Goal: Task Accomplishment & Management: Use online tool/utility

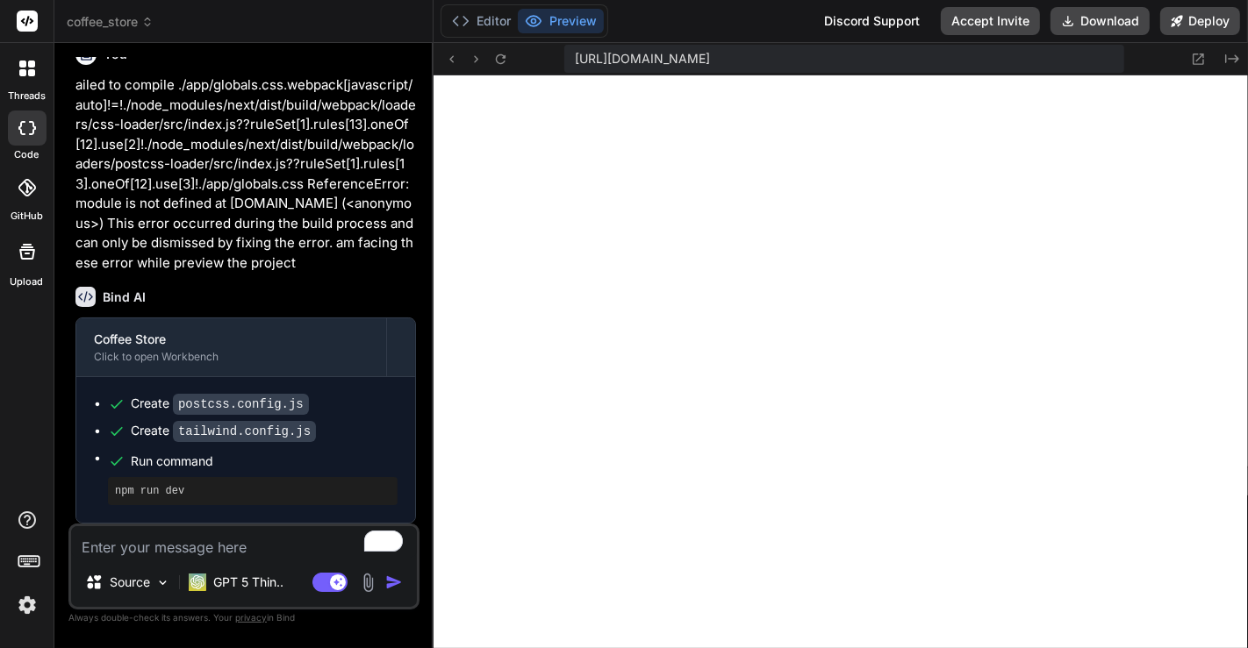
scroll to position [4427, 0]
click at [27, 68] on icon at bounding box center [27, 69] width 16 height 16
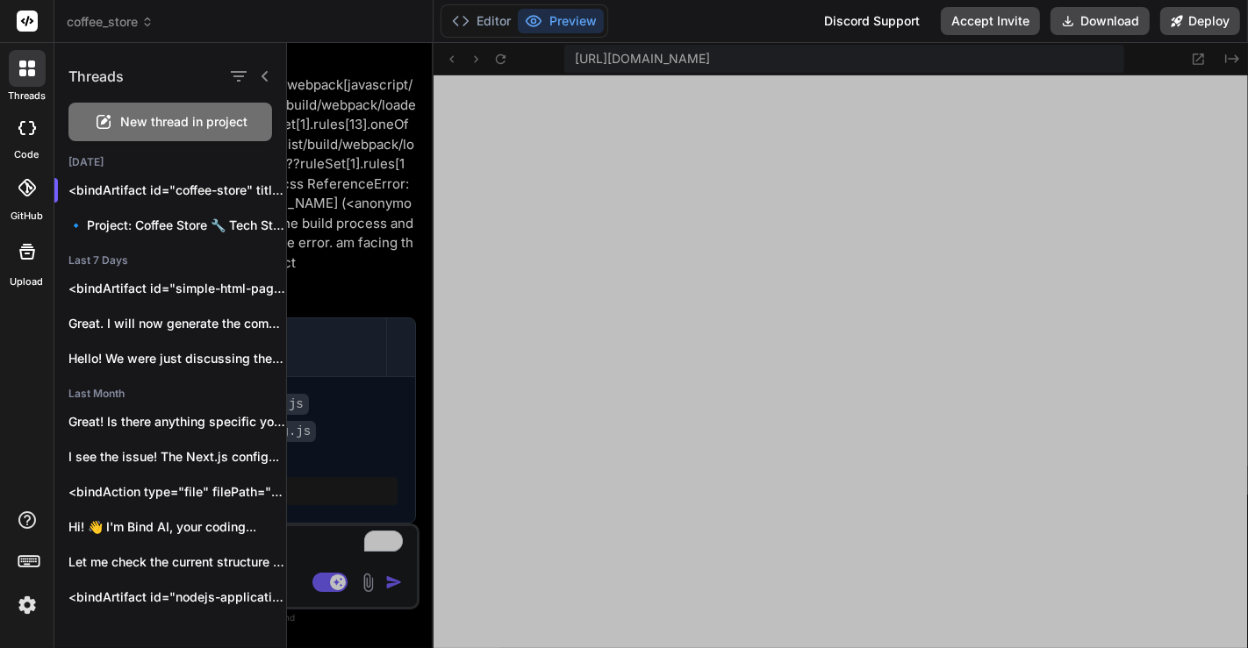
click at [147, 106] on div "New thread in project" at bounding box center [170, 122] width 204 height 39
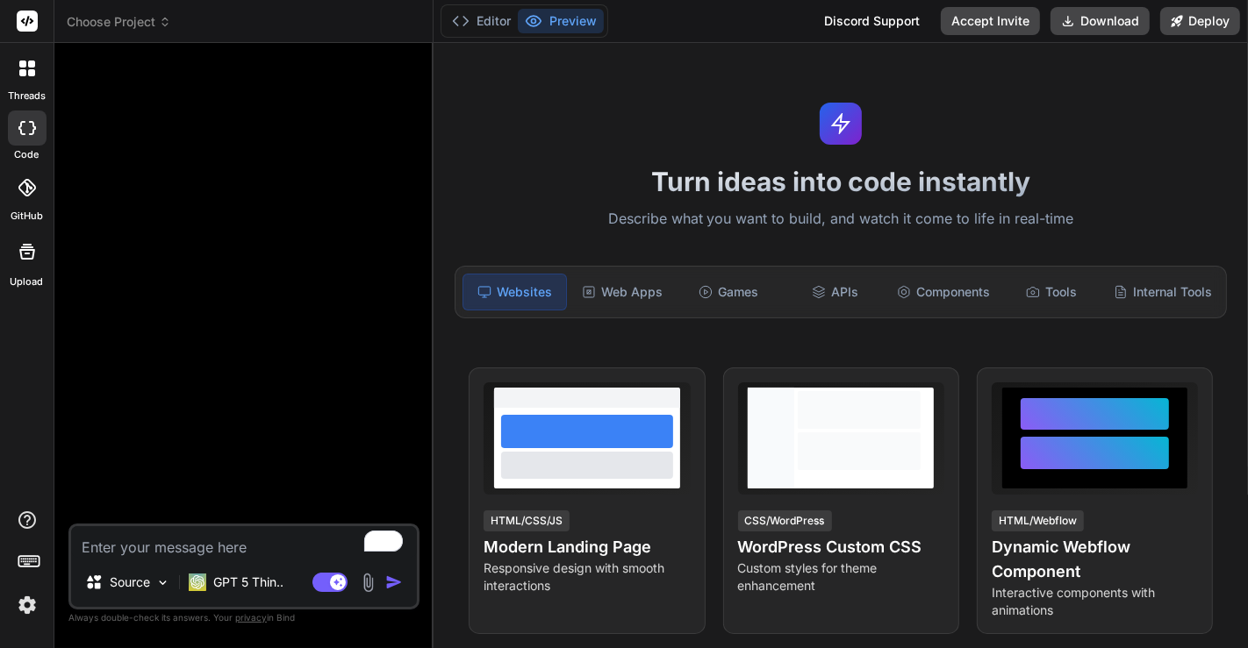
scroll to position [9649, 0]
click at [230, 596] on div "GPT 5 Thin.." at bounding box center [236, 582] width 109 height 35
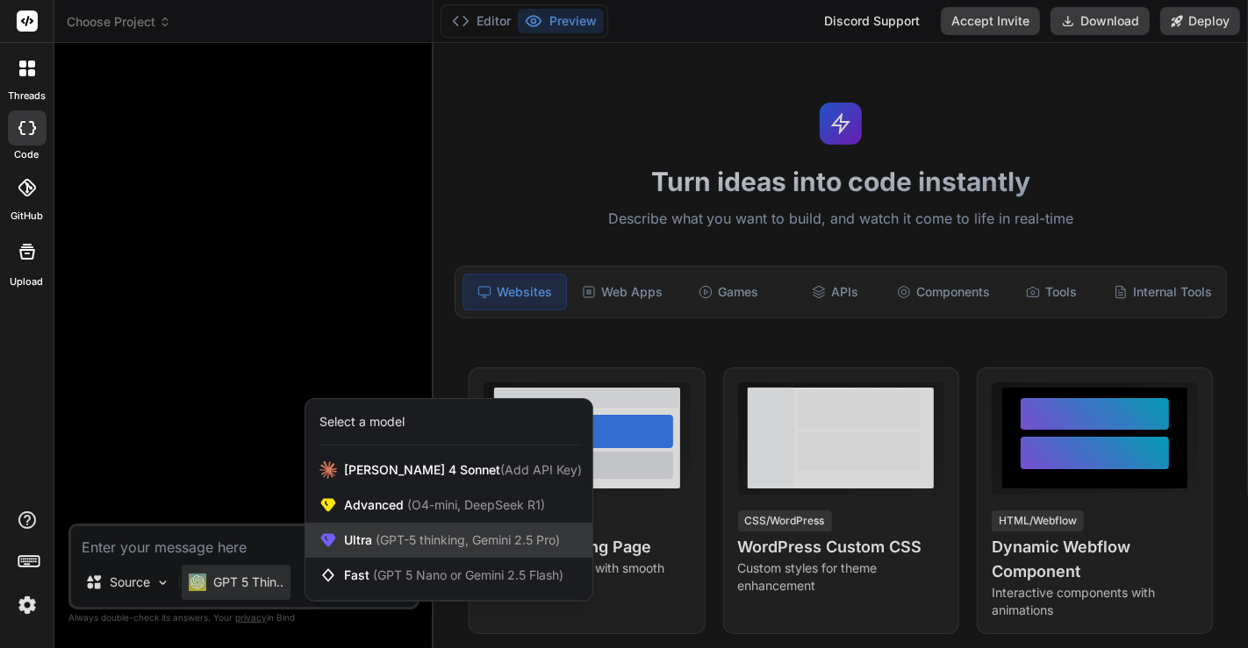
click at [440, 530] on div "Ultra (GPT-5 thinking, Gemini 2.5 Pro)" at bounding box center [448, 540] width 287 height 35
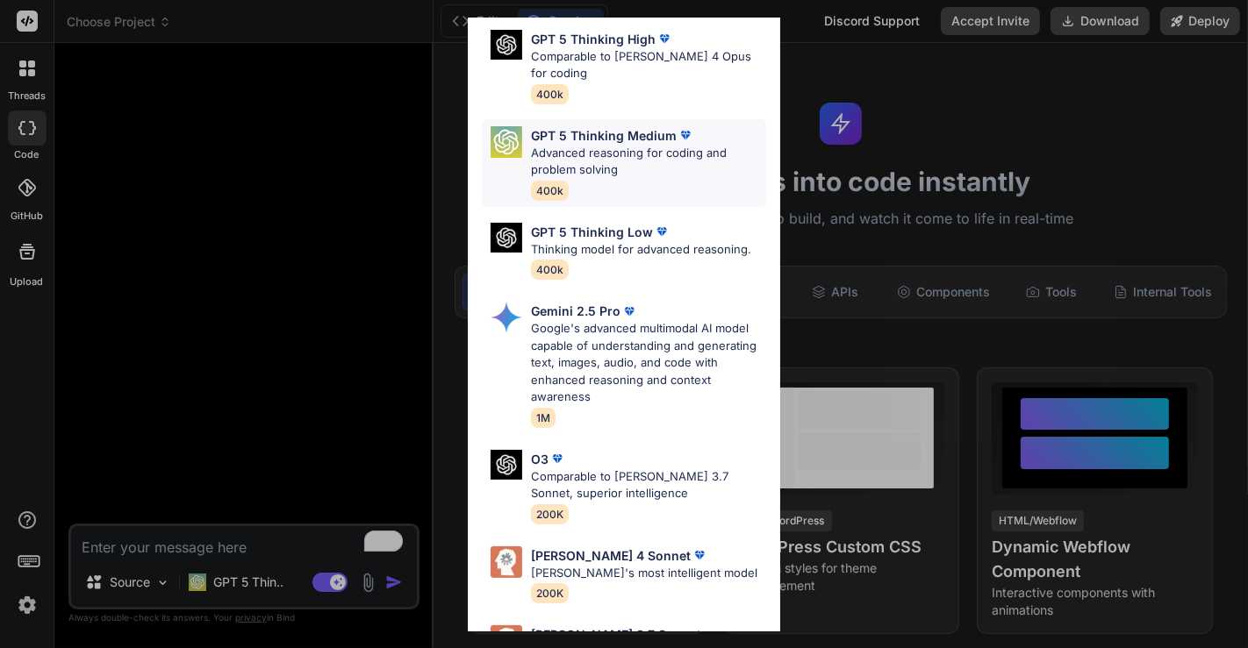
scroll to position [229, 0]
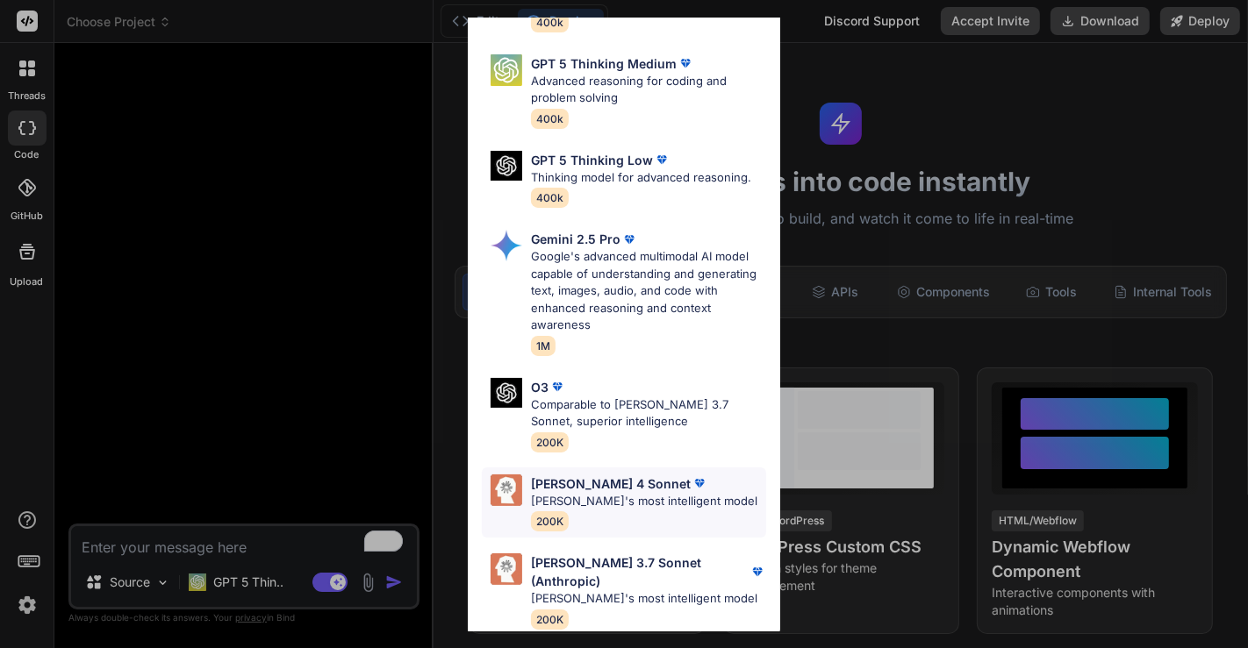
click at [581, 487] on p "Claude 4 Sonnet" at bounding box center [611, 484] width 160 height 18
type textarea "x"
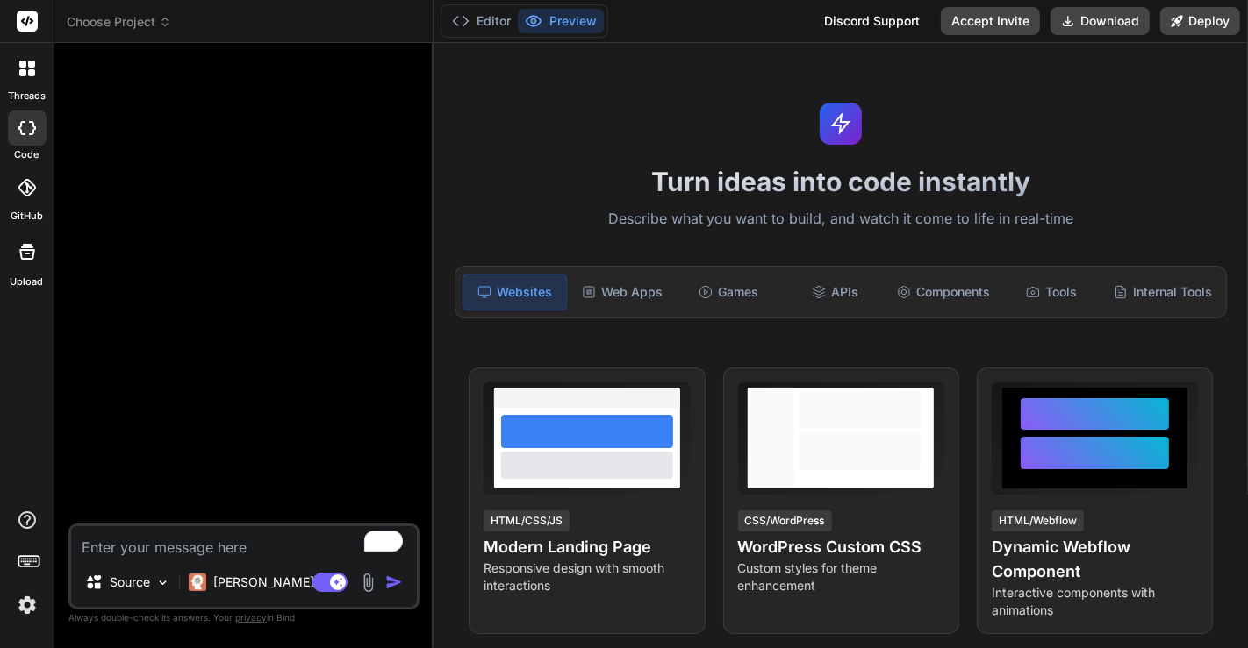
click at [255, 550] on textarea "To enrich screen reader interactions, please activate Accessibility in Grammarl…" at bounding box center [244, 542] width 346 height 32
paste textarea "Create an ecommerce store for a coffee beans company which has product catalogu…"
type textarea "Create an ecommerce store for a coffee beans company which has product catalogu…"
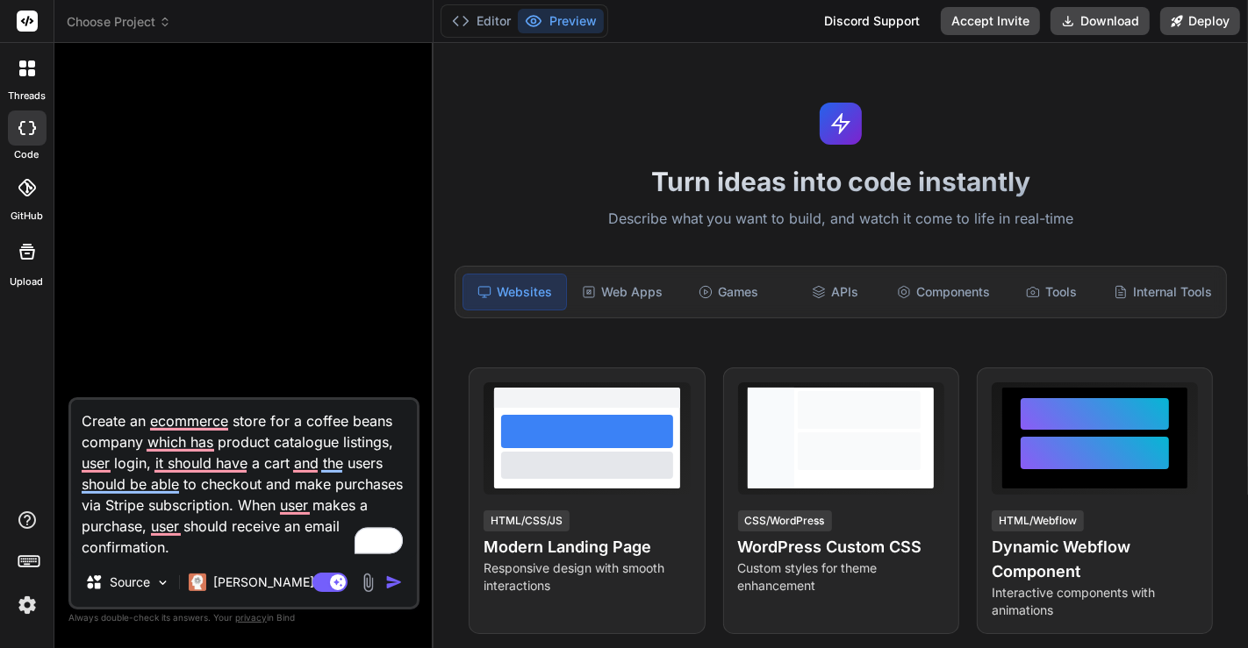
type textarea "x"
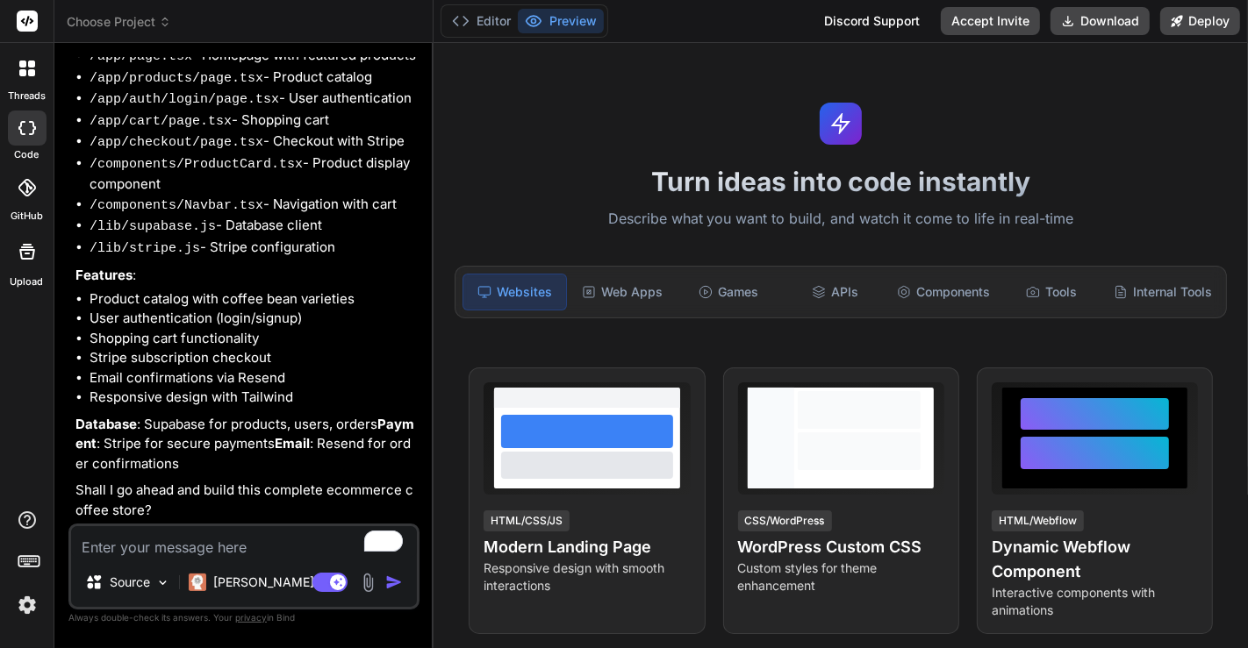
scroll to position [9852, 0]
type textarea "x"
click at [231, 548] on textarea "To enrich screen reader interactions, please activate Accessibility in Grammarl…" at bounding box center [244, 542] width 346 height 32
type textarea "o"
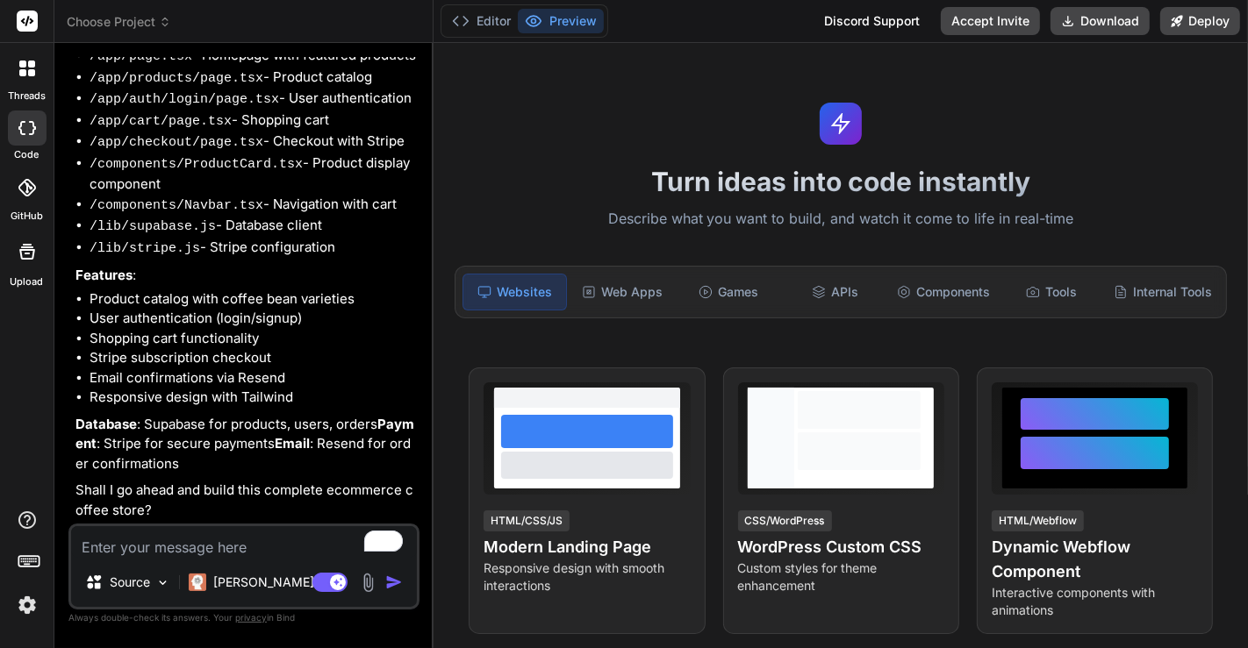
type textarea "x"
type textarea "ok"
type textarea "x"
type textarea "oka"
type textarea "x"
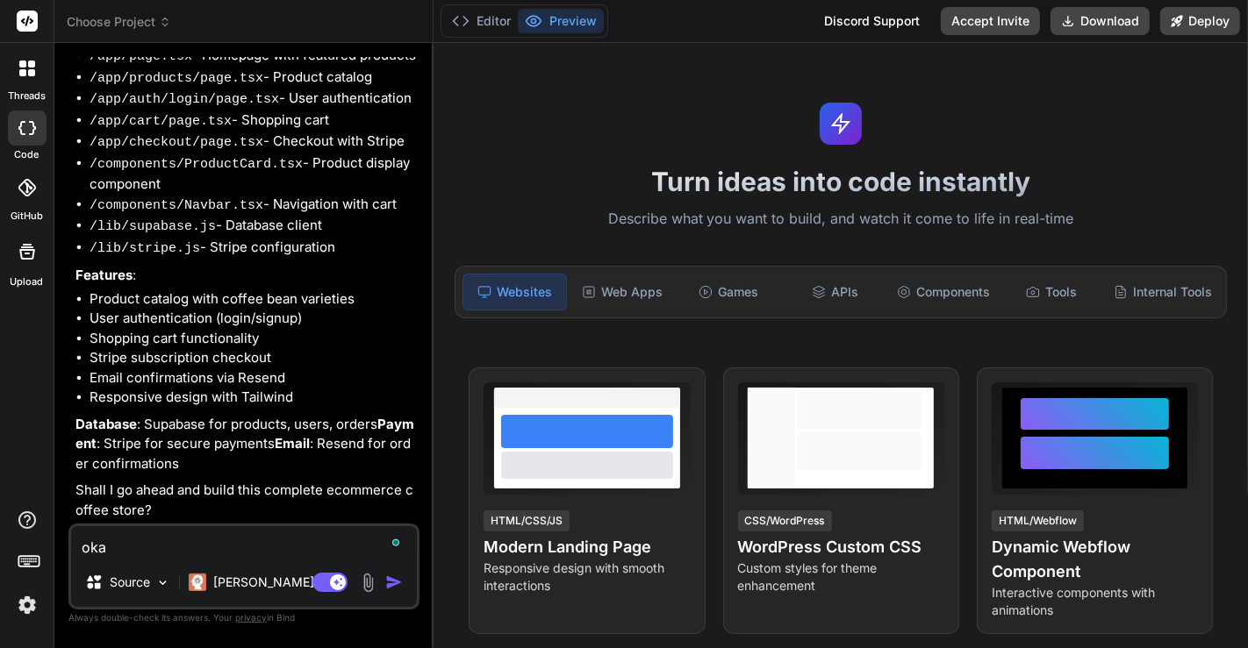
type textarea "okay"
type textarea "x"
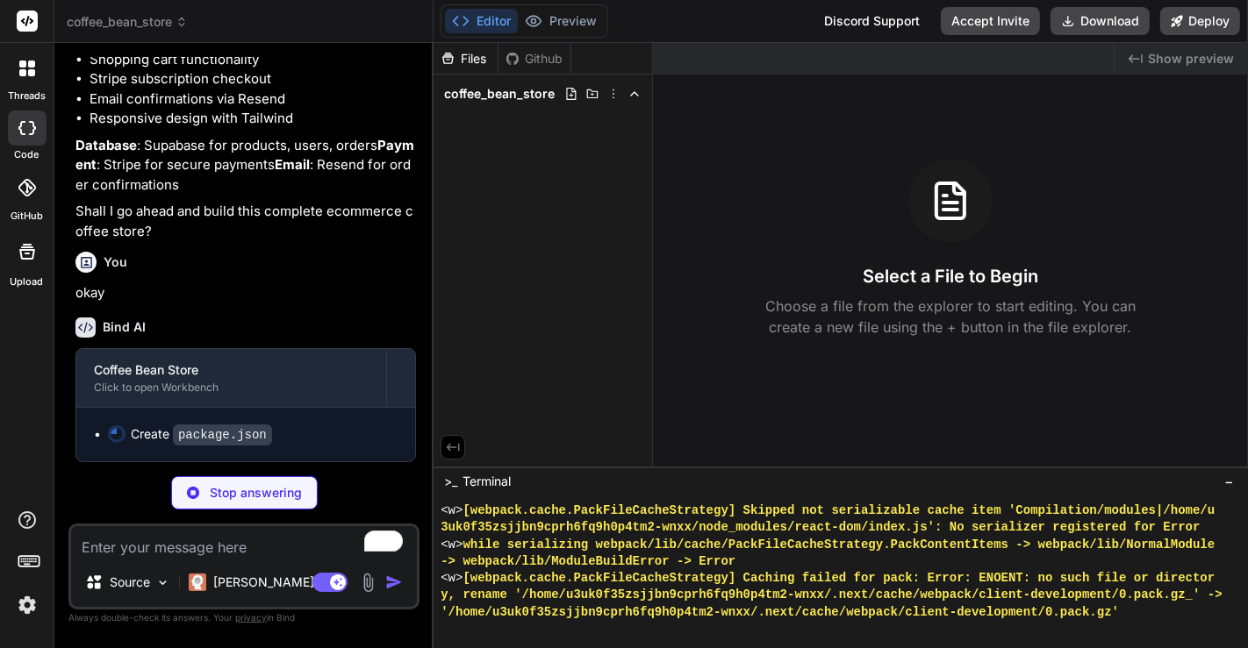
scroll to position [596, 0]
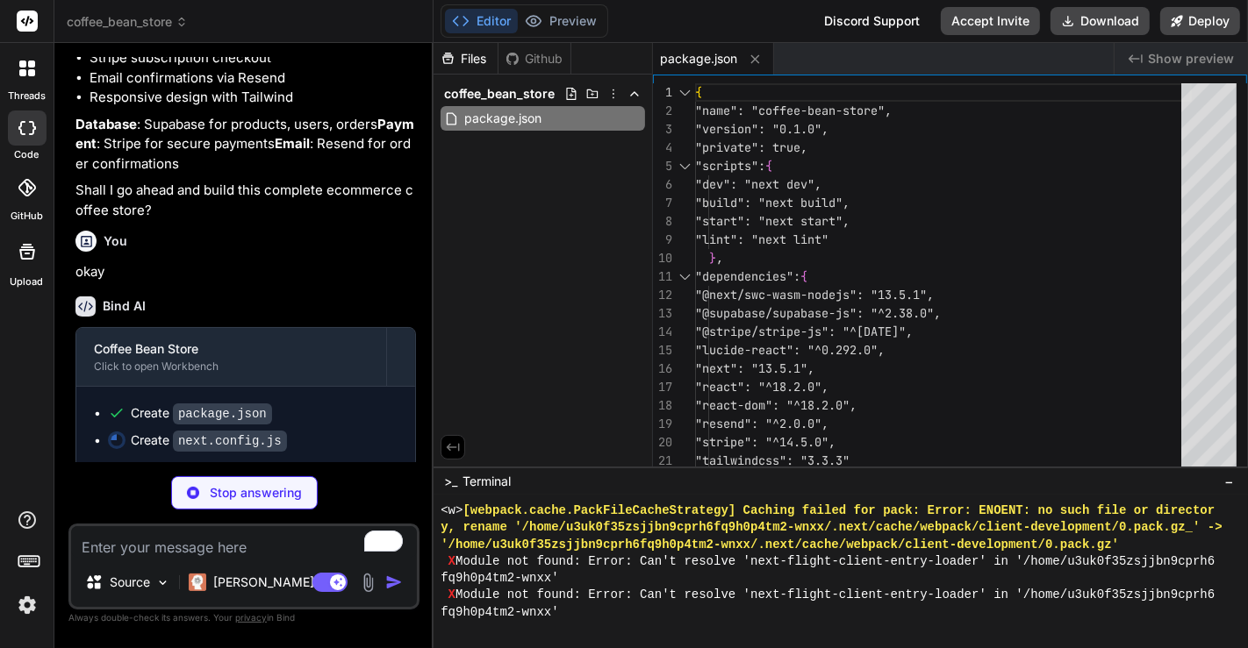
type textarea "x"
type textarea "module.exports = nextConfig"
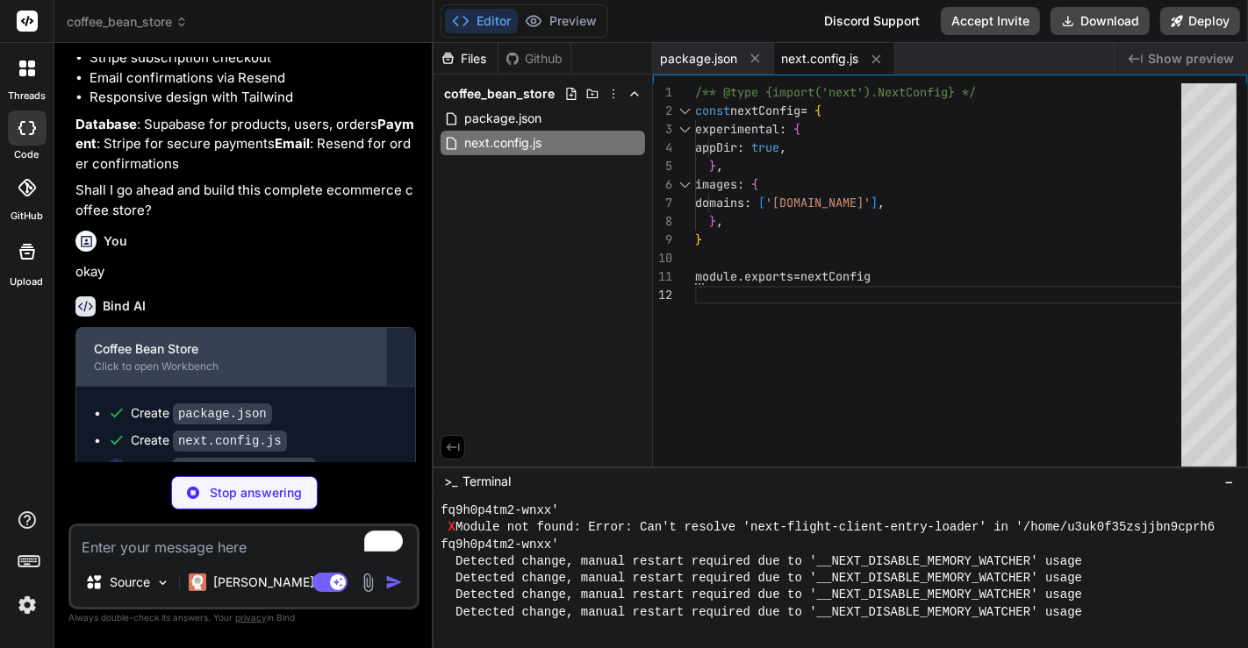
type textarea "x"
type textarea "900: '#4e332a', }, }, }, }, plugins: [], }"
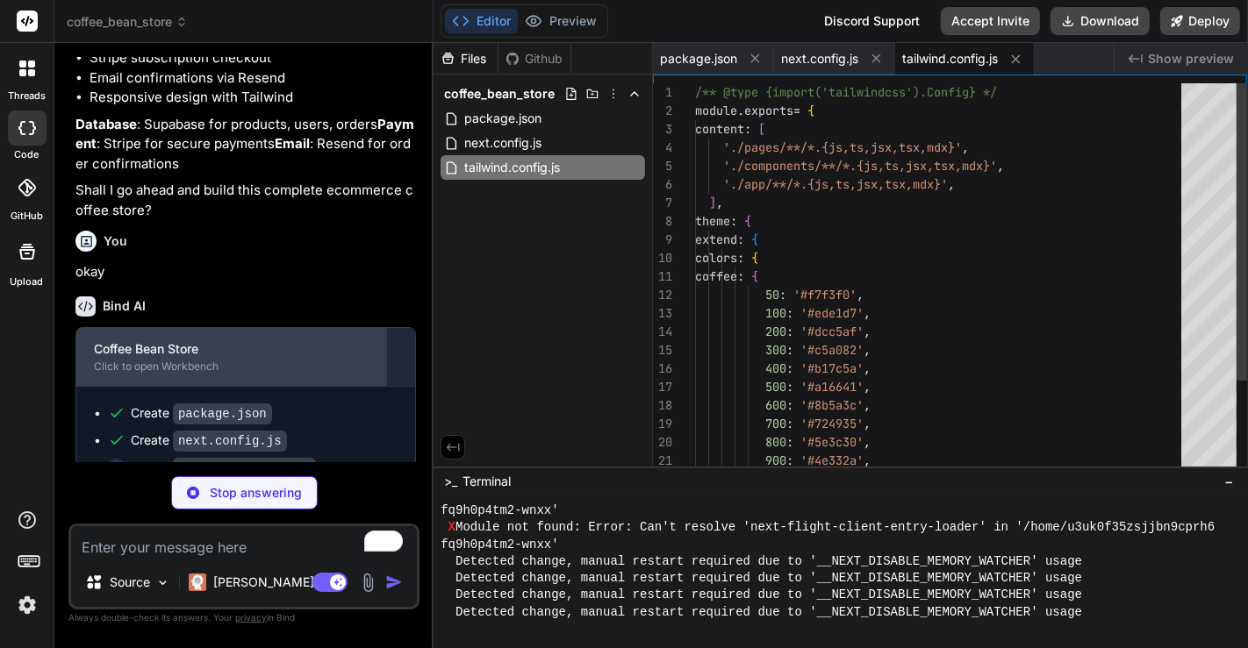
type textarea "x"
type textarea "module.exports = { plugins: { tailwindcss: {}, autoprefixer: {}, }, }"
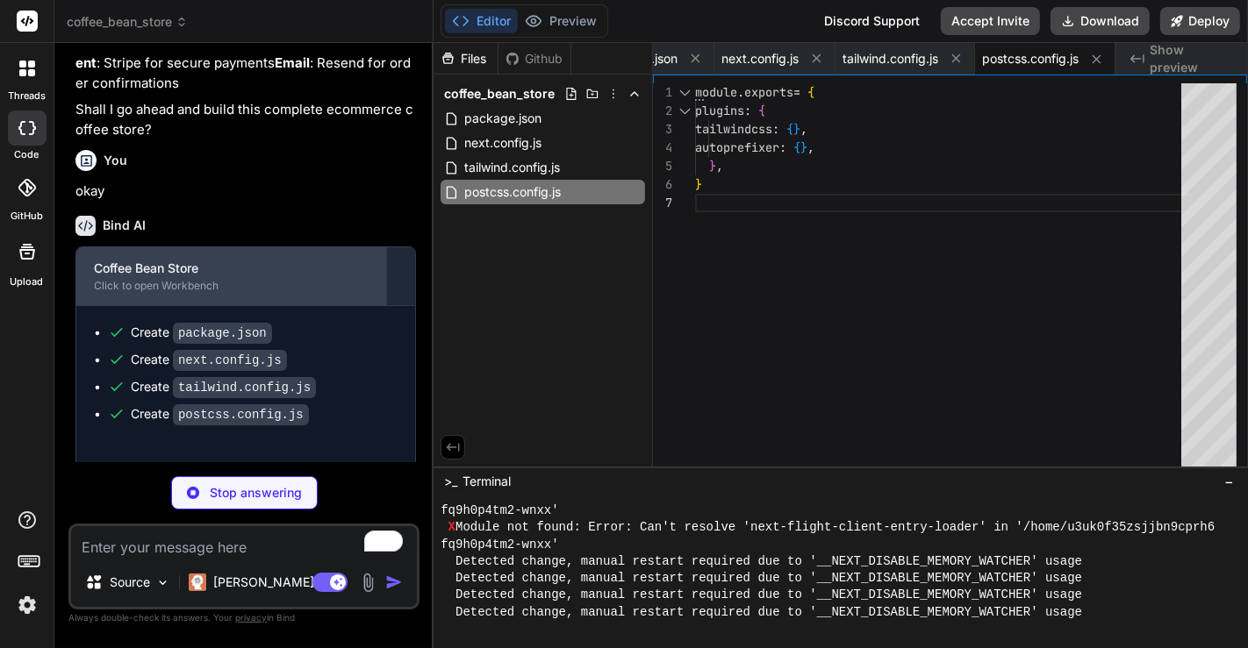
scroll to position [704, 0]
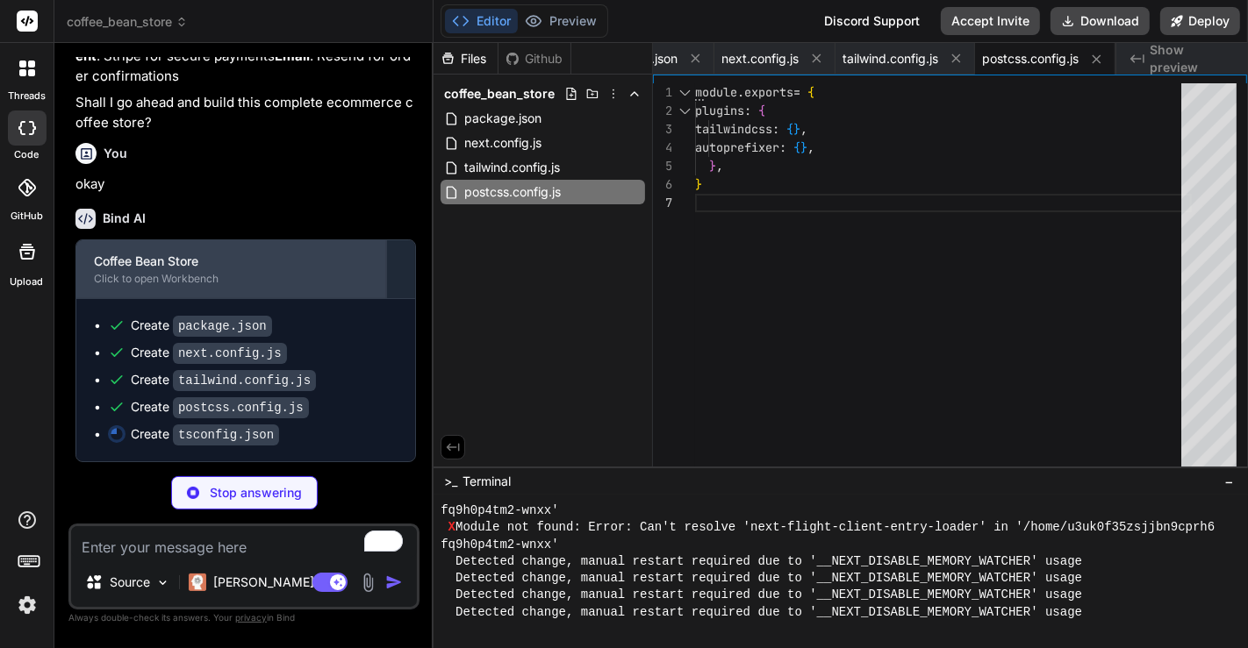
type textarea "x"
type textarea ""baseUrl": ".", "paths": { "@/*": ["./*"] } }, "include": ["next-env.d.ts", "**…"
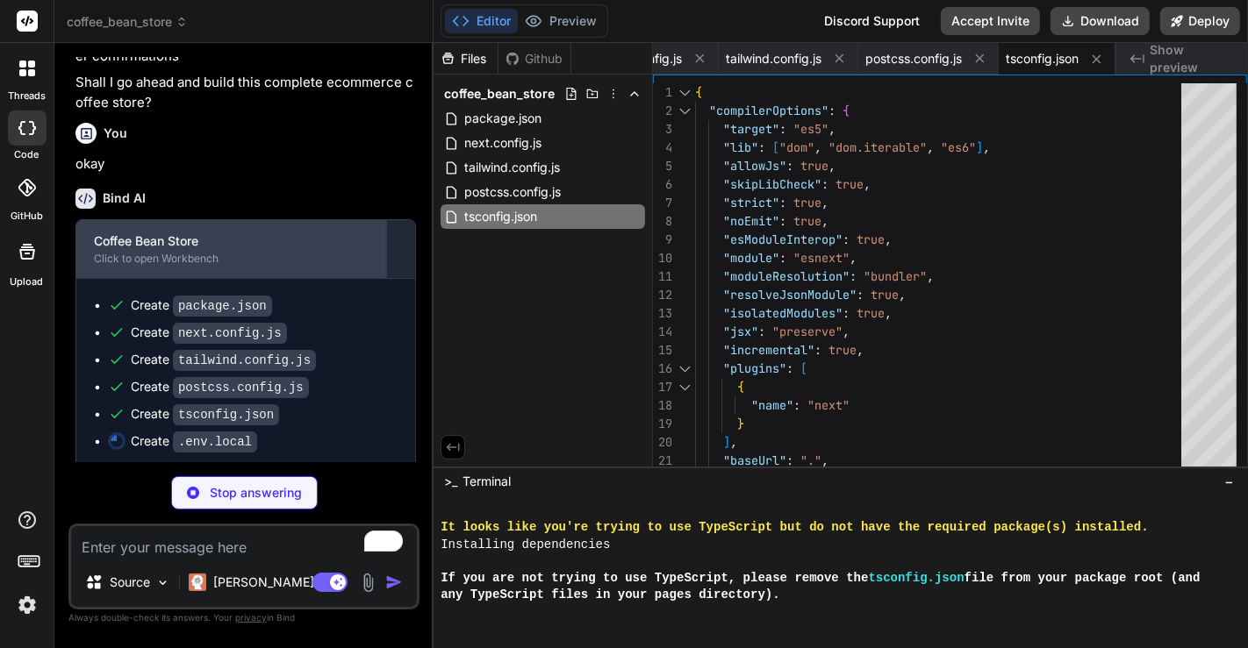
scroll to position [731, 0]
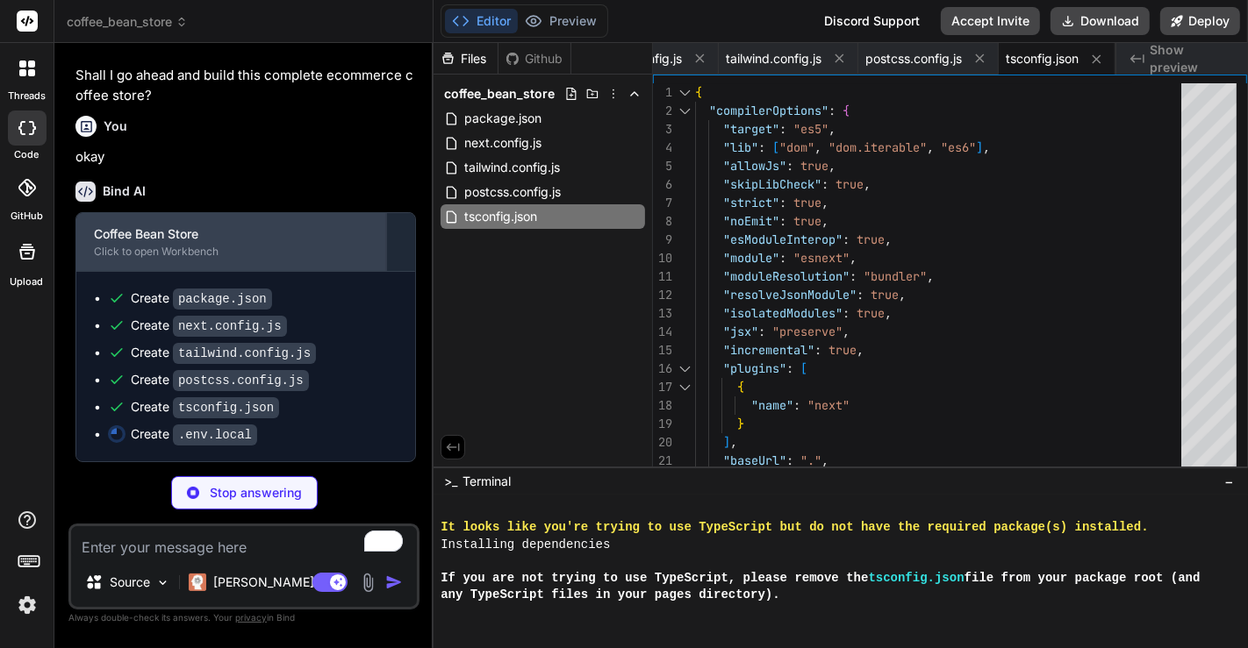
type textarea "x"
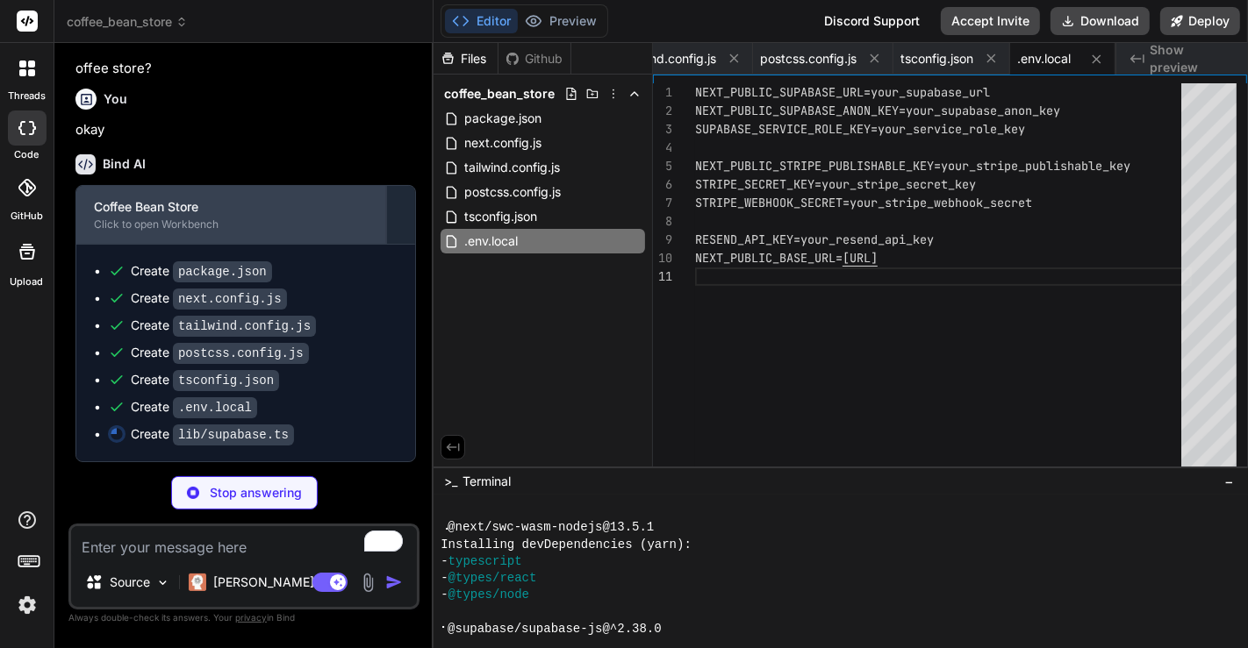
scroll to position [0, 401]
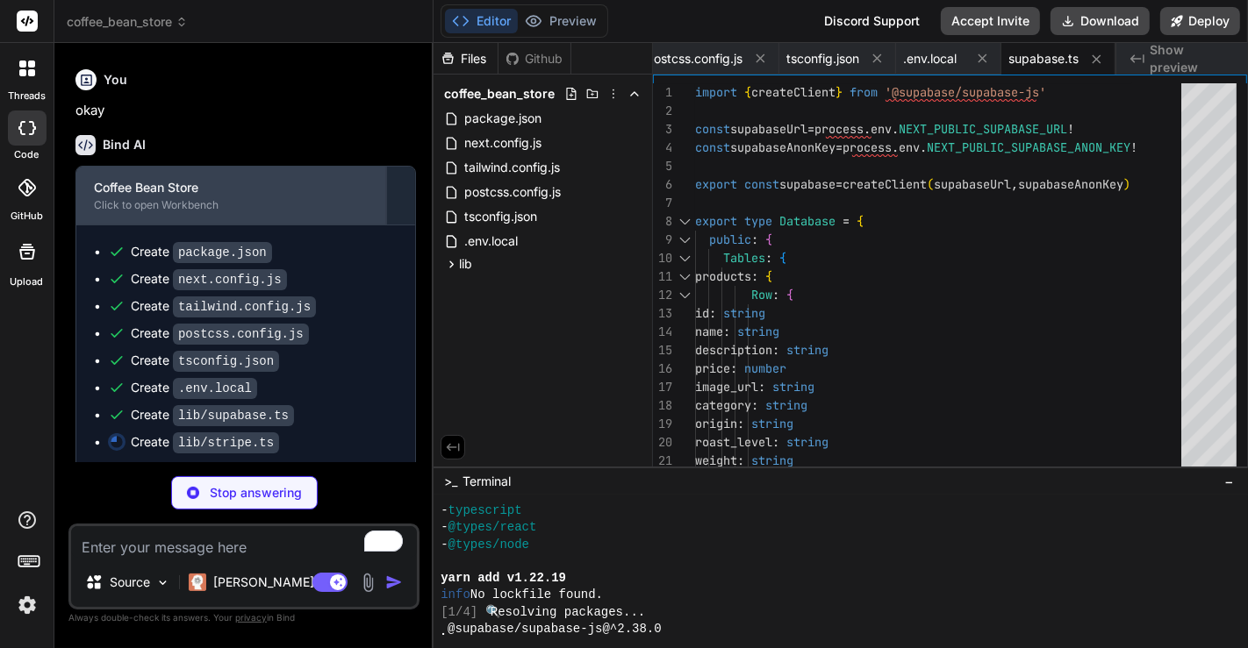
type textarea "x"
type textarea "import Stripe from 'stripe' export const stripe = new Stripe(process.env.STRIPE…"
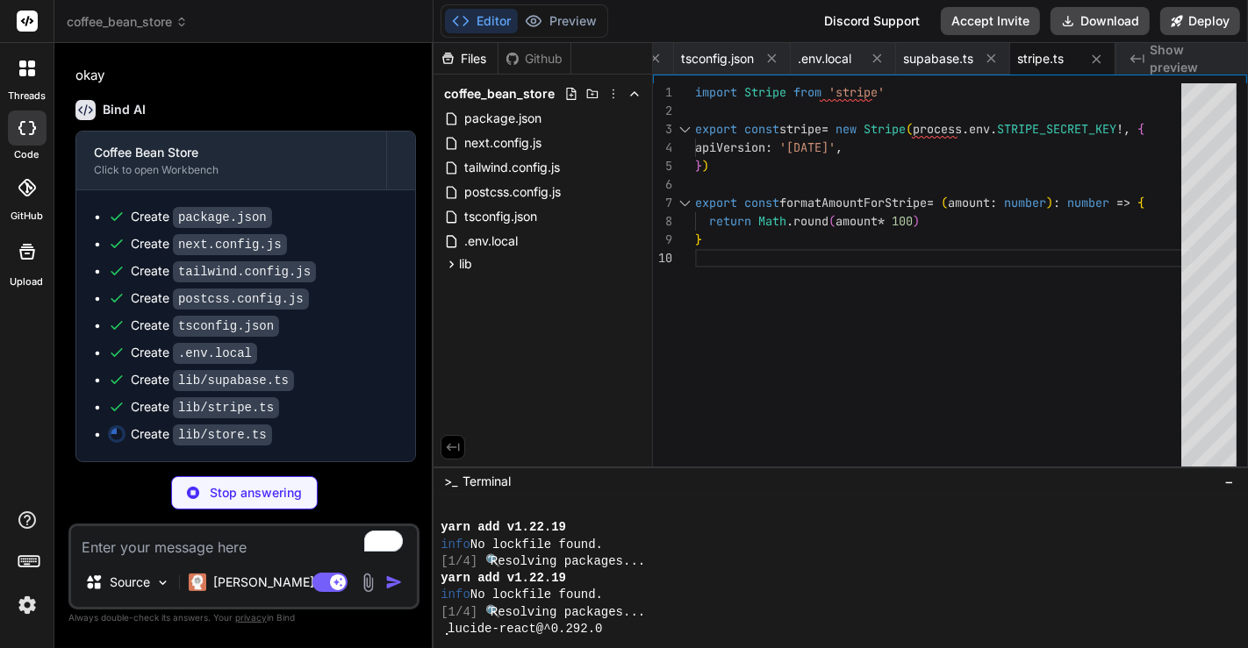
scroll to position [809, 0]
type textarea "x"
type textarea "name: 'cart-storage', } ) )"
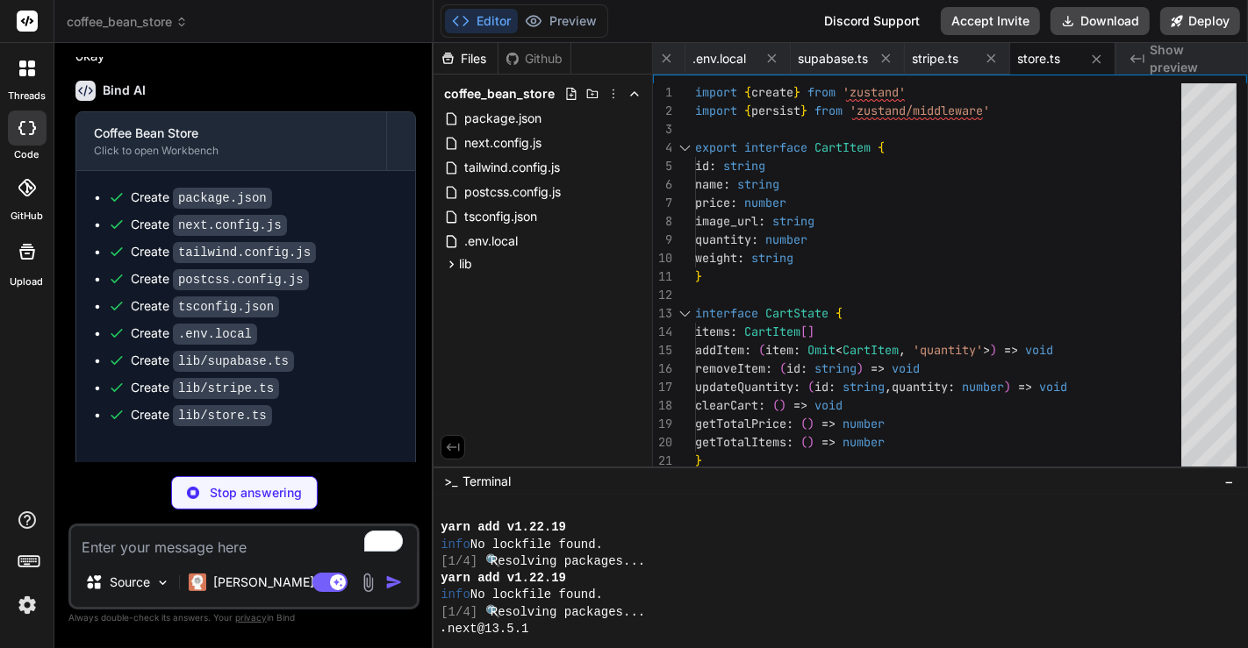
scroll to position [839, 0]
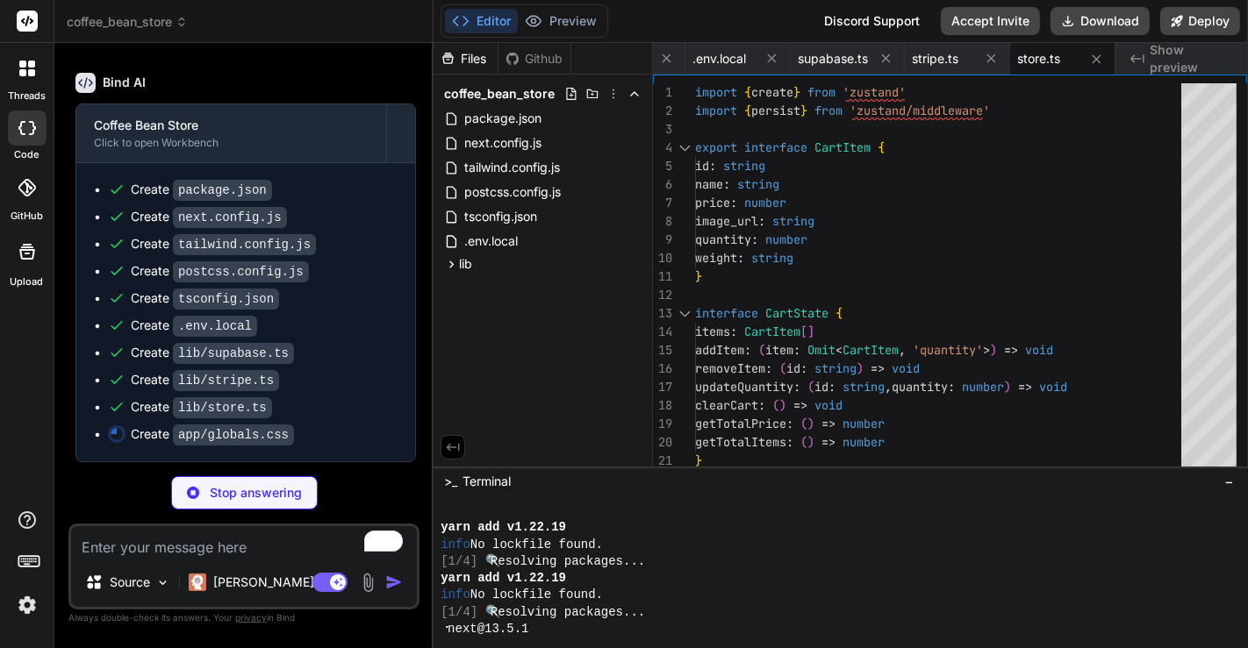
type textarea "x"
type textarea "}"
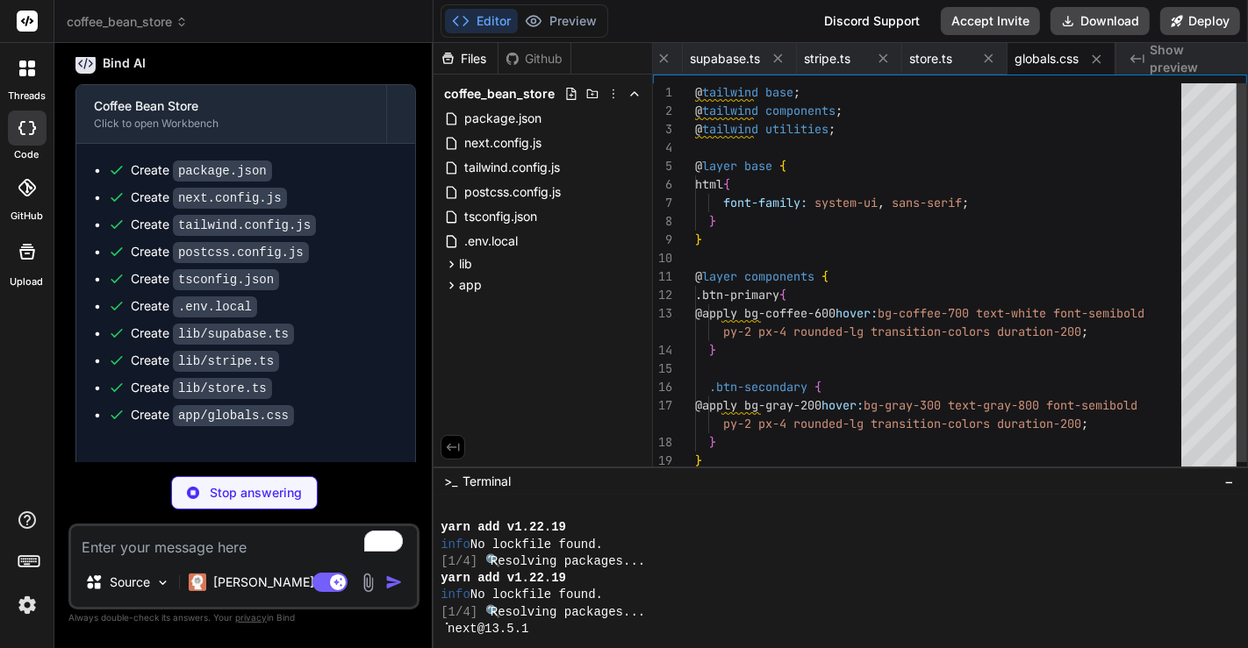
scroll to position [11271, 0]
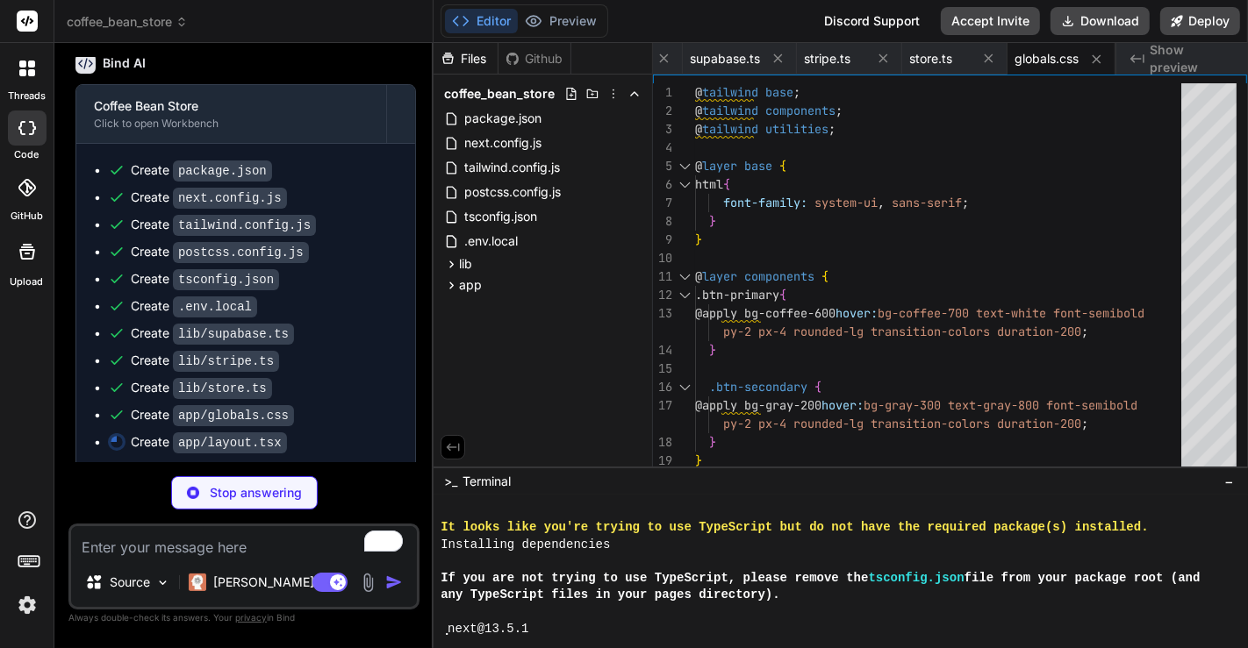
type textarea "x"
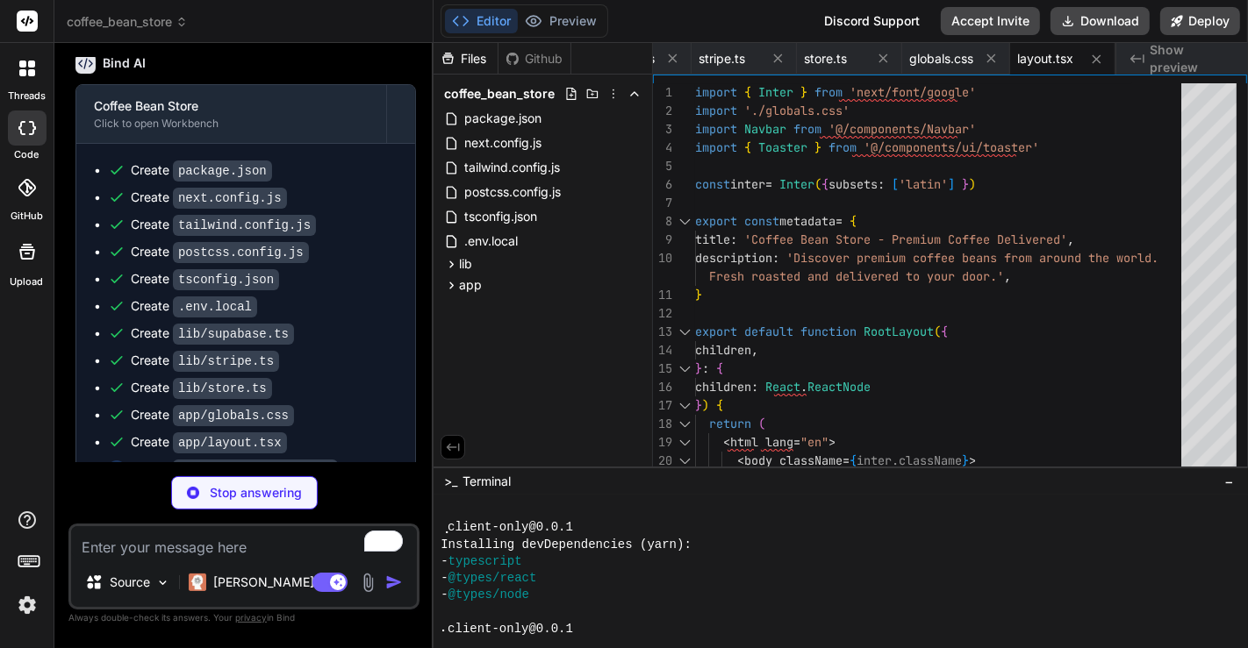
scroll to position [0, 0]
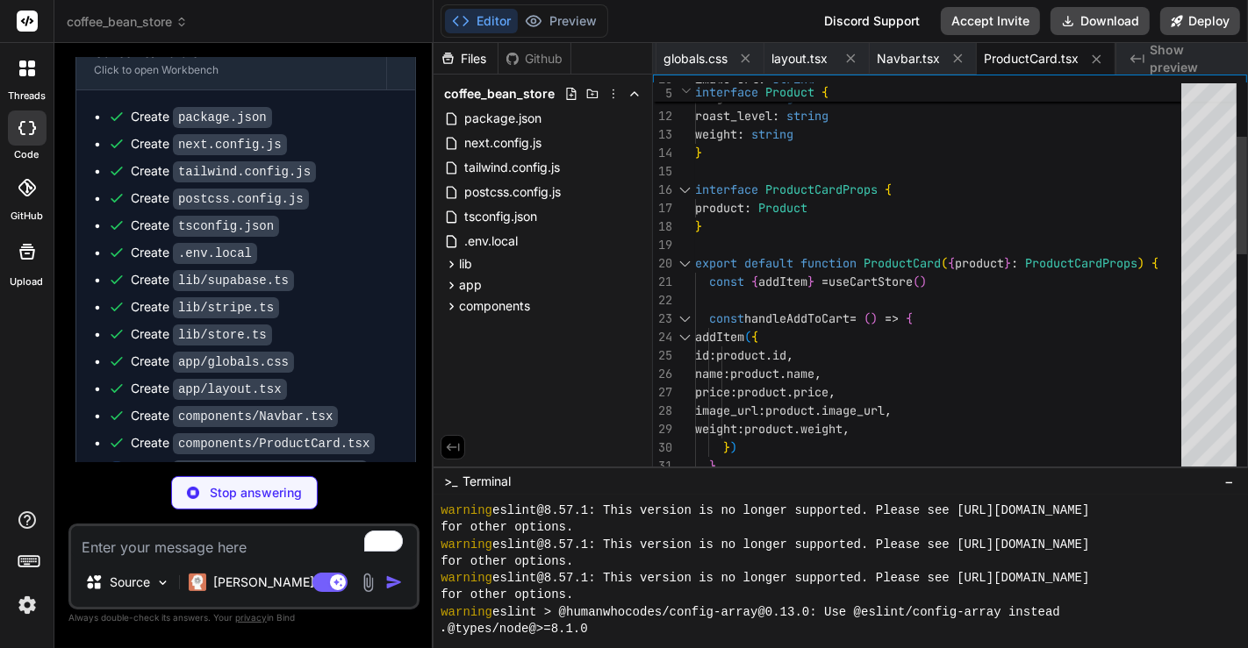
type textarea "x"
type textarea ") }"
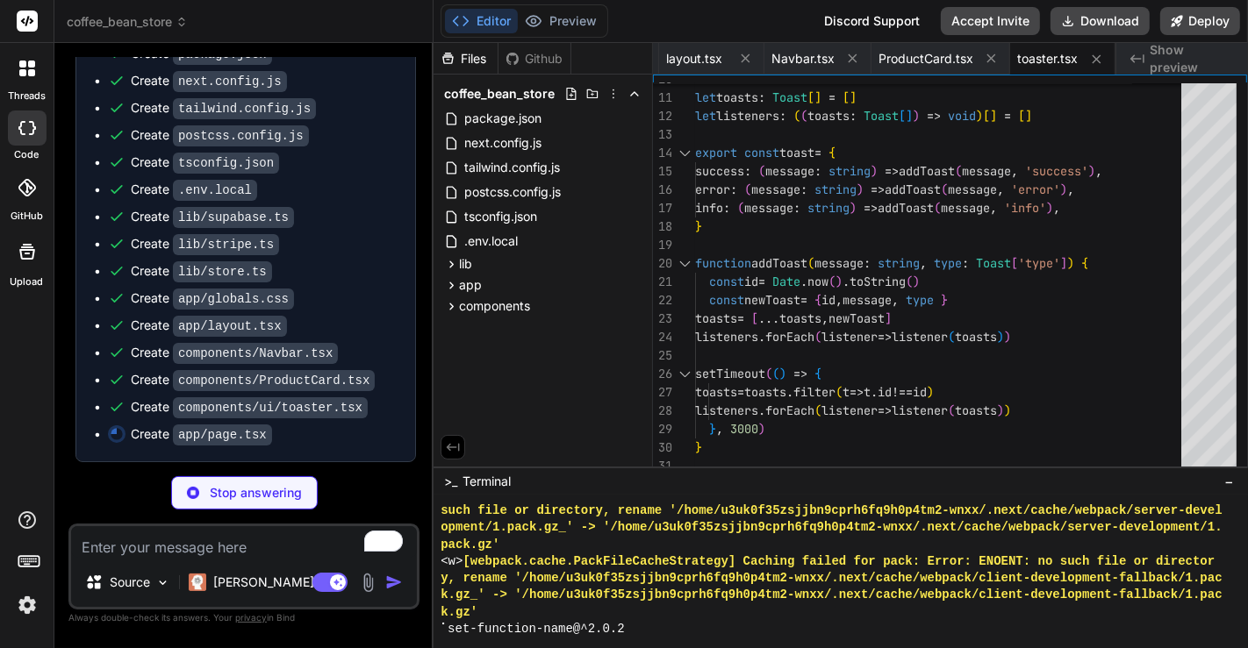
type textarea "x"
type textarea "</div> ) }"
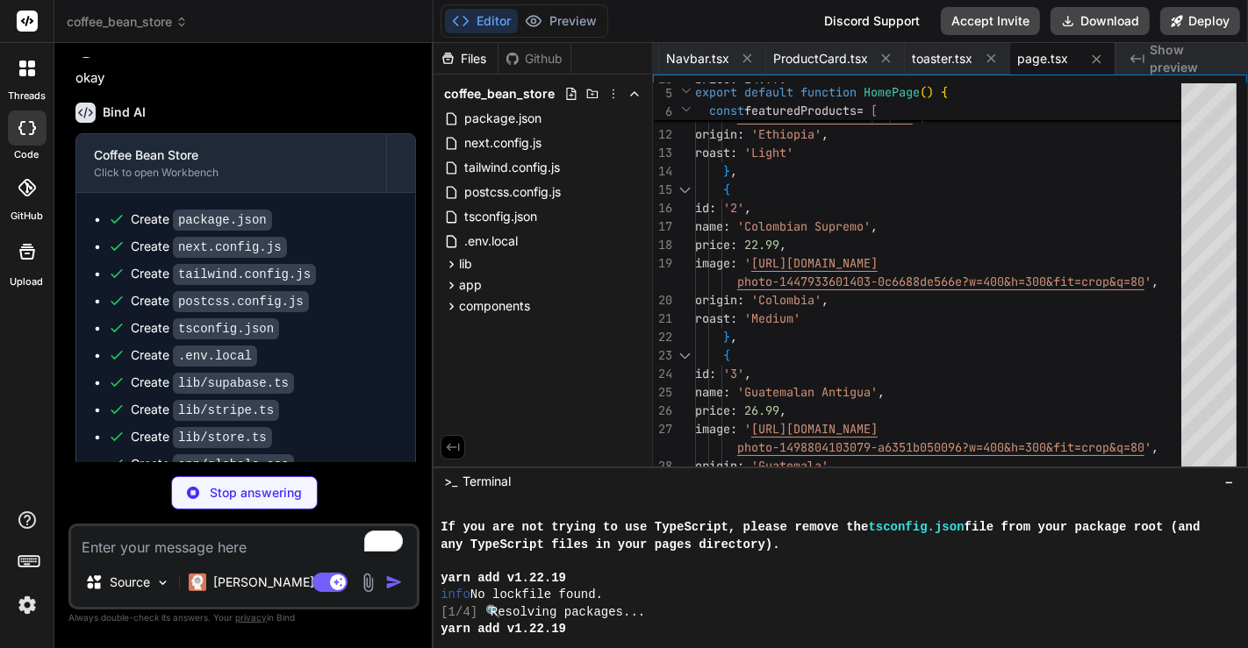
scroll to position [1000, 0]
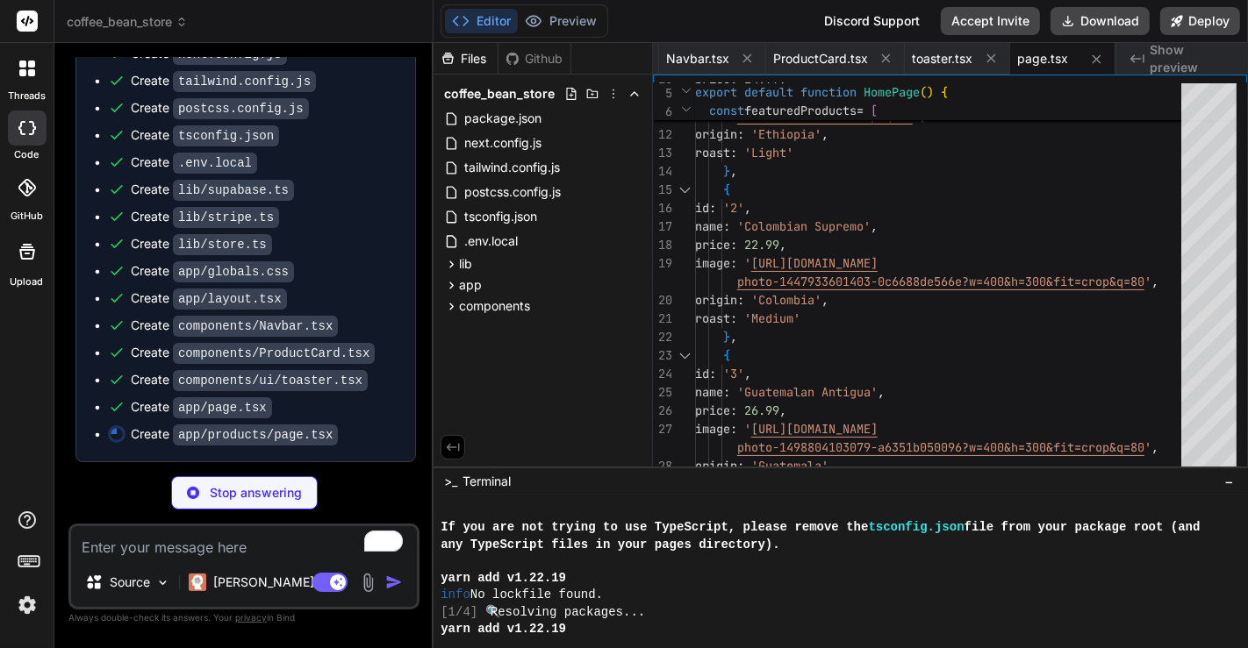
type textarea "x"
type textarea "</div> )} </div> ) }"
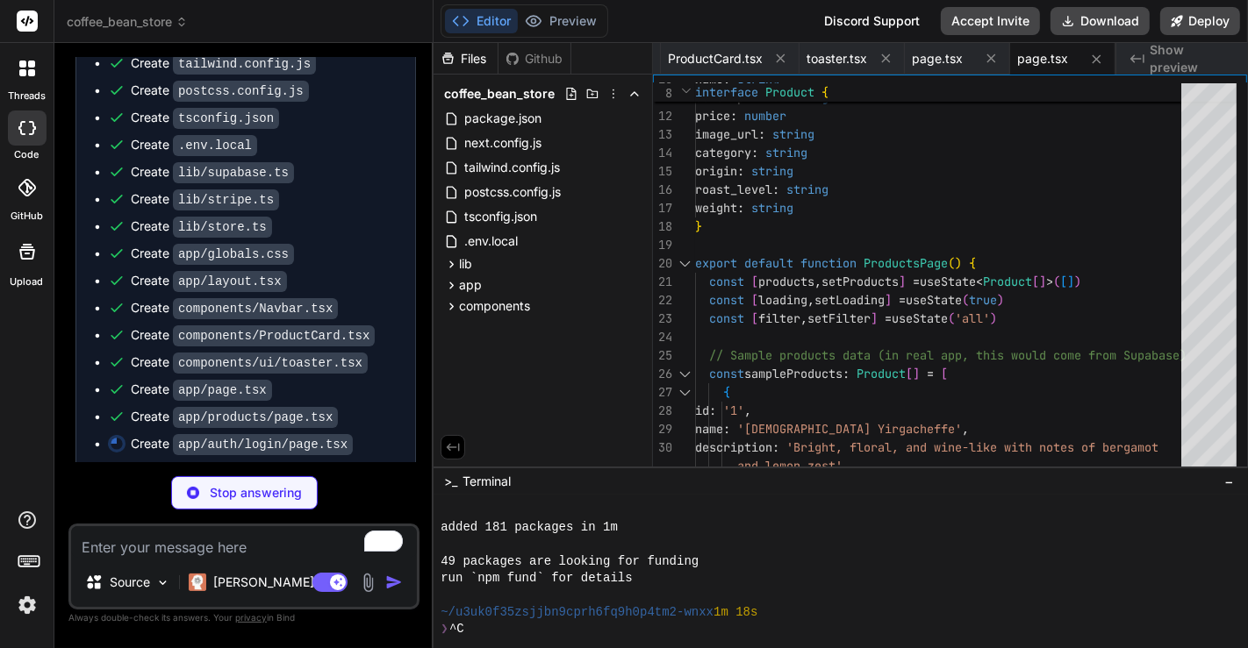
scroll to position [211, 0]
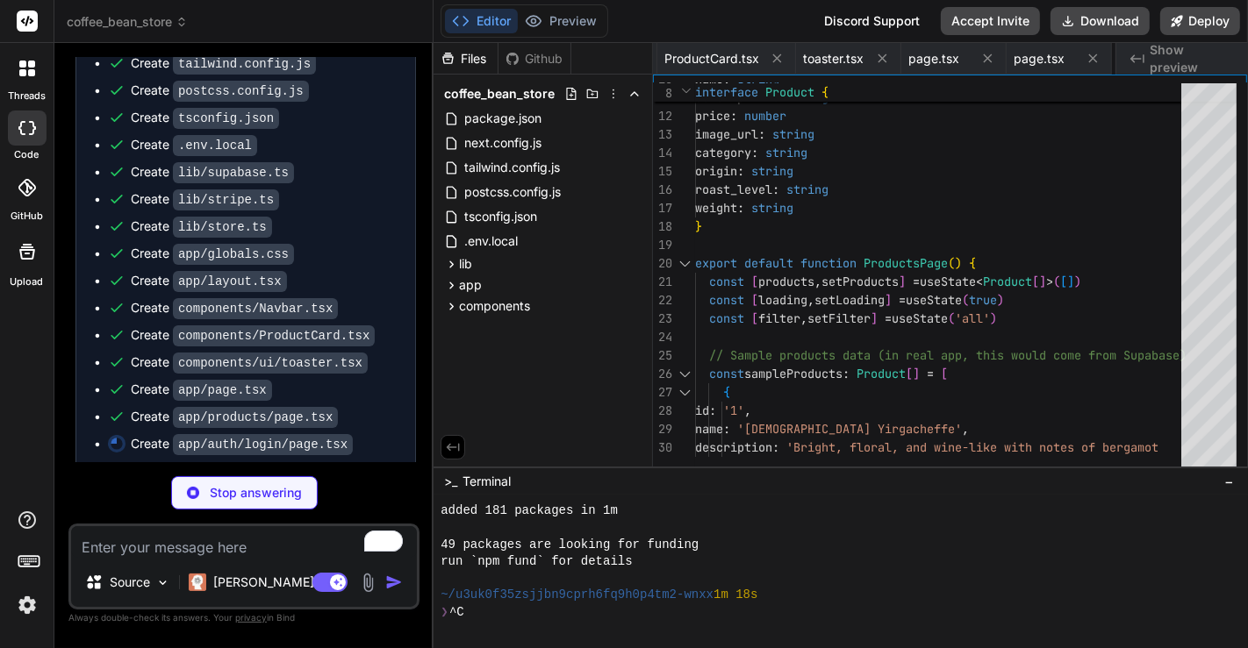
type textarea "x"
type textarea "</button> </div> </form> </div> </div> ) }"
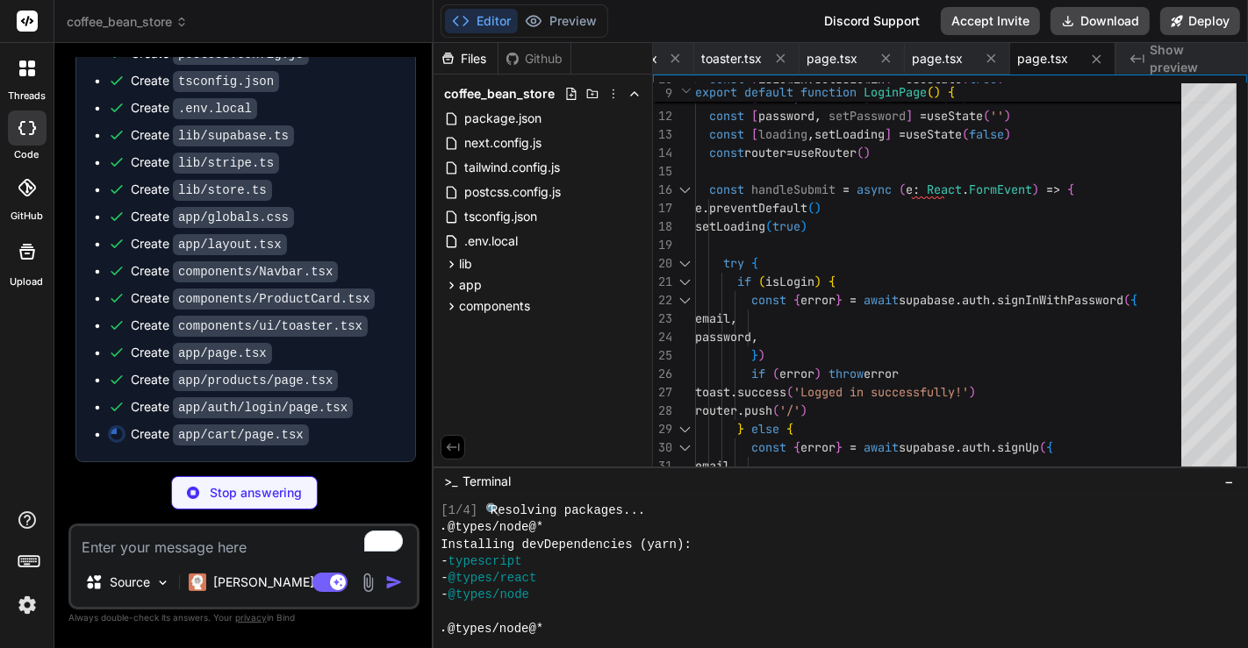
scroll to position [16155, 0]
type textarea "x"
type textarea "> Continue Shopping </Link> </div> </div> </div> </div> ) }"
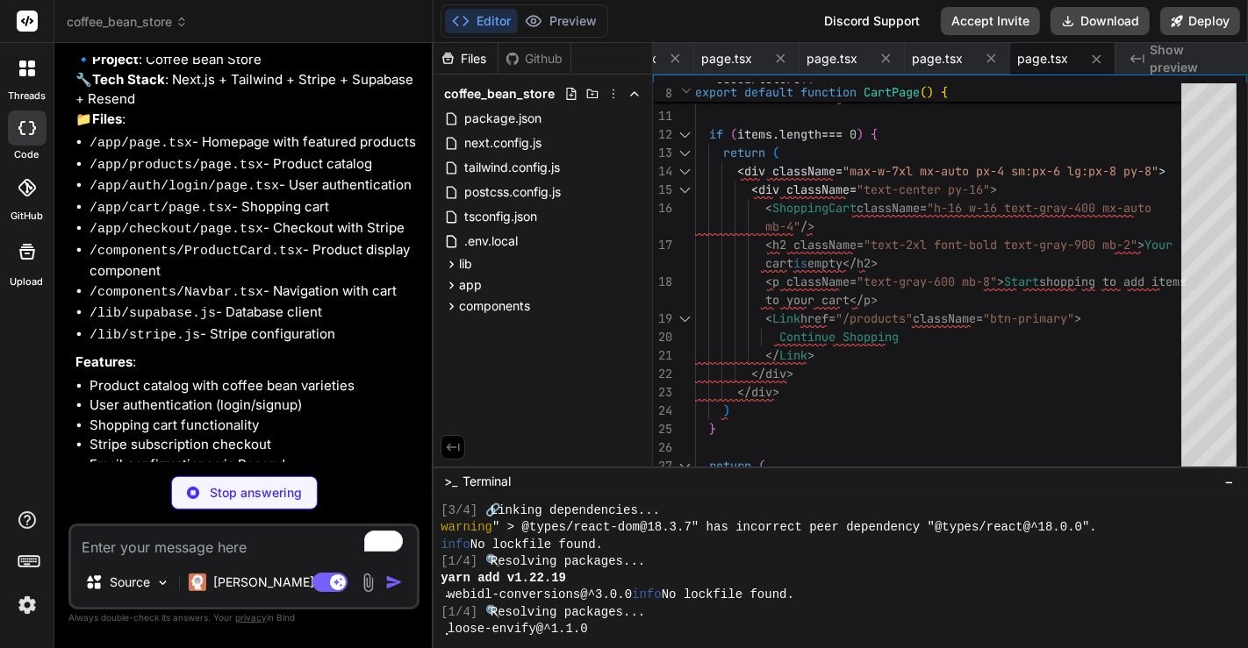
scroll to position [211, 0]
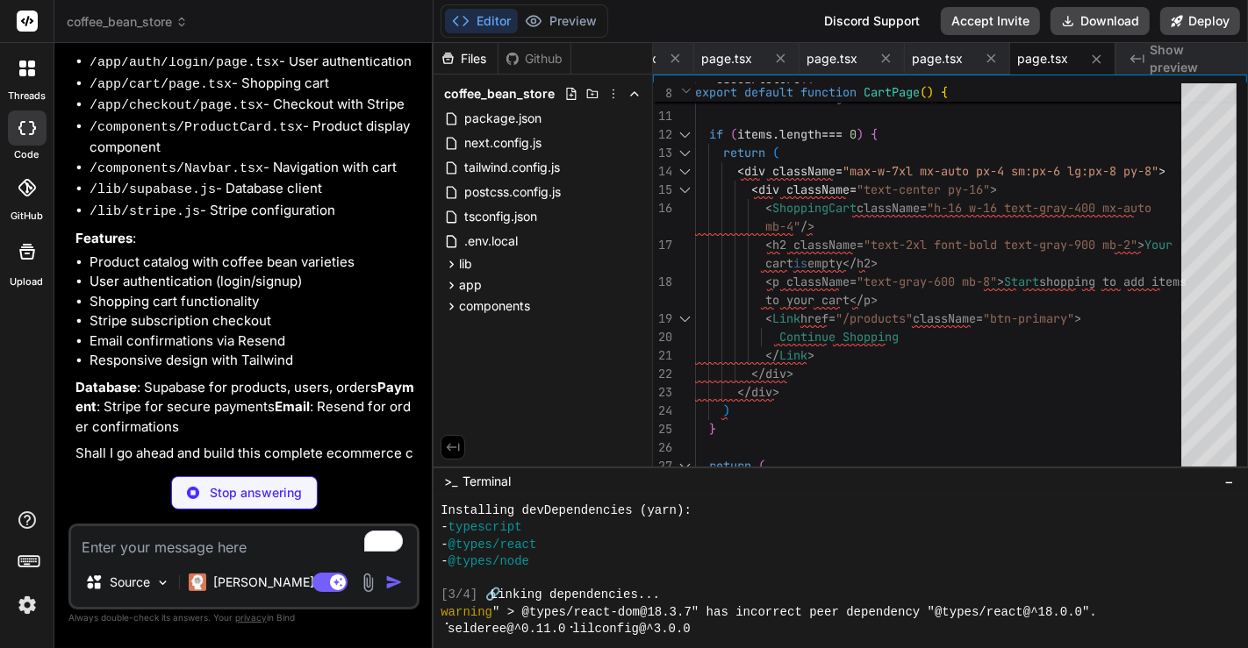
type textarea "x"
type textarea "}"
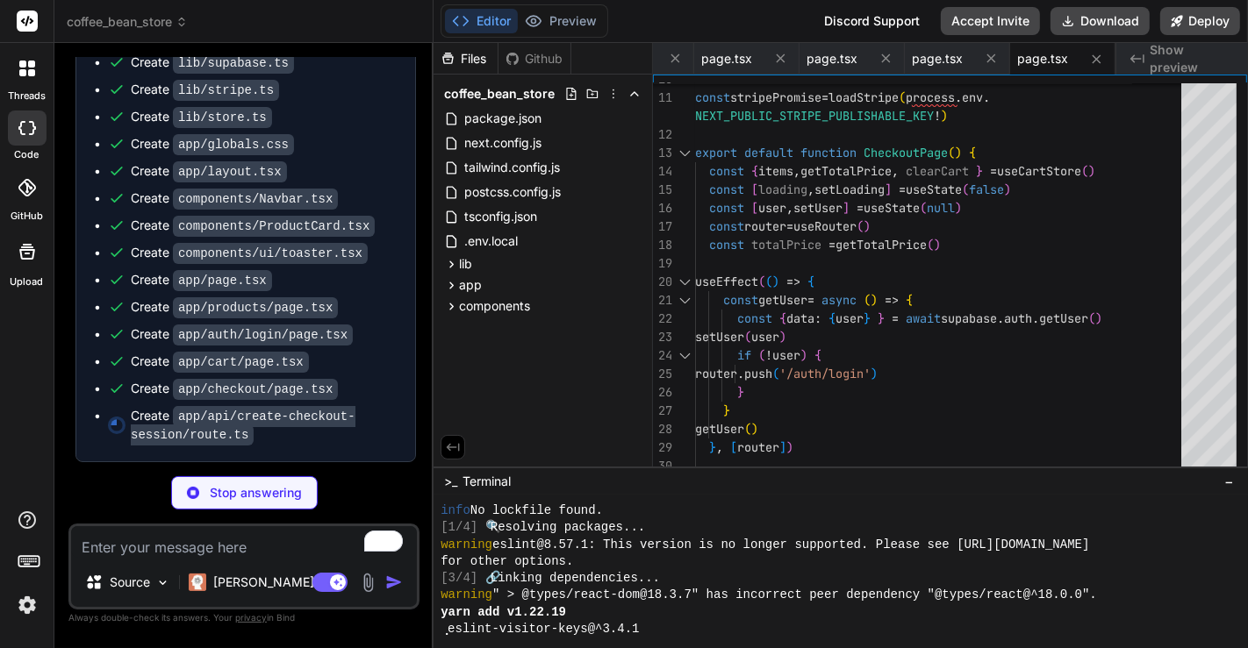
type textarea "x"
type textarea "return NextResponse.json( { error: error.message }, { status: 500 } ) } }"
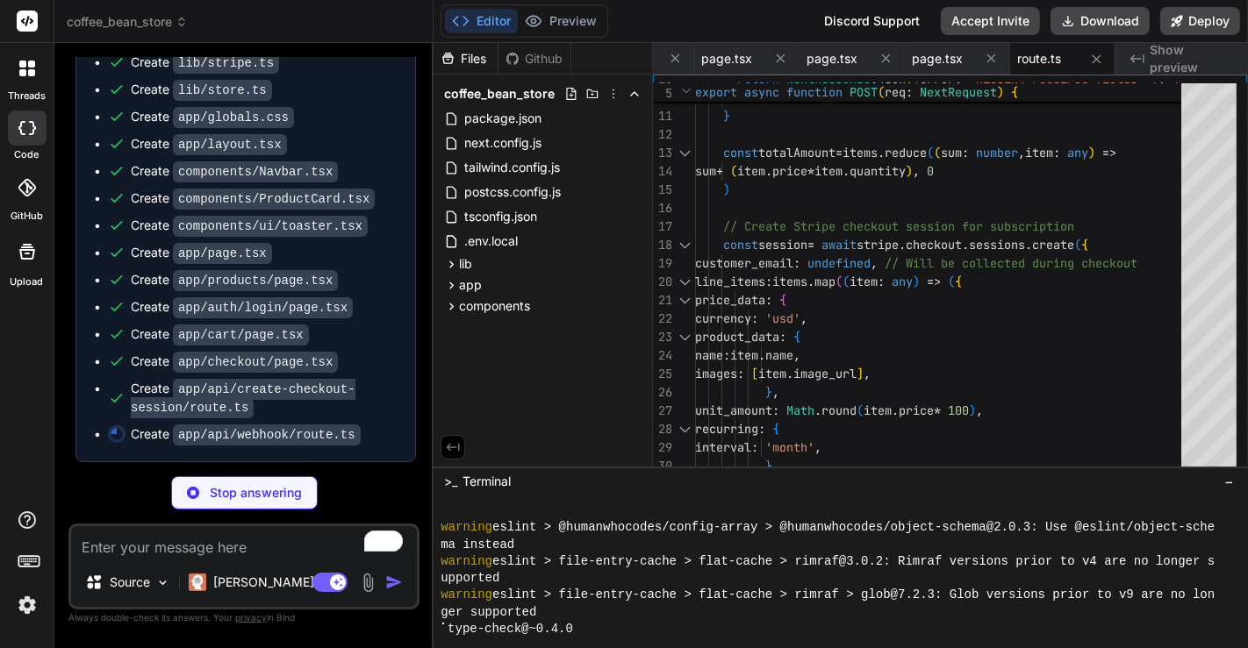
type textarea "x"
type textarea "} catch (error) { console.error('Error processing webhook:', error) } } return …"
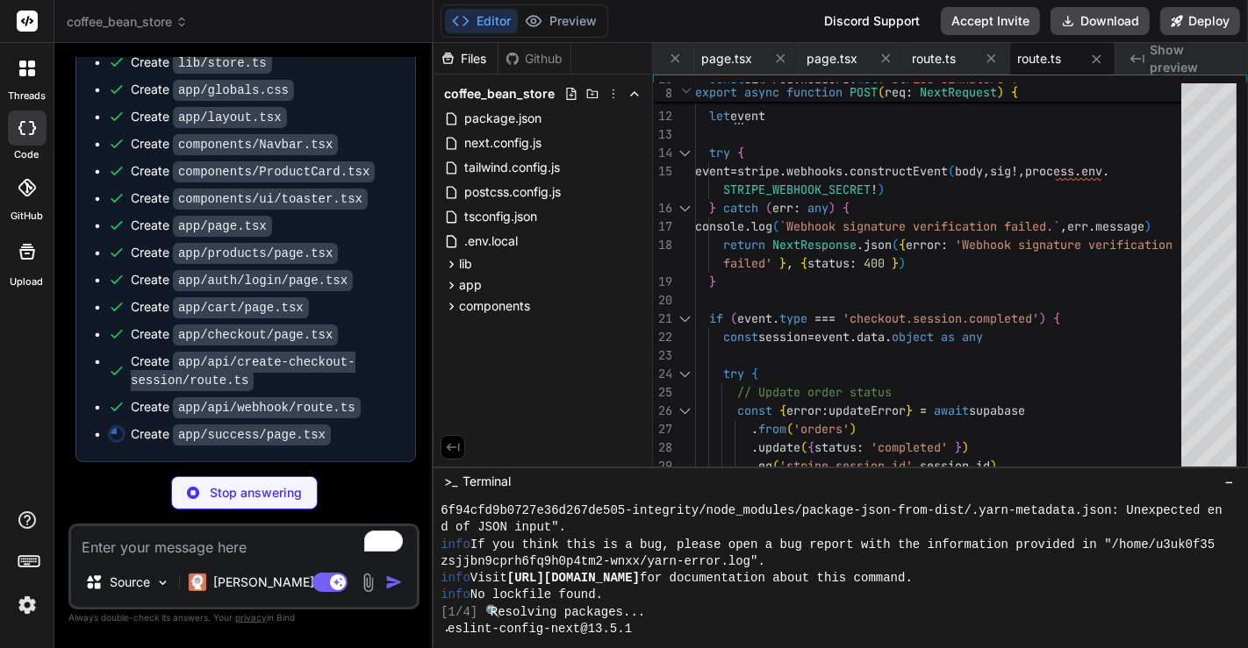
type textarea "x"
type textarea "<Link href="/" className="btn-secondary"> Back to Home </Link> </div> </div> </…"
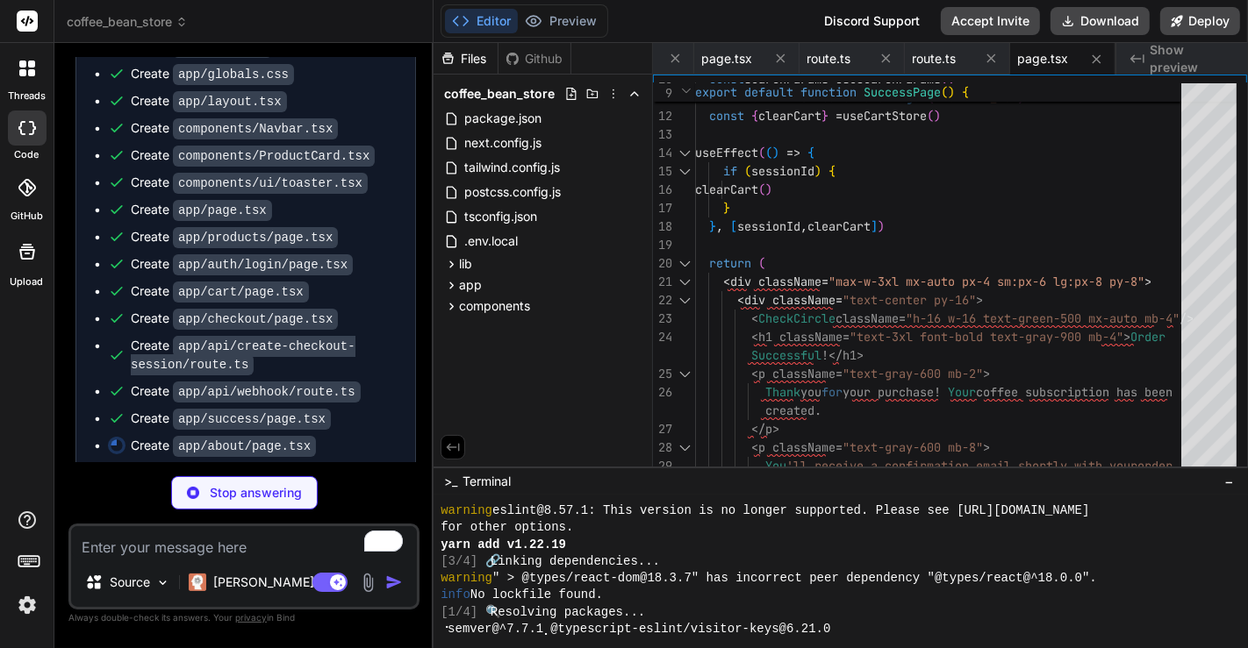
type textarea "x"
type textarea "</div> ) }"
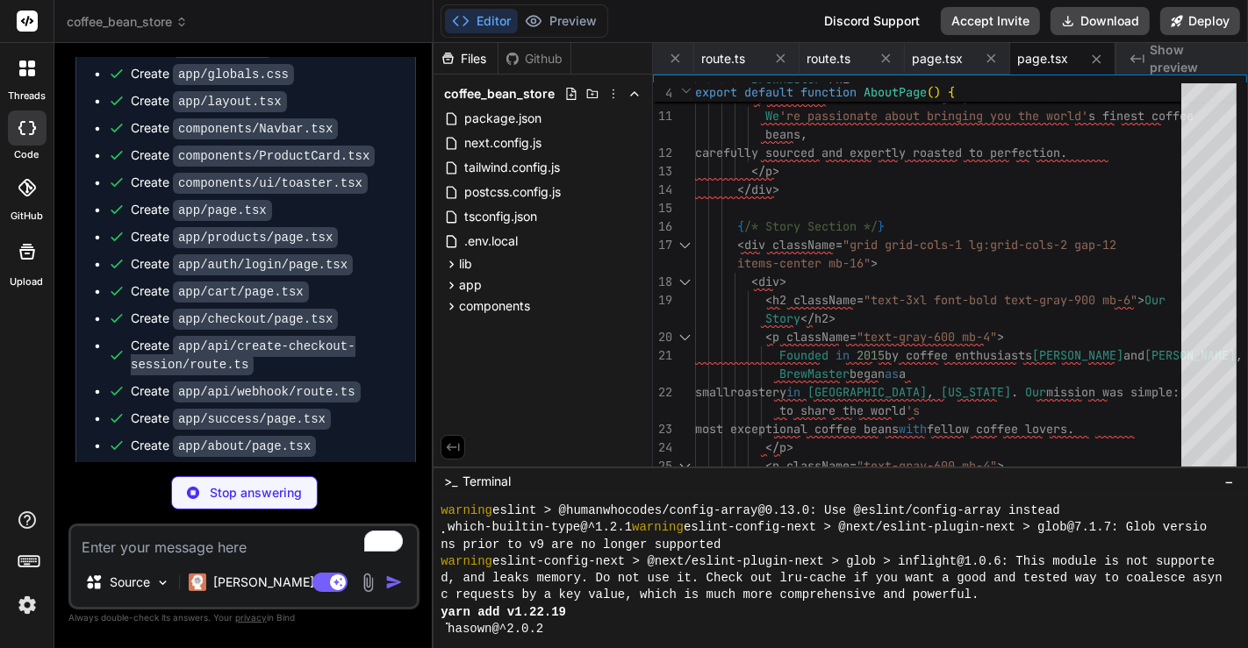
scroll to position [1234, 0]
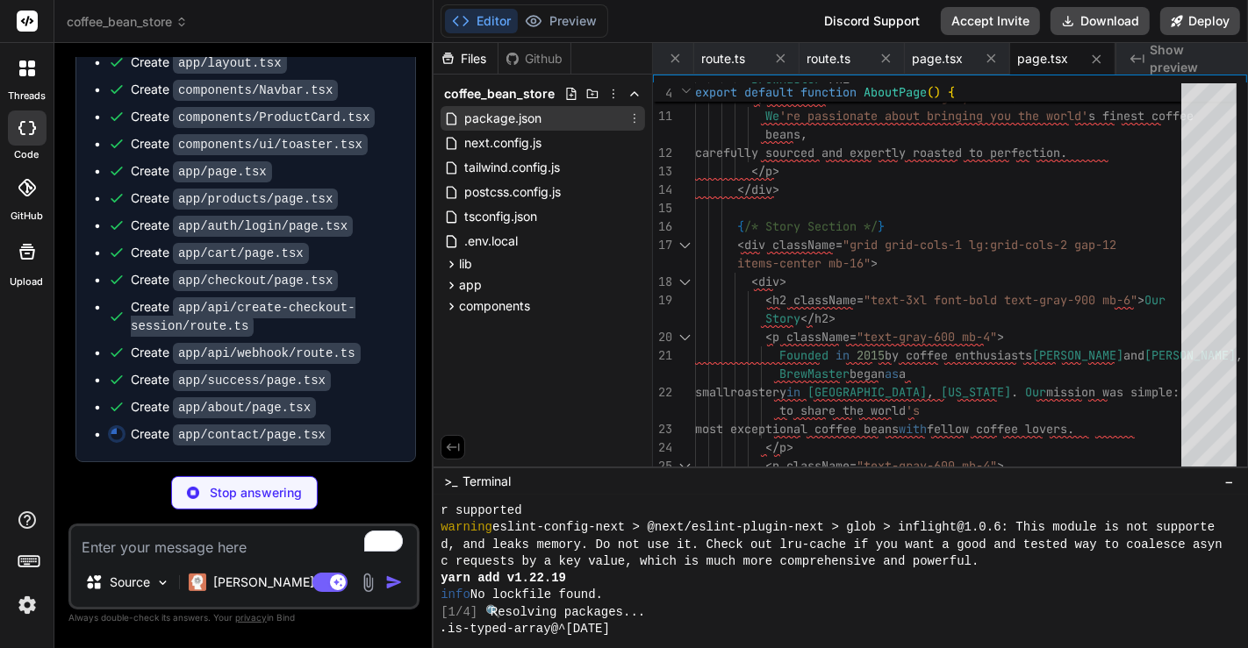
type textarea "x"
click at [519, 125] on span "package.json" at bounding box center [502, 118] width 81 height 21
type textarea ""typescript": "^5.2.2" } }"
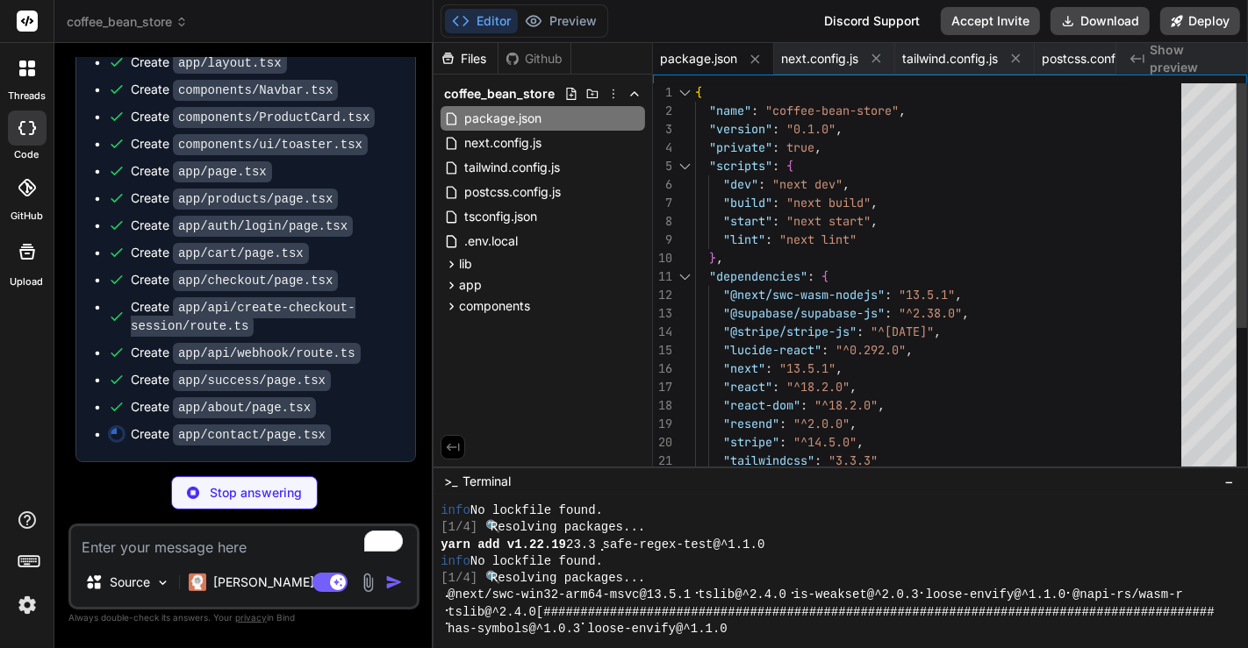
type textarea "x"
type textarea "</div> ) }"
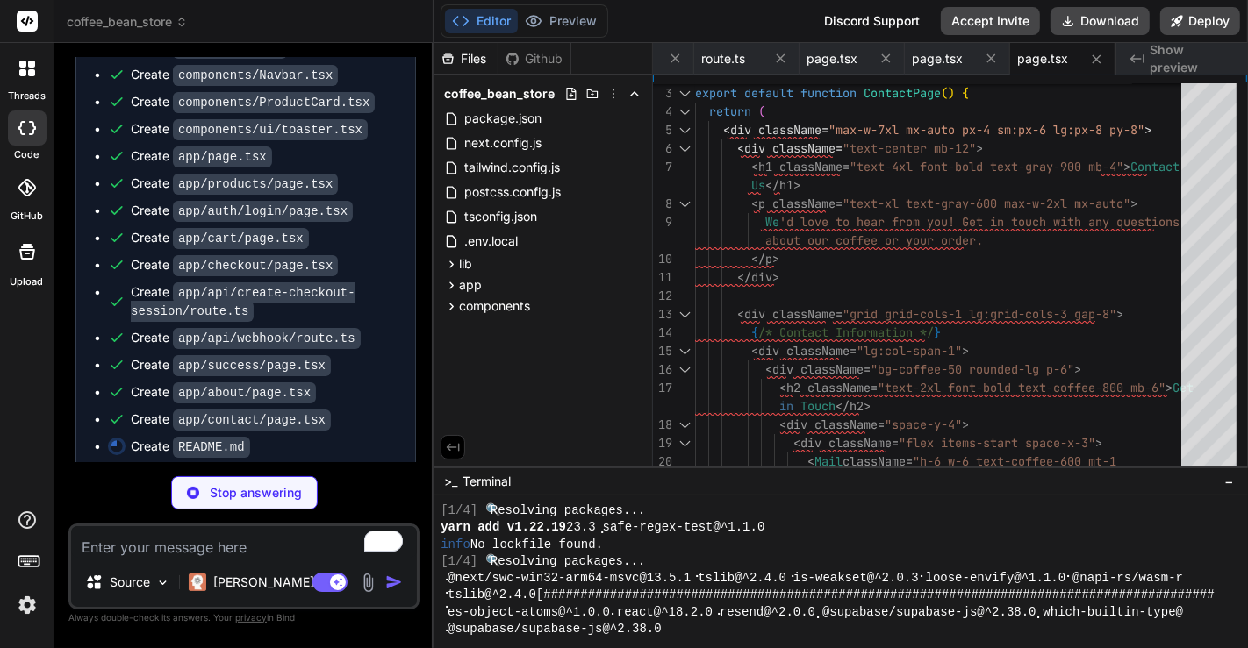
scroll to position [1261, 0]
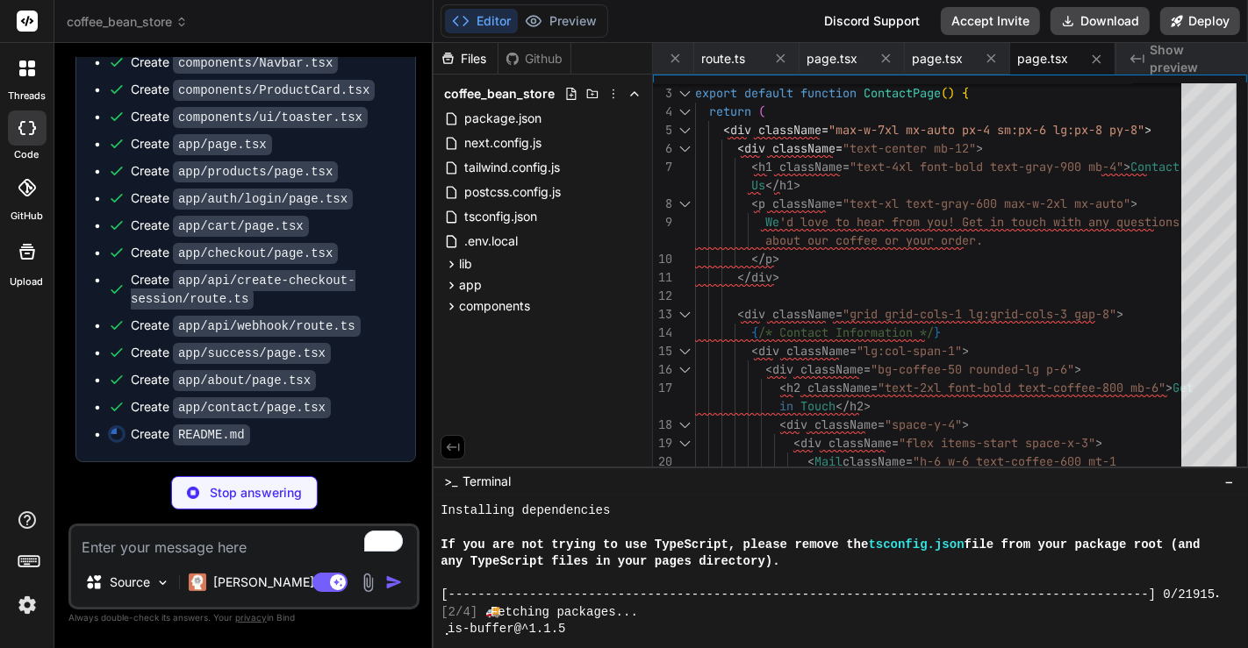
type textarea "x"
type textarea "This project is for demonstration purposes."
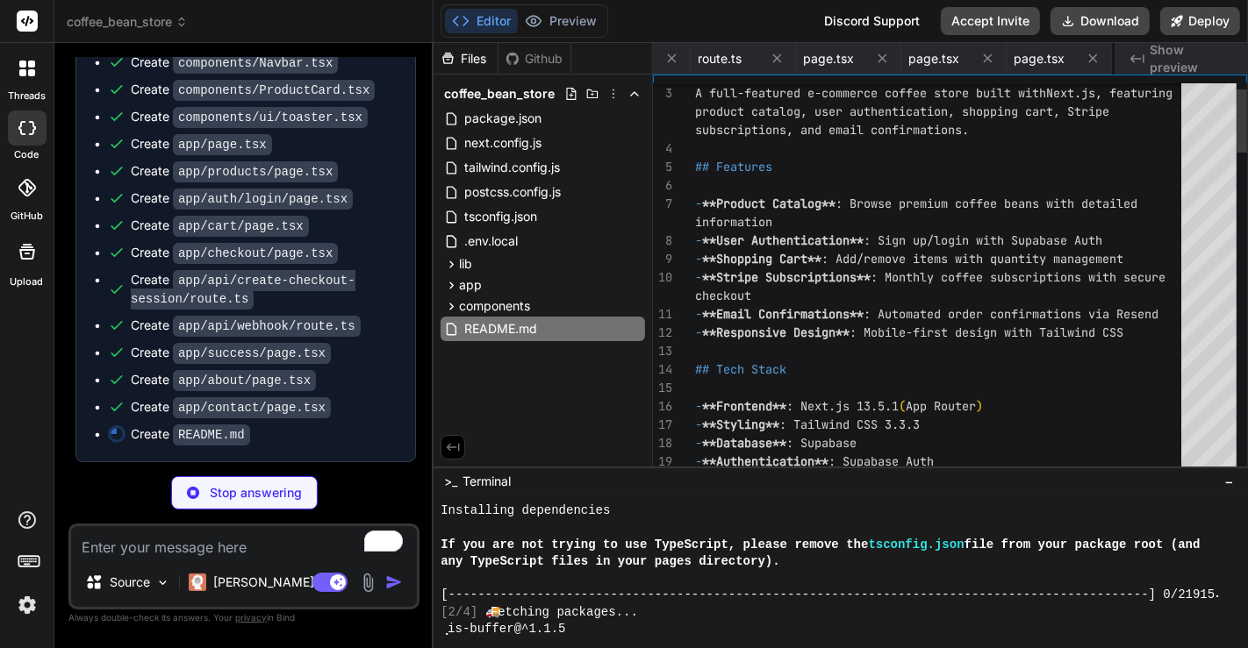
scroll to position [0, 2344]
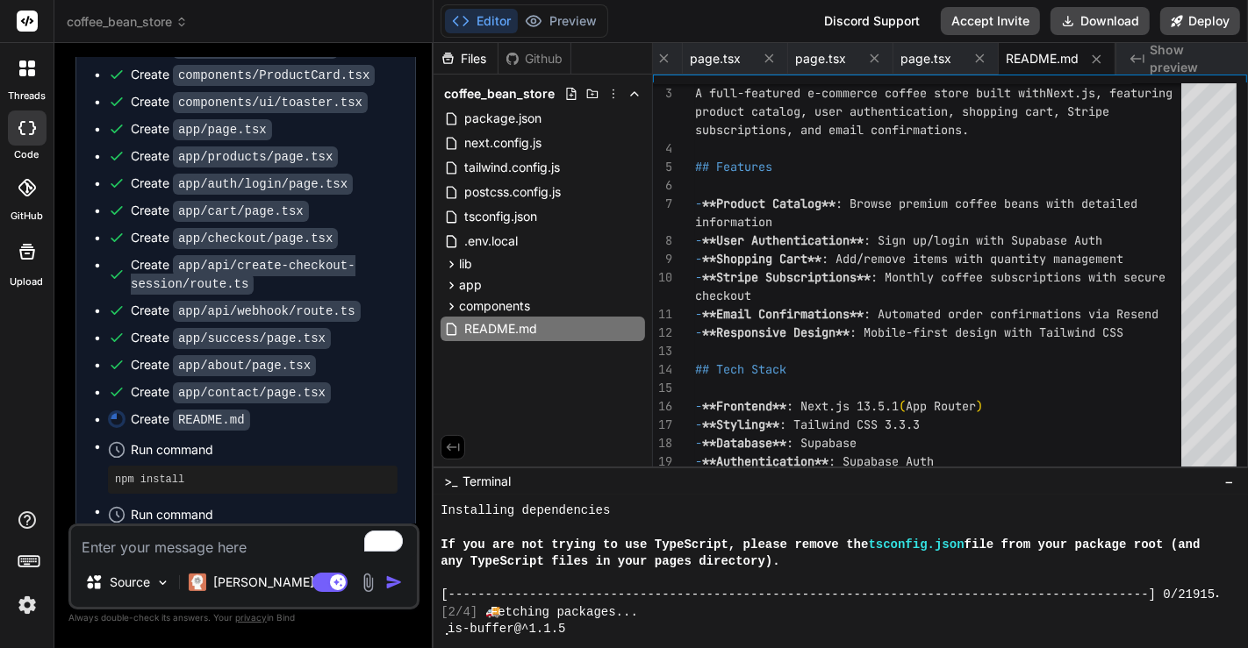
type textarea "x"
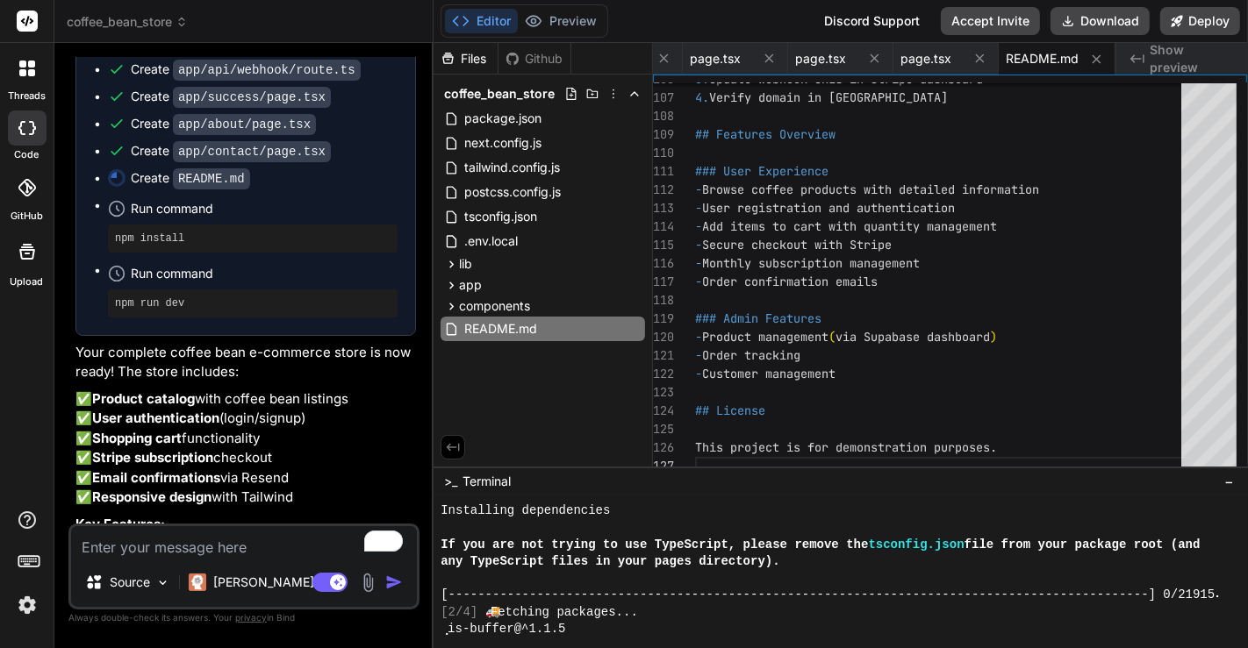
scroll to position [1492, 0]
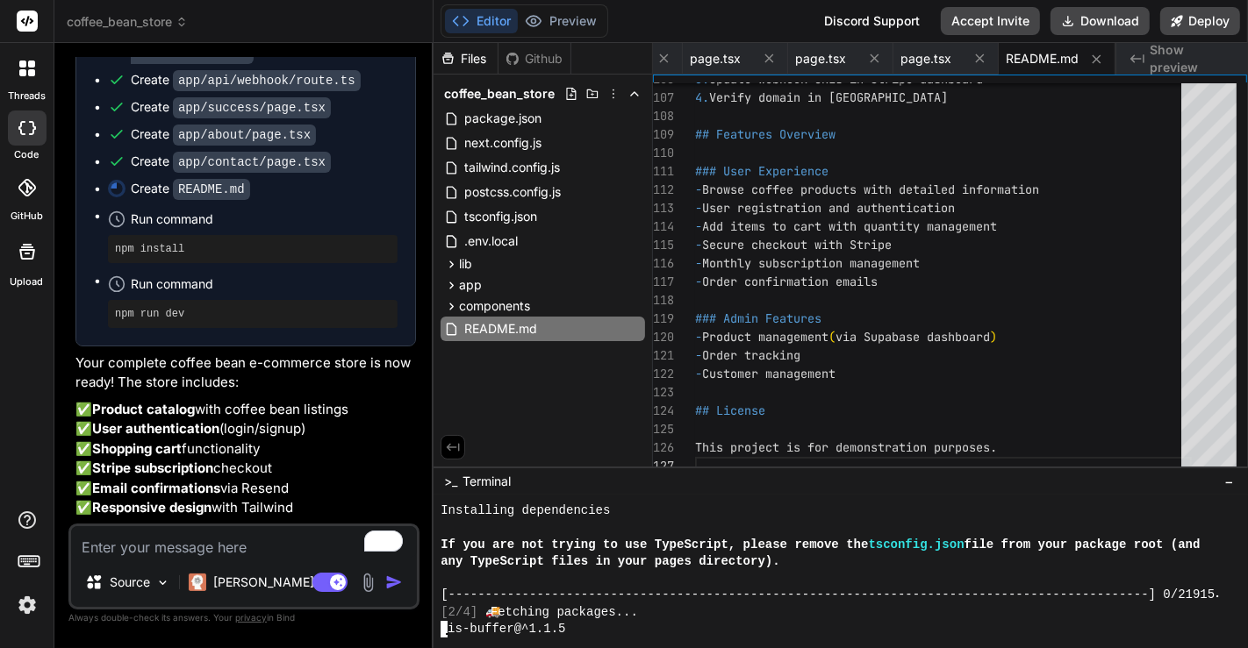
click at [857, 621] on div "⢀ is-buffer@^1.1.5" at bounding box center [831, 629] width 782 height 17
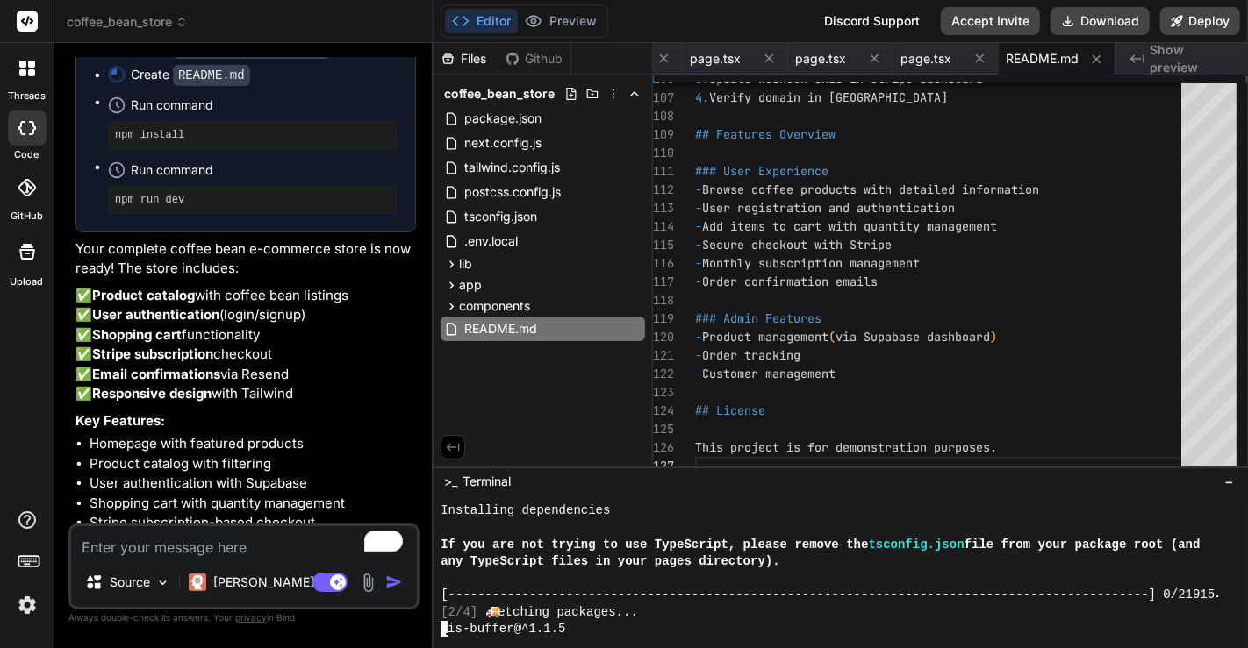
scroll to position [1596, 0]
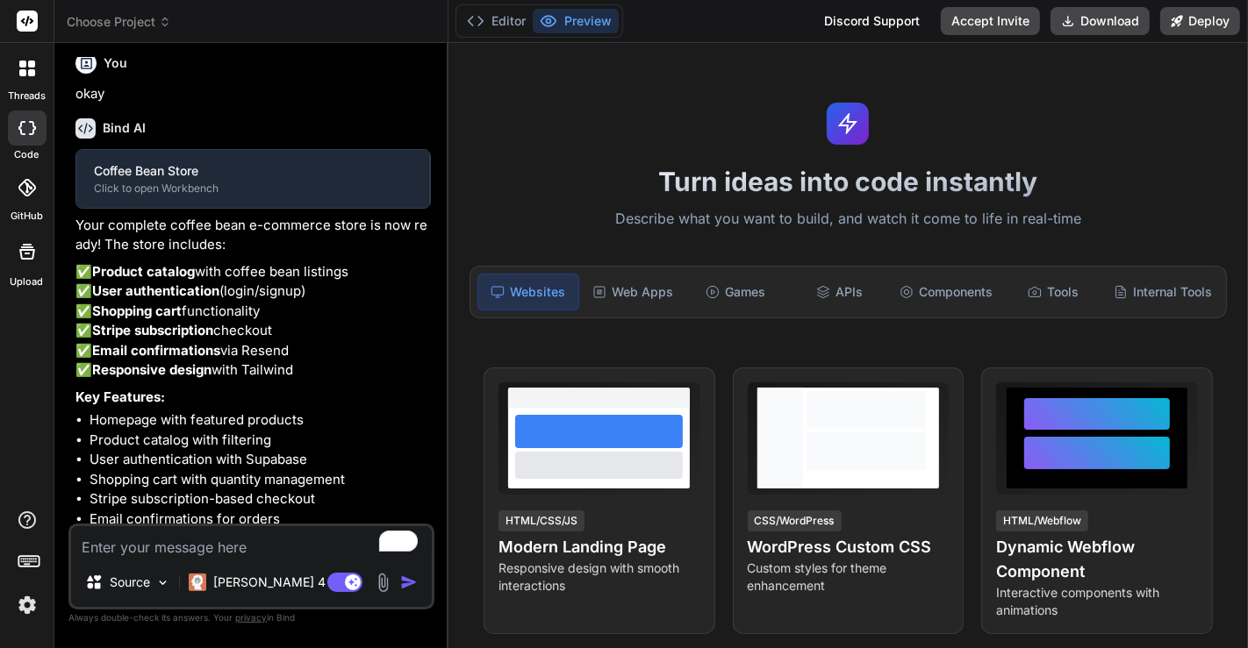
scroll to position [786, 0]
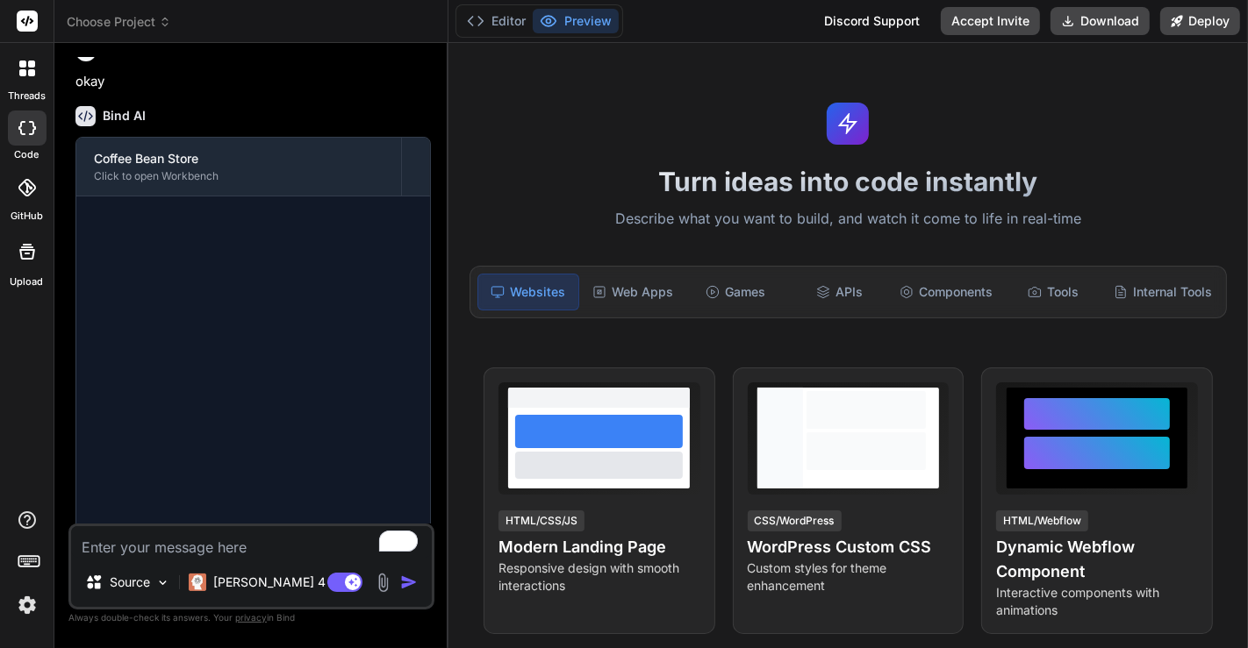
type textarea "x"
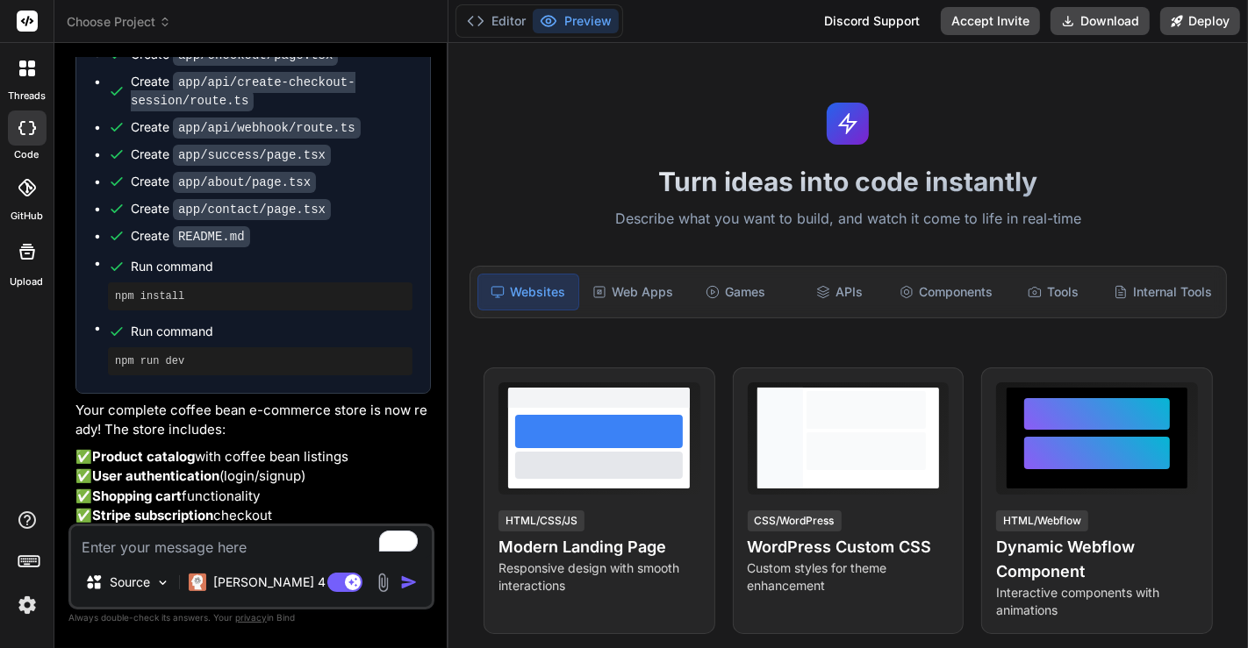
scroll to position [1443, 0]
click at [504, 27] on button "Editor" at bounding box center [496, 21] width 73 height 25
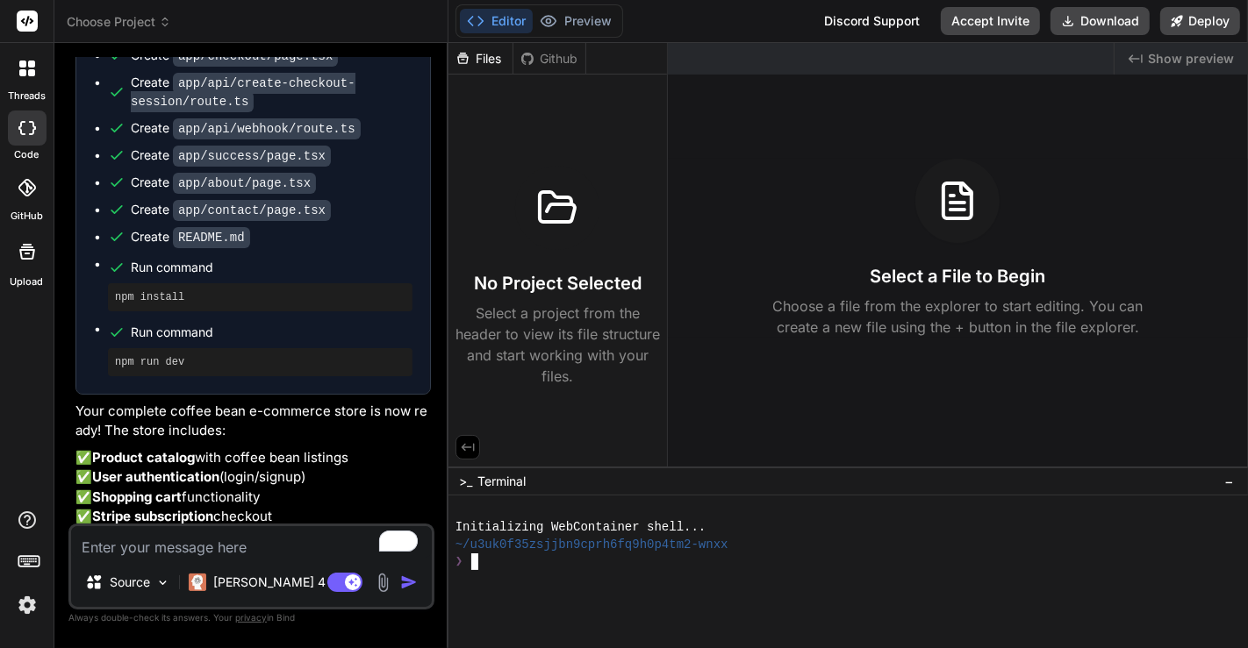
click at [641, 575] on div at bounding box center [838, 578] width 767 height 17
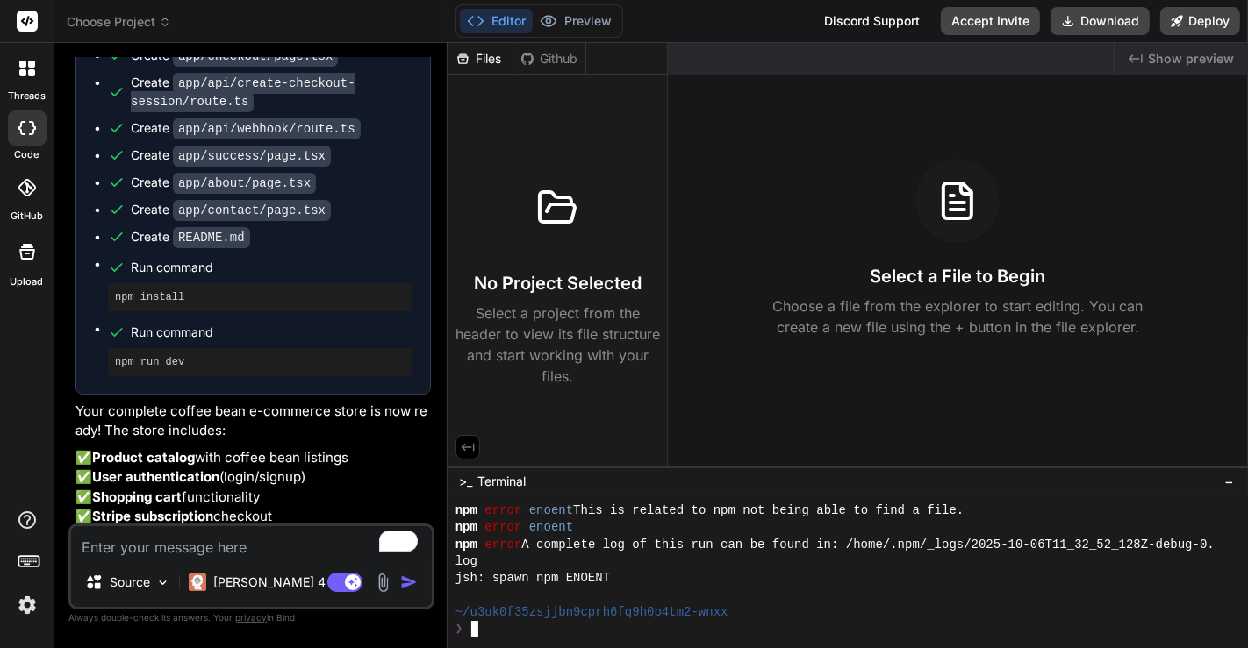
click at [798, 610] on div "~/u3uk0f35zsjjbn9cprh6fq9h0p4tm2-wnxx" at bounding box center [838, 613] width 767 height 17
click at [607, 565] on div "log" at bounding box center [838, 562] width 767 height 17
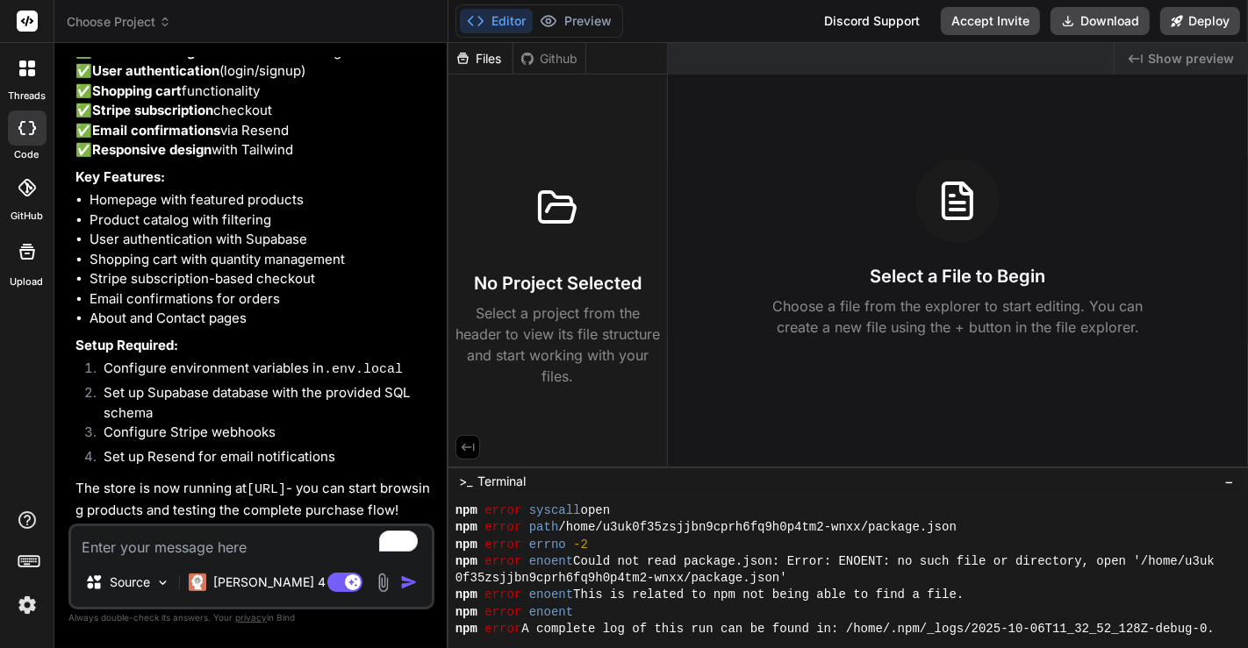
scroll to position [1982, 0]
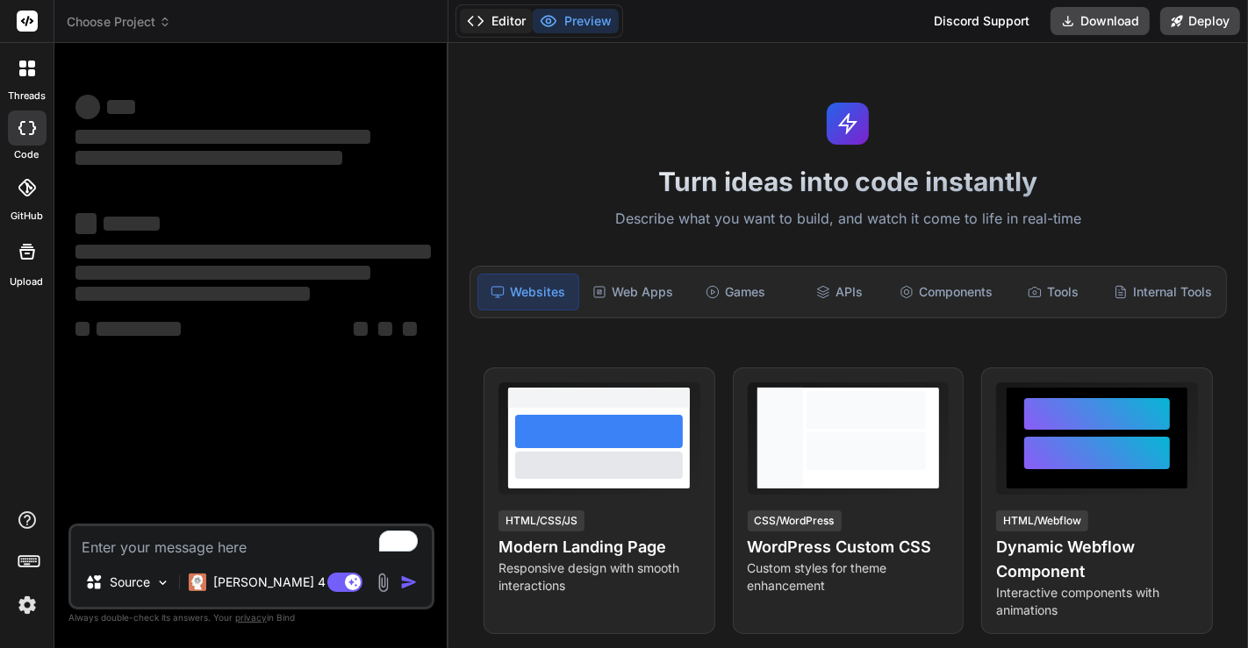
click at [506, 25] on button "Editor" at bounding box center [496, 21] width 73 height 25
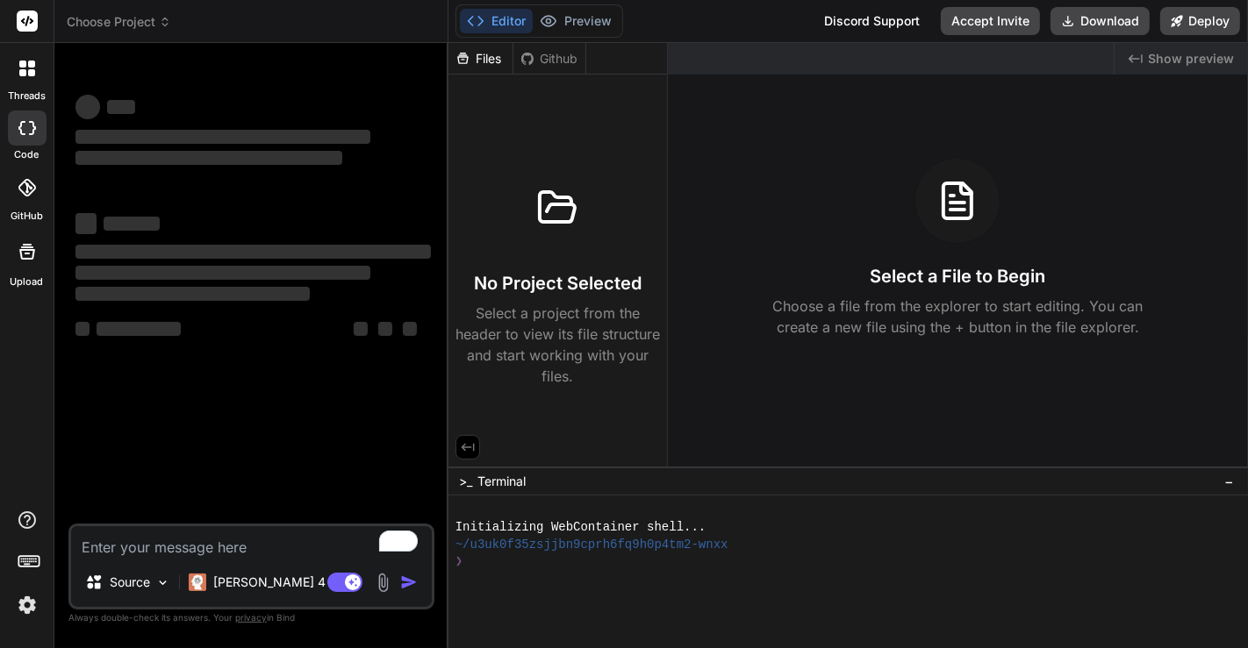
type textarea "x"
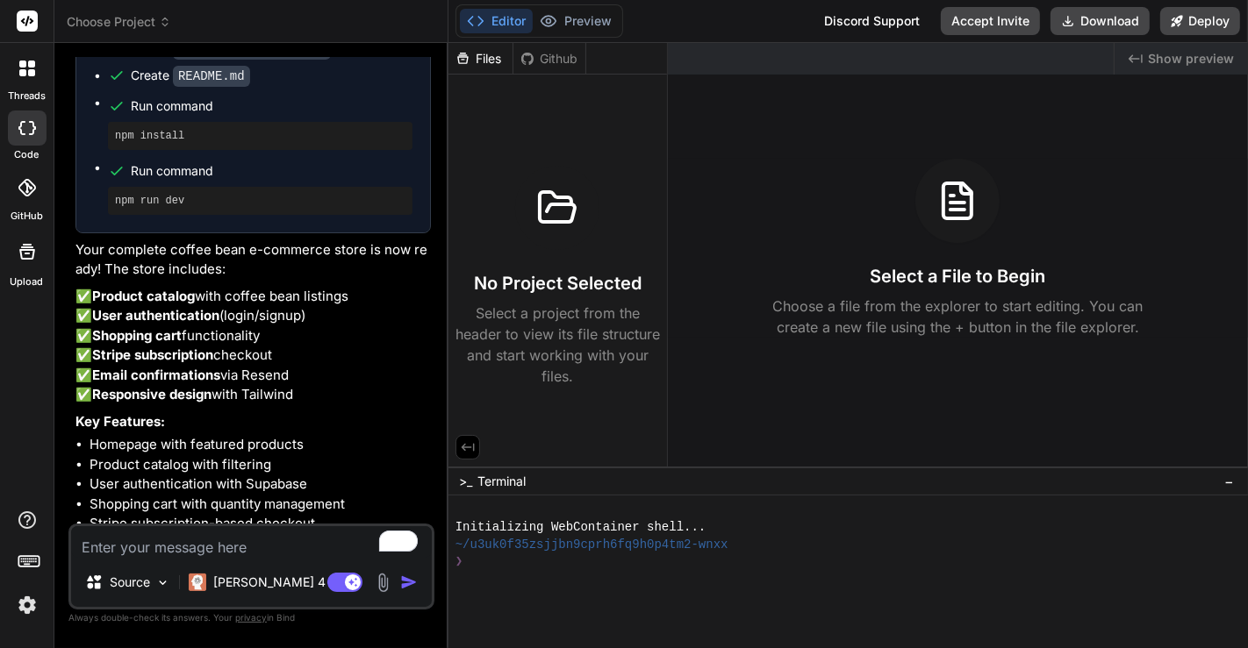
scroll to position [1982, 0]
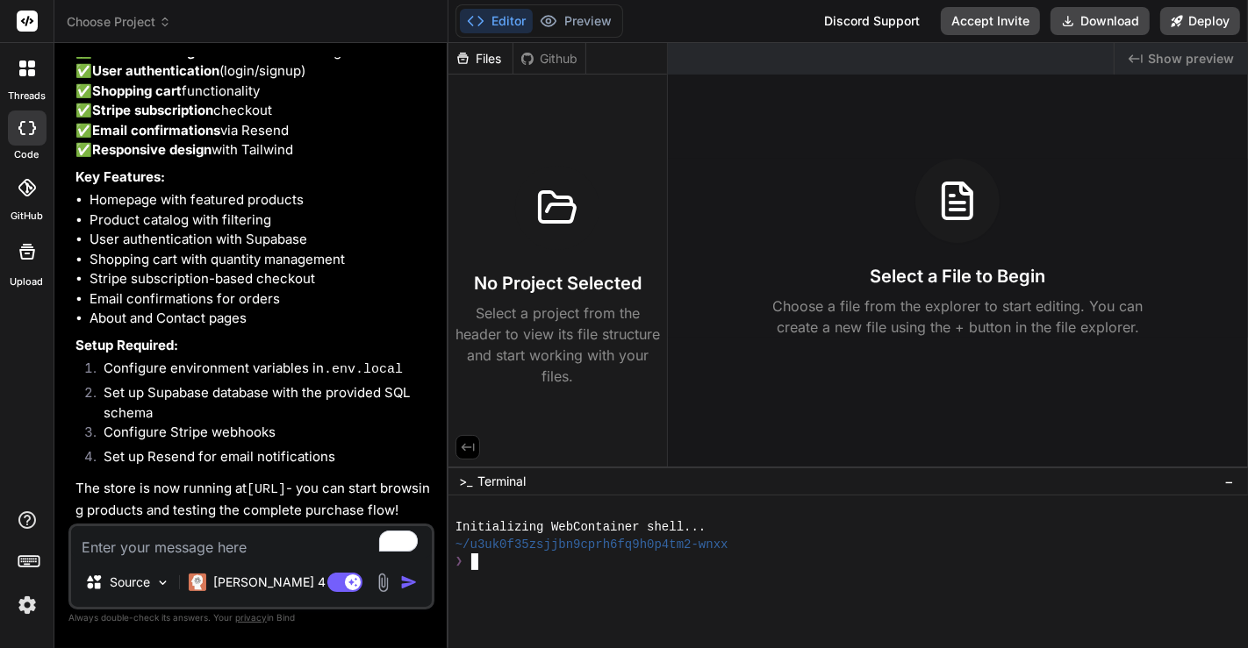
click at [770, 577] on div at bounding box center [838, 578] width 767 height 17
click at [601, 590] on div at bounding box center [838, 595] width 767 height 17
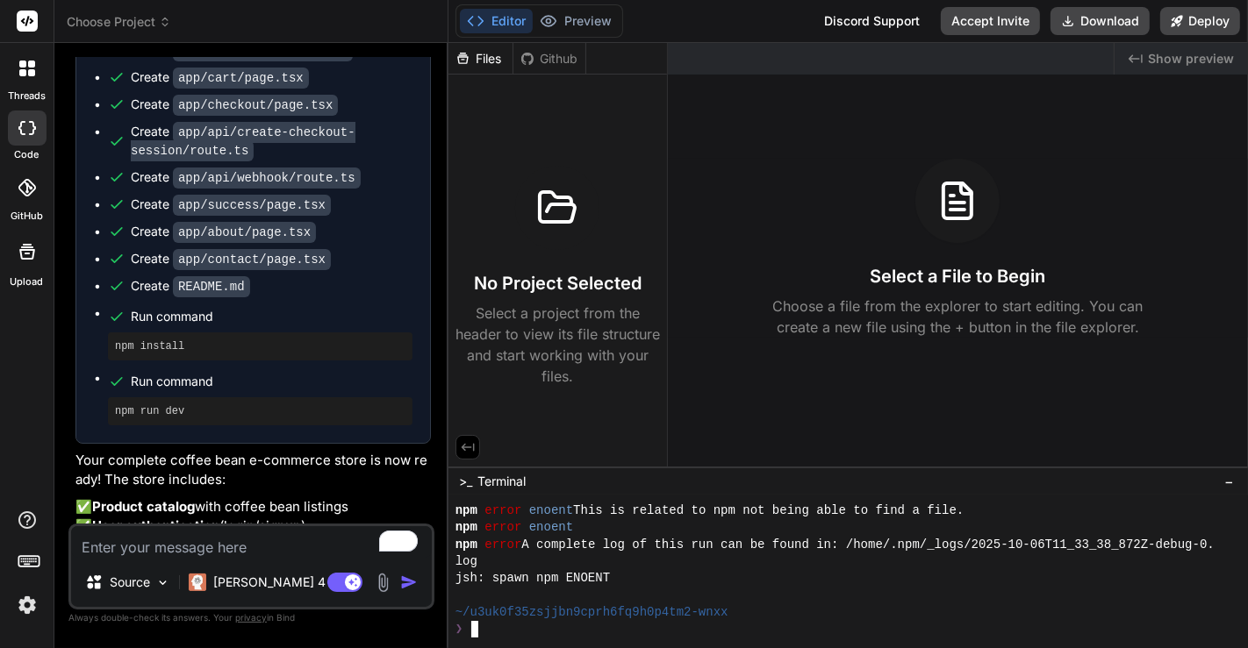
scroll to position [1385, 0]
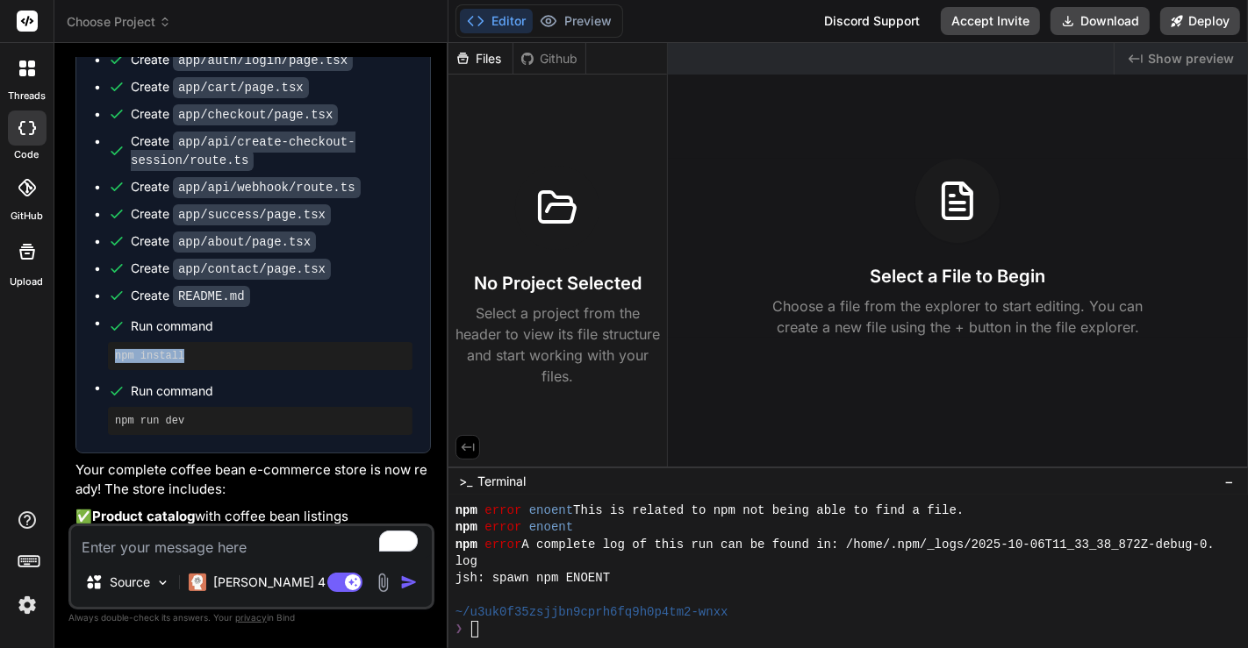
drag, startPoint x: 112, startPoint y: 373, endPoint x: 254, endPoint y: 379, distance: 141.4
click at [254, 370] on div "npm install" at bounding box center [260, 356] width 304 height 28
copy pre "npm install"
click at [663, 626] on div "❯" at bounding box center [838, 629] width 767 height 17
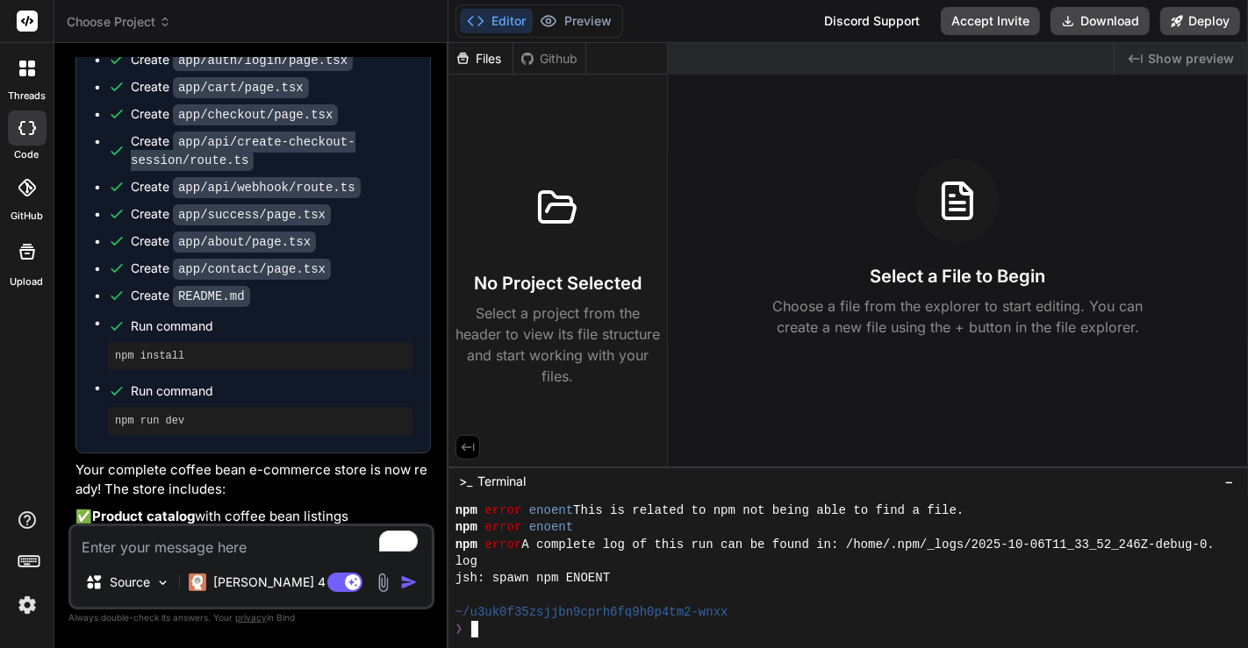
click at [762, 619] on div "~/u3uk0f35zsjjbn9cprh6fq9h0p4tm2-wnxx" at bounding box center [838, 613] width 767 height 17
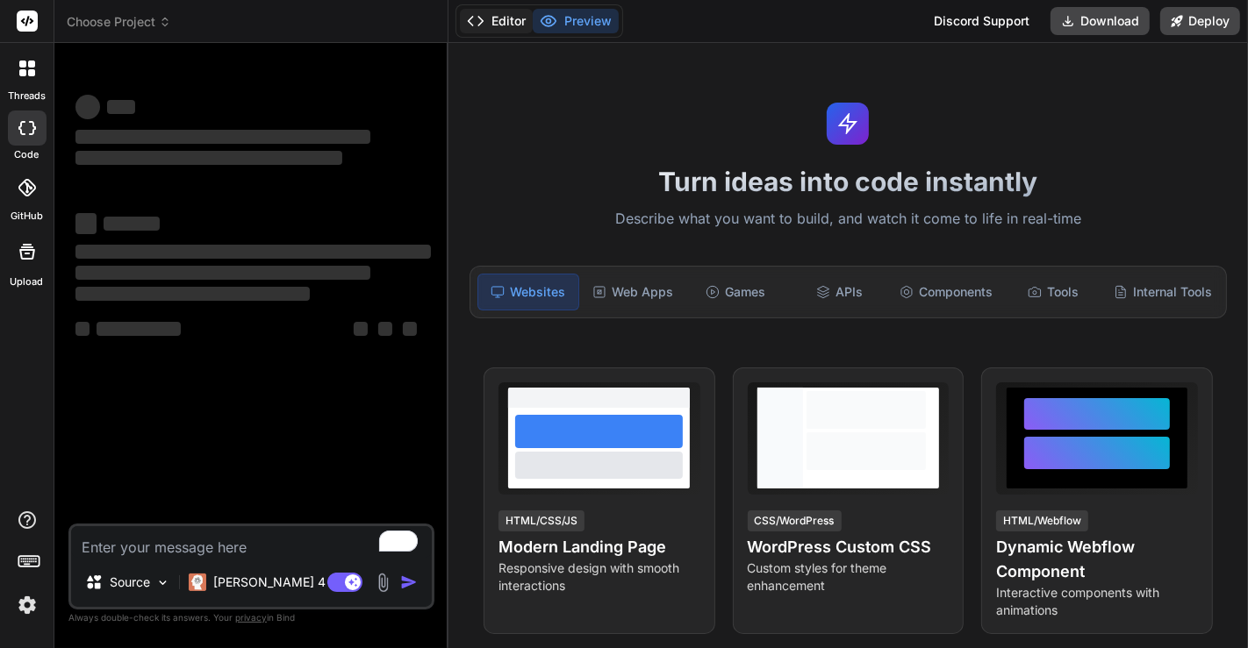
click at [491, 31] on button "Editor" at bounding box center [496, 21] width 73 height 25
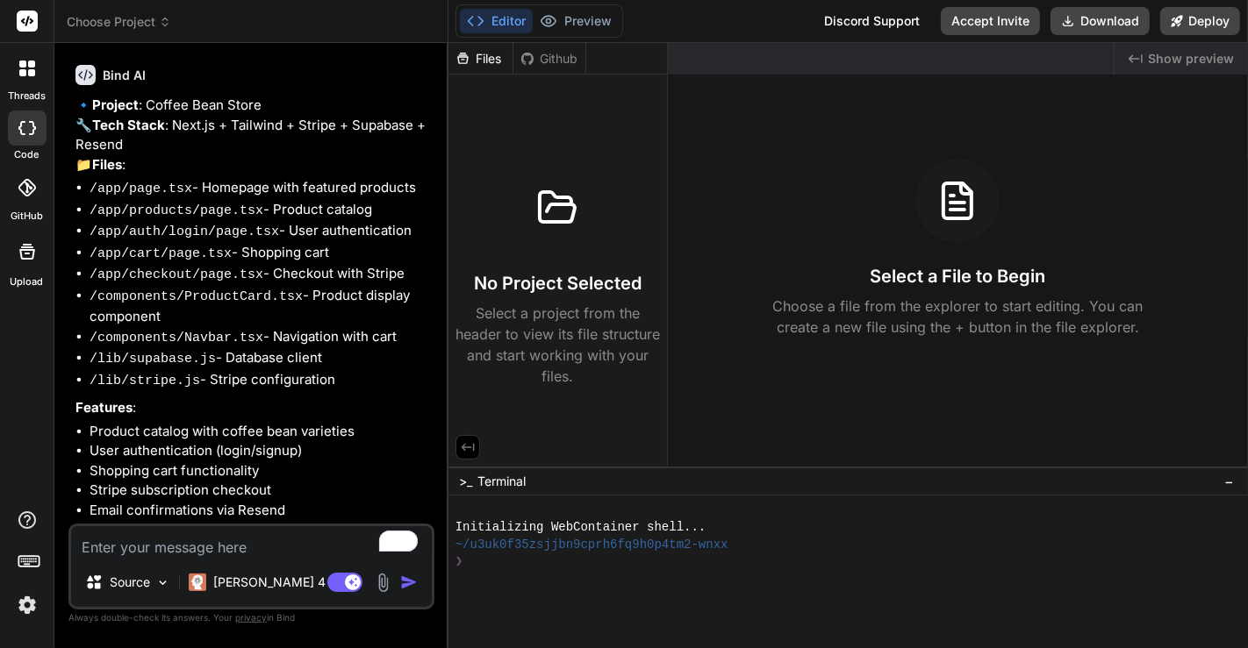
type textarea "x"
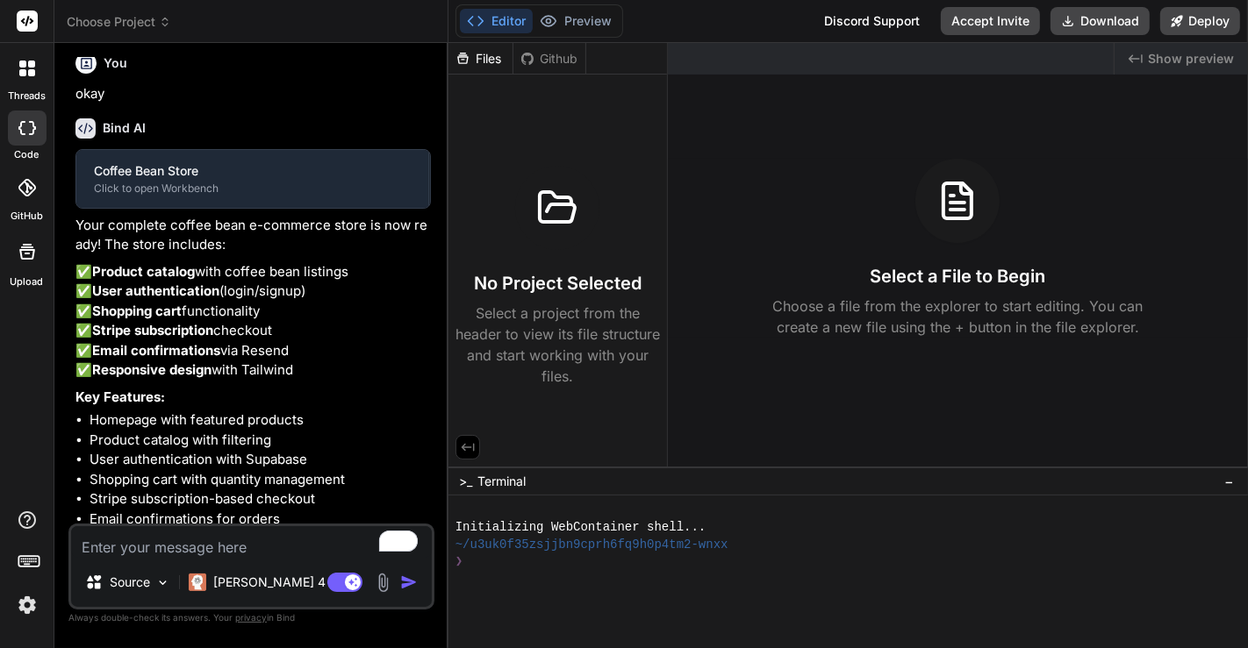
scroll to position [786, 0]
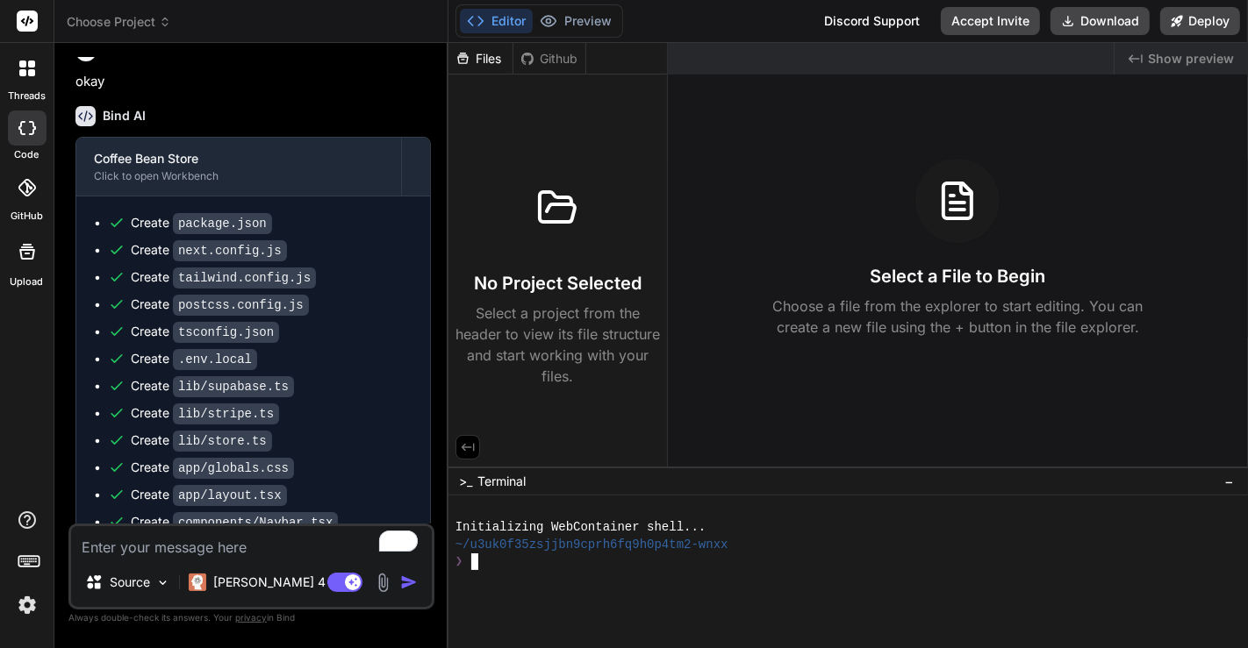
click at [652, 586] on div at bounding box center [838, 578] width 767 height 17
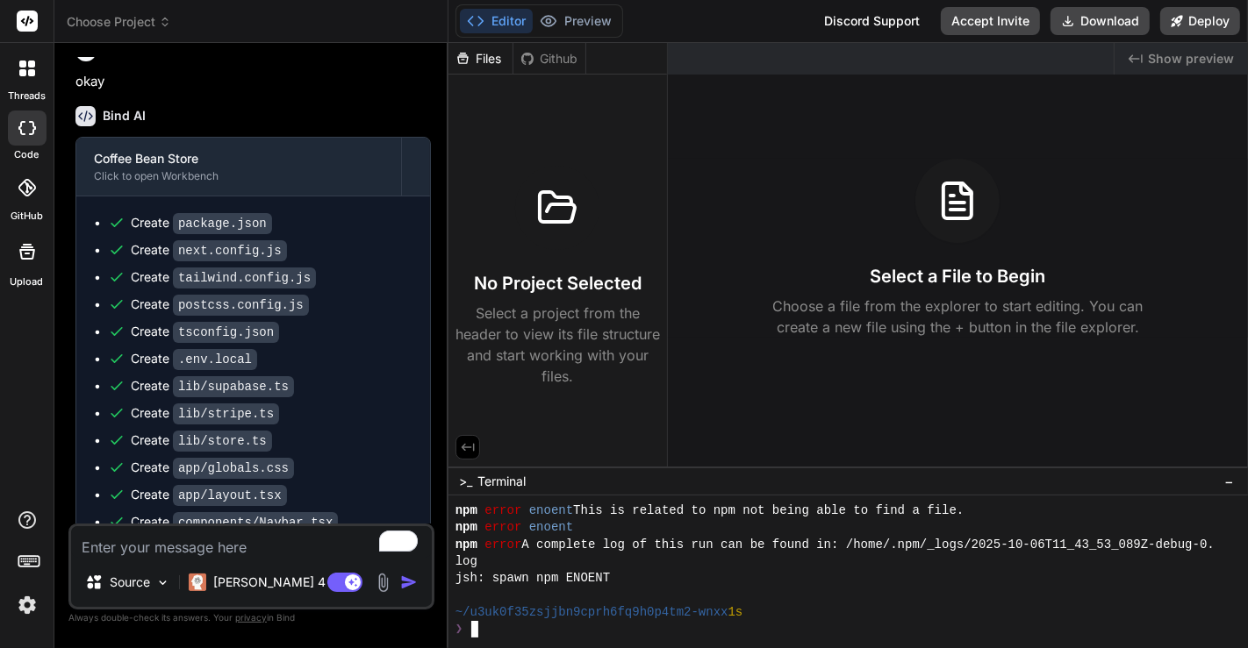
scroll to position [168, 0]
click at [130, 21] on span "Choose Project" at bounding box center [119, 22] width 104 height 18
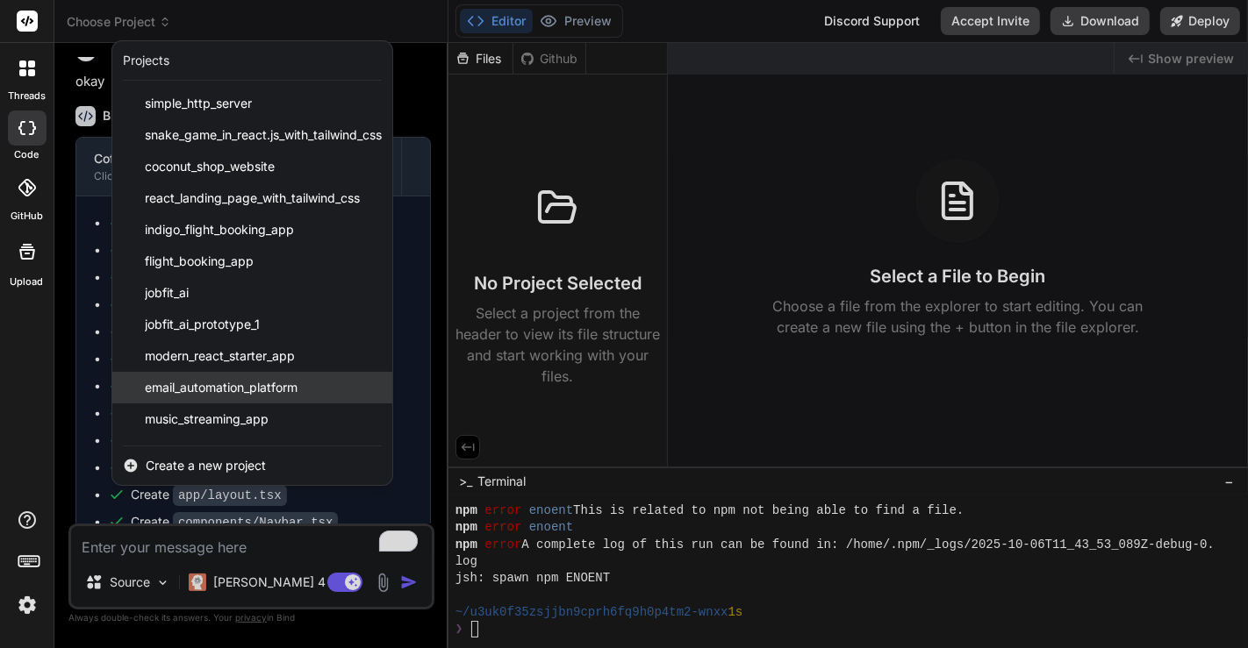
scroll to position [533, 0]
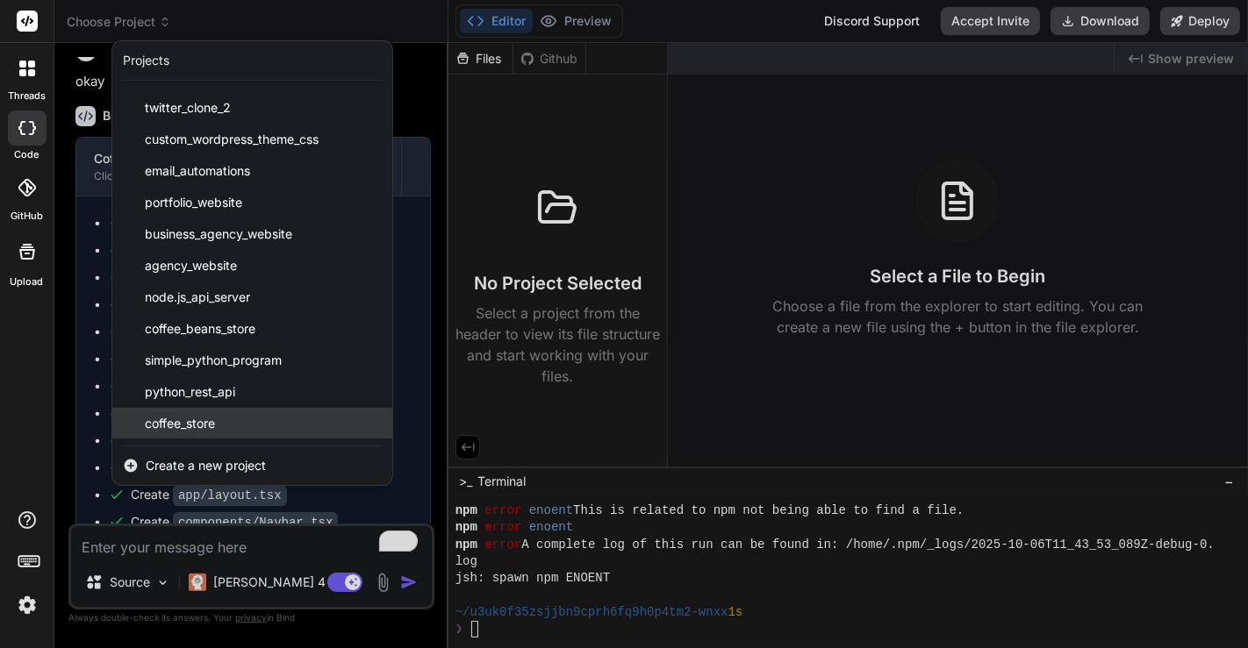
click at [183, 423] on span "coffee_store" at bounding box center [180, 424] width 70 height 18
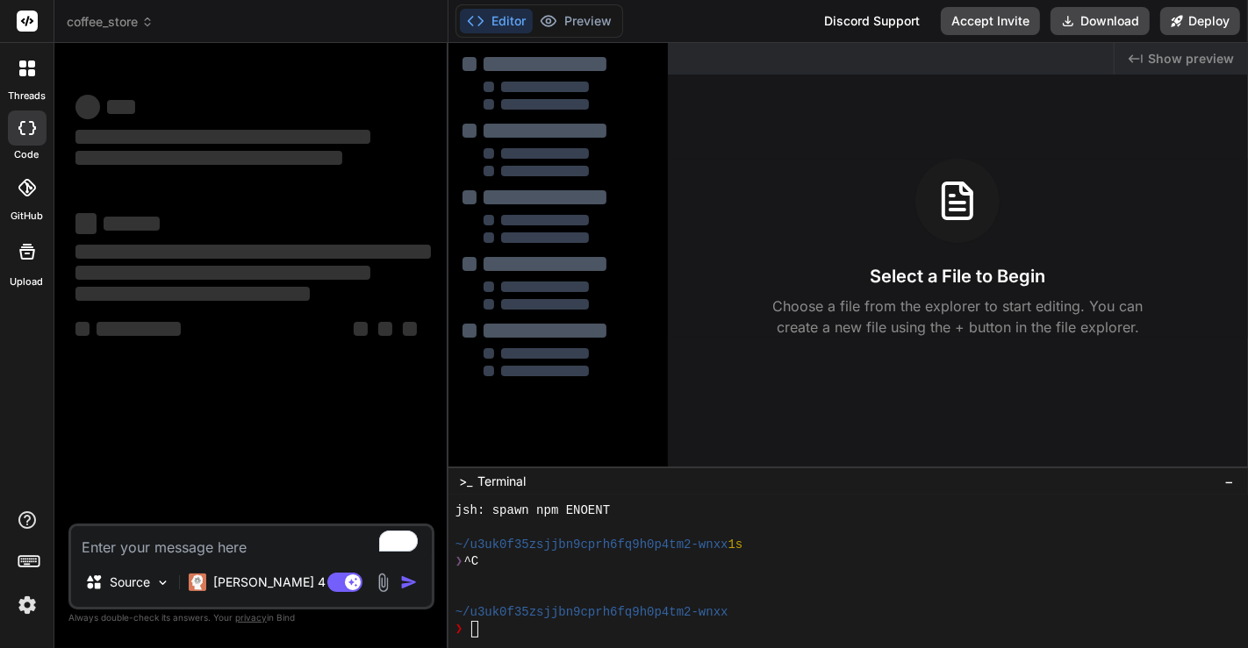
scroll to position [236, 0]
click at [543, 628] on div "❯" at bounding box center [838, 629] width 767 height 17
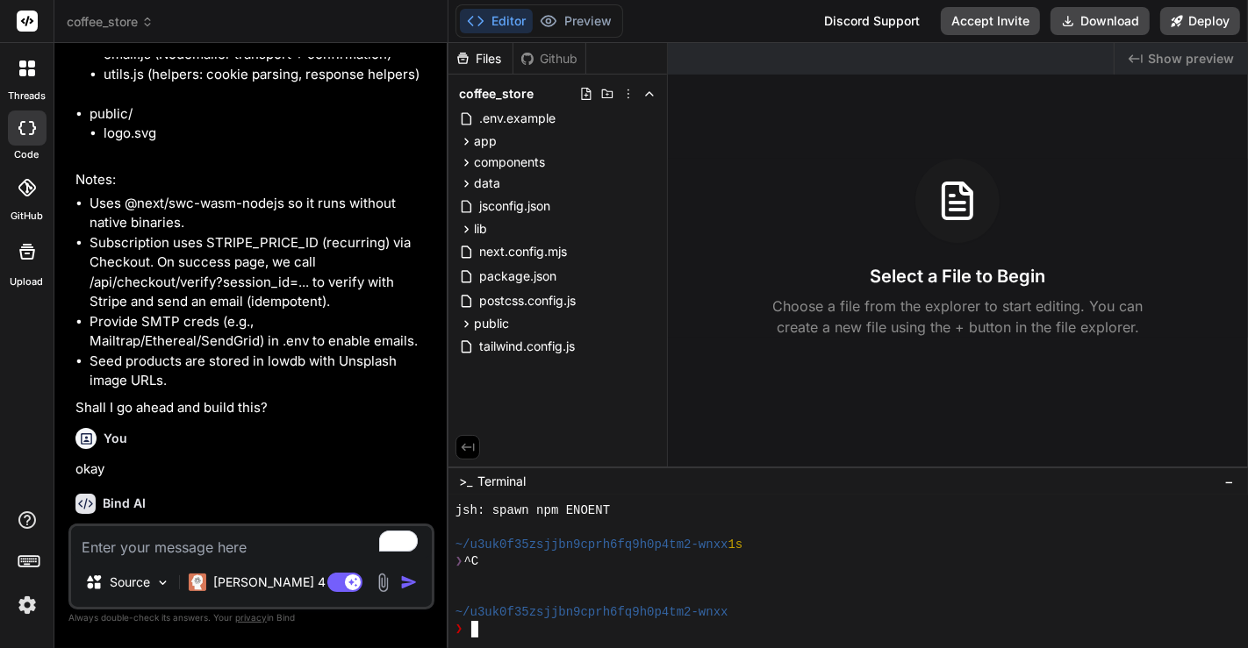
type textarea "x"
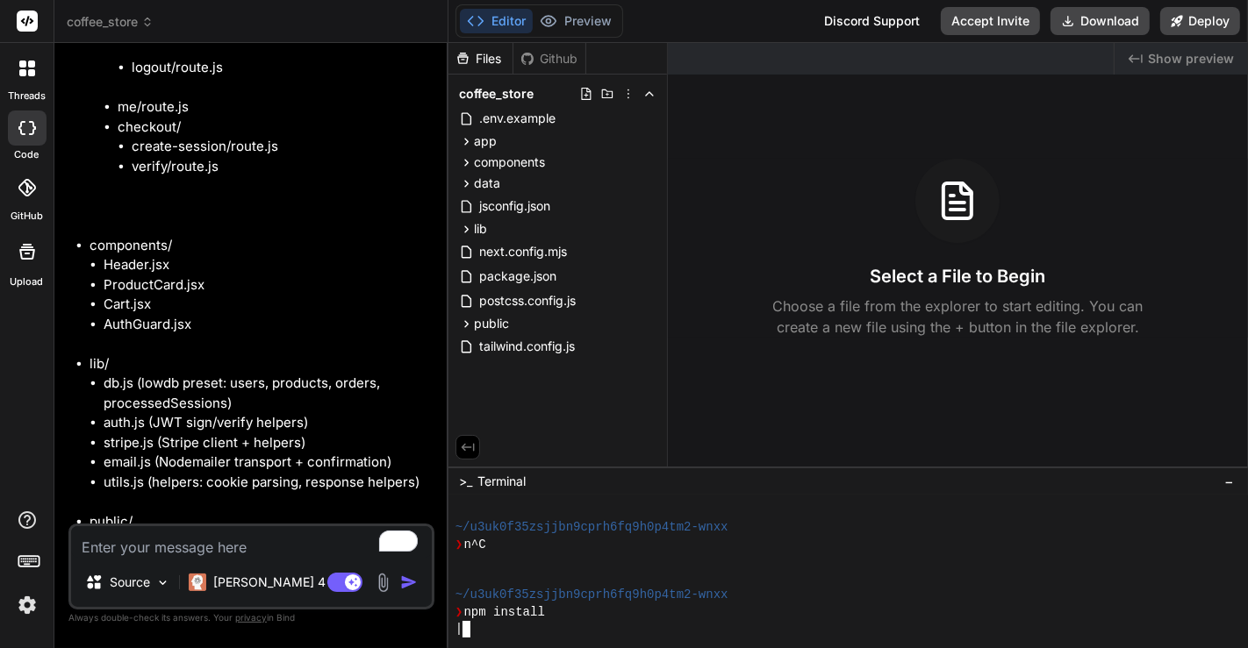
scroll to position [2267, 0]
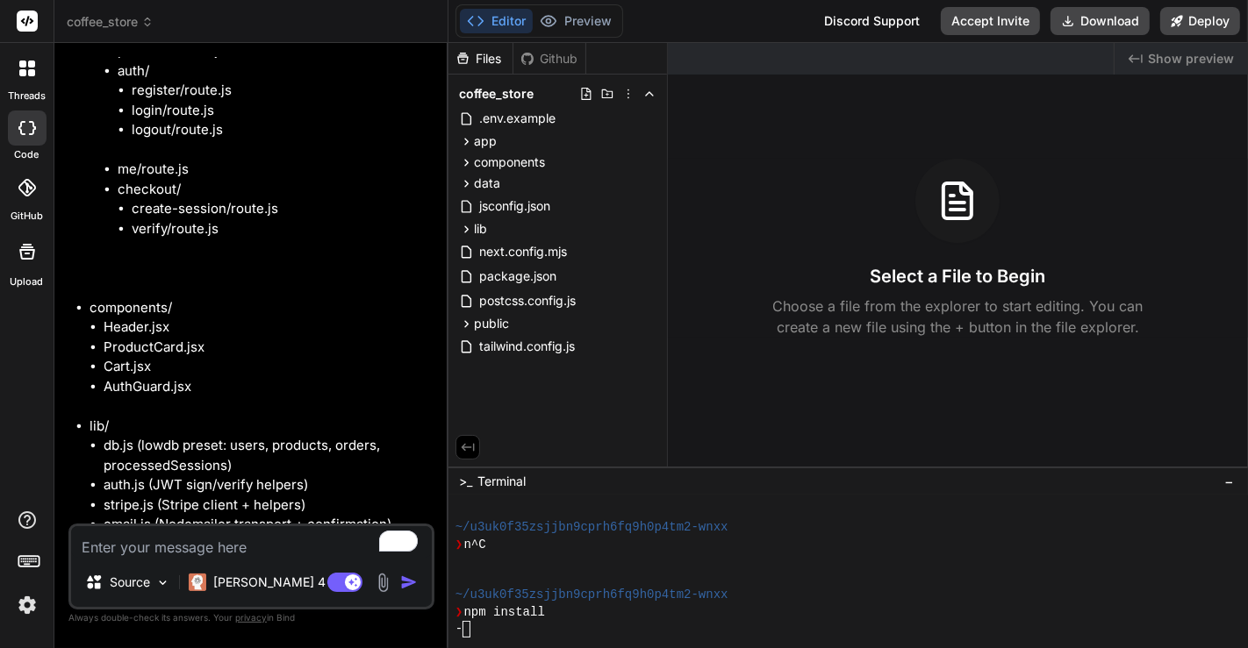
click at [101, 23] on span "coffee_store" at bounding box center [110, 22] width 87 height 18
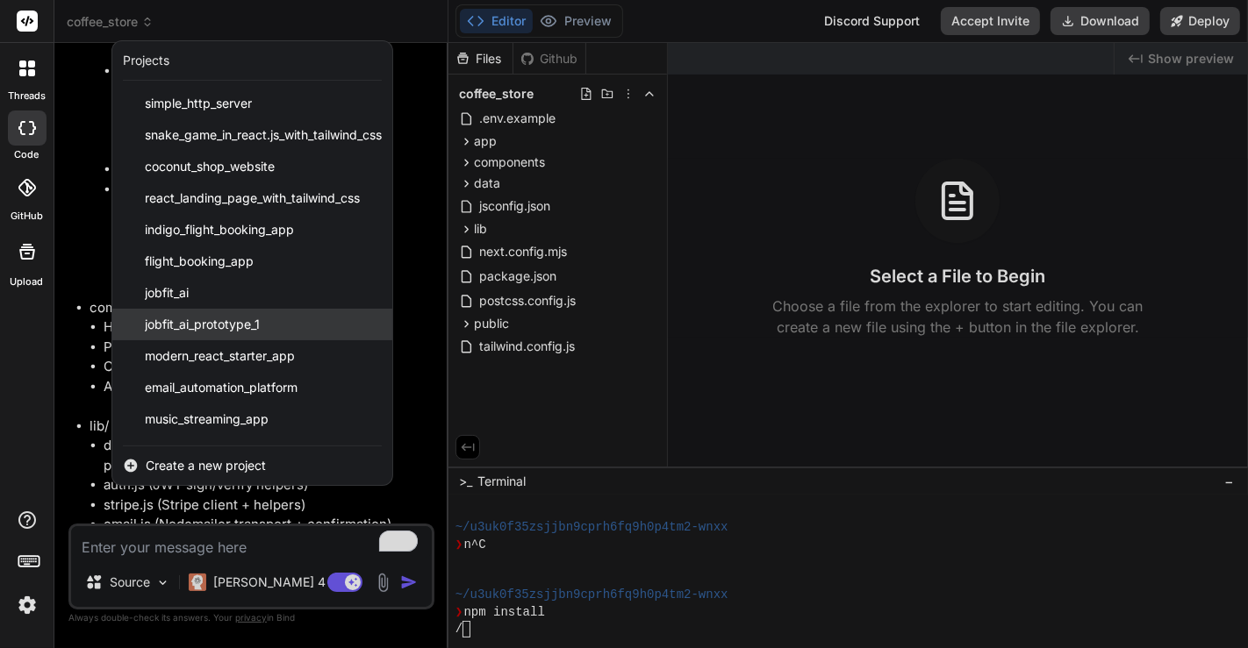
scroll to position [533, 0]
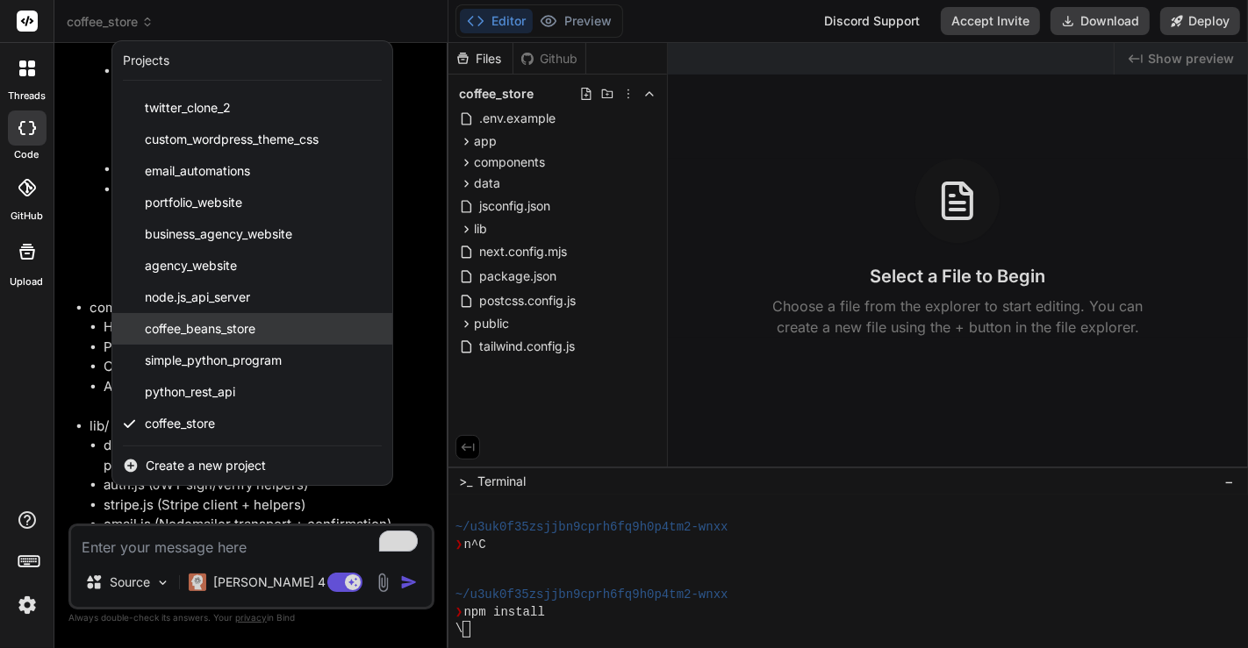
click at [183, 325] on span "coffee_beans_store" at bounding box center [200, 329] width 111 height 18
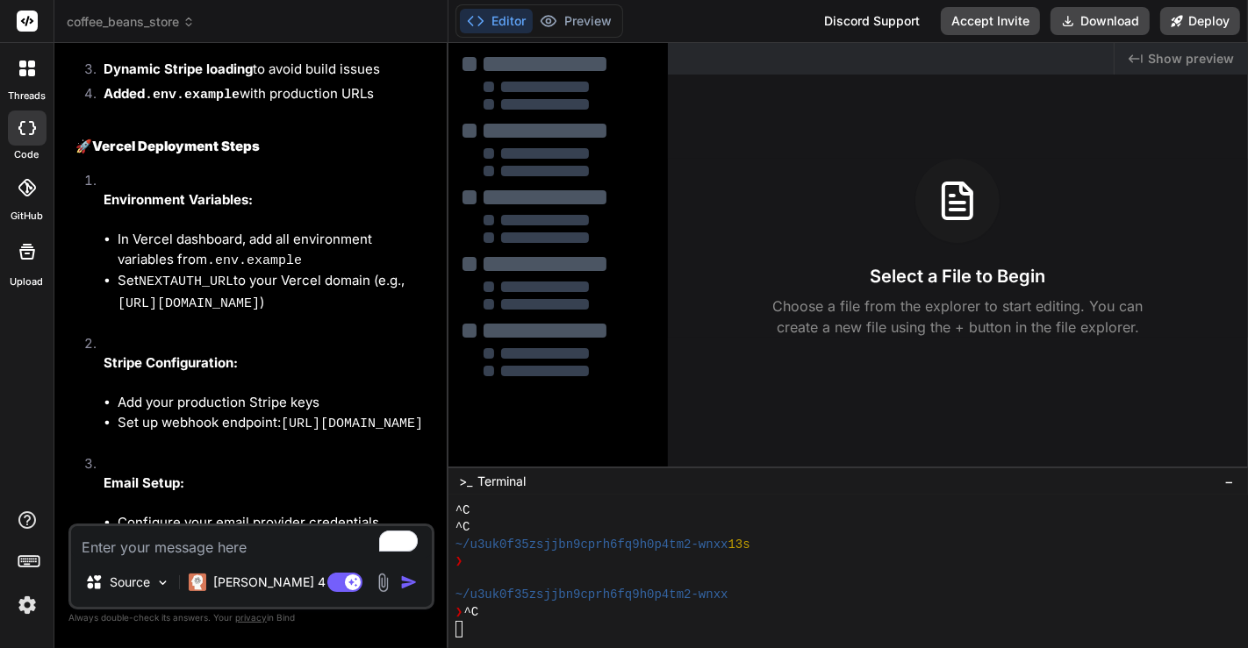
scroll to position [4713, 0]
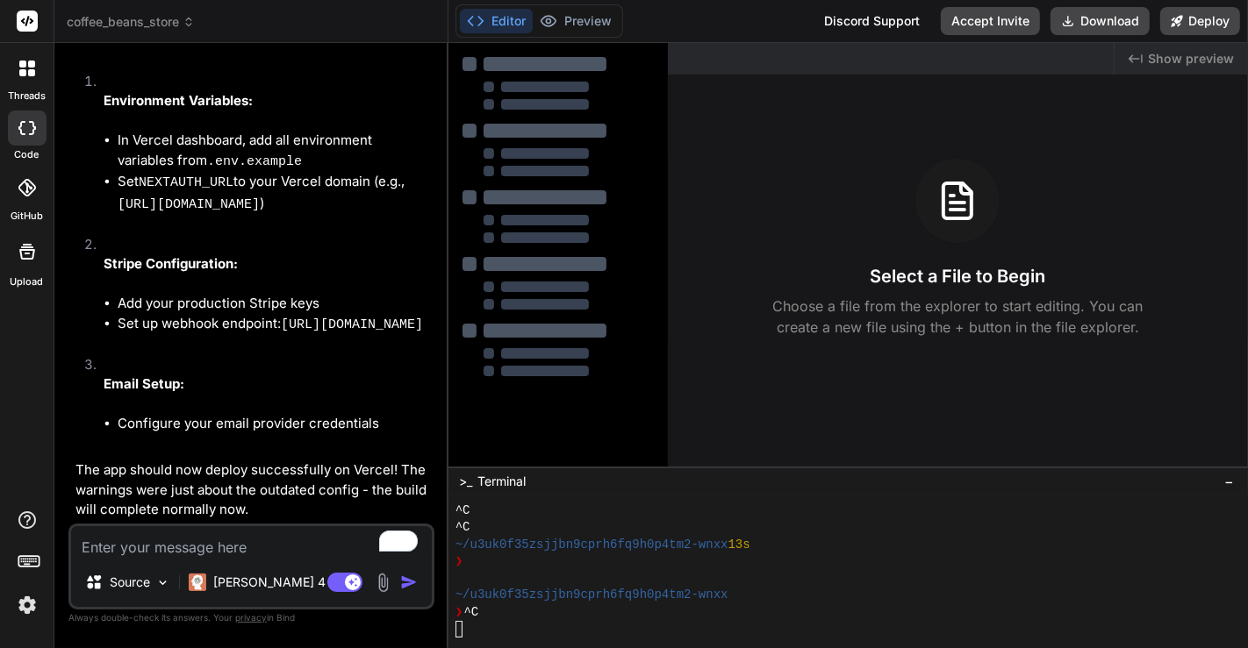
click at [25, 25] on icon at bounding box center [27, 21] width 13 height 11
click at [26, 66] on icon at bounding box center [27, 69] width 16 height 16
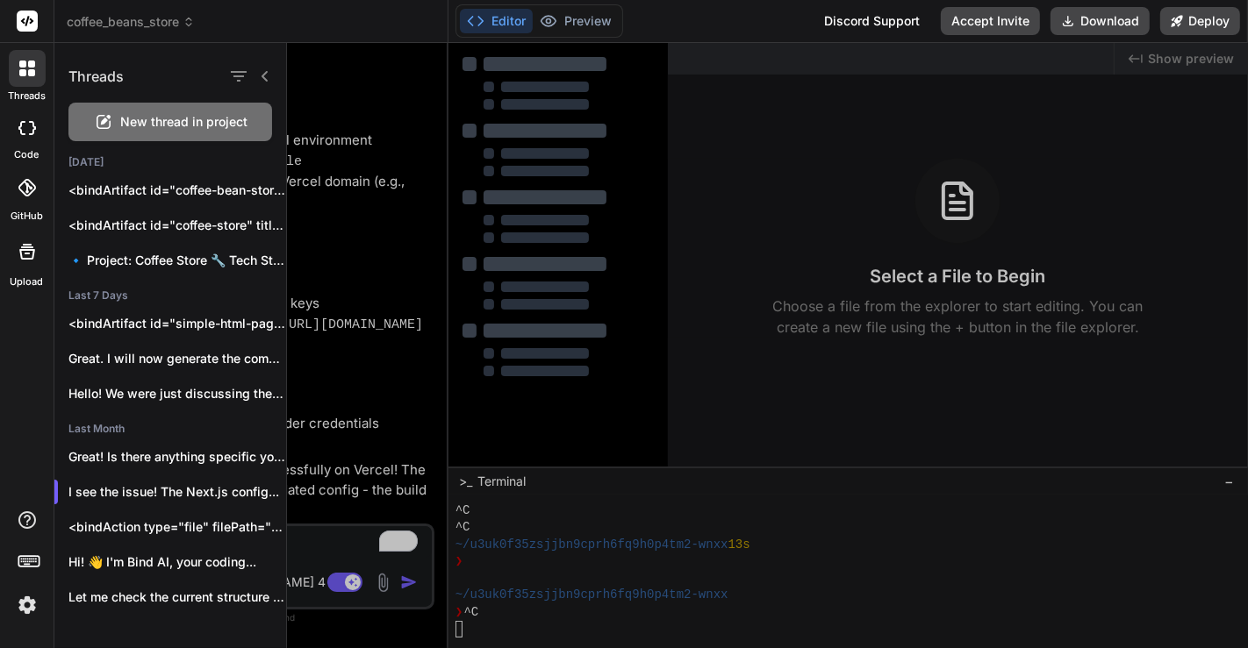
click at [190, 124] on span "New thread in project" at bounding box center [184, 122] width 127 height 18
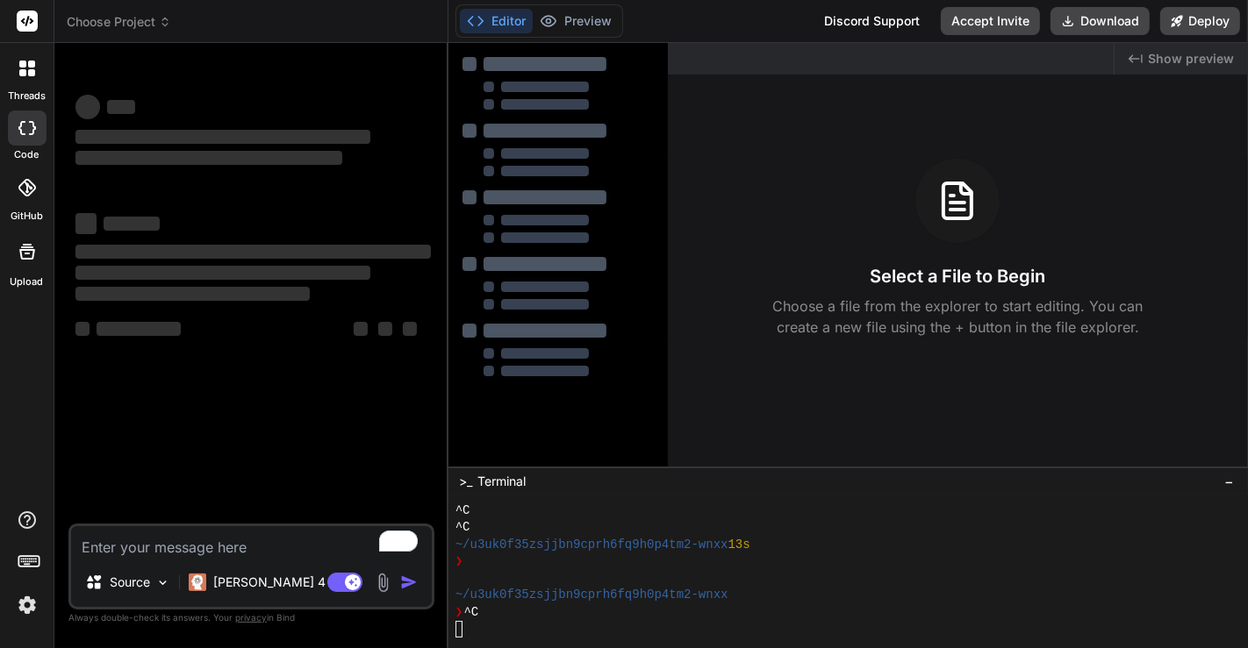
click at [21, 71] on icon at bounding box center [22, 72] width 7 height 7
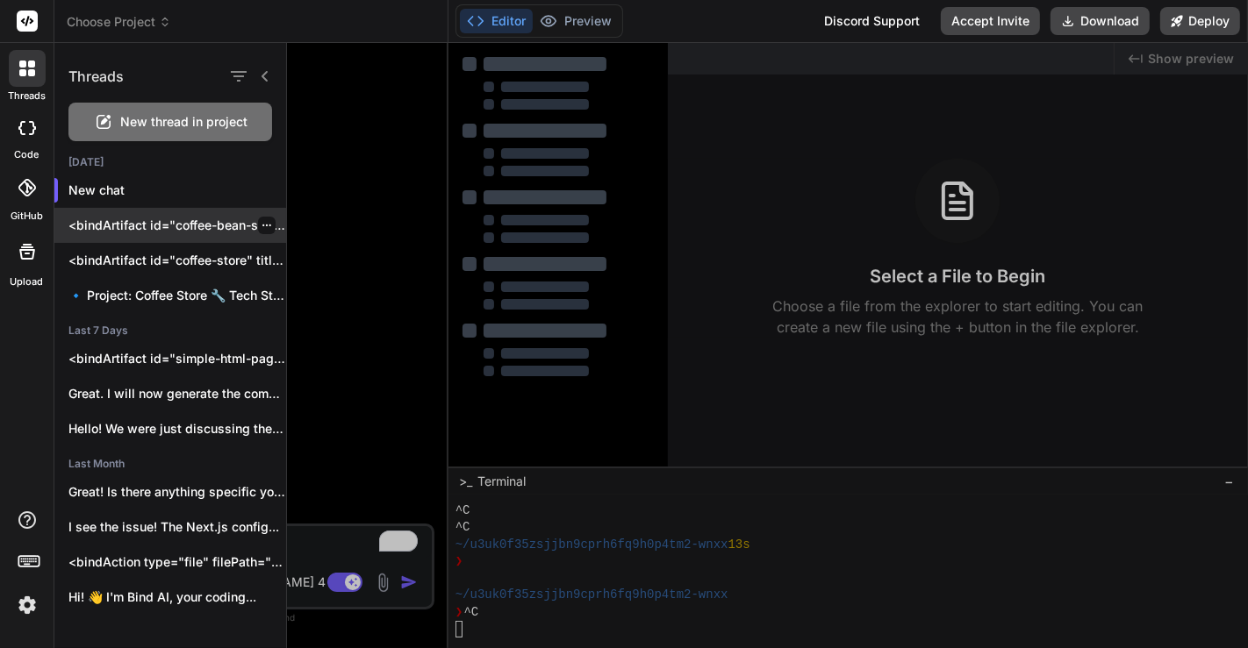
click at [100, 219] on p "<bindArtifact id="coffee-bean-store" title="Coffee Bean Store"> <bindAction typ…" at bounding box center [177, 226] width 218 height 18
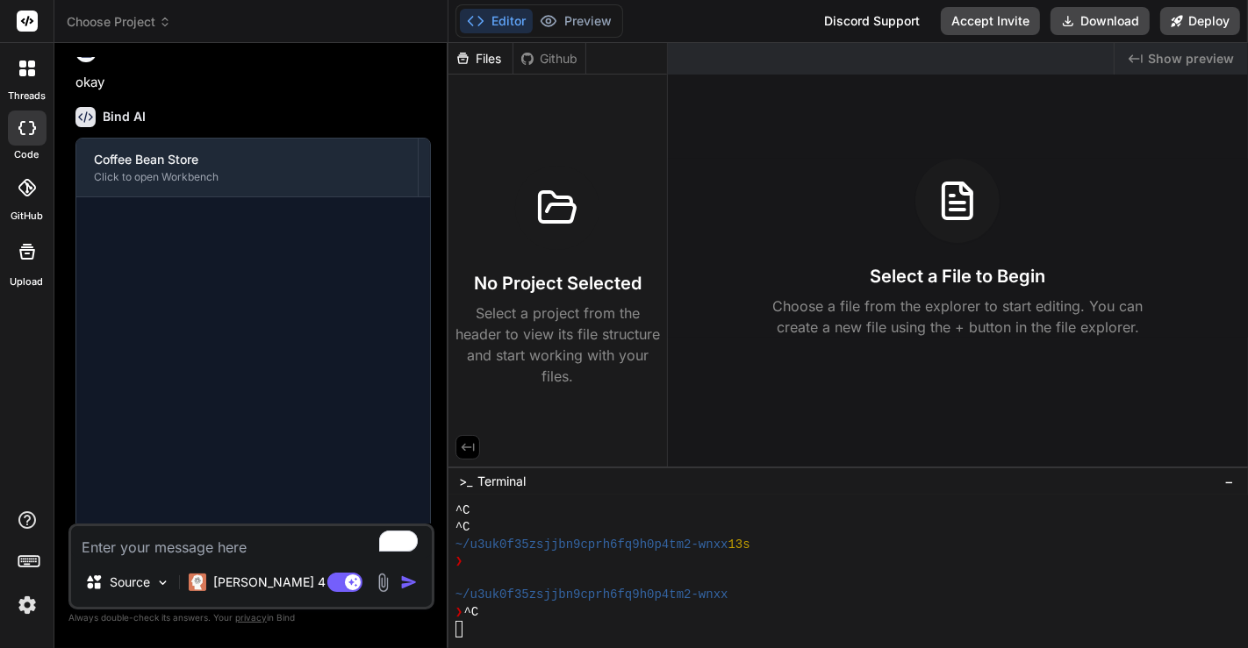
scroll to position [786, 0]
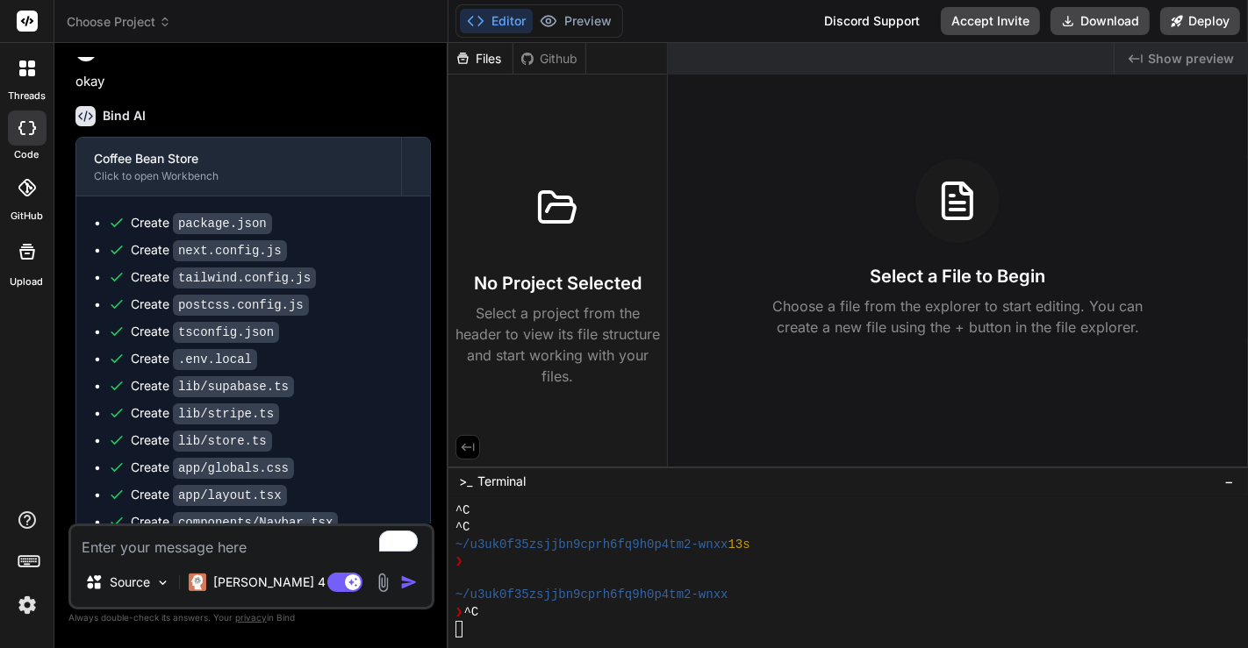
click at [25, 70] on icon at bounding box center [22, 72] width 7 height 7
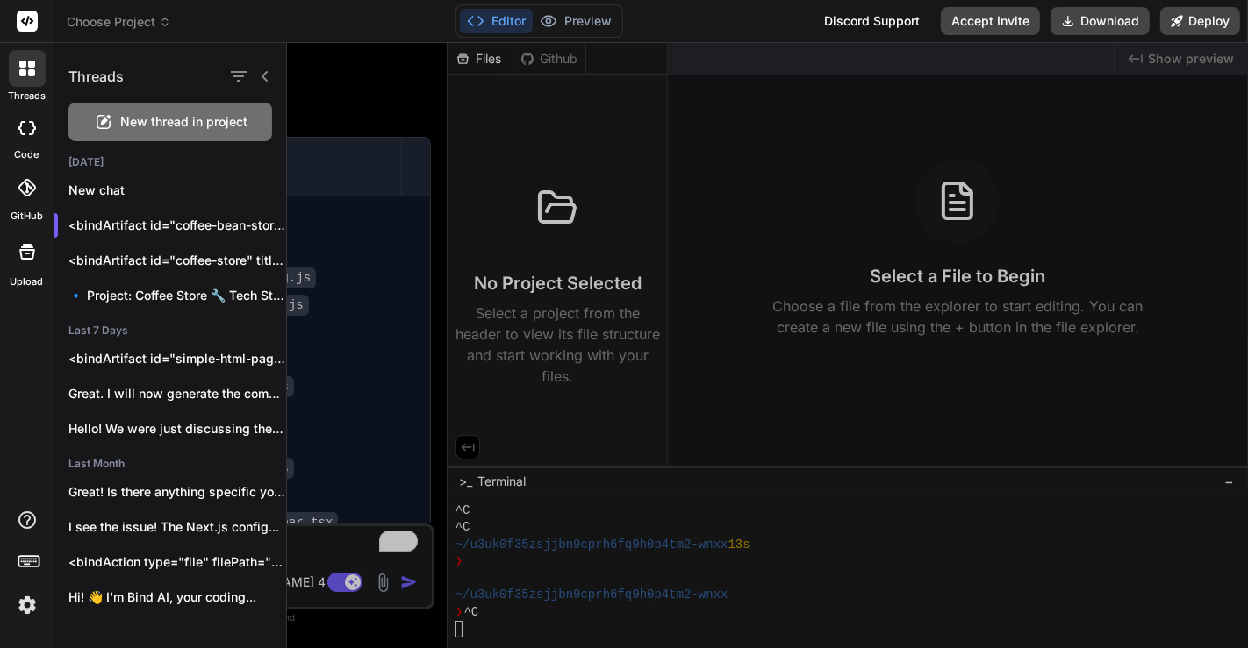
click at [151, 137] on div "New thread in project" at bounding box center [170, 122] width 204 height 39
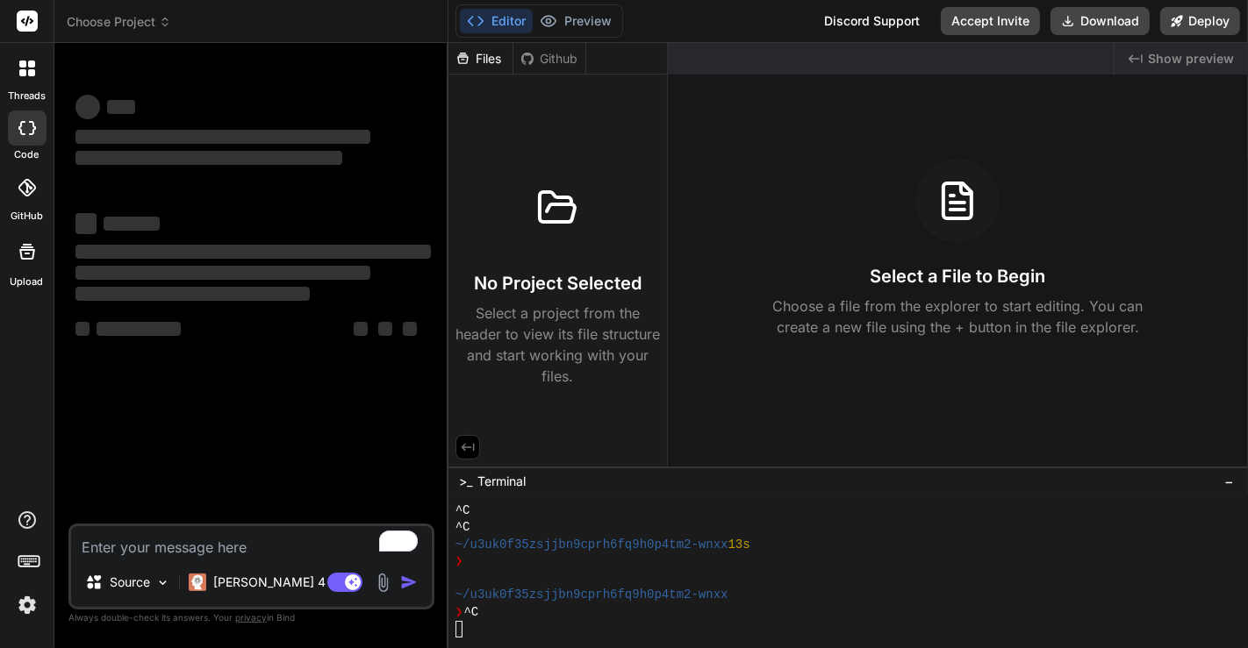
click at [241, 549] on textarea "To enrich screen reader interactions, please activate Accessibility in Grammarl…" at bounding box center [251, 542] width 361 height 32
type textarea "x"
paste textarea "npm install"
type textarea "npm install"
type textarea "x"
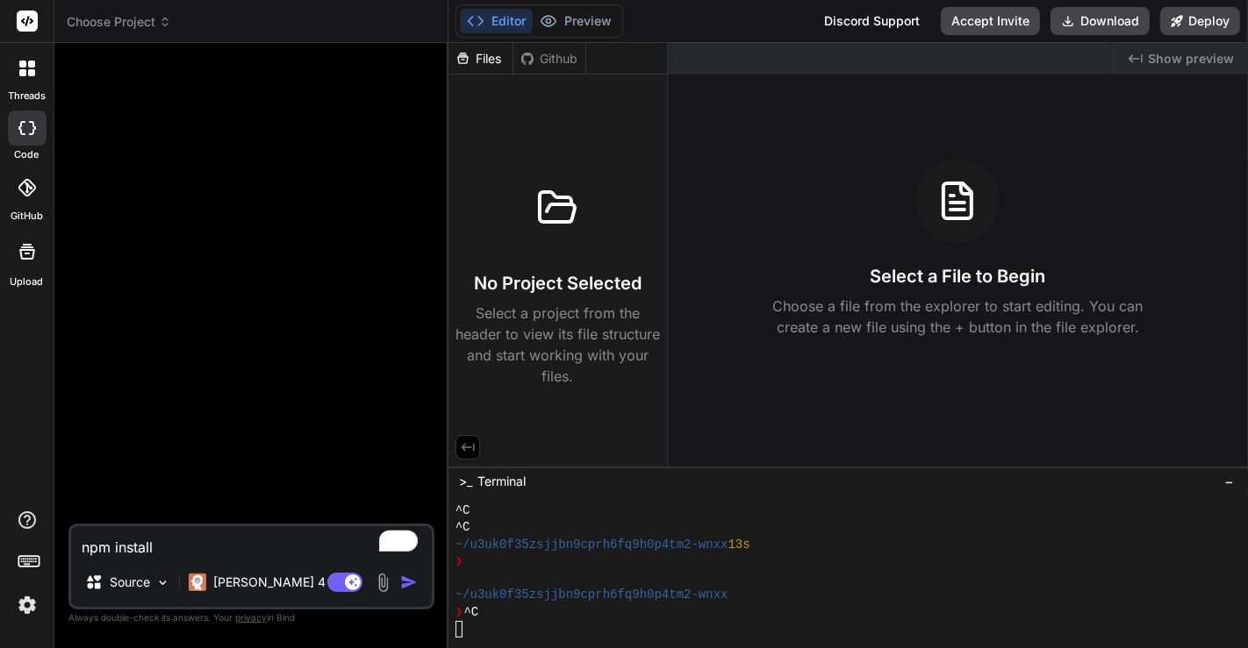
type textarea "npm instal"
type textarea "x"
type textarea "npm insta"
type textarea "x"
type textarea "npm inst"
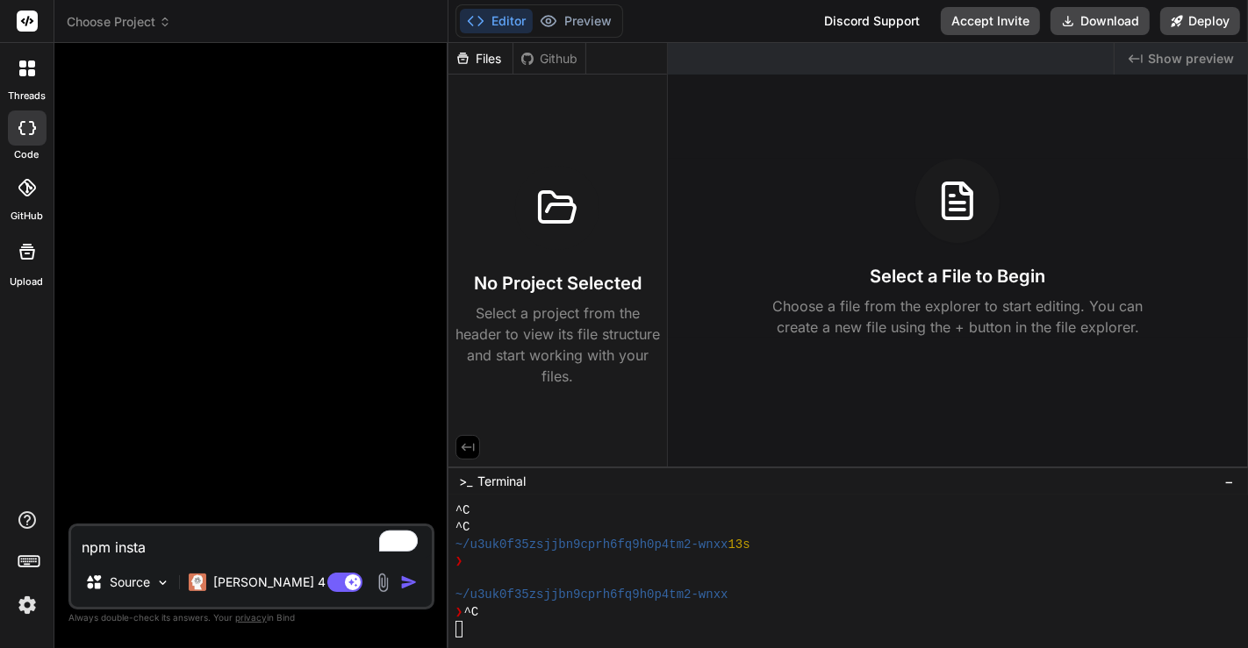
type textarea "x"
type textarea "npm ins"
type textarea "x"
type textarea "npm in"
type textarea "x"
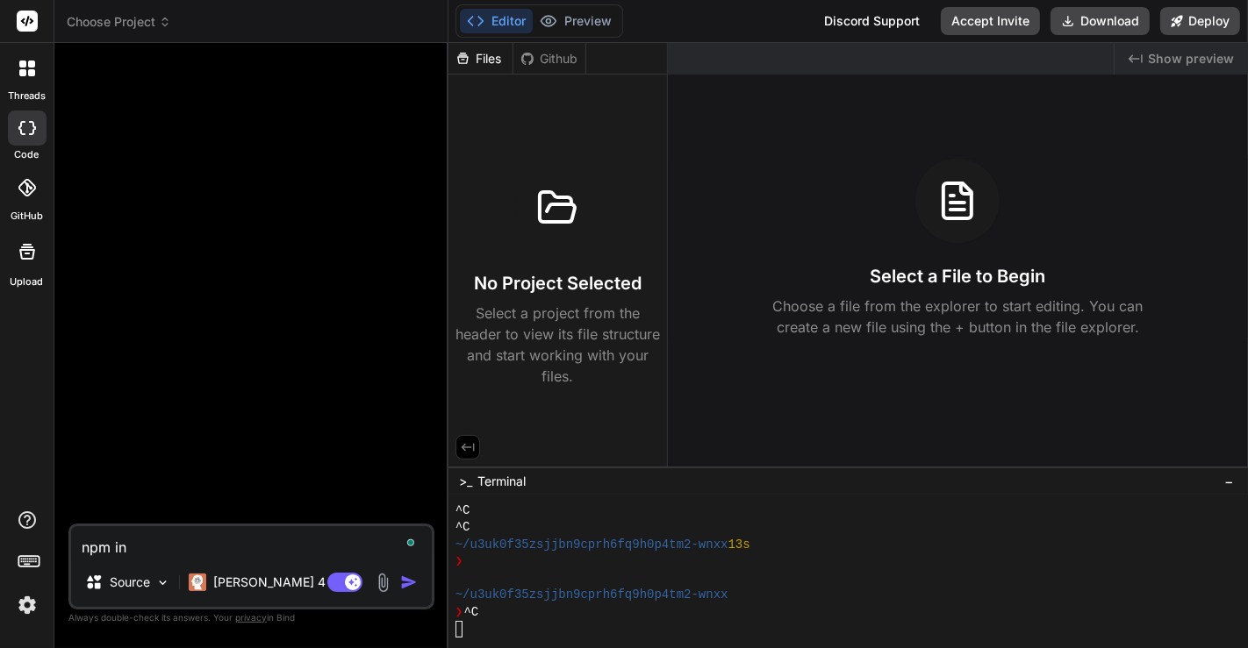
type textarea "npm i"
type textarea "x"
type textarea "npm"
type textarea "x"
type textarea "npm"
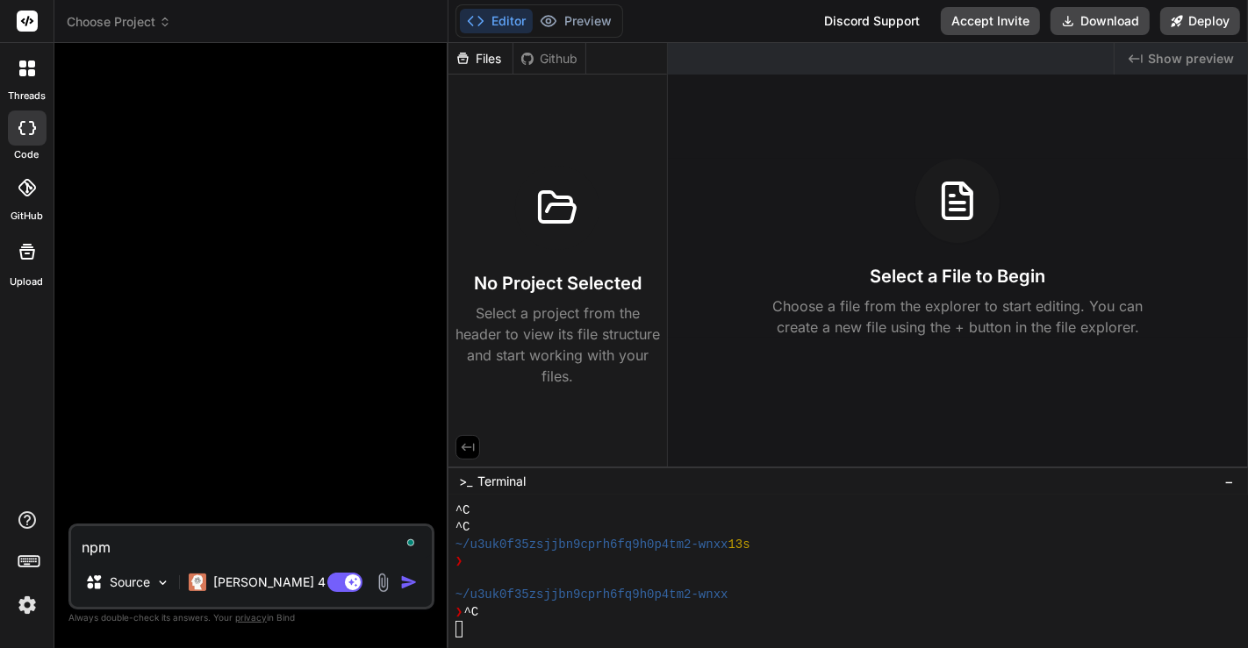
type textarea "x"
type textarea "npm"
click at [272, 543] on textarea "npm" at bounding box center [251, 542] width 361 height 32
type textarea "x"
paste textarea "Create an ecommerce store for a coffee beans company which has product catalogu…"
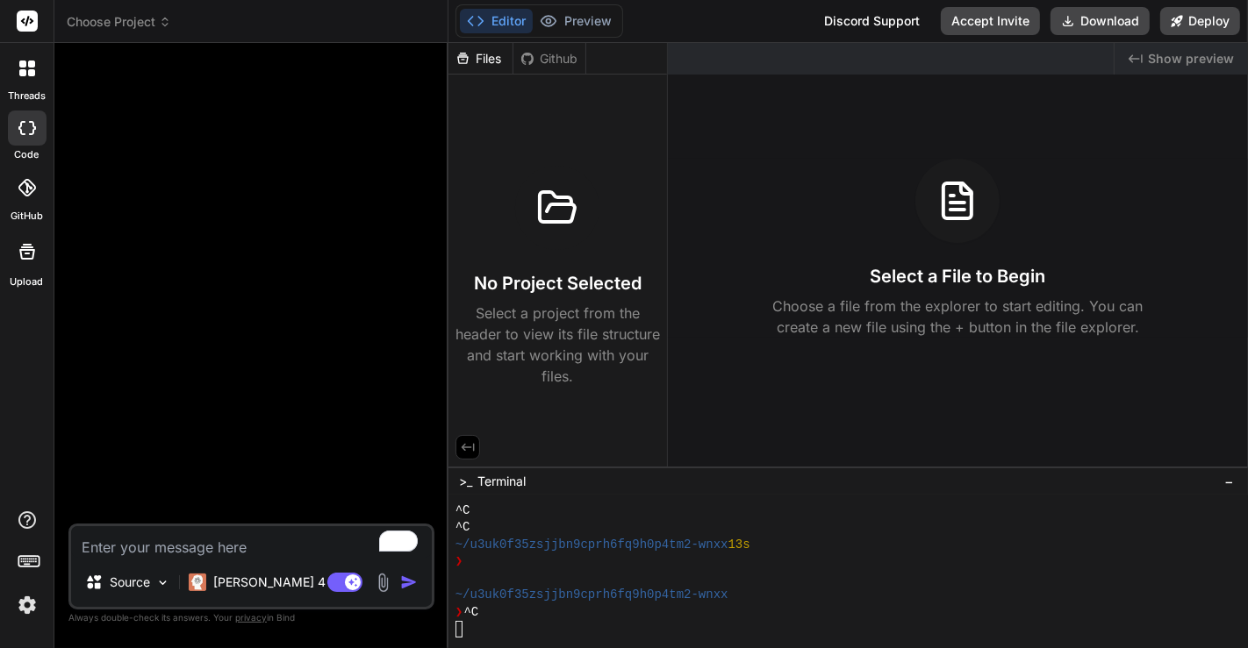
type textarea "Create an ecommerce store for a coffee beans company which has product catalogu…"
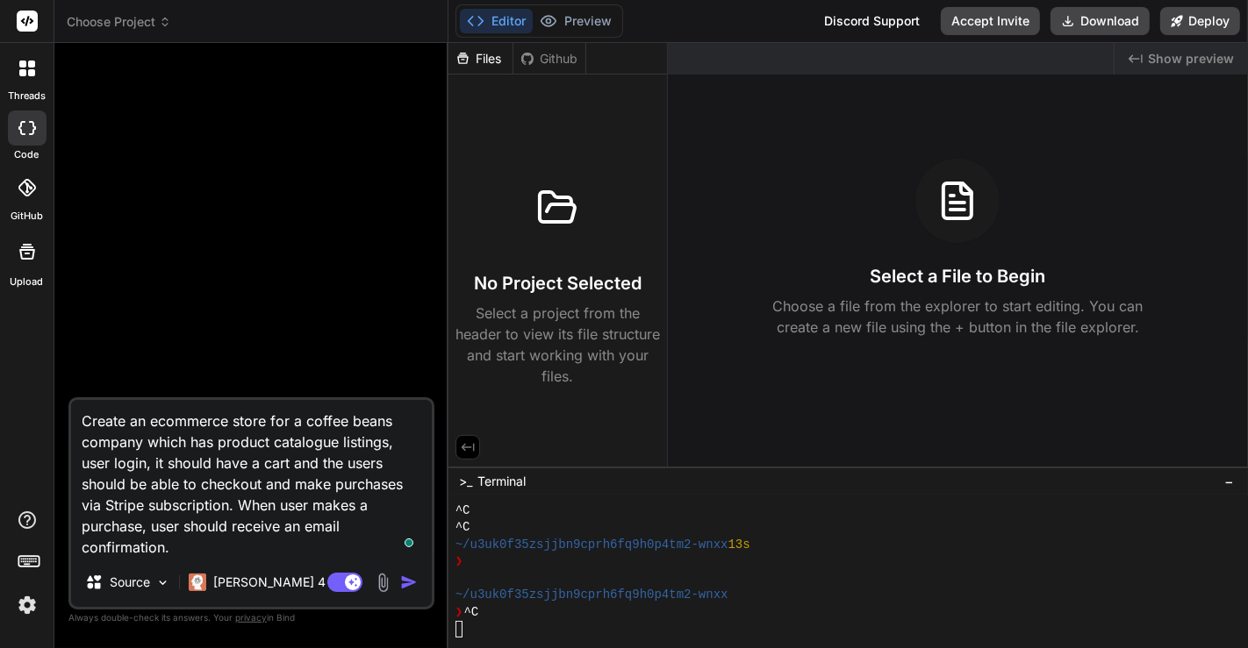
type textarea "x"
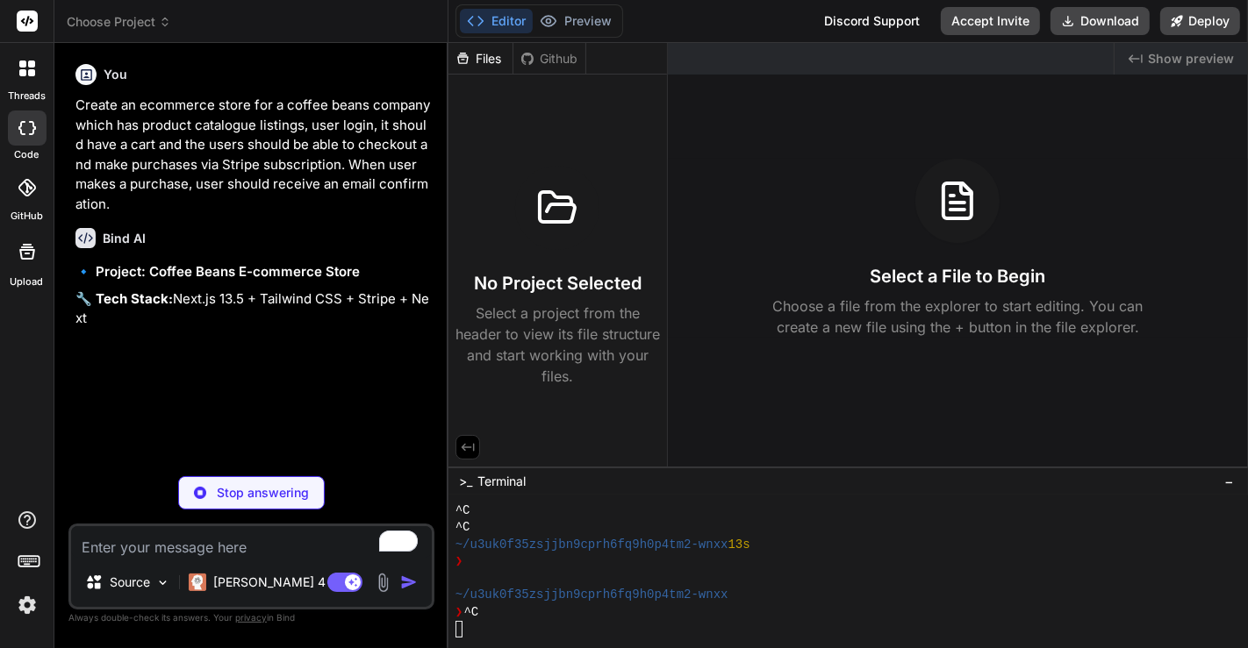
type textarea "x"
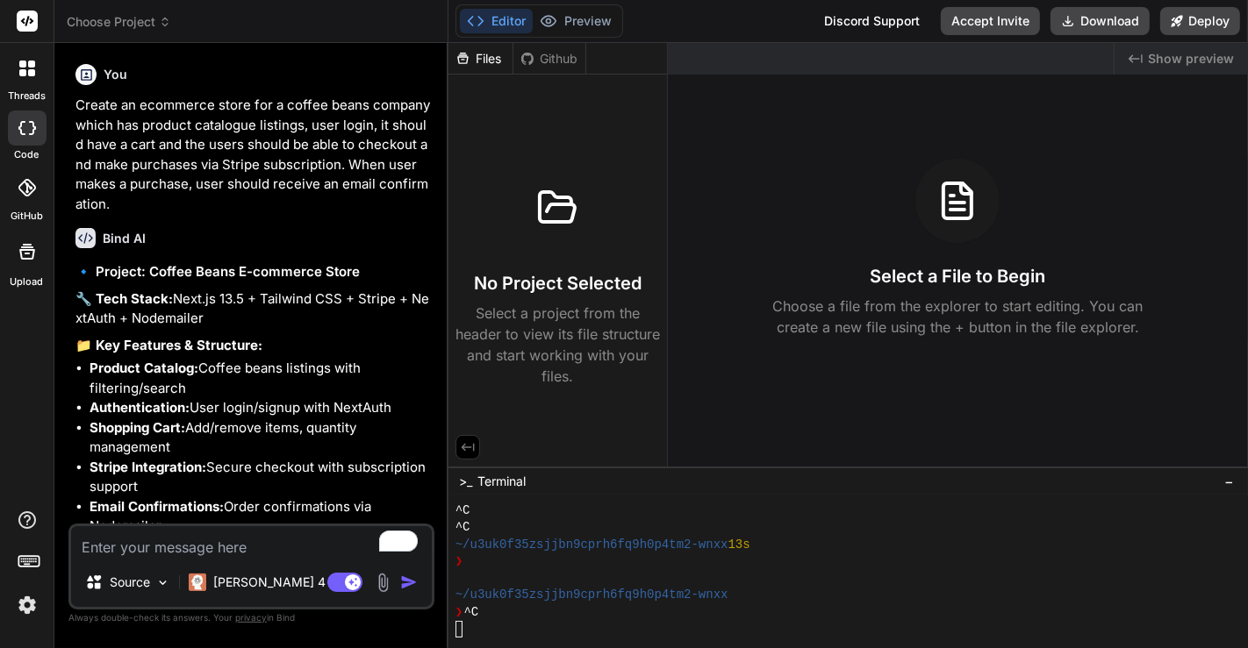
type textarea "x"
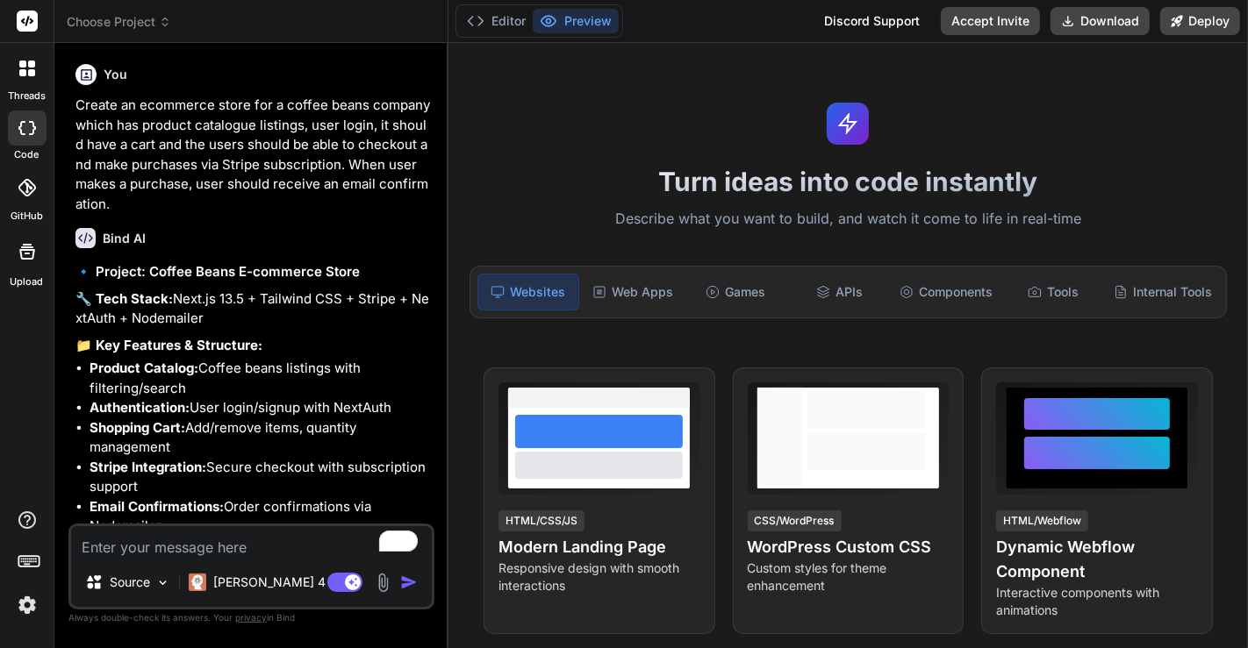
scroll to position [257, 0]
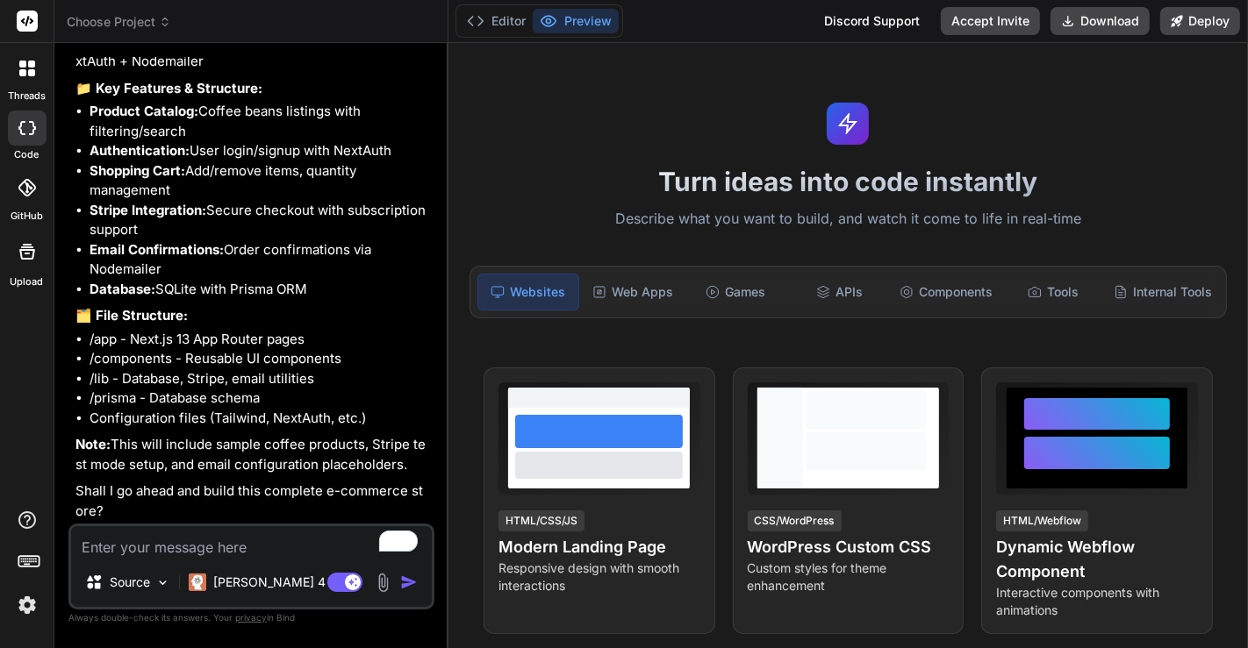
click at [202, 545] on textarea "To enrich screen reader interactions, please activate Accessibility in Grammarl…" at bounding box center [251, 542] width 361 height 32
type textarea "o"
type textarea "x"
type textarea "ok"
type textarea "x"
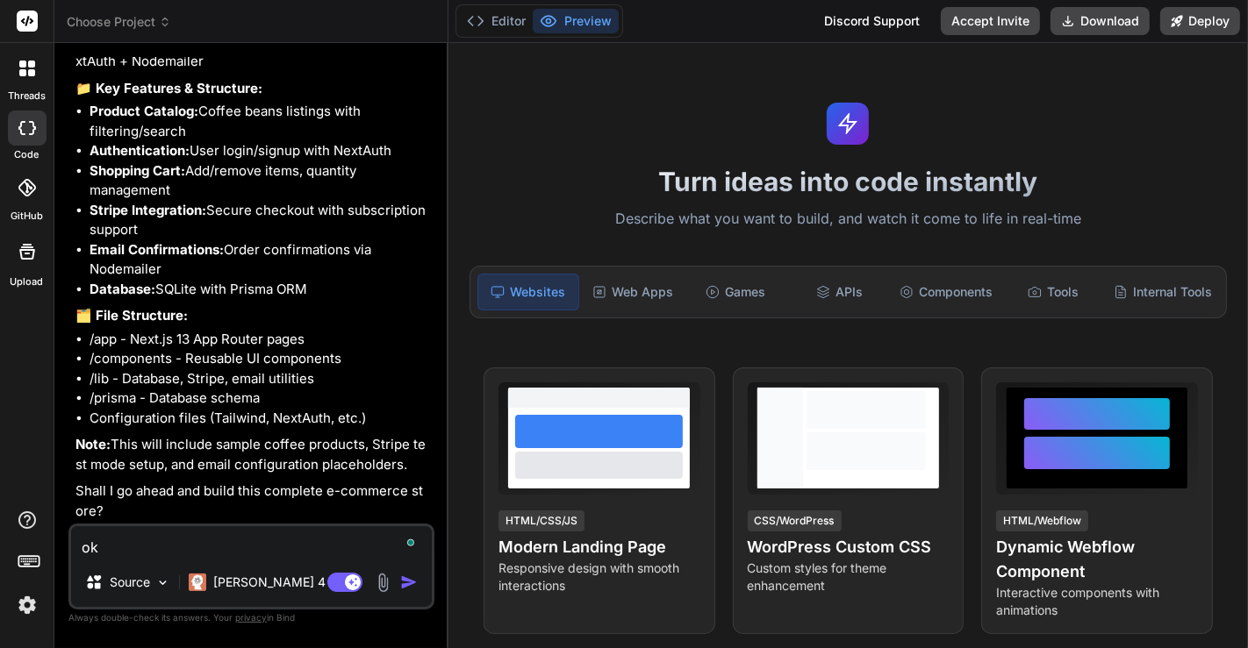
type textarea "oka"
type textarea "x"
type textarea "okay"
type textarea "x"
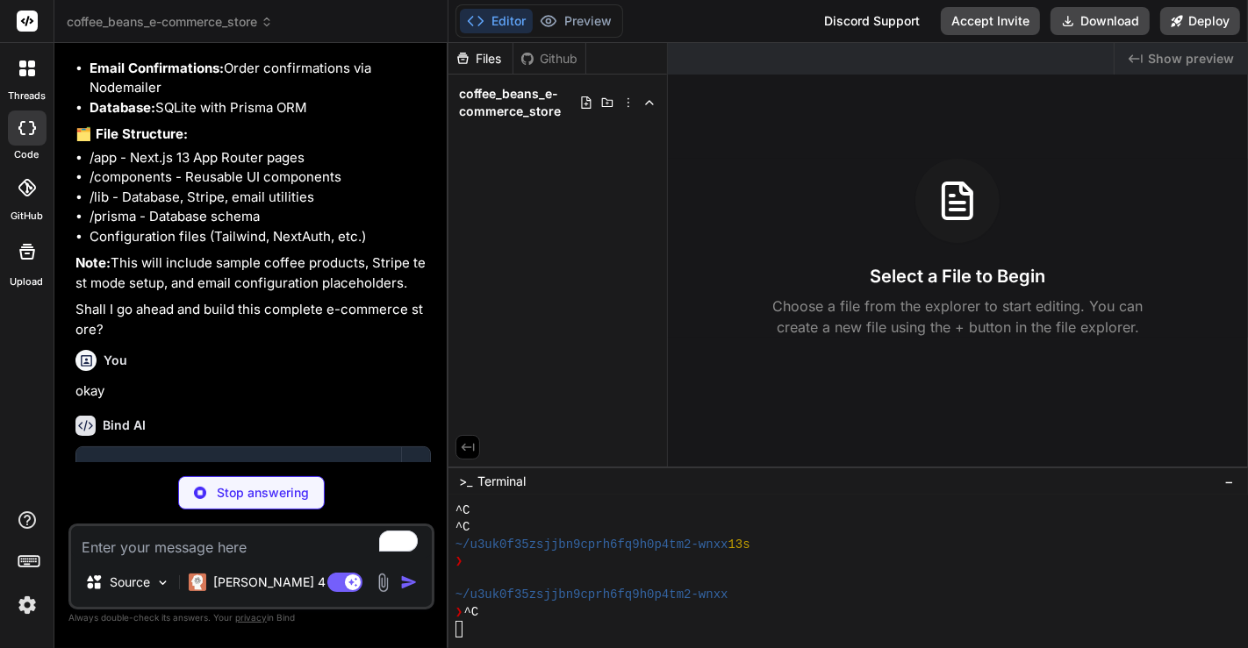
scroll to position [534, 0]
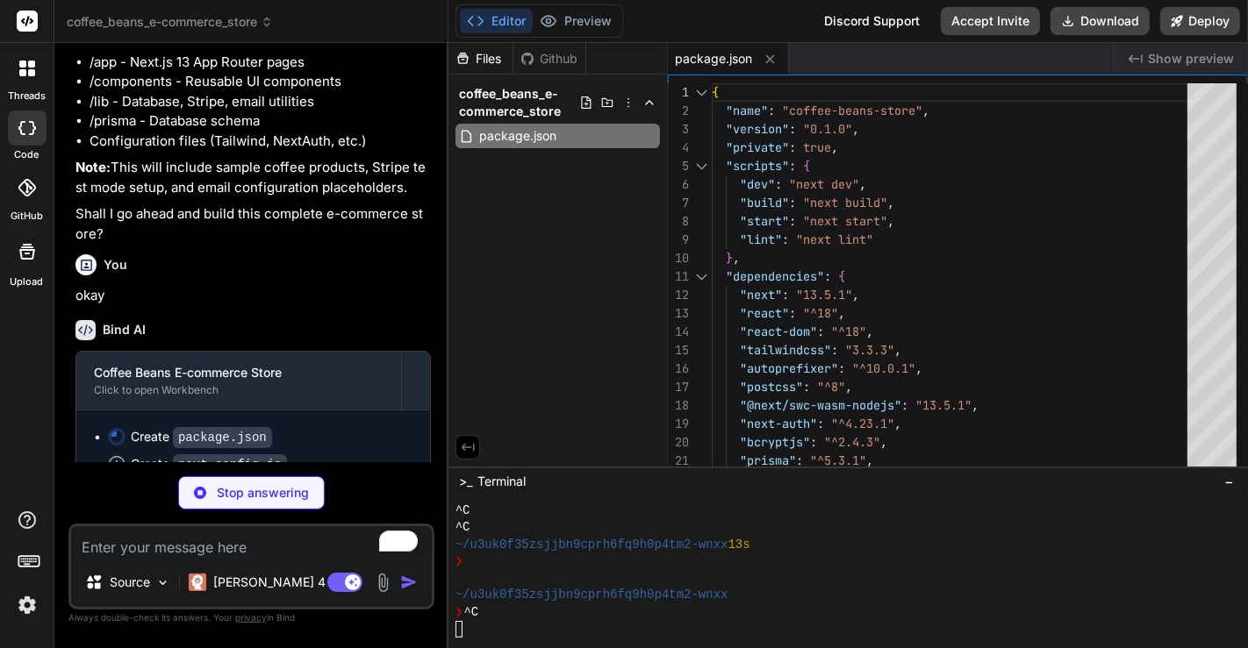
type textarea "x"
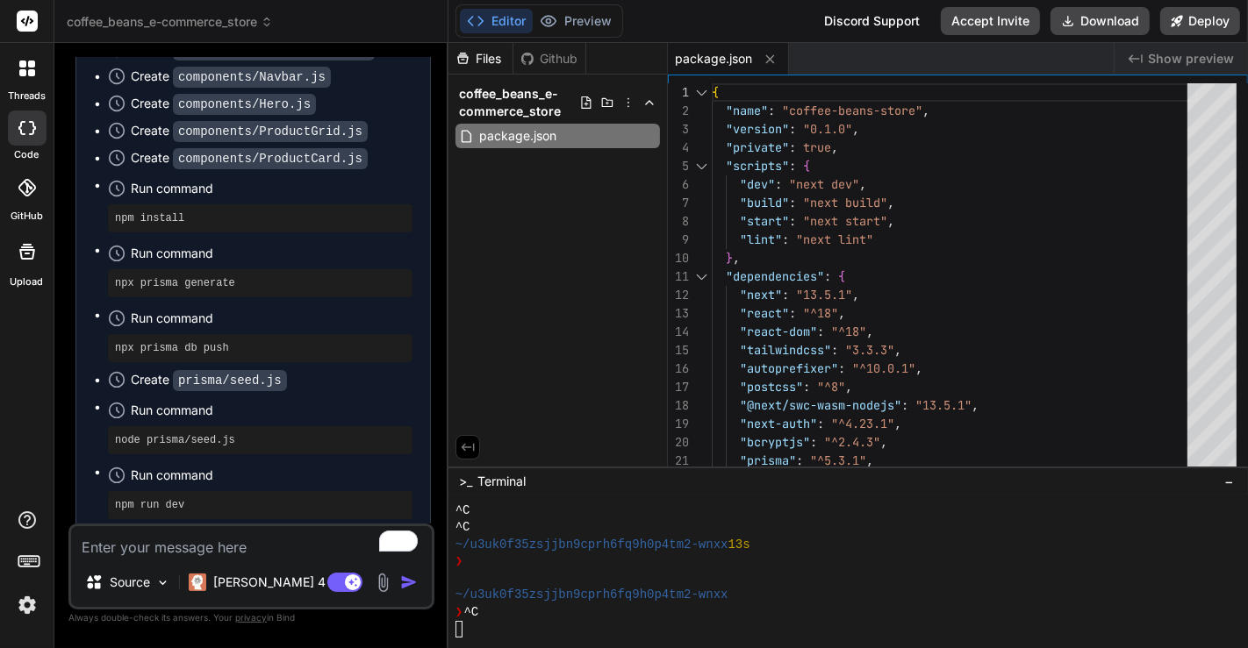
scroll to position [1543, 0]
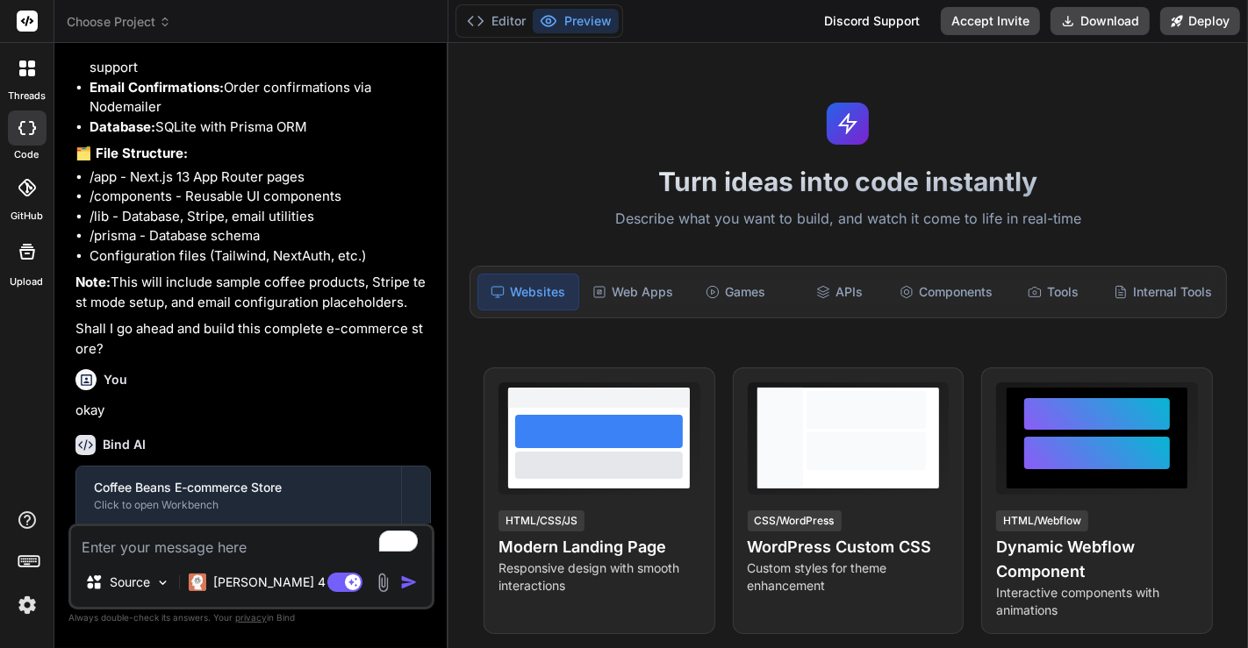
type textarea "x"
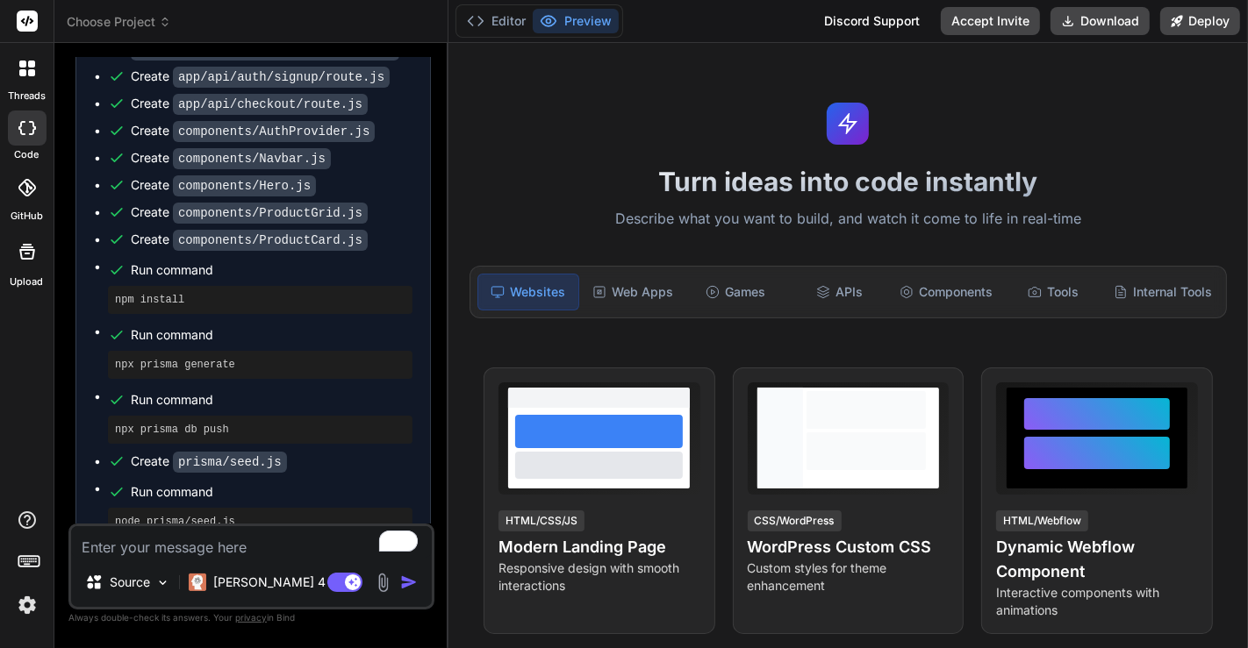
scroll to position [1543, 0]
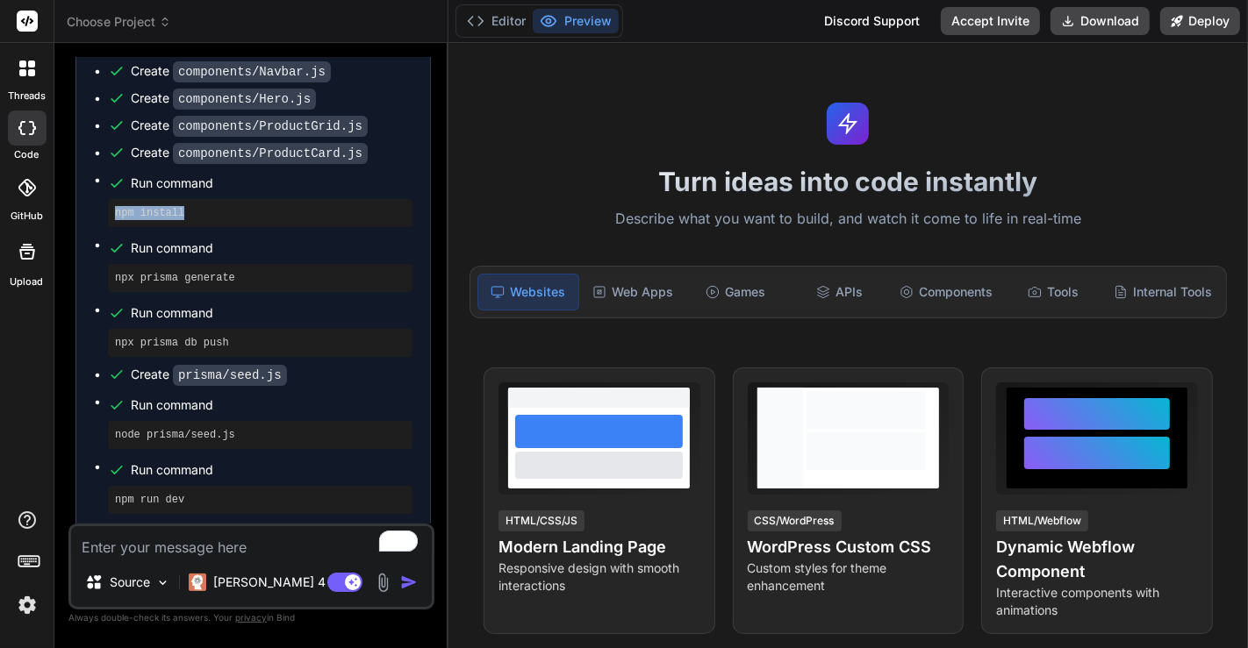
drag, startPoint x: 110, startPoint y: 204, endPoint x: 199, endPoint y: 213, distance: 89.9
click at [199, 213] on div "npm install" at bounding box center [260, 213] width 304 height 28
copy pre "npm install"
click at [490, 13] on button "Editor" at bounding box center [496, 21] width 73 height 25
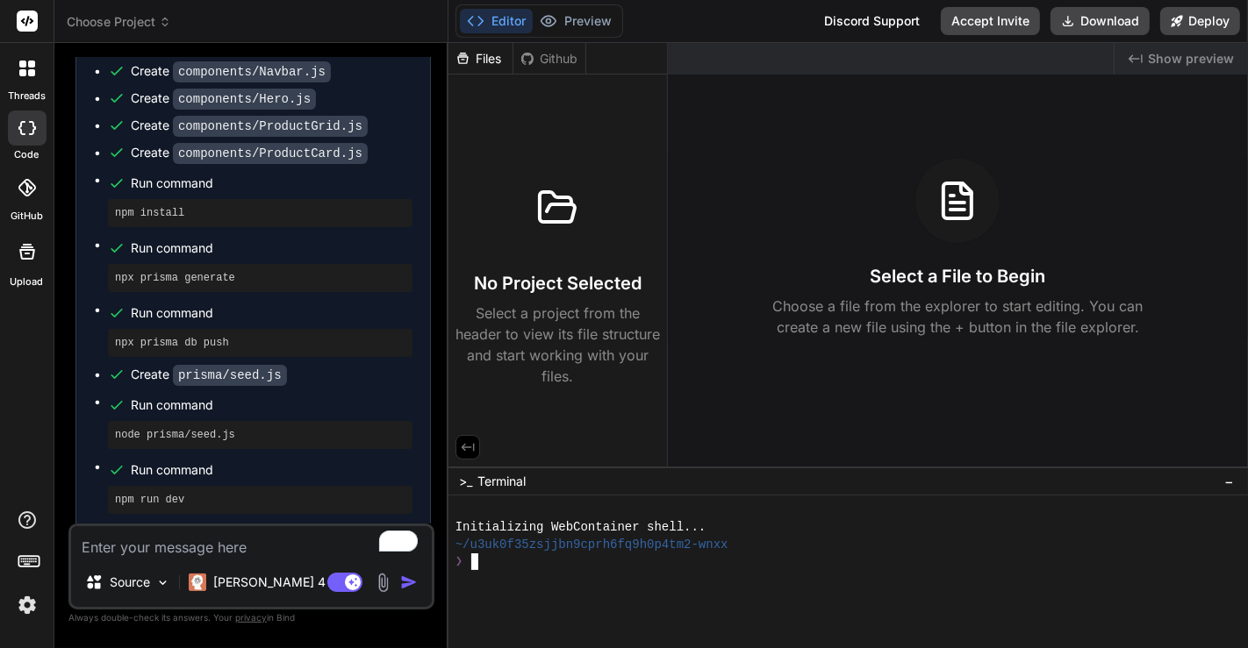
click at [691, 592] on div at bounding box center [838, 595] width 767 height 17
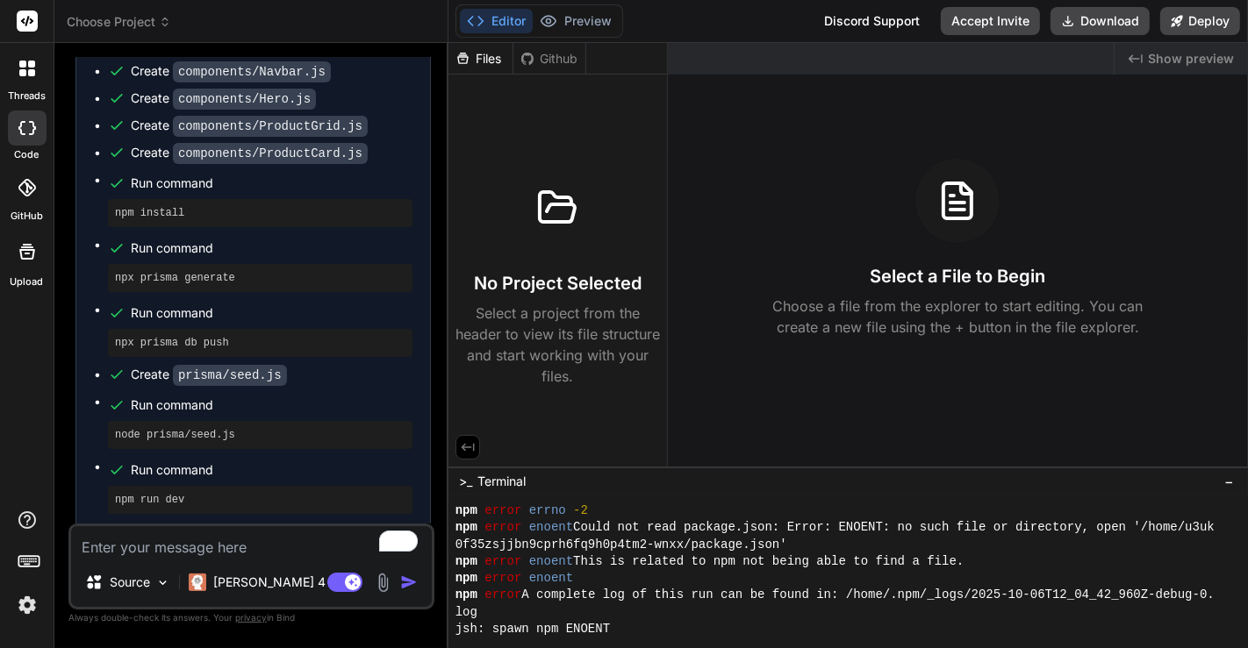
scroll to position [116, 0]
click at [119, 26] on span "Choose Project" at bounding box center [119, 22] width 104 height 18
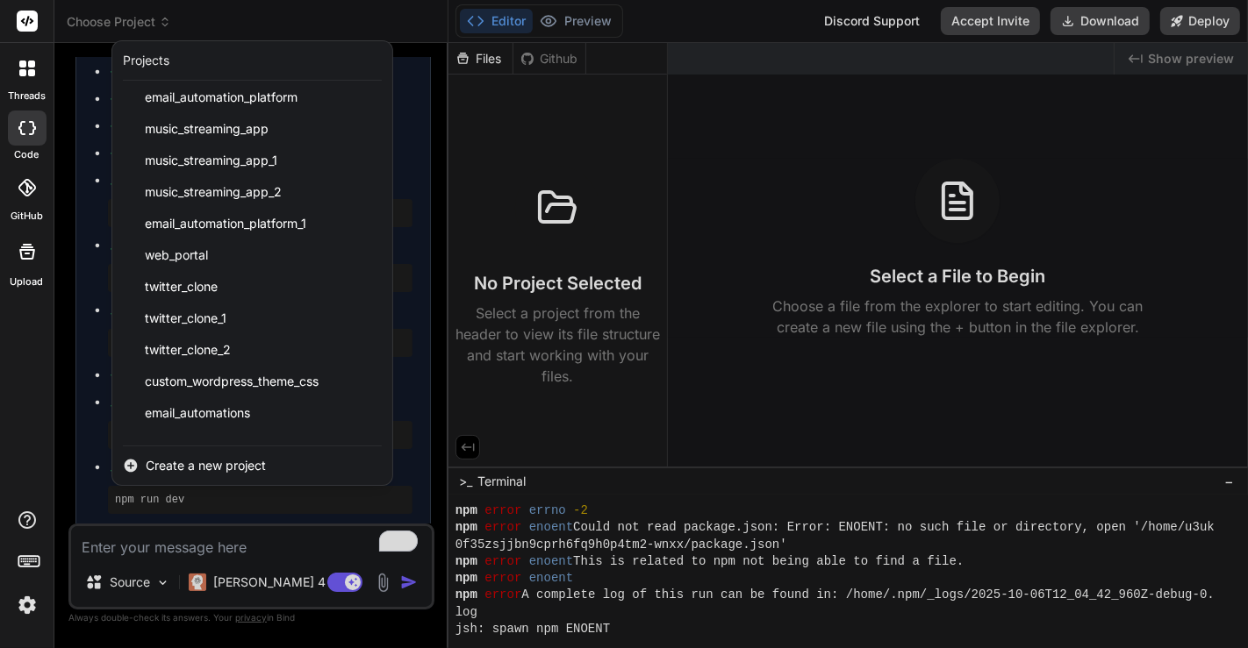
scroll to position [279, 0]
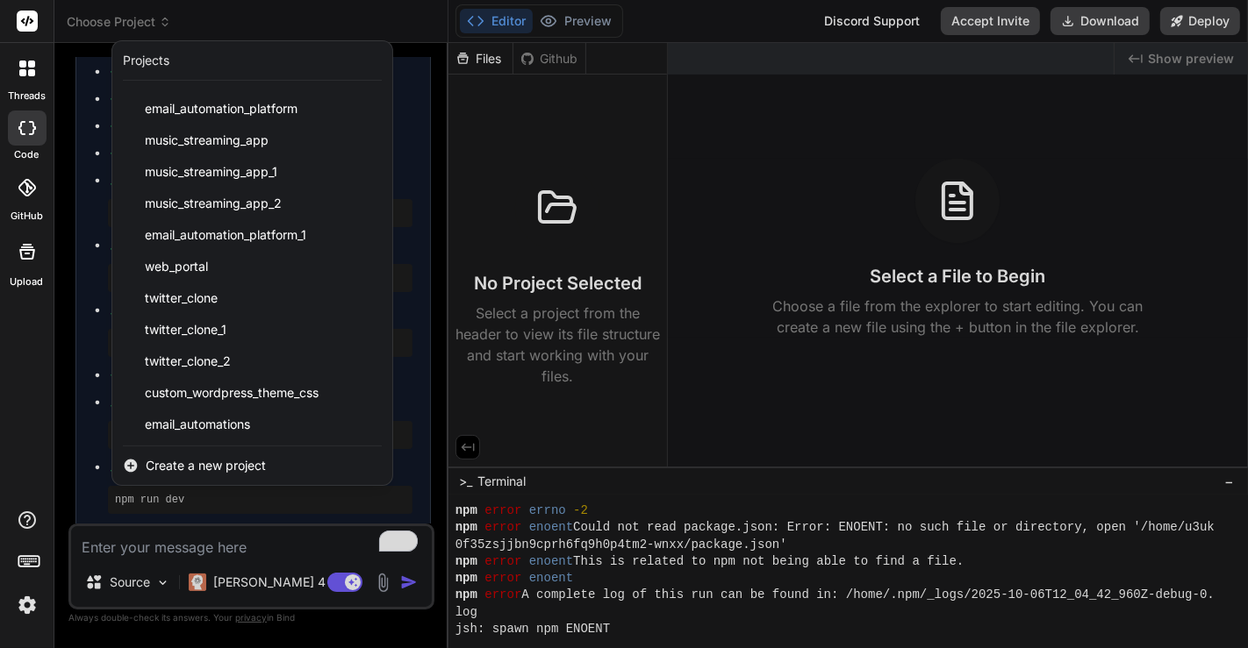
click at [495, 229] on div at bounding box center [624, 324] width 1248 height 648
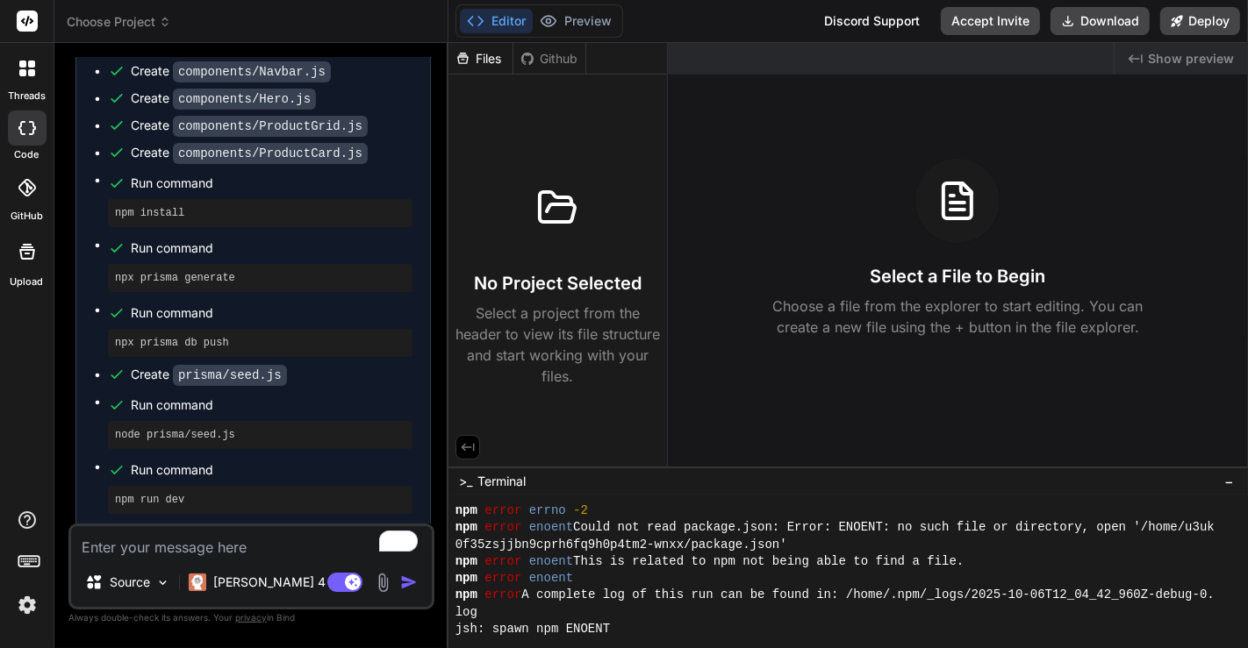
click at [22, 83] on div at bounding box center [27, 68] width 37 height 37
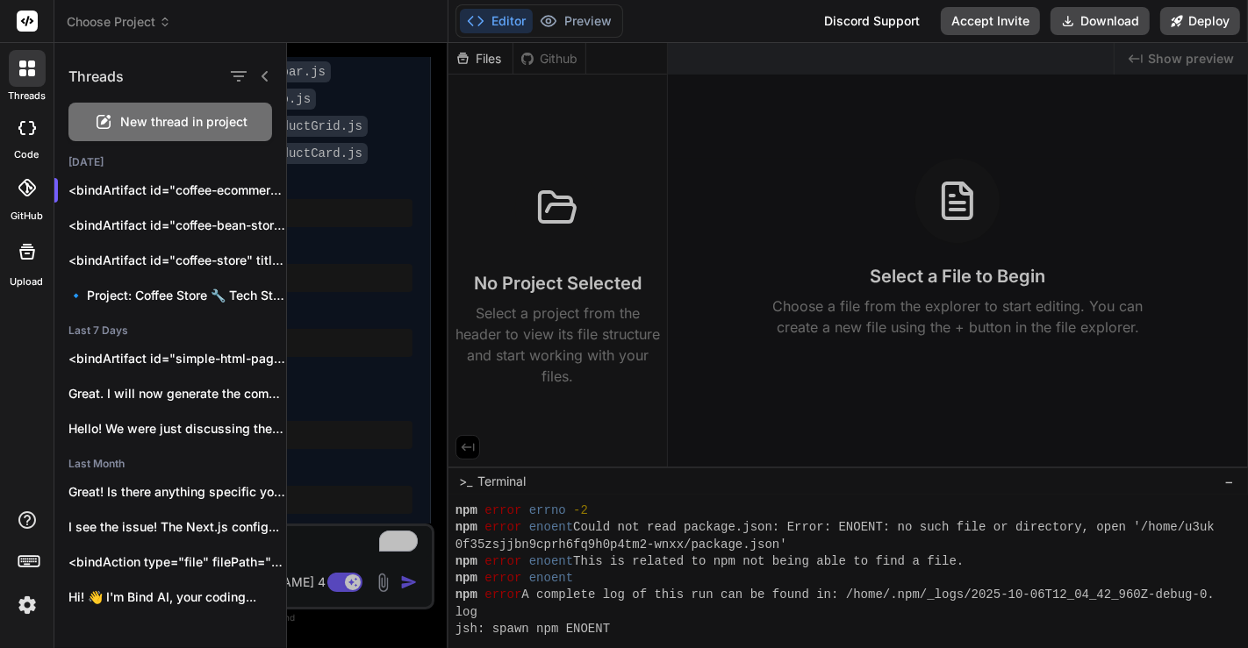
click at [161, 105] on div "New thread in project" at bounding box center [170, 122] width 204 height 39
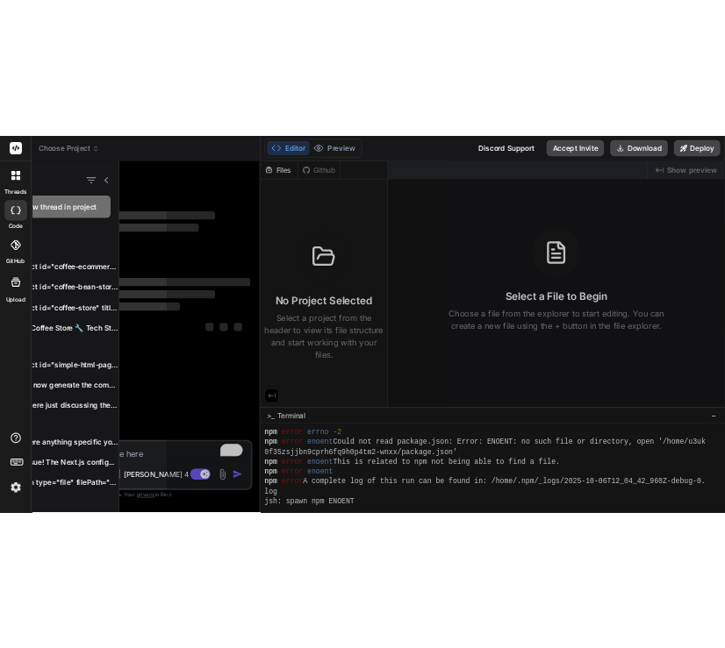
scroll to position [118, 0]
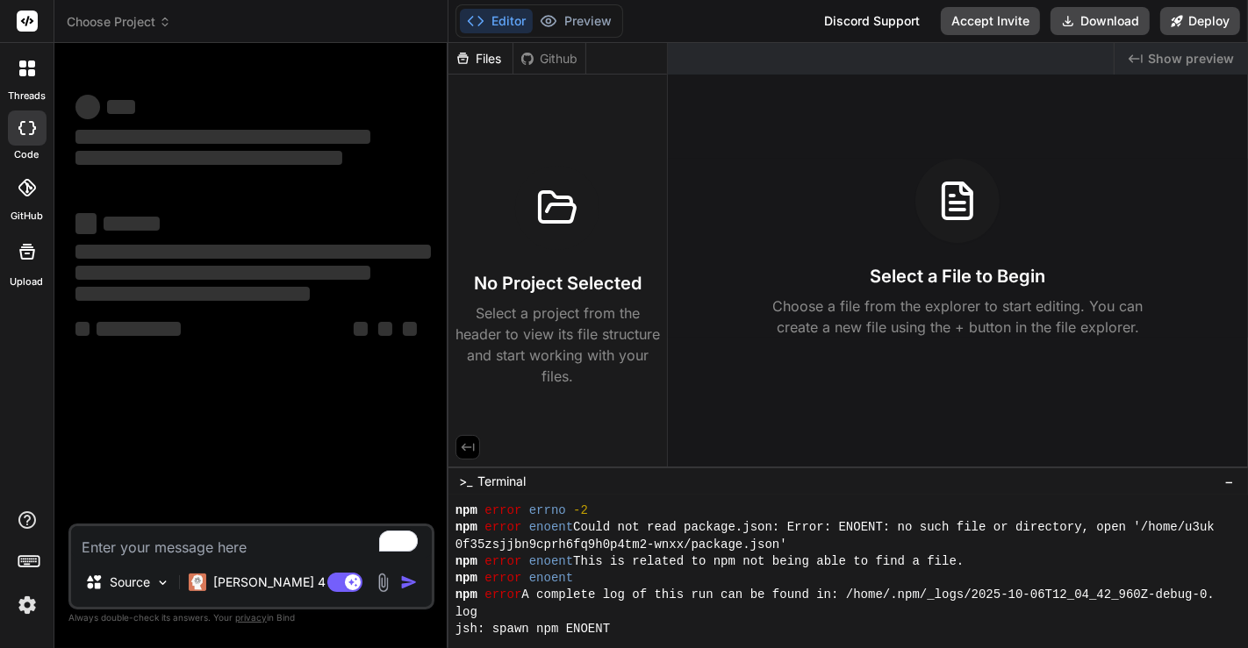
click at [202, 548] on textarea "To enrich screen reader interactions, please activate Accessibility in Grammarl…" at bounding box center [251, 542] width 361 height 32
type textarea "x"
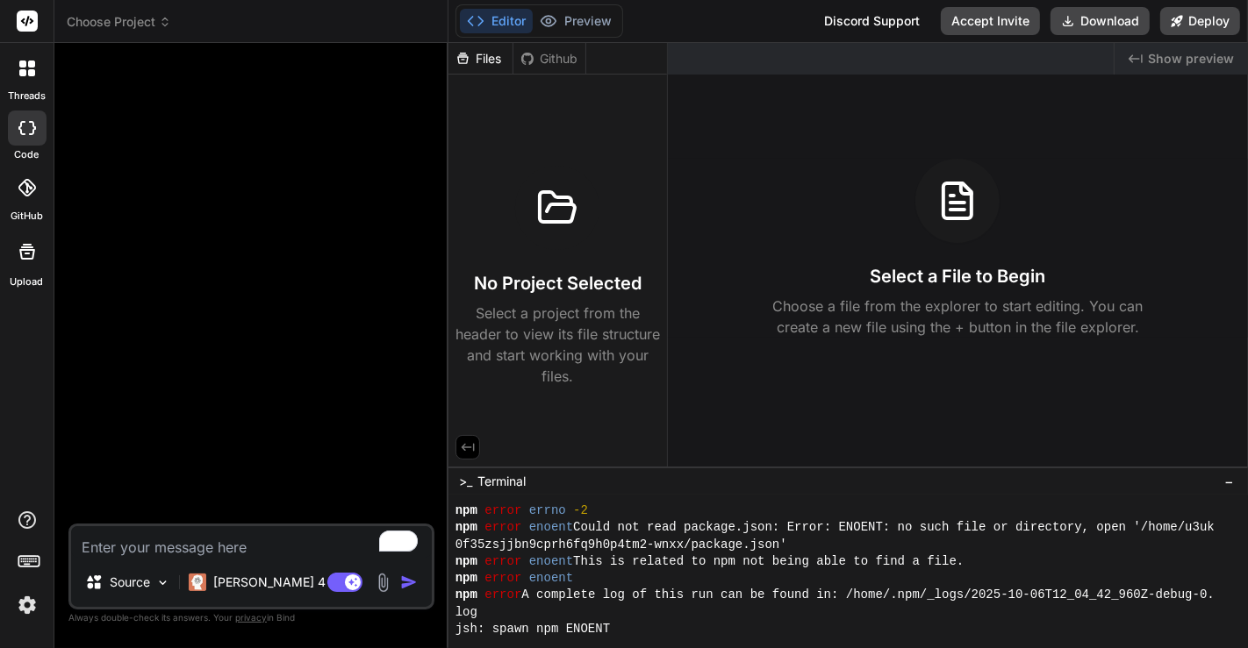
paste textarea "Create a business website for a dentist office, with an embedded form. When pro…"
type textarea "Create a business website for a dentist office, with an embedded form. When pro…"
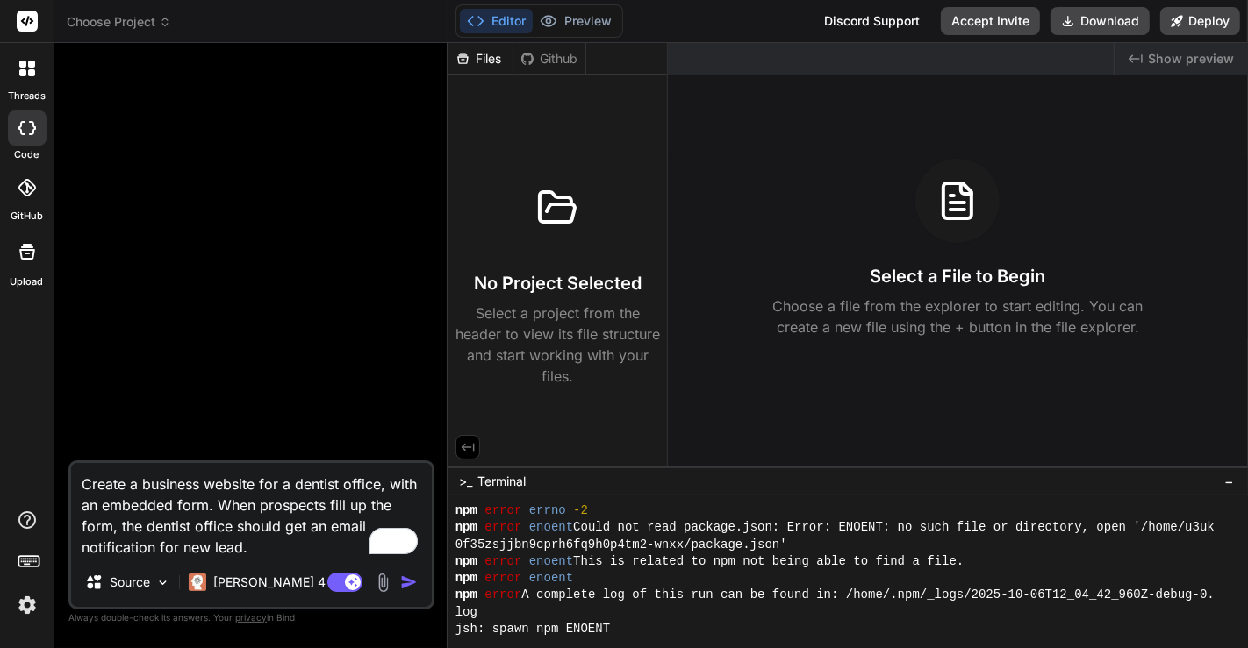
type textarea "x"
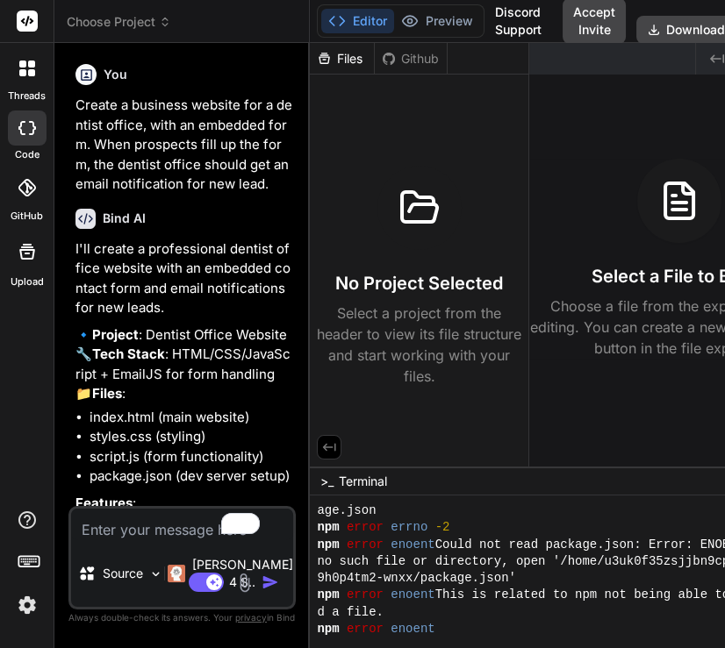
click at [30, 62] on icon at bounding box center [31, 64] width 7 height 7
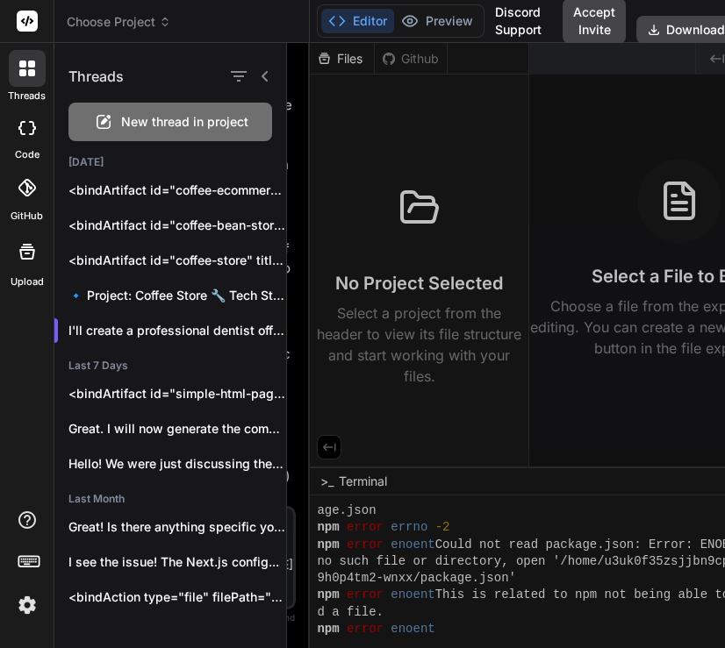
click at [188, 111] on div "New thread in project" at bounding box center [170, 122] width 204 height 39
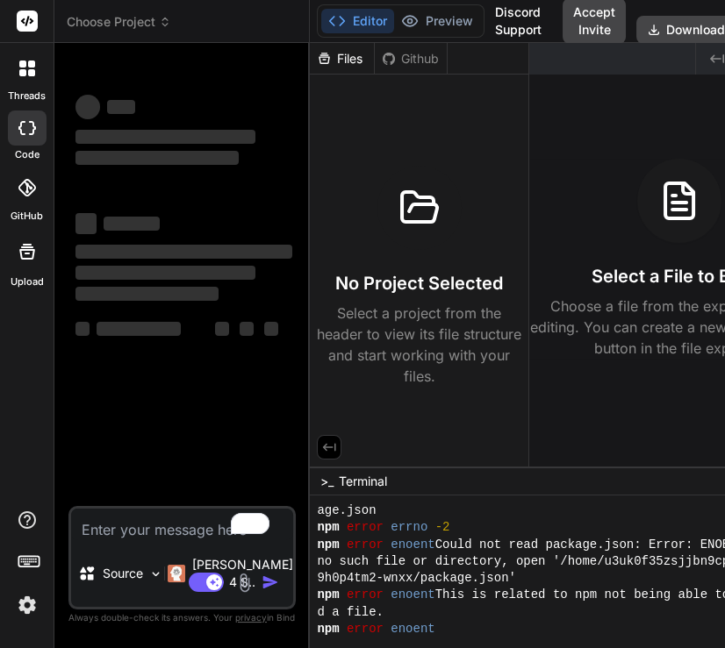
type textarea "x"
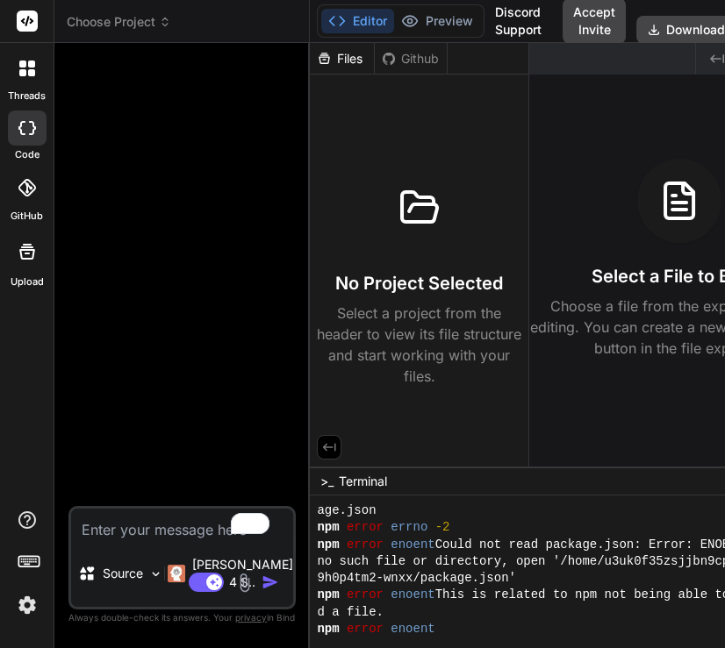
click at [166, 516] on textarea "To enrich screen reader interactions, please activate Accessibility in Grammarl…" at bounding box center [182, 525] width 222 height 32
paste textarea "Create a business website for a dentist office, with an embedded form. When pro…"
type textarea "Create a business website for a dentist office, with an embedded form. When pro…"
type textarea "x"
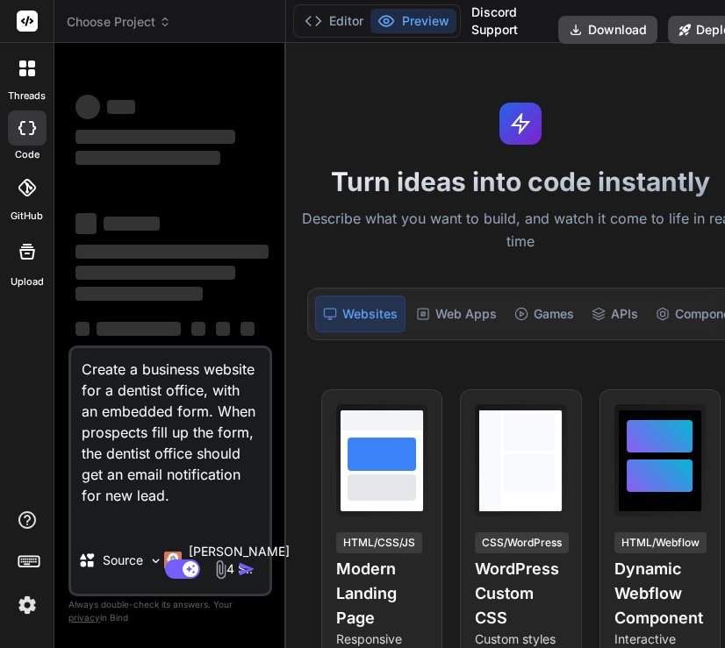
click at [218, 518] on textarea "Create a business website for a dentist office, with an embedded form. When pro…" at bounding box center [170, 437] width 198 height 179
click at [160, 518] on textarea "Create a business website for a dentist office, with an embedded form. When pro…" at bounding box center [170, 437] width 198 height 179
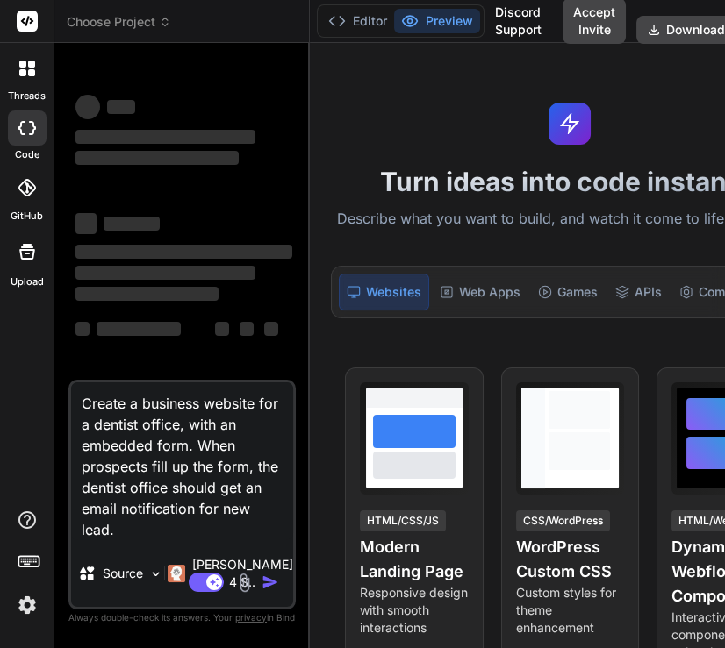
scroll to position [0, 0]
type textarea "x"
type textarea "Create a business website for a dentist office, with an embedded form. When pro…"
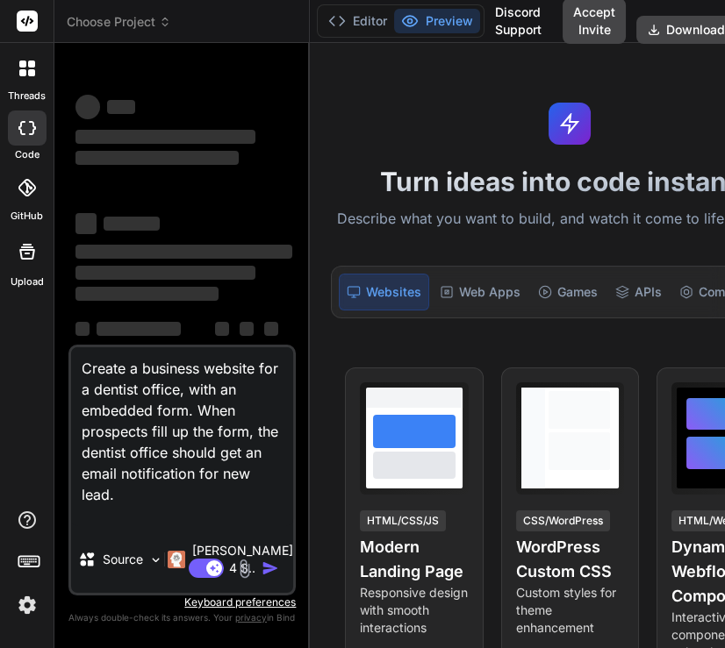
type textarea "x"
type textarea "Create a business website for a dentist office, with an embedded form. When pro…"
type textarea "x"
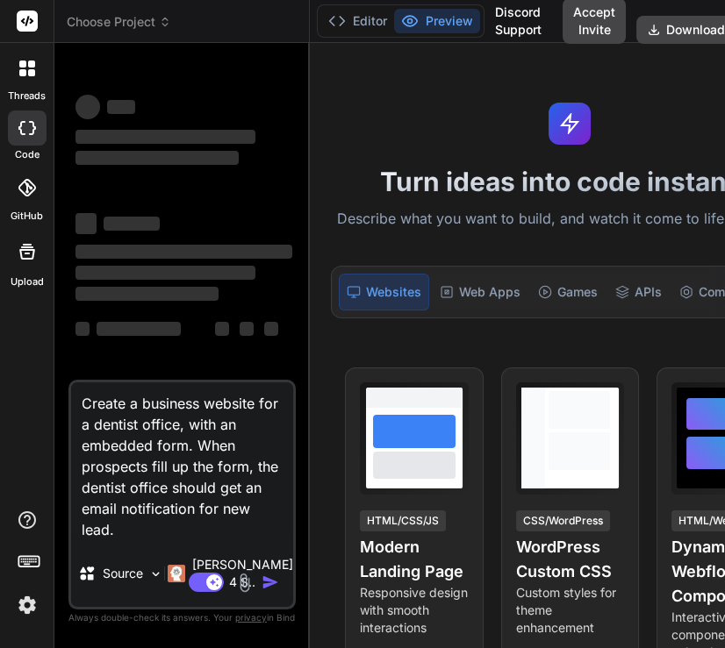
type textarea "Create a business website for a dentist office, with an embedded form. When pro…"
type textarea "x"
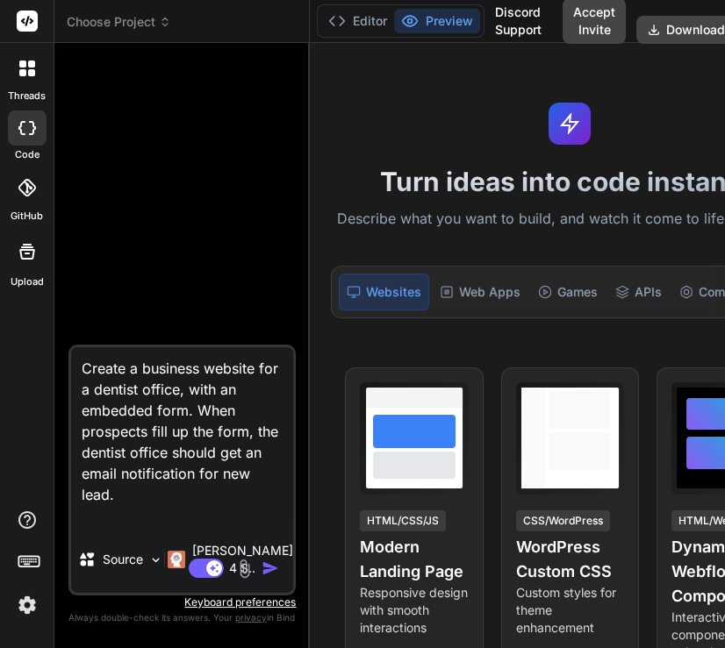
type textarea "Create a business website for a dentist office, with an embedded form. When pro…"
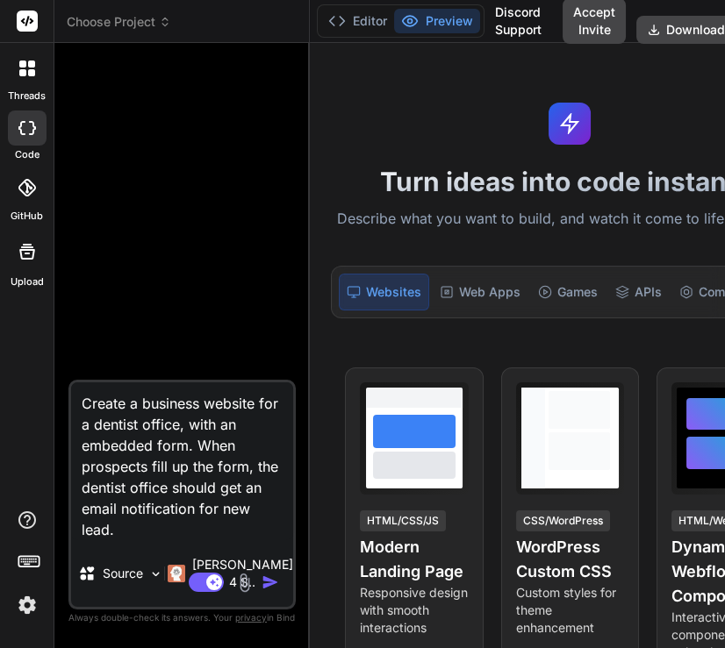
type textarea "x"
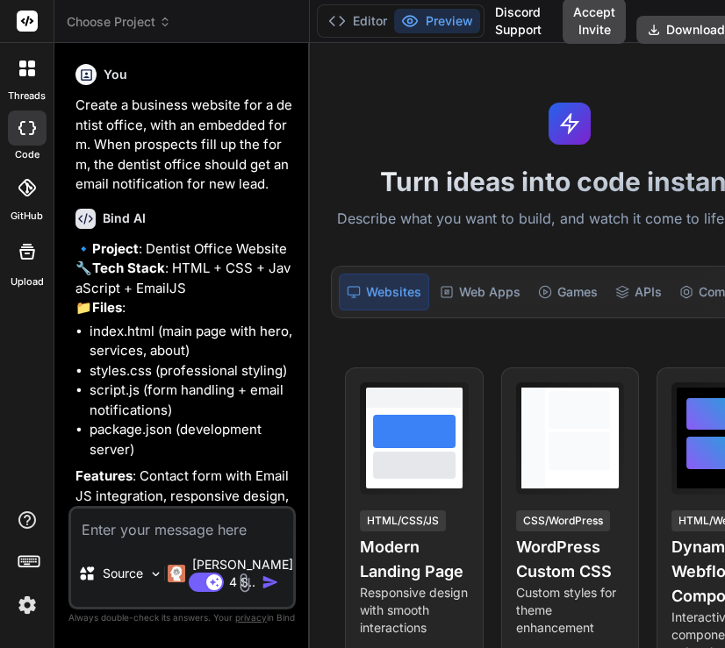
type textarea "x"
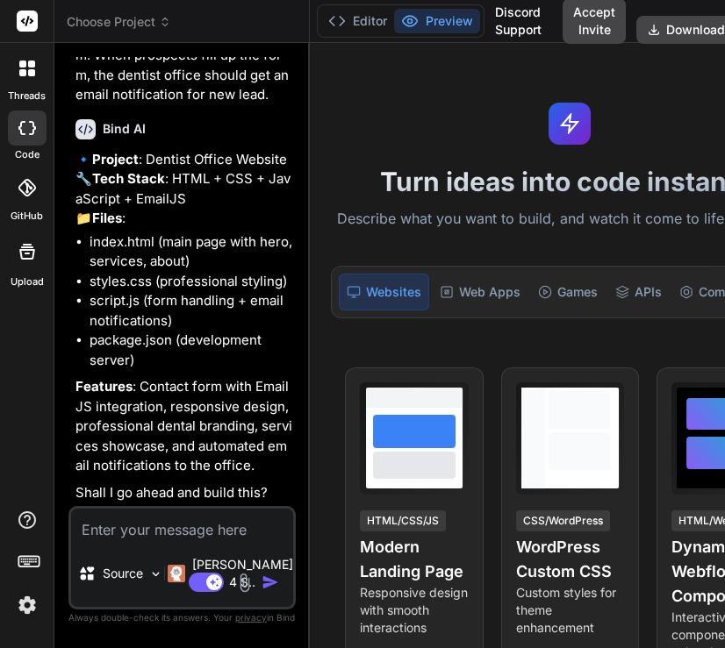
click at [147, 513] on textarea at bounding box center [182, 525] width 222 height 32
type textarea "g"
type textarea "x"
type textarea "ge"
type textarea "x"
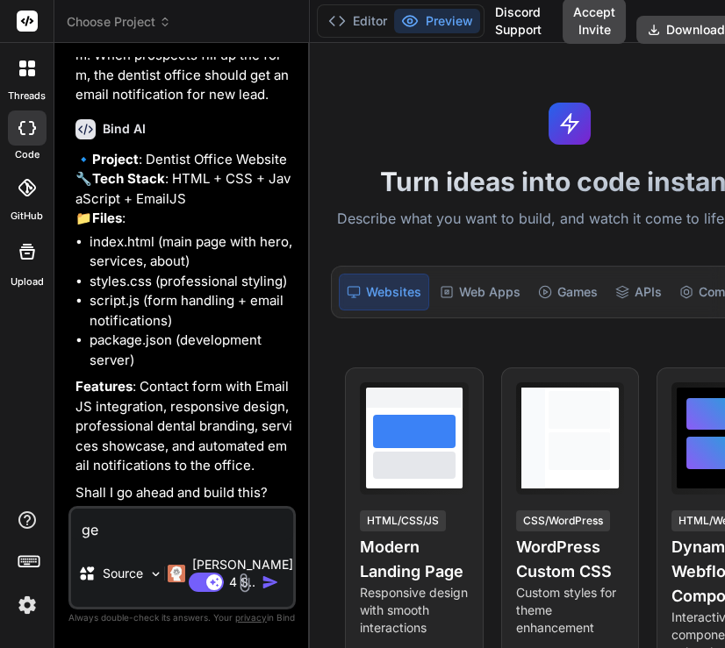
type textarea "gen"
type textarea "x"
type textarea "gene"
type textarea "x"
type textarea "gener"
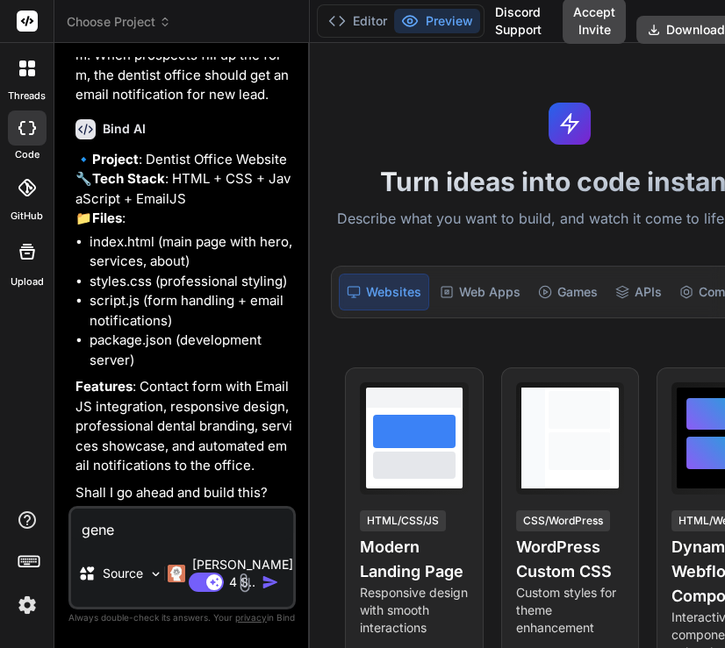
type textarea "x"
type textarea "genera"
type textarea "x"
type textarea "generat"
type textarea "x"
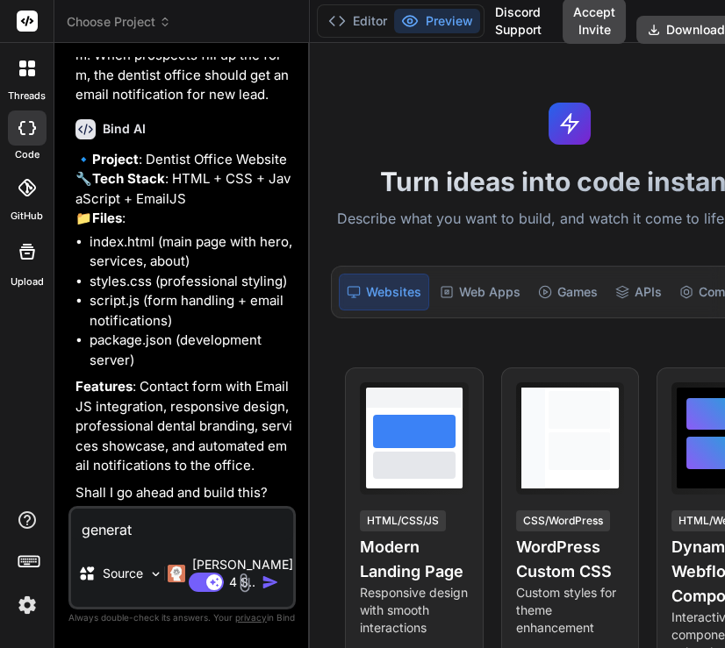
type textarea "generate"
type textarea "x"
type textarea "generate"
type textarea "x"
type textarea "generate i"
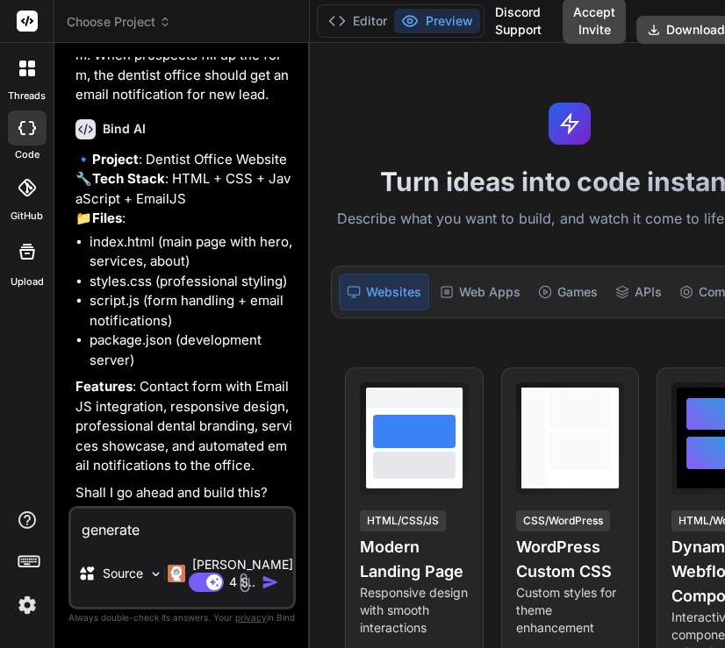
type textarea "x"
type textarea "generate in"
type textarea "x"
type textarea "generate in"
type textarea "x"
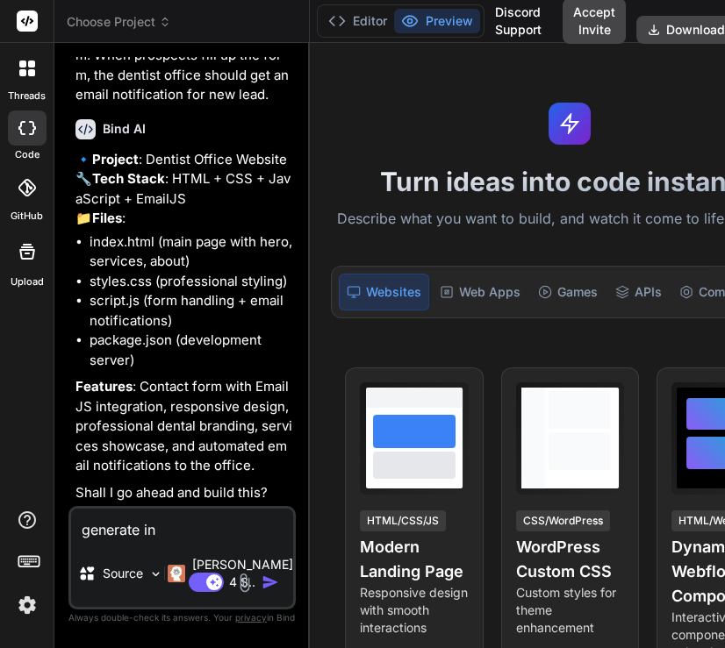
type textarea "generate in n"
type textarea "x"
type textarea "generate in ne"
type textarea "x"
type textarea "generate in nex"
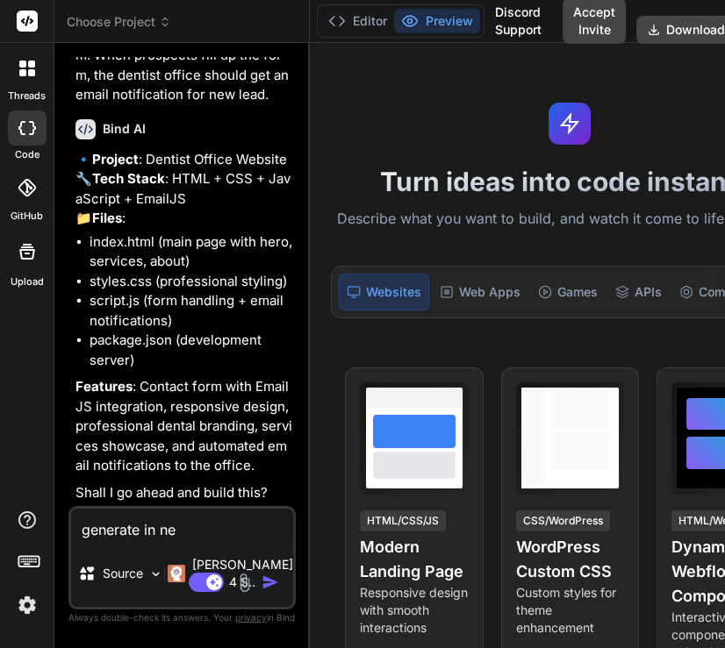
type textarea "x"
type textarea "generate in next"
type textarea "x"
type textarea "generate in next"
type textarea "x"
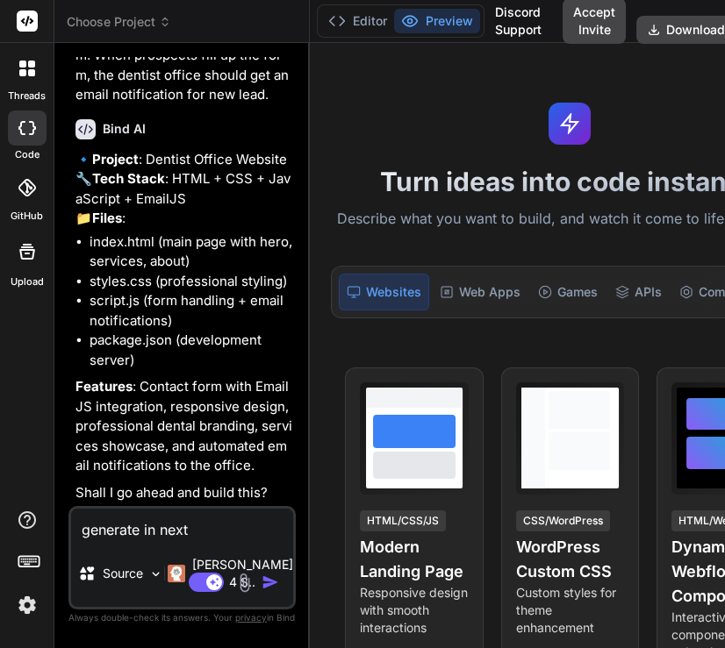
type textarea "generate in next j"
type textarea "x"
type textarea "generate in next js"
type textarea "x"
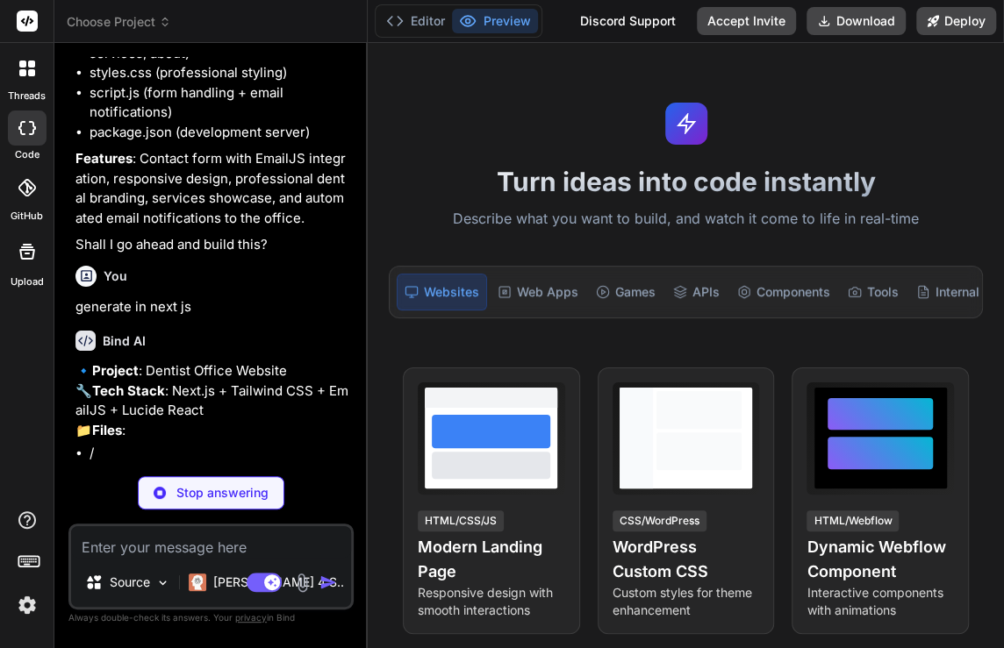
scroll to position [343, 0]
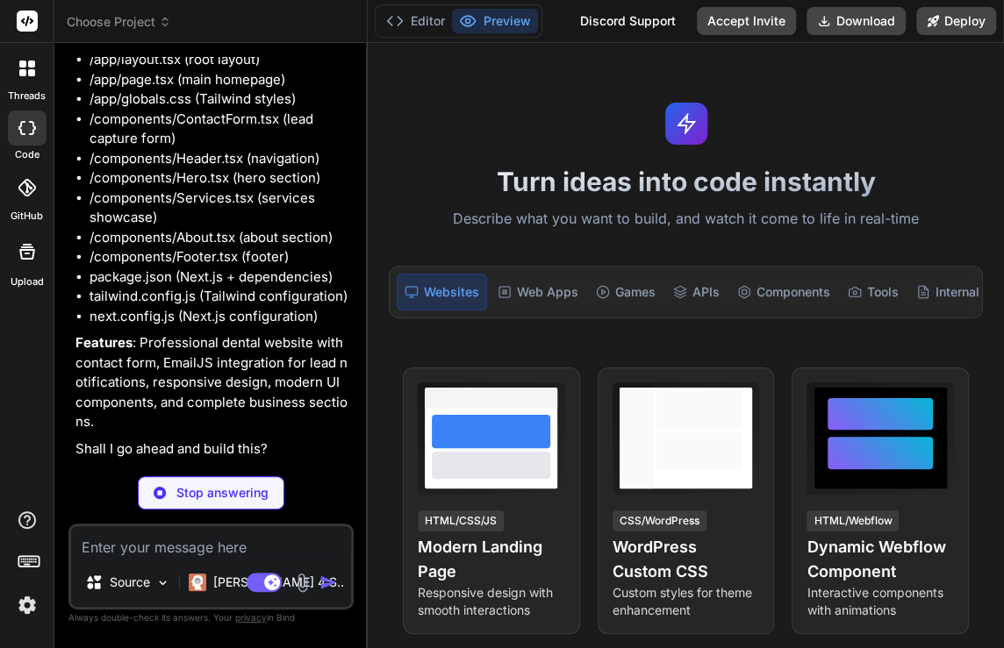
type textarea "x"
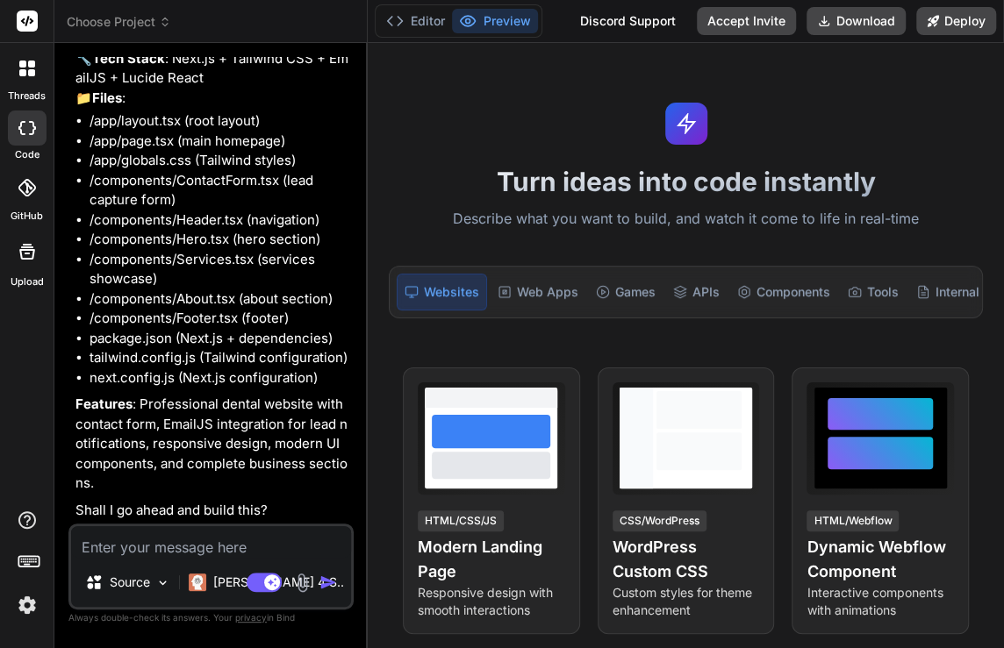
click at [177, 548] on textarea at bounding box center [211, 542] width 280 height 32
type textarea "o"
type textarea "x"
type textarea "ok"
type textarea "x"
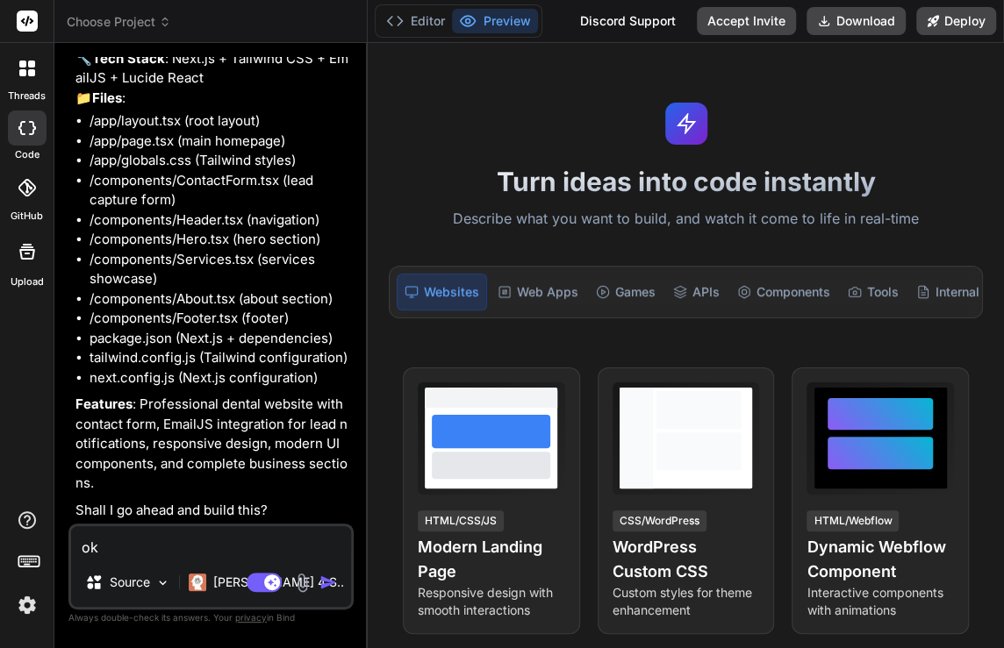
type textarea "oka"
type textarea "x"
type textarea "okay"
type textarea "x"
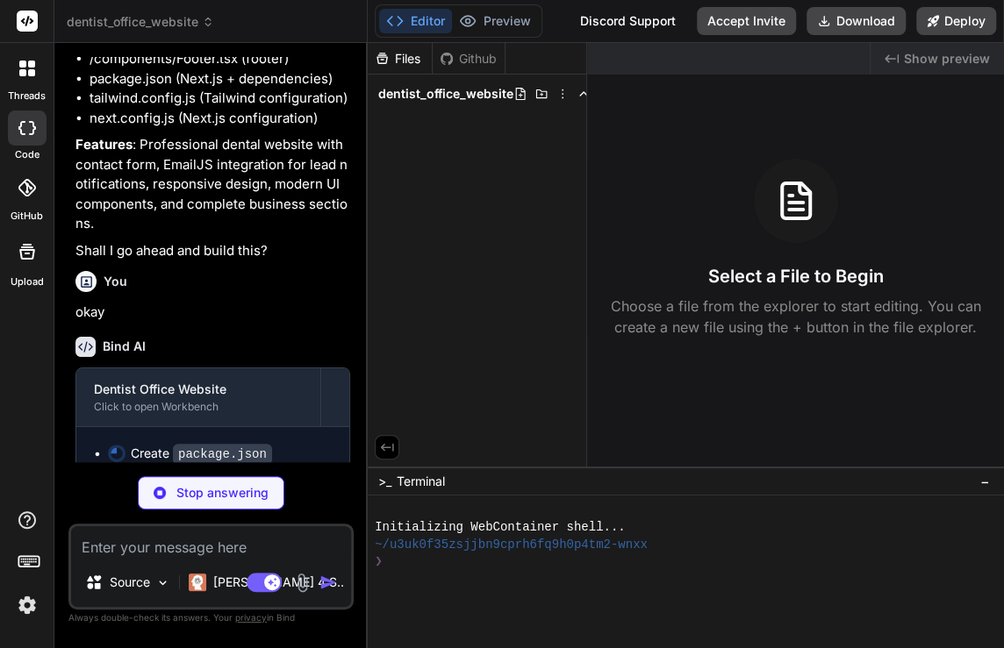
scroll to position [966, 0]
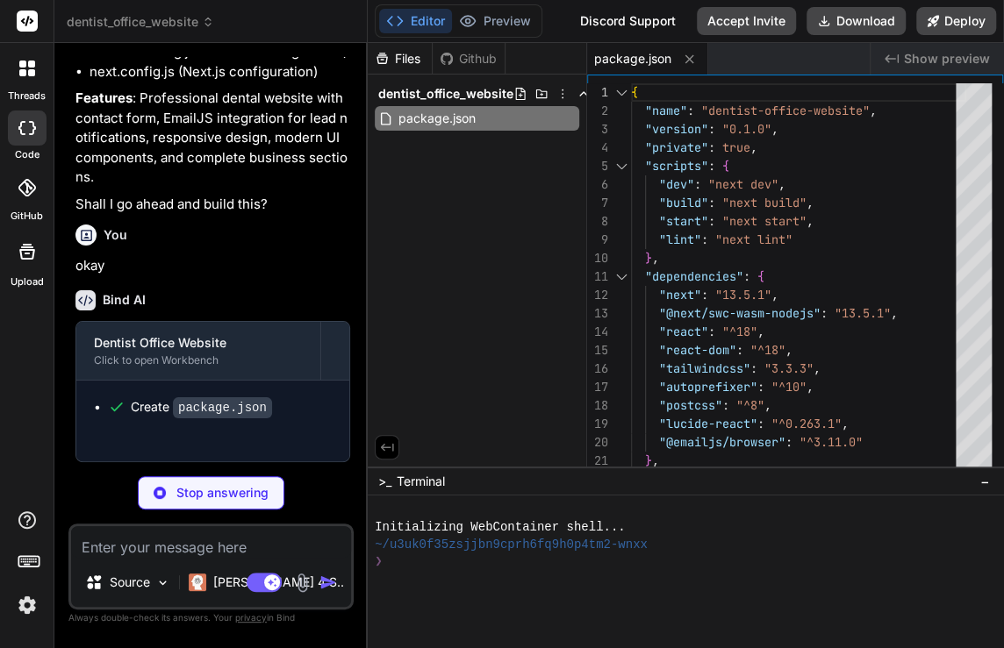
type textarea "x"
type textarea "/** @type {import('next').NextConfig} */ const nextConfig = { experimental: { a…"
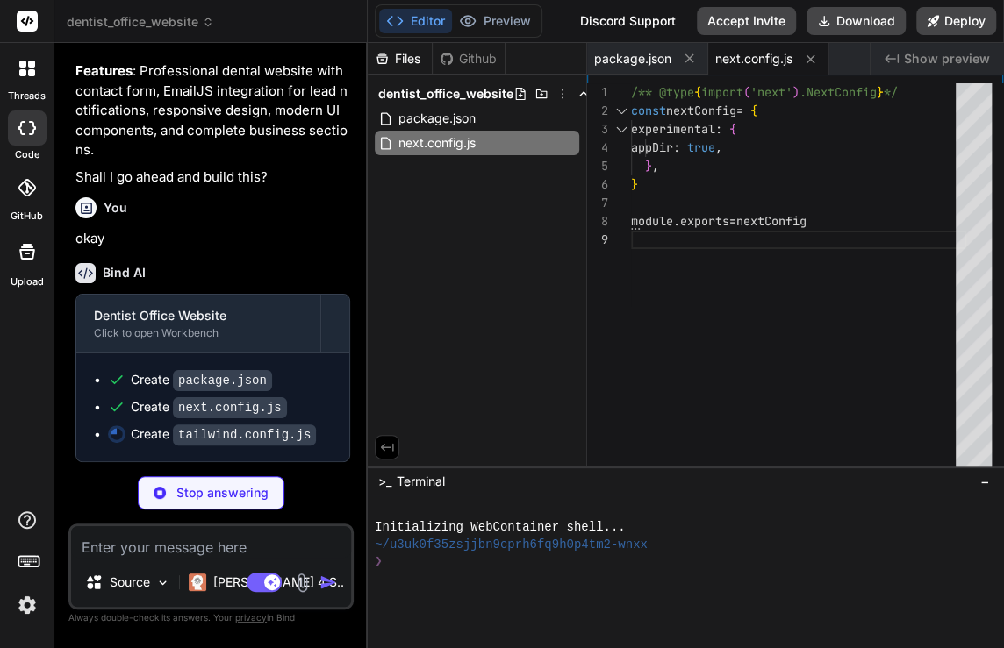
type textarea "x"
type textarea "}, }, }, plugins: [], }"
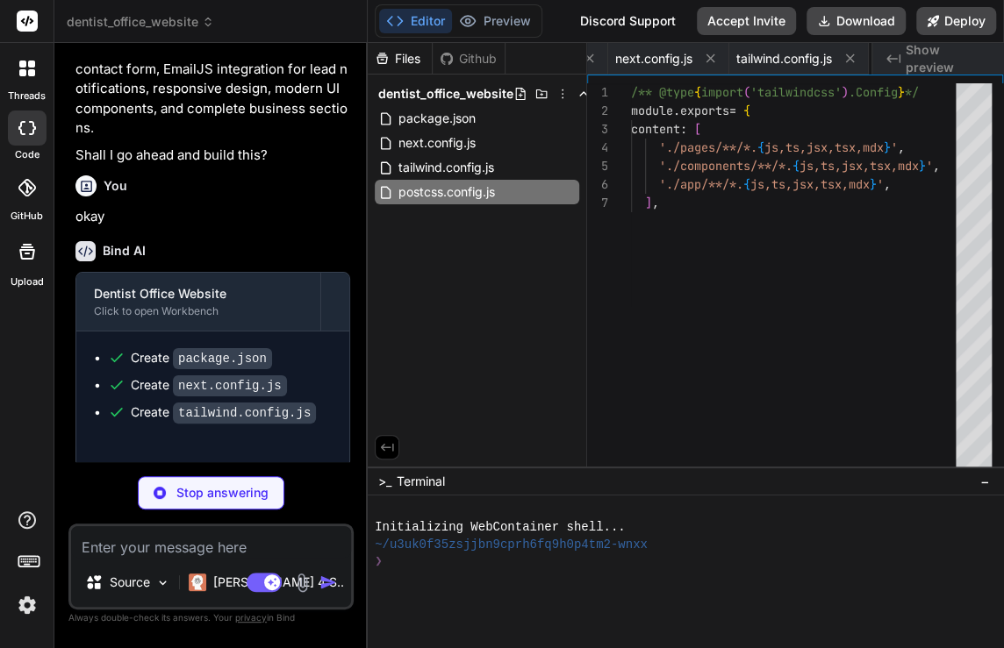
type textarea "x"
type textarea "module.exports = { plugins: { tailwindcss: {}, autoprefixer: {}, }, }"
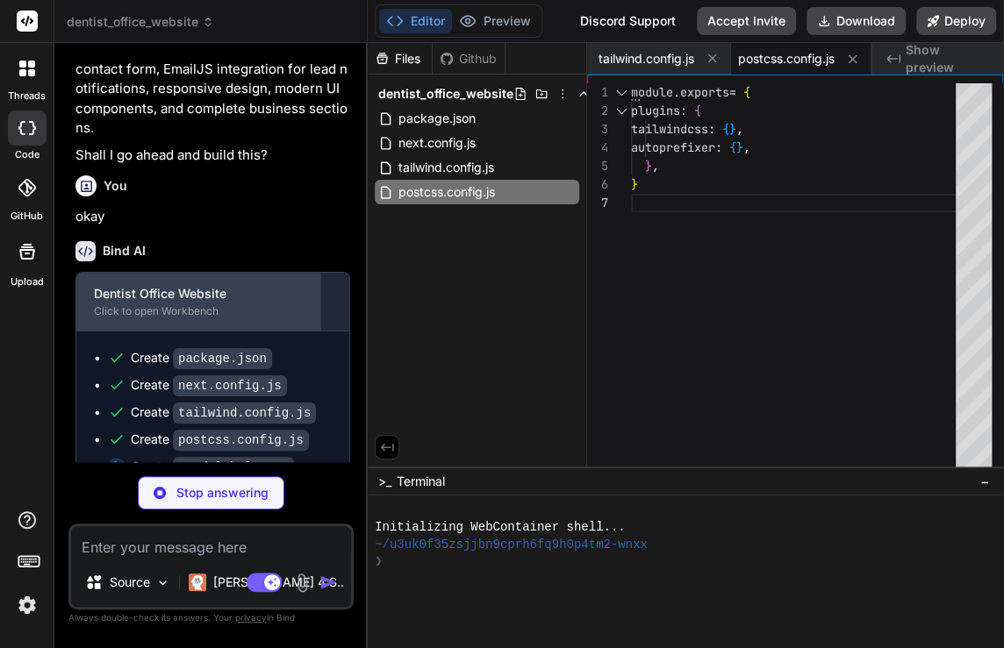
type textarea "x"
type textarea ".section-padding { @apply px-4 sm:px-6 lg:px-8 py-16 lg:py-20; } }"
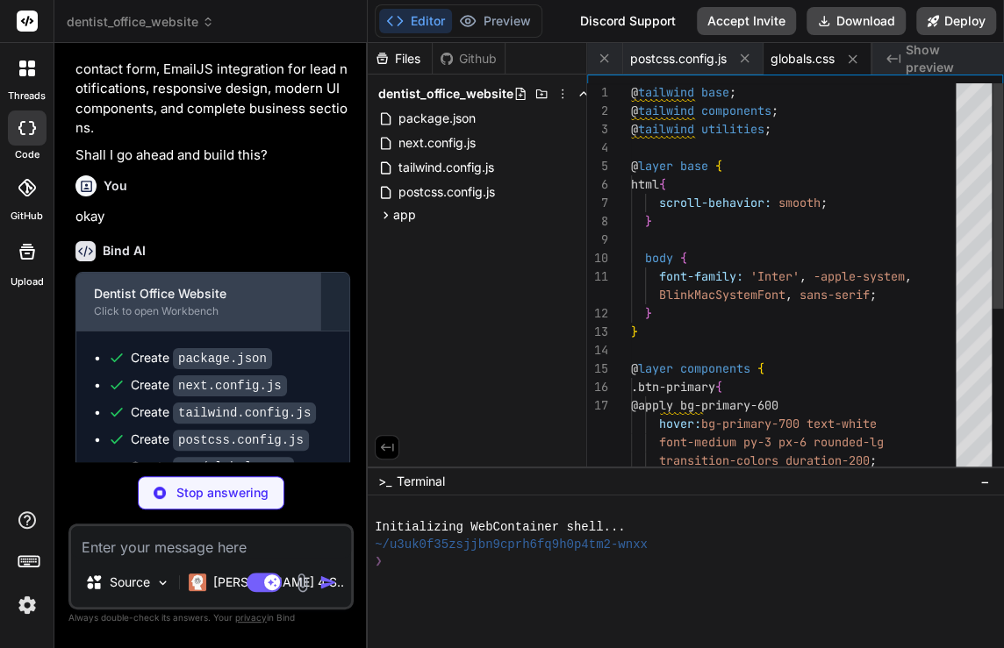
scroll to position [1100, 0]
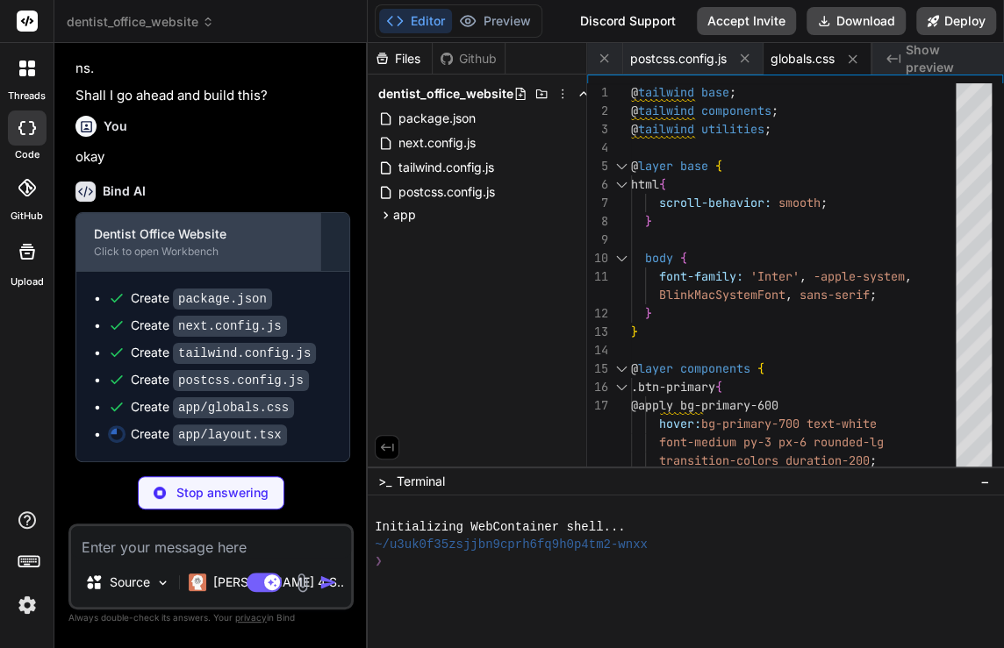
type textarea "x"
type textarea "<body className="antialiased"> {children} </body> </html> ) }"
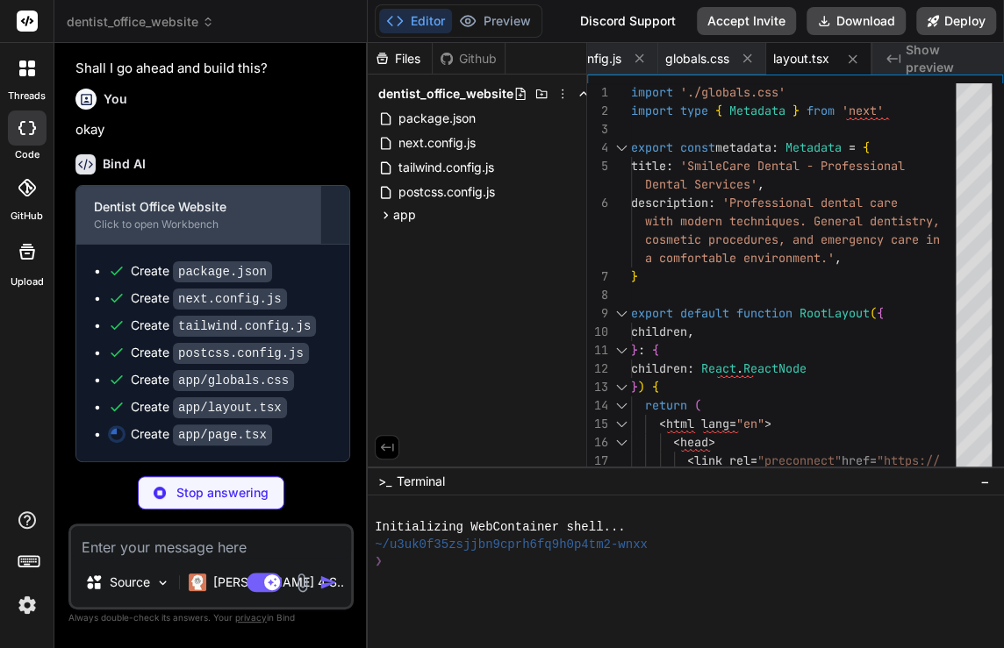
type textarea "x"
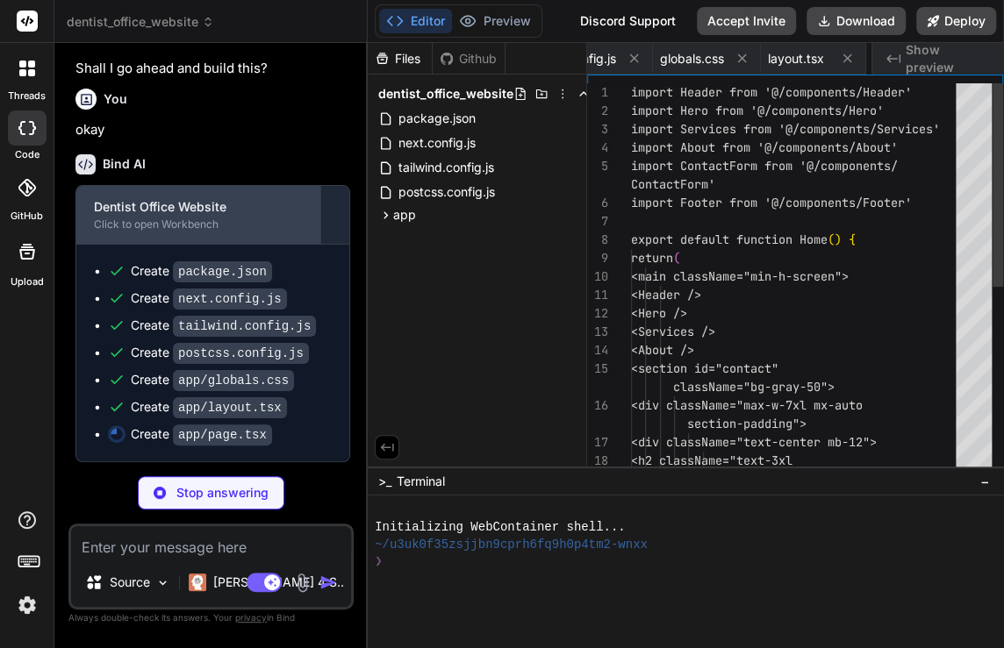
scroll to position [0, 562]
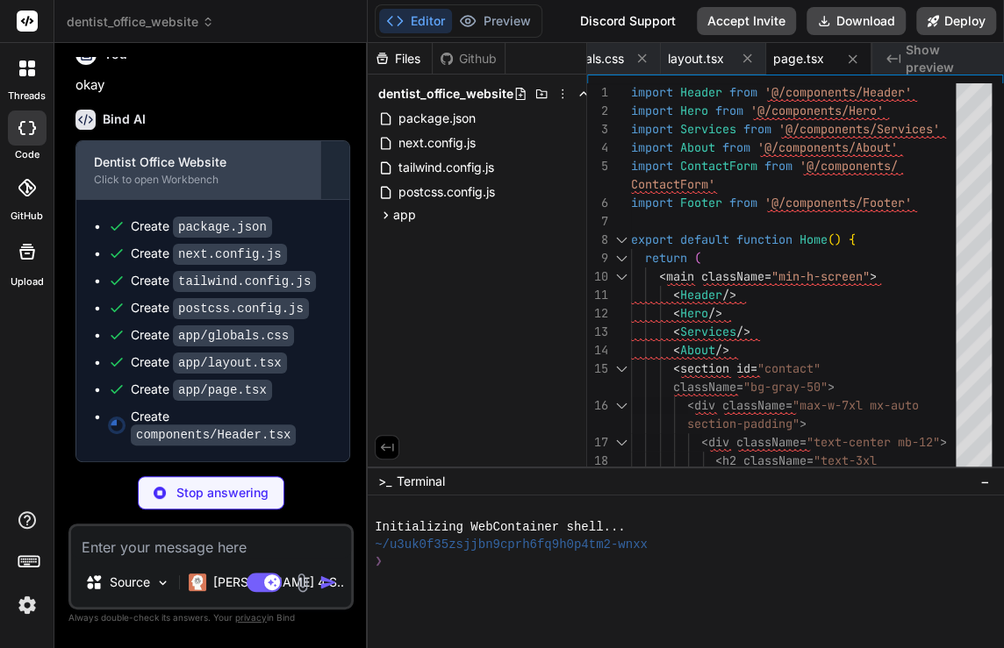
type textarea "x"
type textarea "</div> </nav> )} </div> </header> ) }"
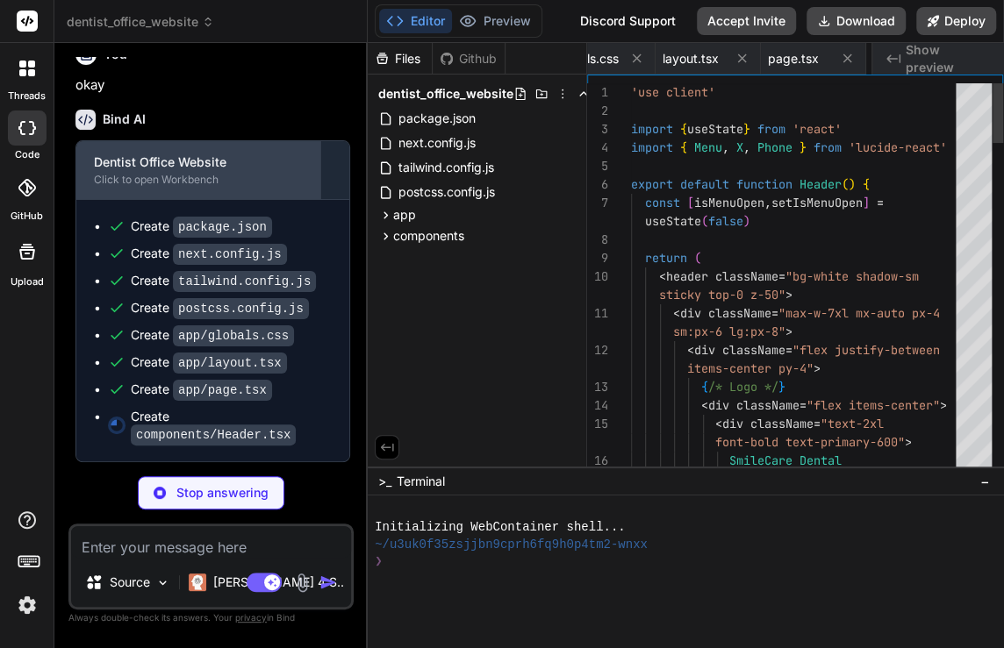
scroll to position [0, 668]
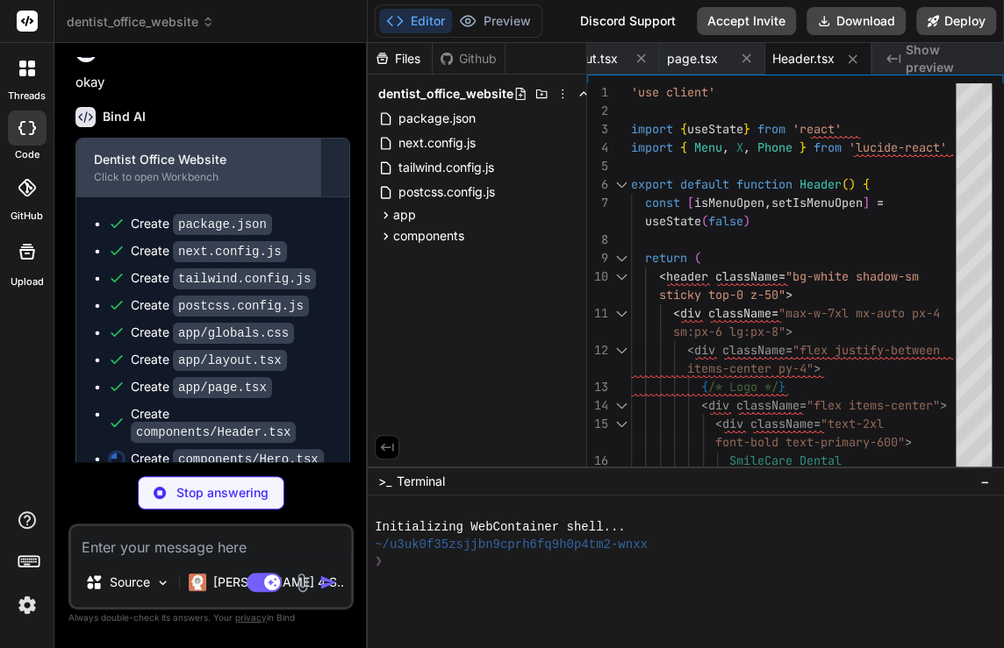
type textarea "x"
type textarea "</div> </div> </div> </div> </div> </div> </section> ) }"
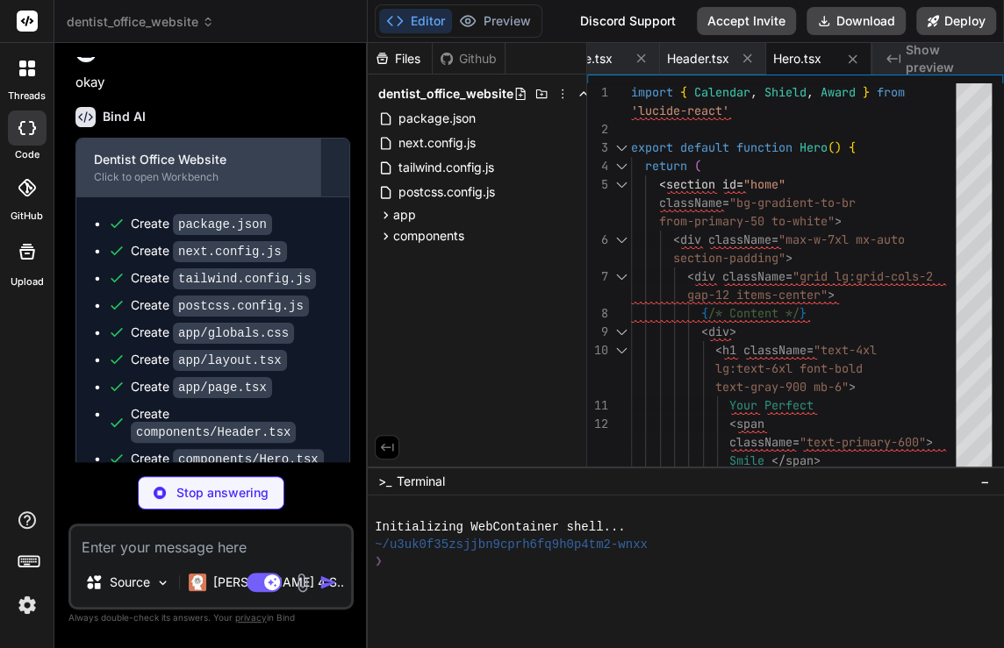
scroll to position [1226, 0]
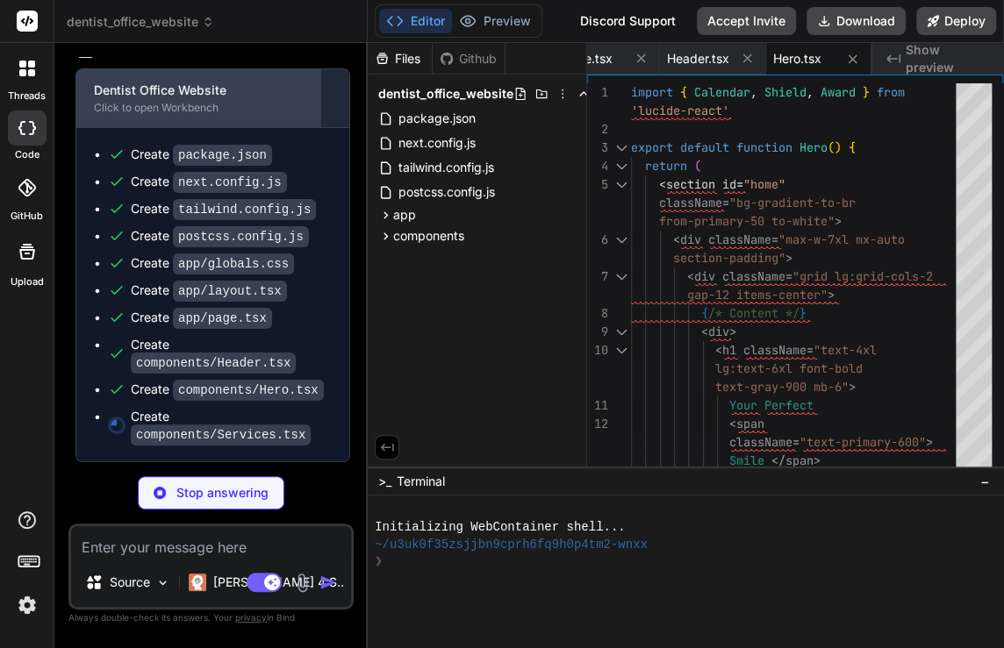
type textarea "x"
type textarea "}"
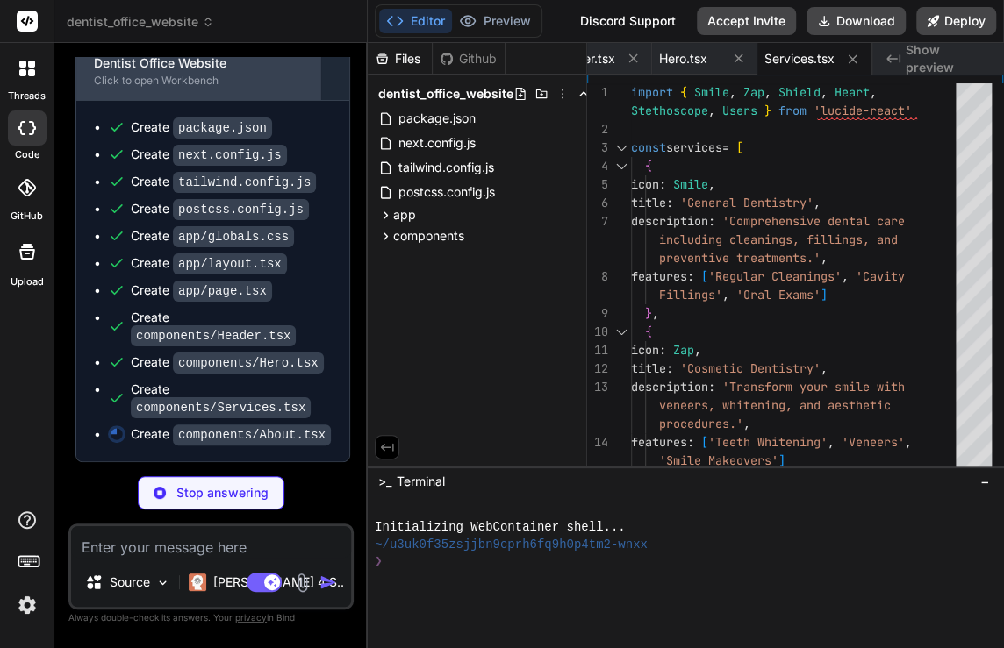
scroll to position [1253, 0]
type textarea "x"
type textarea "/> </div> </div> </div> </div> </section> ) }"
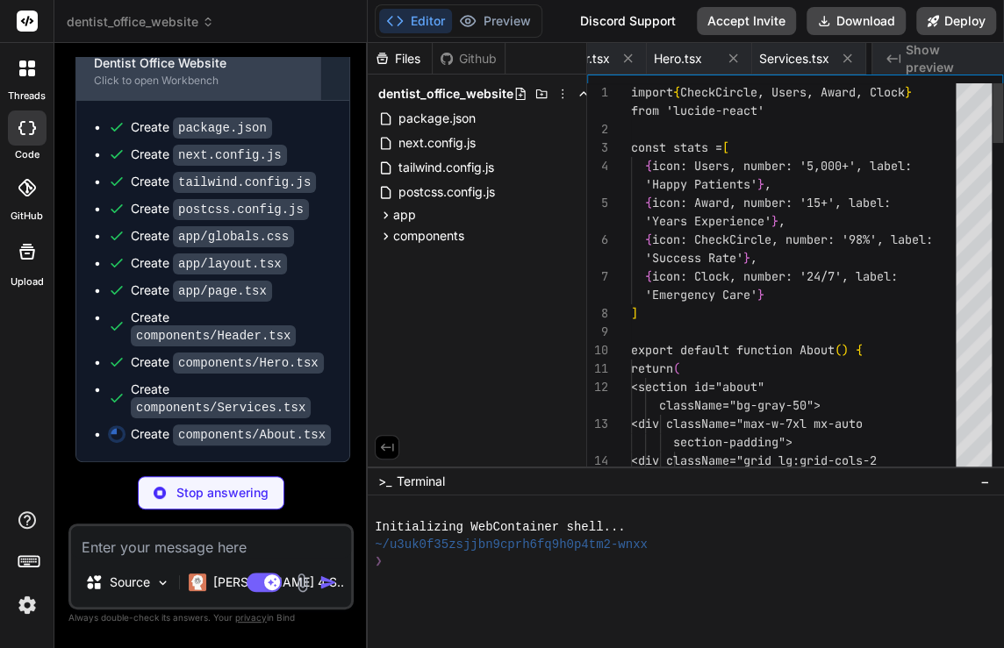
scroll to position [0, 992]
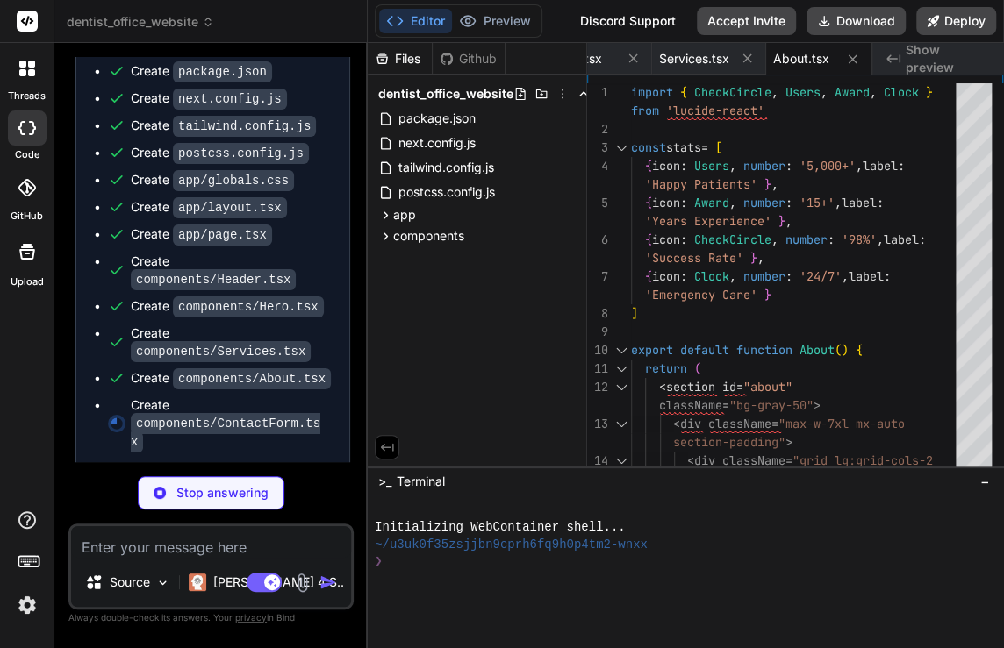
type textarea "x"
type textarea ") }"
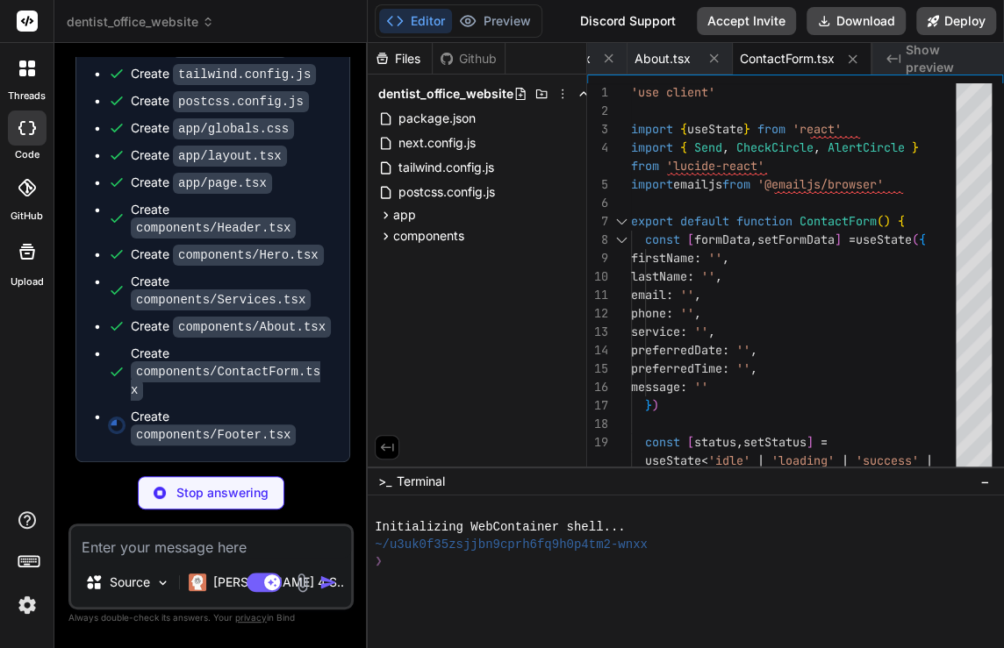
scroll to position [1325, 0]
type textarea "x"
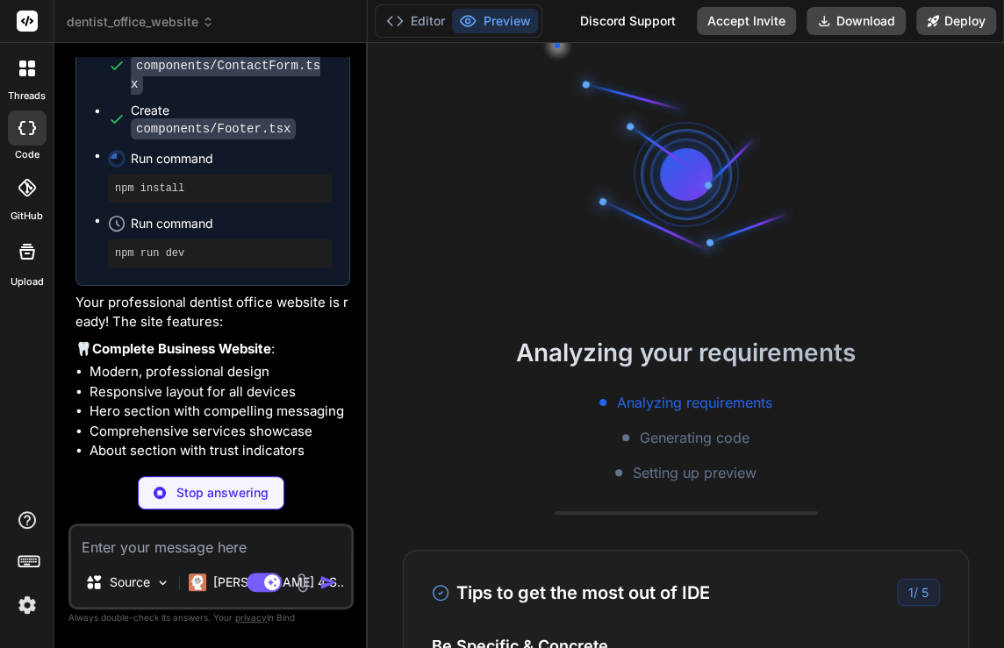
scroll to position [1627, 0]
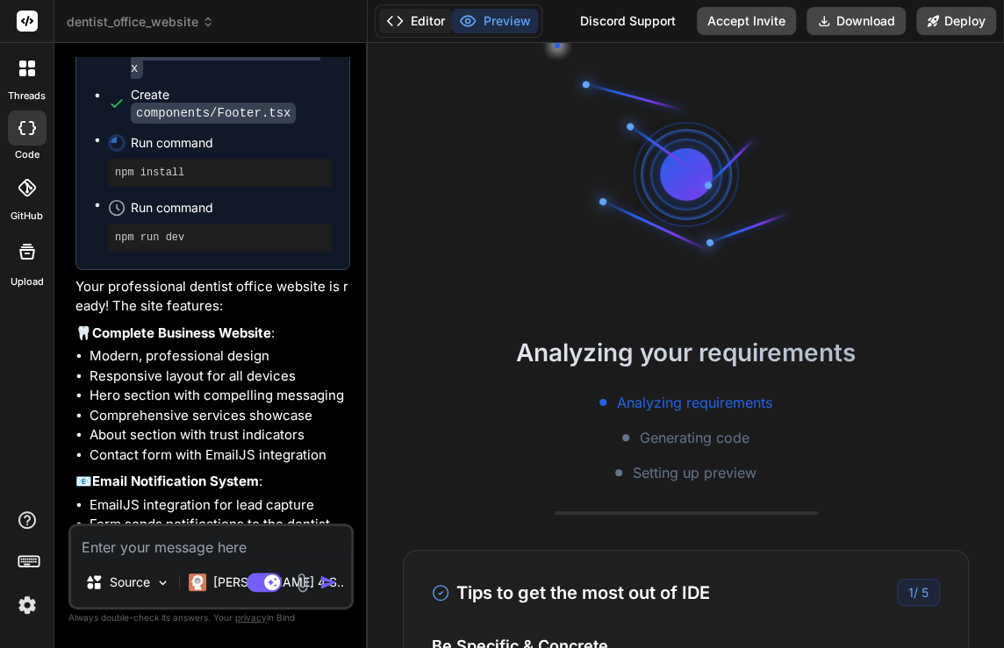
click at [408, 21] on button "Editor" at bounding box center [415, 21] width 73 height 25
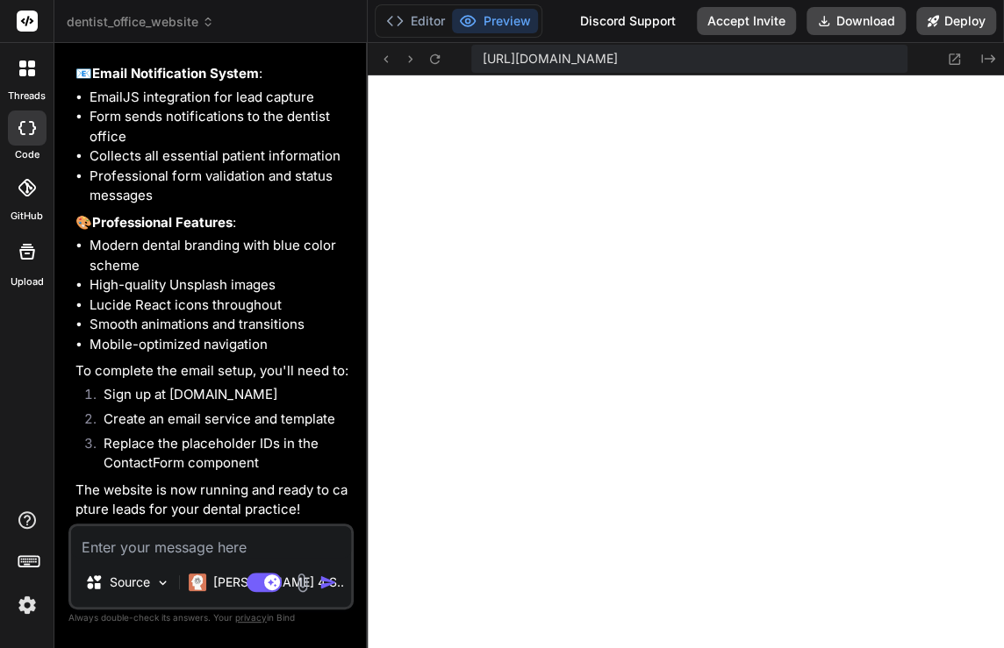
scroll to position [1013, 0]
click at [416, 18] on button "Editor" at bounding box center [415, 21] width 73 height 25
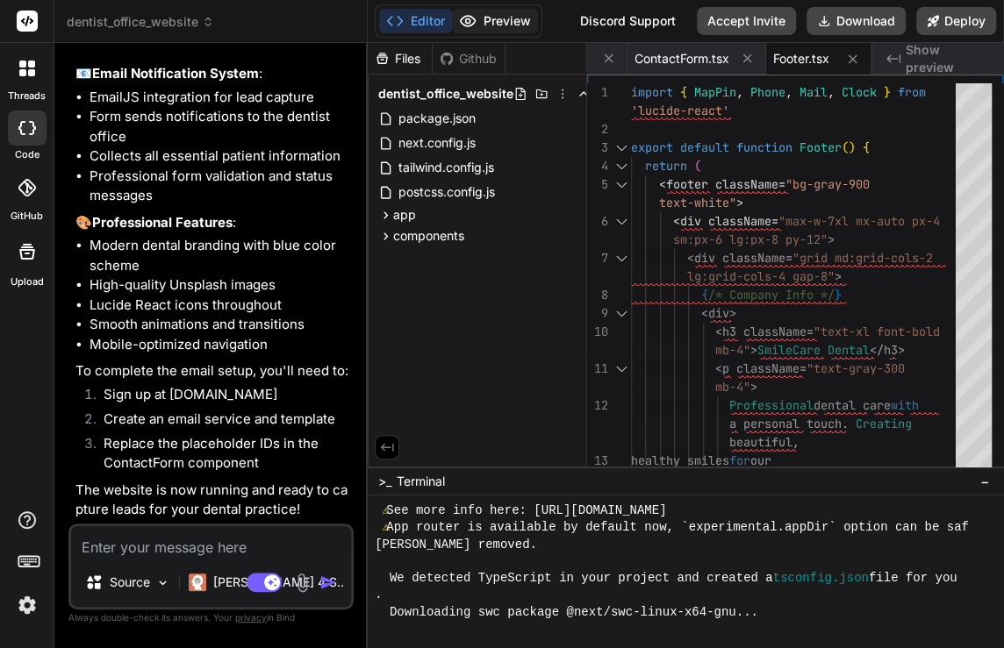
click at [493, 21] on button "Preview" at bounding box center [495, 21] width 86 height 25
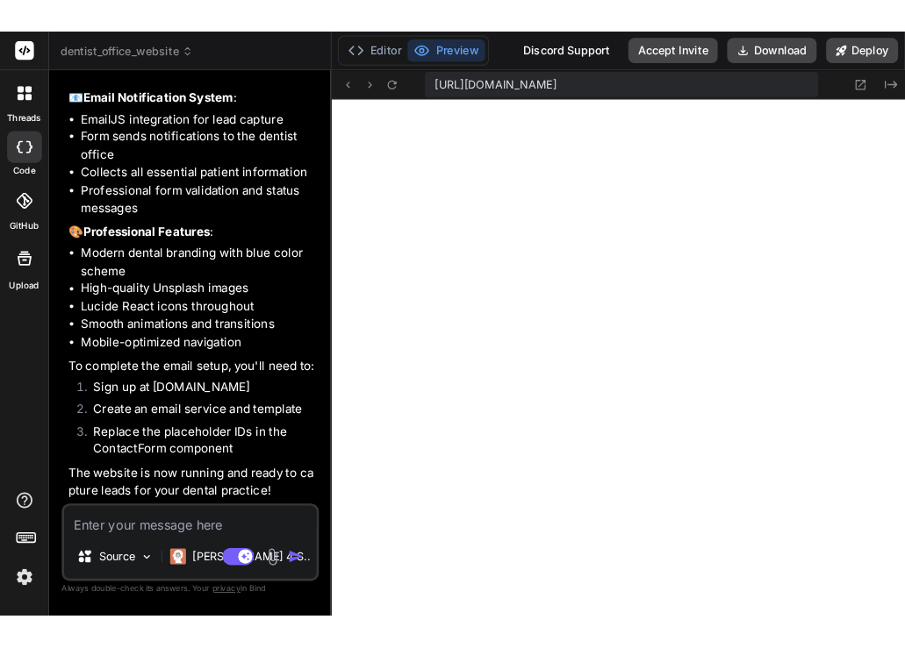
scroll to position [1030, 0]
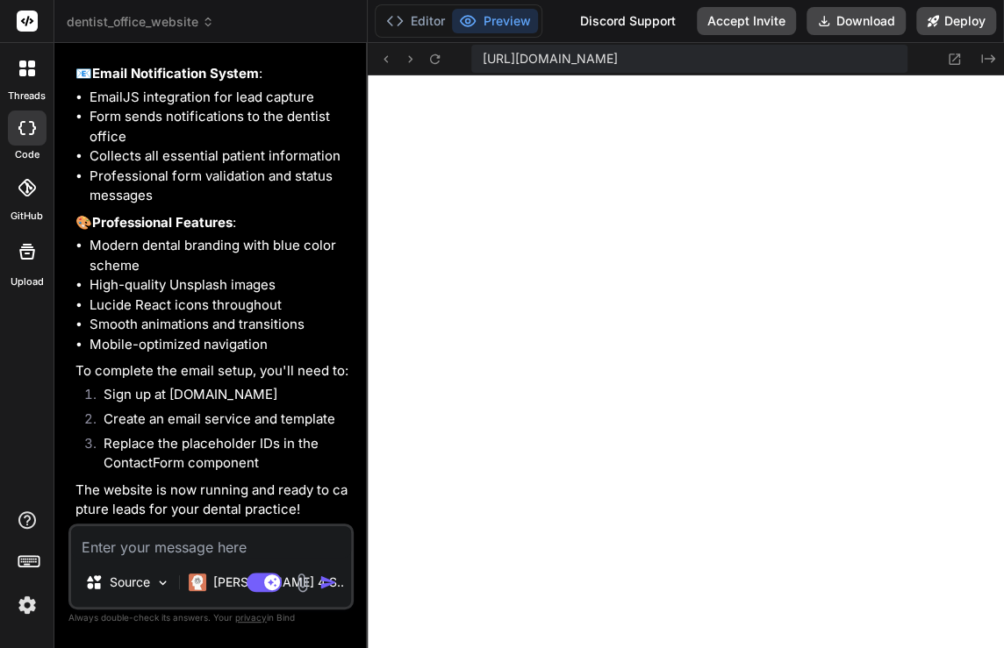
type textarea "x"
type textarea "© 2024 SmileCare Dental. All rights reserved. | Privacy Policy | Terms of Servi…"
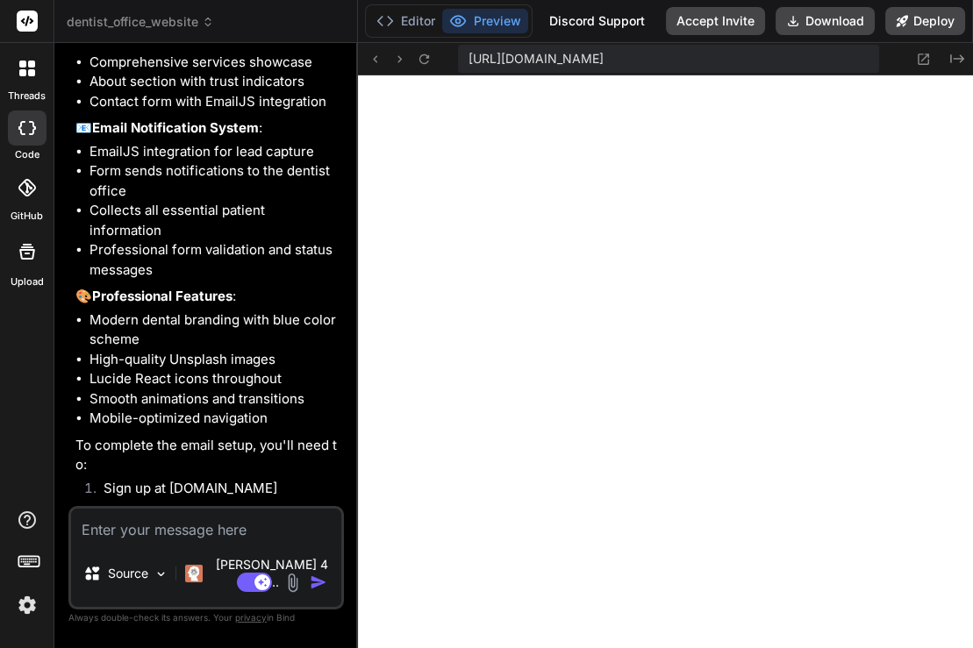
type textarea "x"
type textarea "</div> </div> </footer> ) }"
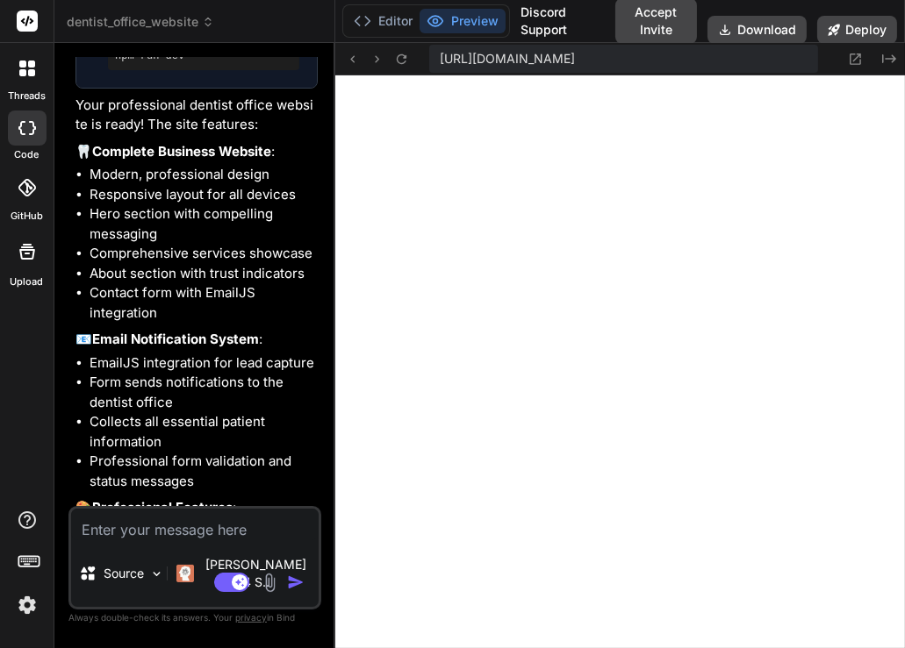
scroll to position [1115, 0]
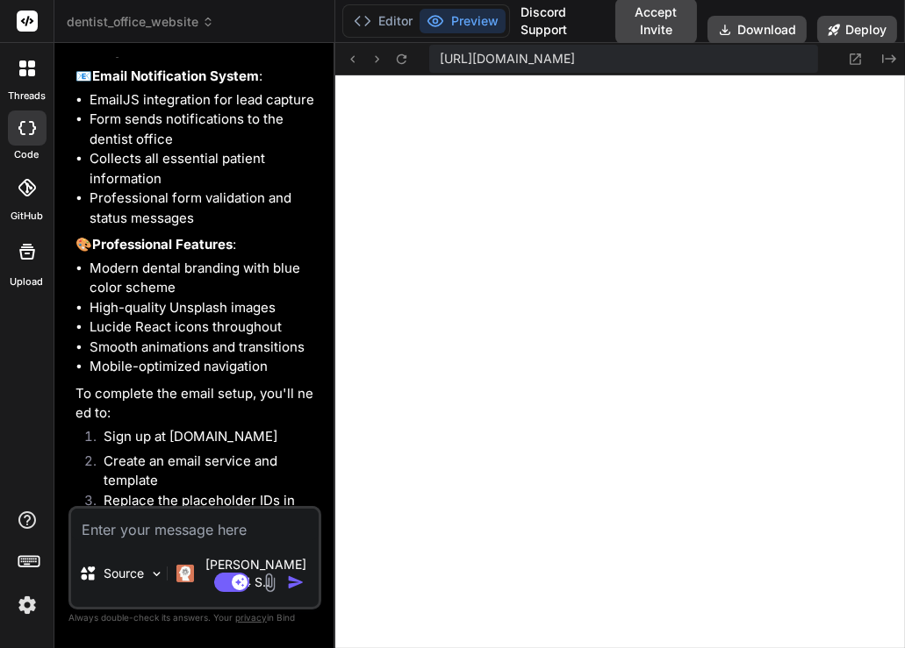
type textarea "x"
type textarea "reserved. | Privacy Policy | Terms of Service </p> </div> </div> </footer> ) }"
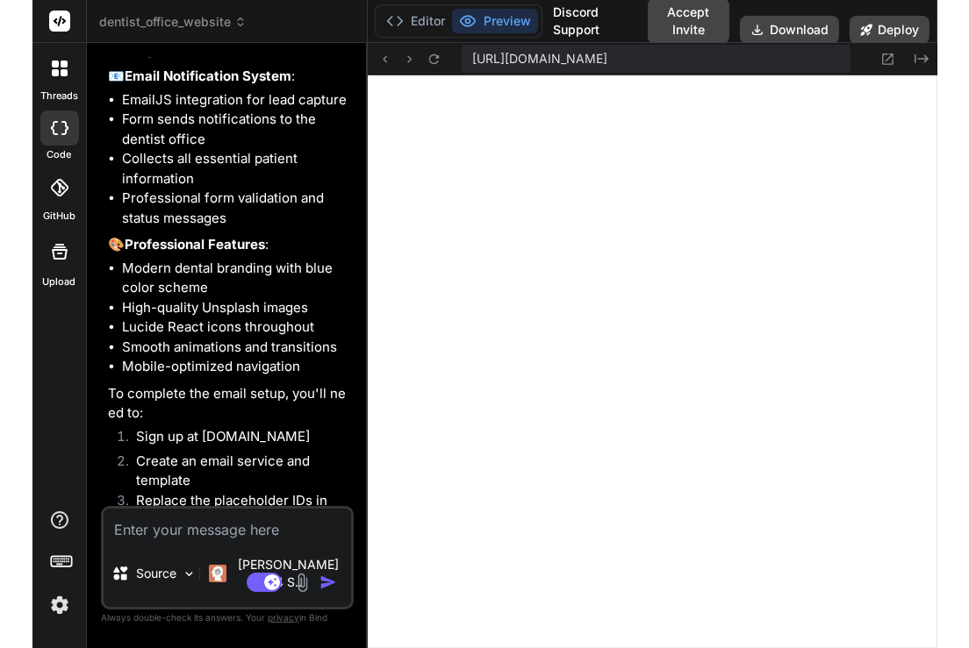
scroll to position [2318, 0]
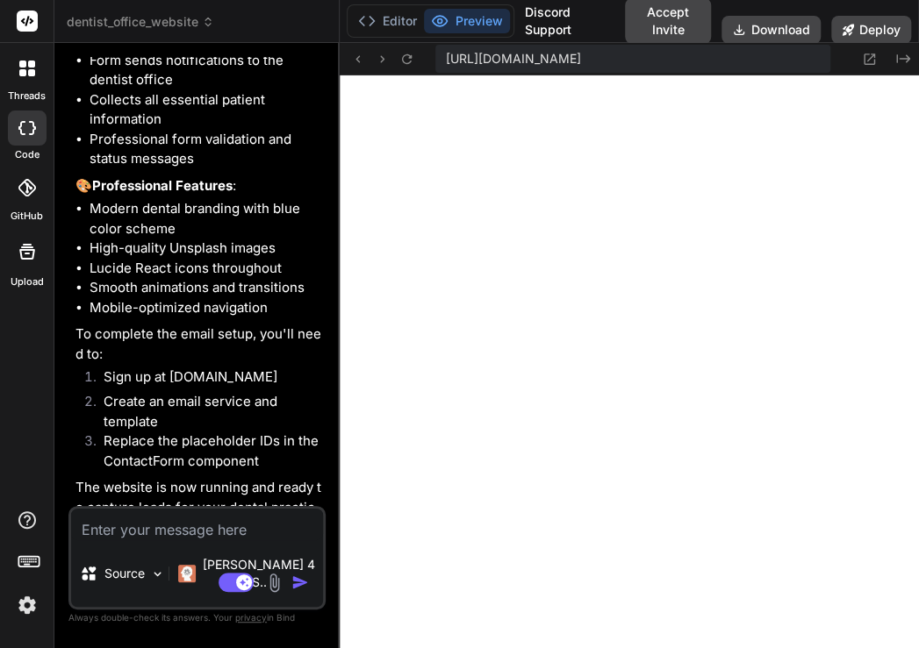
type textarea "x"
type textarea "</div> </div> </footer> ) }"
type textarea "x"
type textarea "© 2024 SmileCare Dental. All rights reserved. | Privacy Policy | Terms of Servi…"
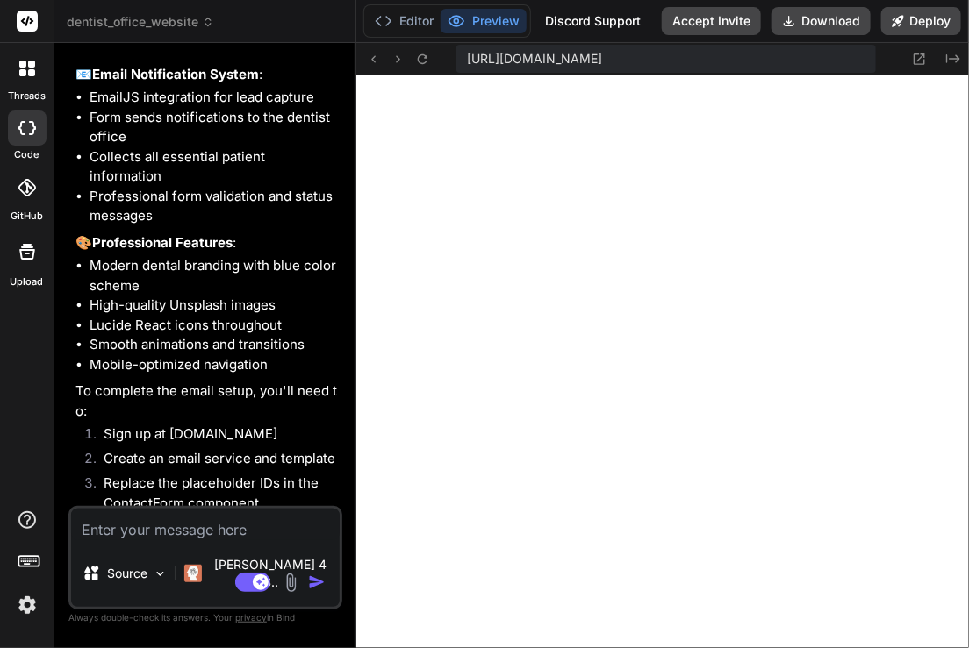
type textarea "x"
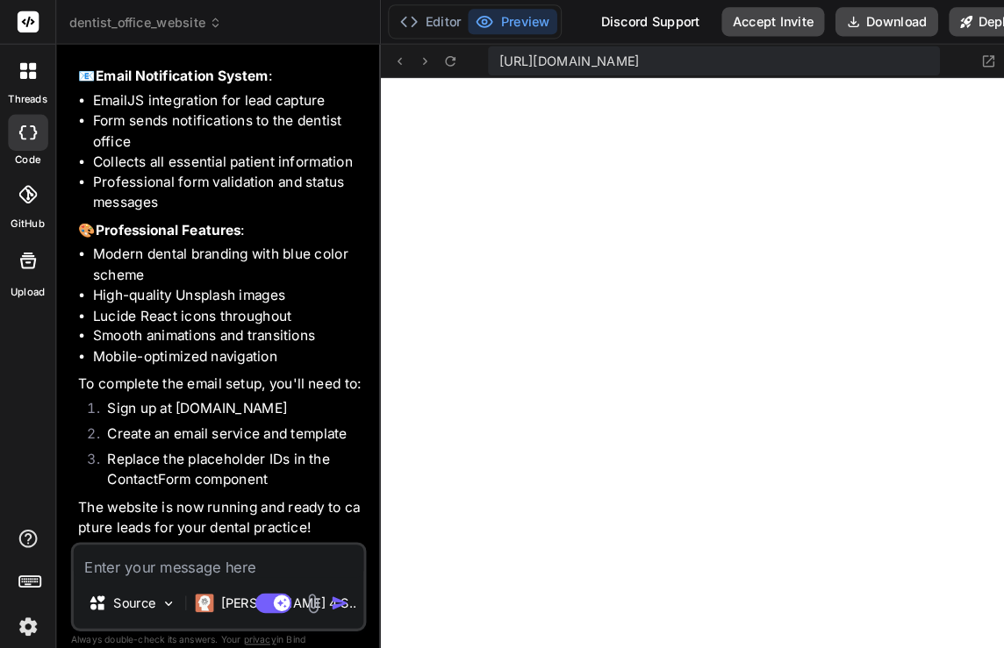
scroll to position [1030, 0]
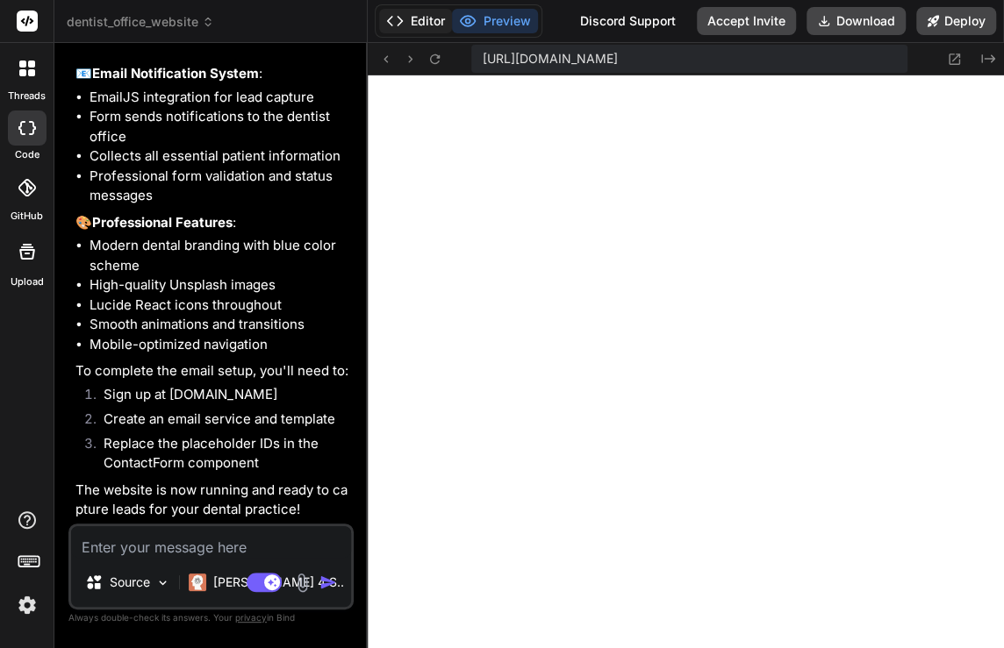
click at [419, 21] on button "Editor" at bounding box center [415, 21] width 73 height 25
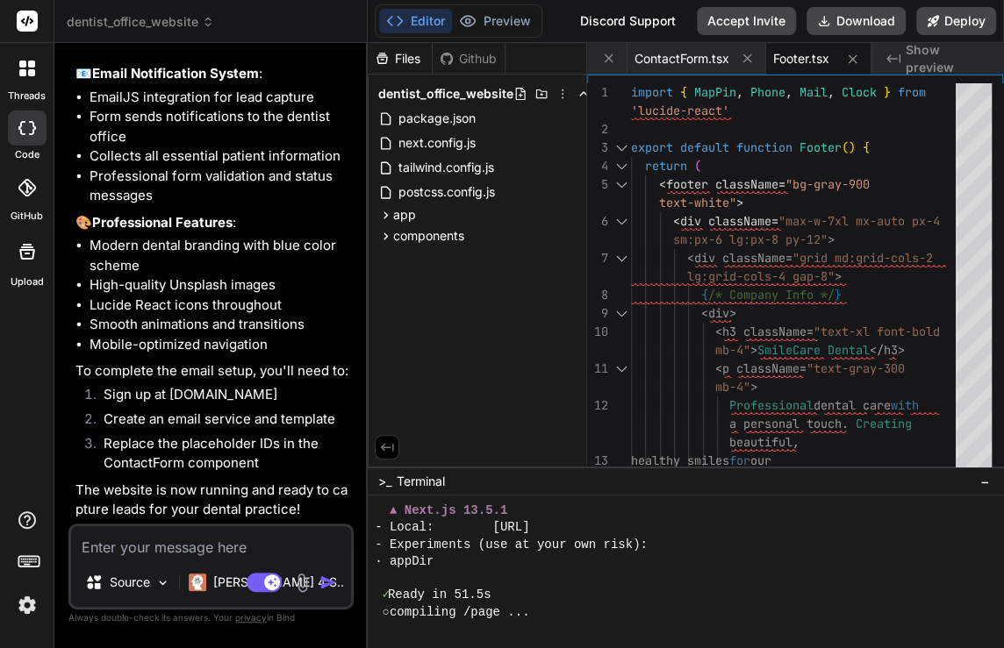
scroll to position [1149, 0]
click at [497, 23] on button "Preview" at bounding box center [495, 21] width 86 height 25
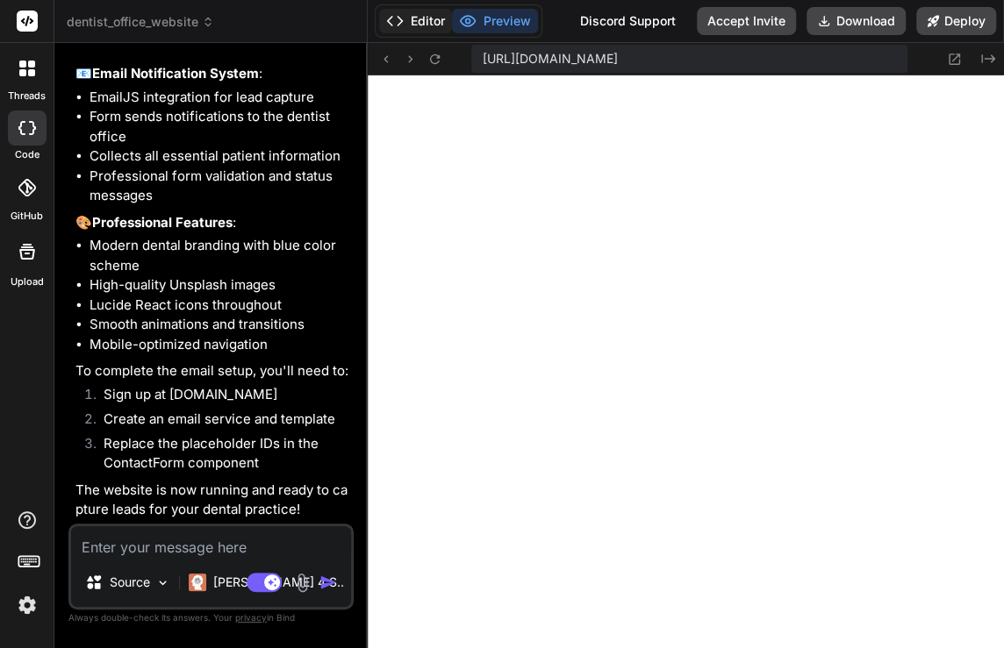
click at [411, 21] on button "Editor" at bounding box center [415, 21] width 73 height 25
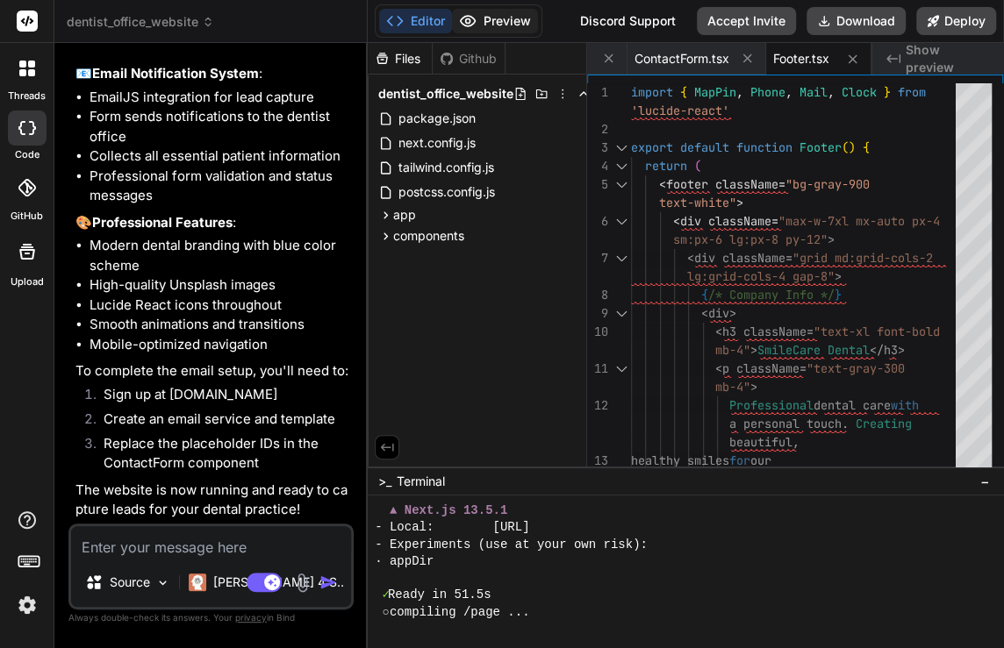
click at [492, 26] on button "Preview" at bounding box center [495, 21] width 86 height 25
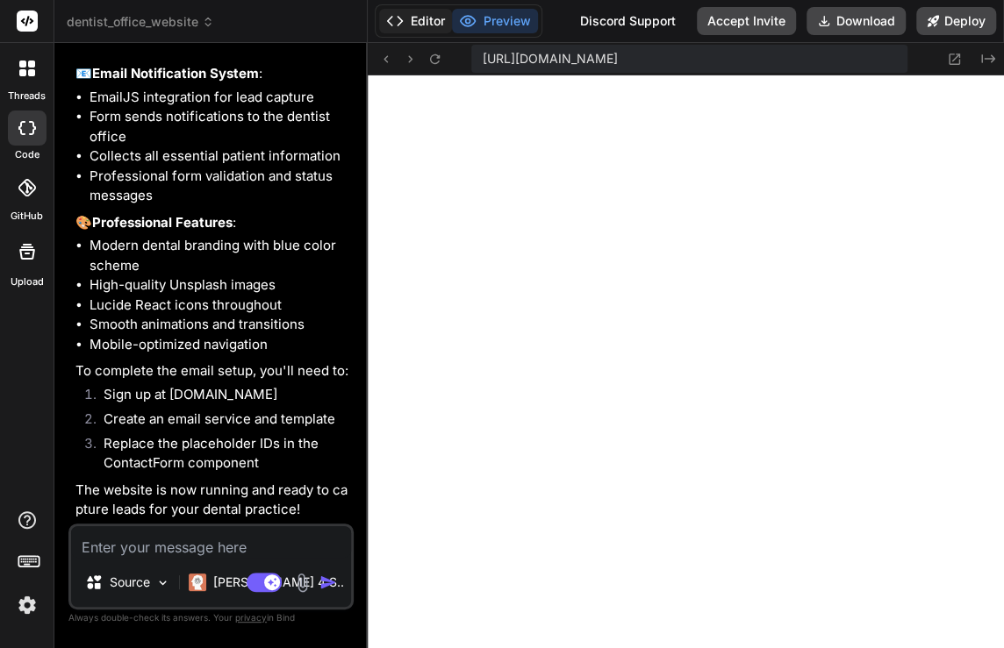
click at [412, 24] on button "Editor" at bounding box center [415, 21] width 73 height 25
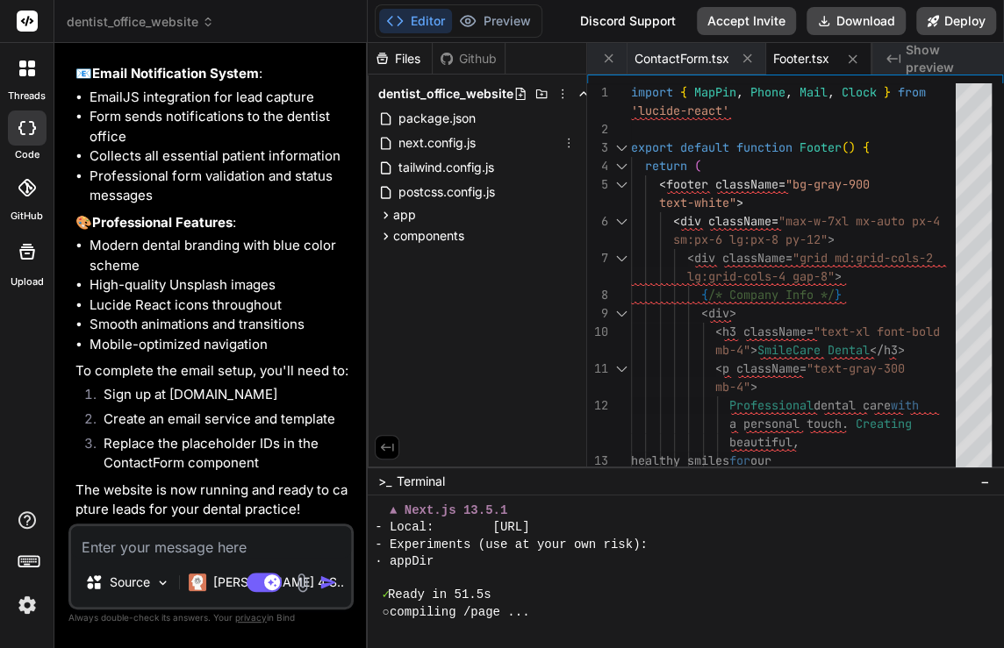
scroll to position [1284, 0]
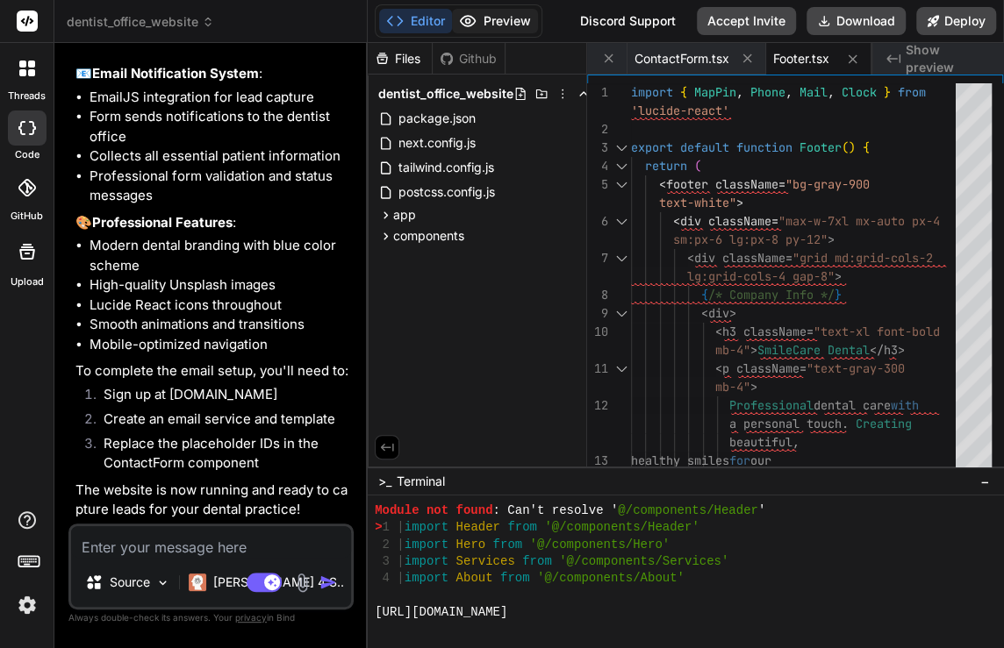
click at [484, 17] on button "Preview" at bounding box center [495, 21] width 86 height 25
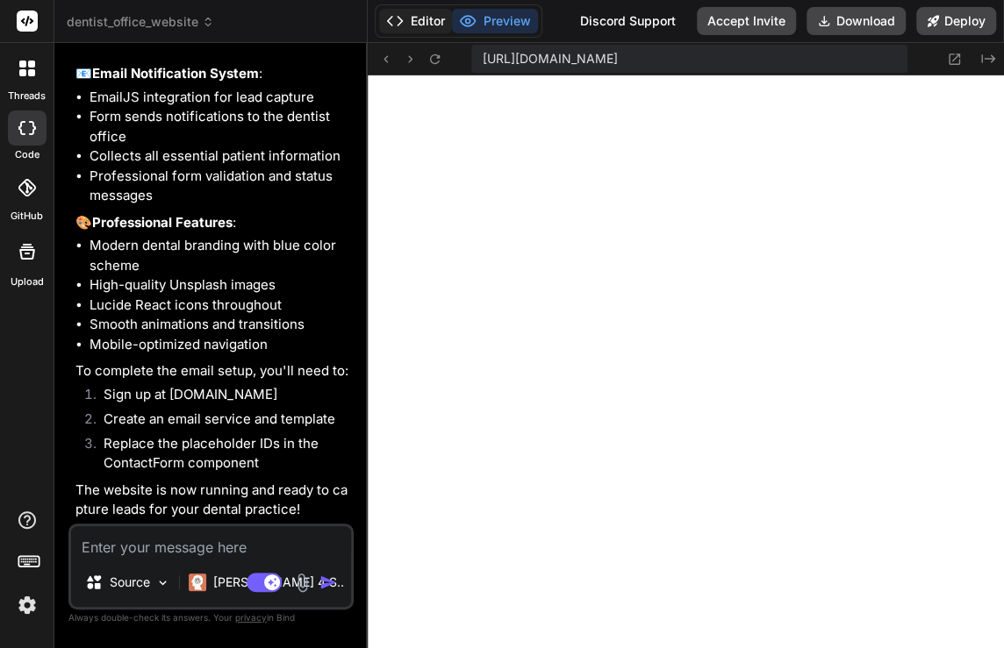
click at [423, 28] on button "Editor" at bounding box center [415, 21] width 73 height 25
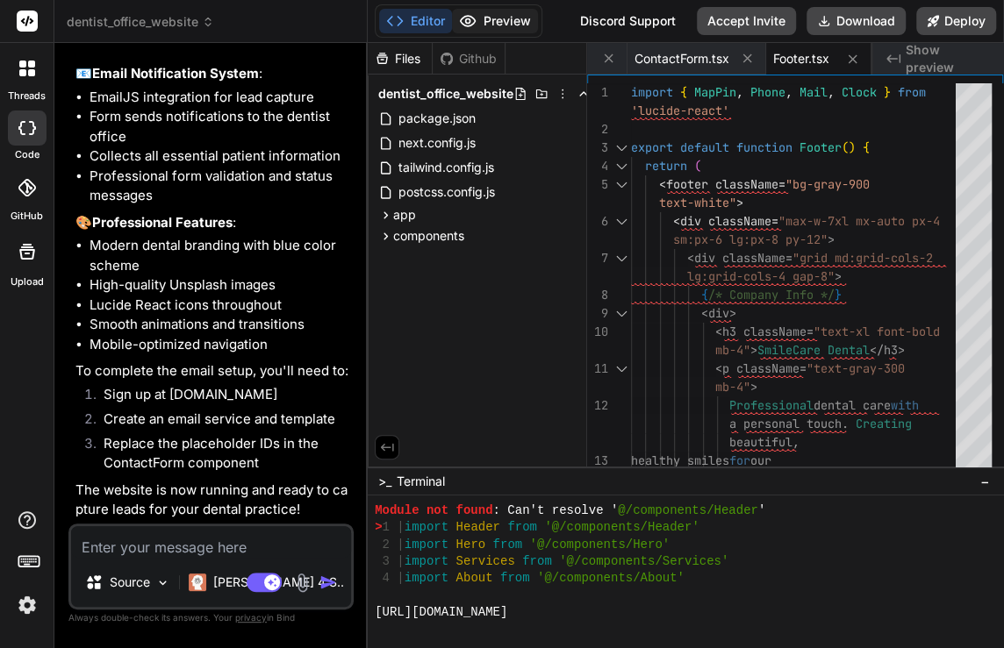
click at [511, 18] on button "Preview" at bounding box center [495, 21] width 86 height 25
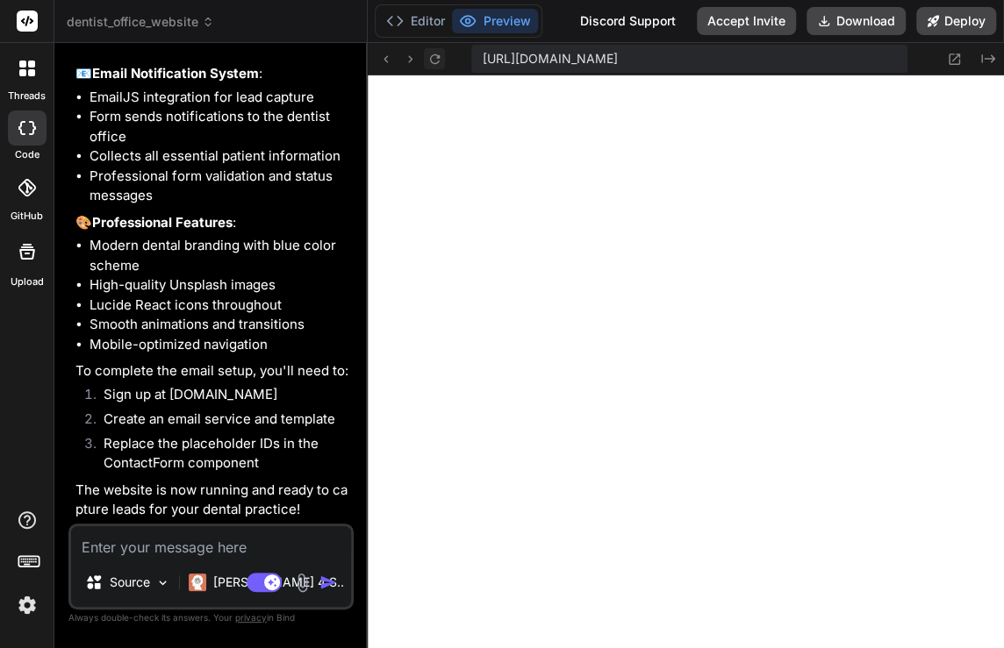
scroll to position [1419, 0]
click at [433, 62] on icon at bounding box center [434, 59] width 10 height 10
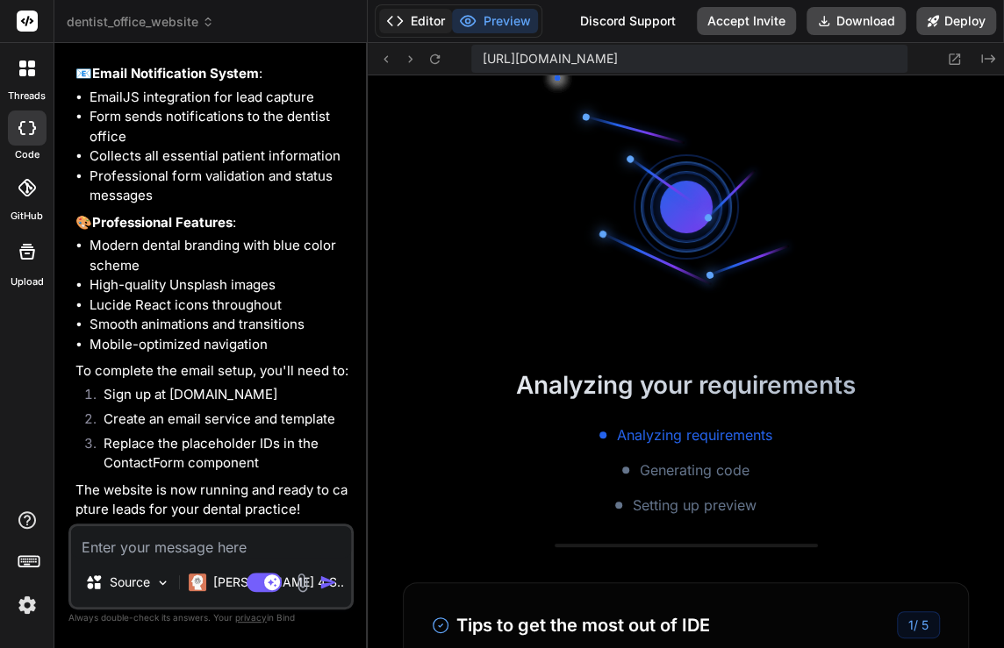
click at [422, 18] on button "Editor" at bounding box center [415, 21] width 73 height 25
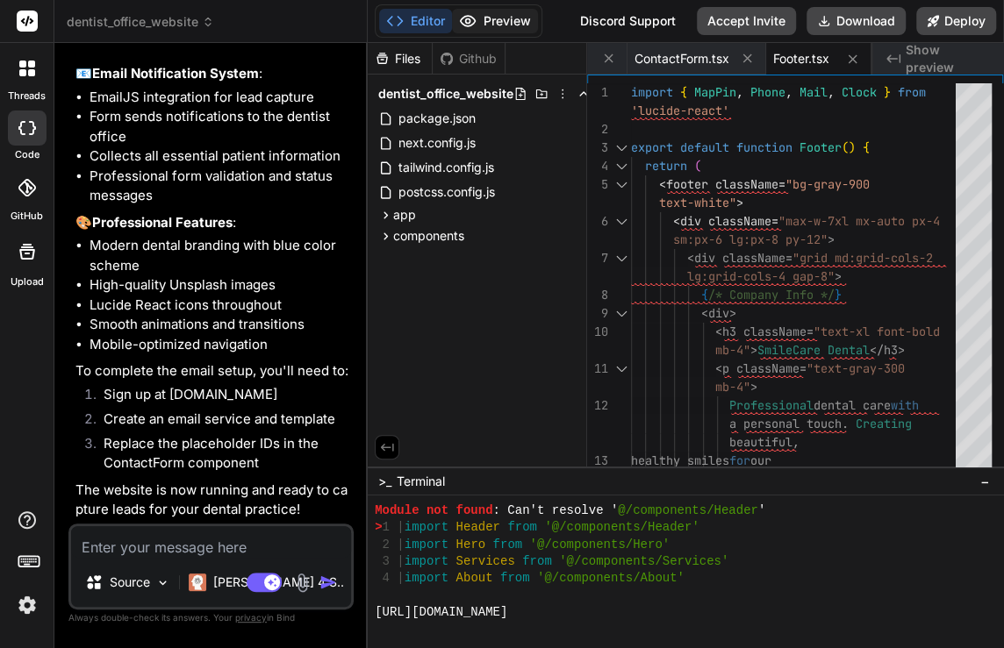
click at [500, 21] on button "Preview" at bounding box center [495, 21] width 86 height 25
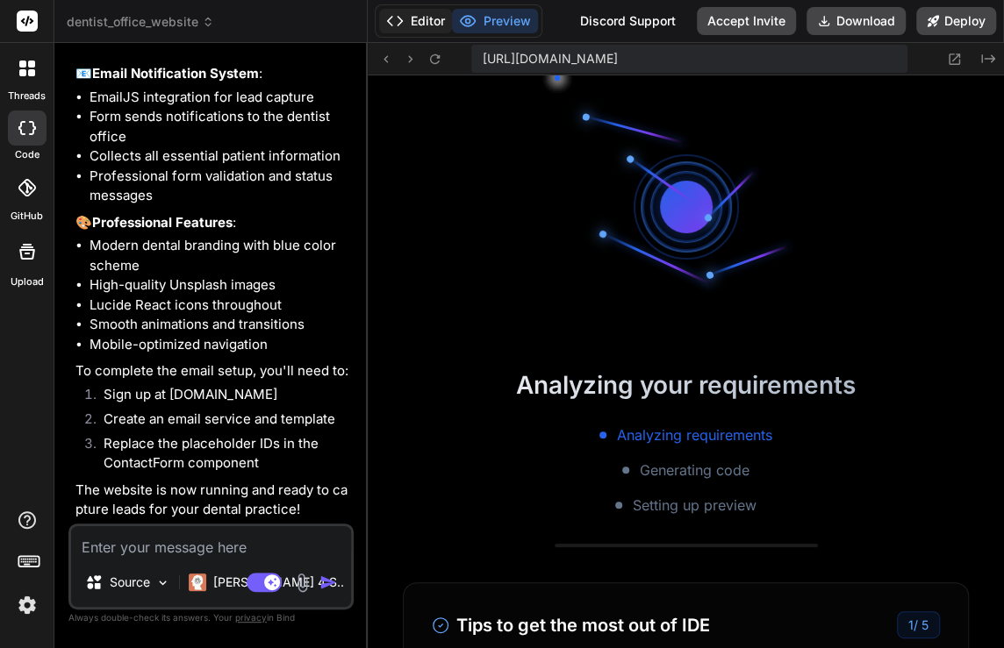
click at [412, 13] on button "Editor" at bounding box center [415, 21] width 73 height 25
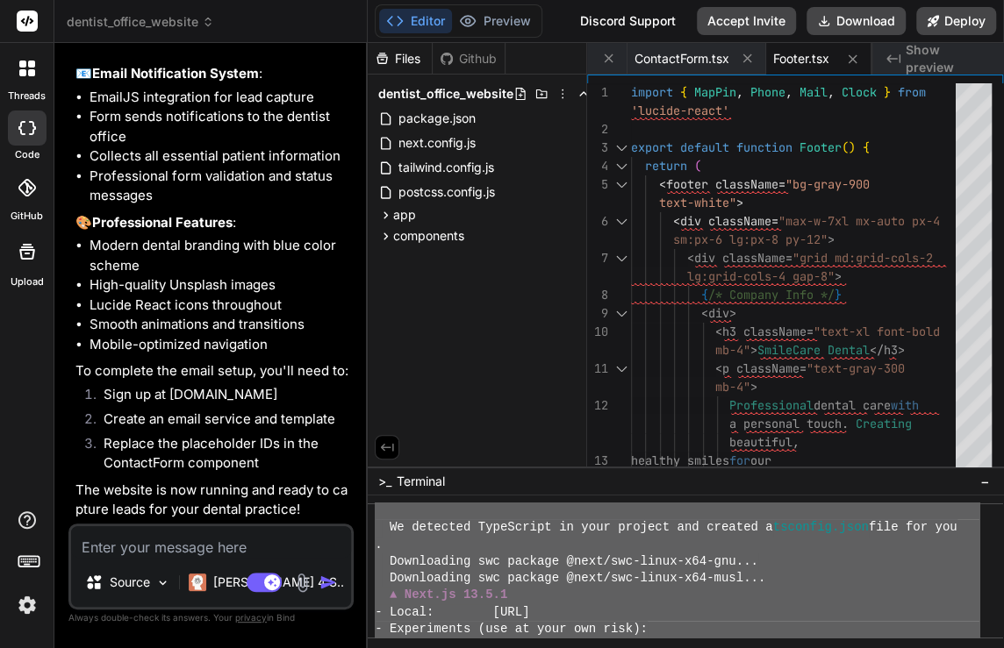
scroll to position [895, 0]
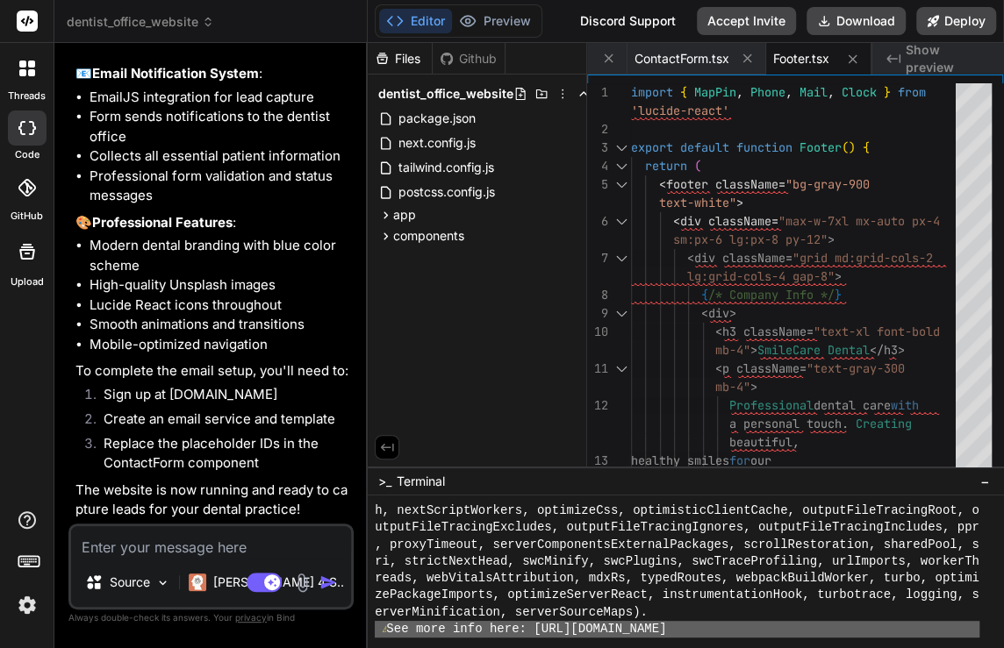
drag, startPoint x: 768, startPoint y: 613, endPoint x: 350, endPoint y: 624, distance: 417.8
click at [350, 624] on div "dentist_office_website Created with Pixso. Bind AI Web Search Created with Pixs…" at bounding box center [528, 324] width 949 height 648
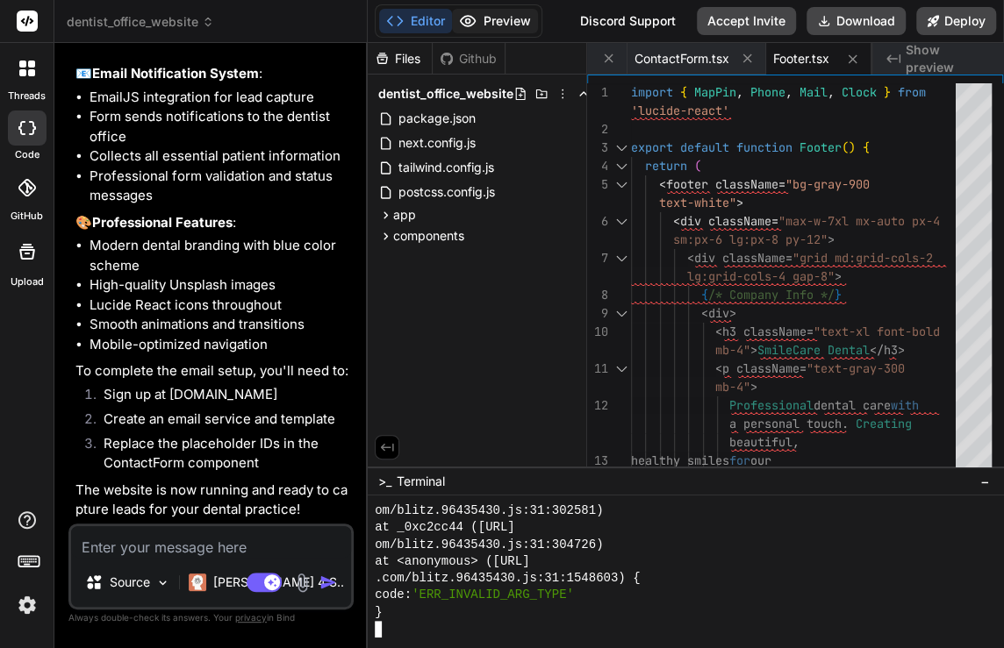
scroll to position [3785, 0]
click at [489, 6] on div "Editor Preview" at bounding box center [459, 20] width 168 height 33
click at [497, 16] on button "Preview" at bounding box center [495, 21] width 86 height 25
click at [138, 558] on div "Source Claude 4 S.. Agent Mode. When this toggle is activated, AI automatically…" at bounding box center [210, 567] width 285 height 86
click at [132, 551] on textarea "To enrich screen reader interactions, please activate Accessibility in Grammarl…" at bounding box center [211, 542] width 280 height 32
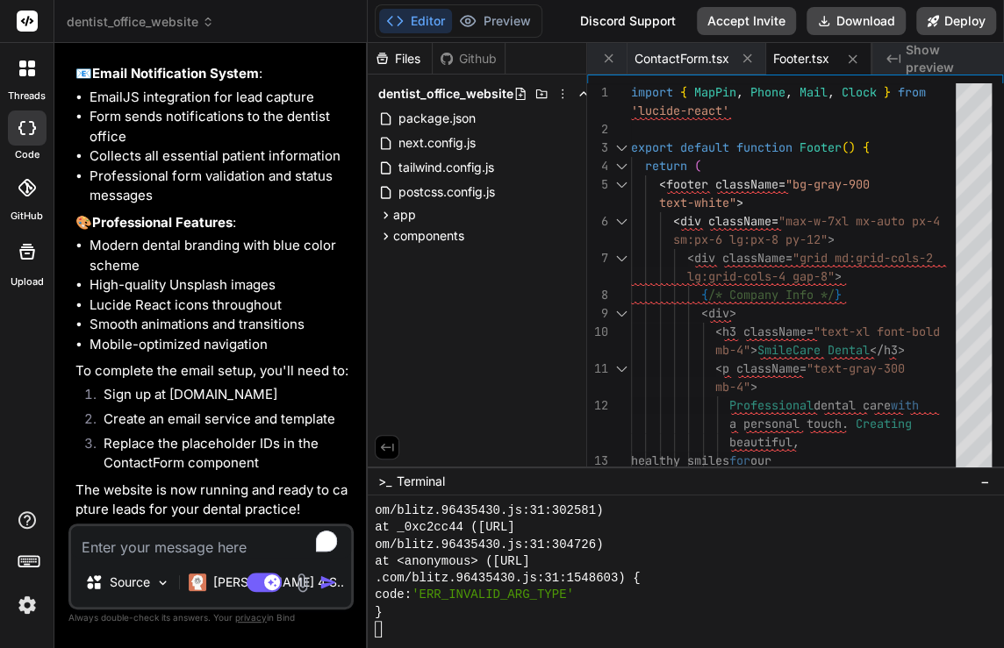
paste textarea "Create a business website for a dentist office, with an embedded form. When pro…"
type textarea "Create a business website for a dentist office, with an embedded form. When pro…"
type textarea "x"
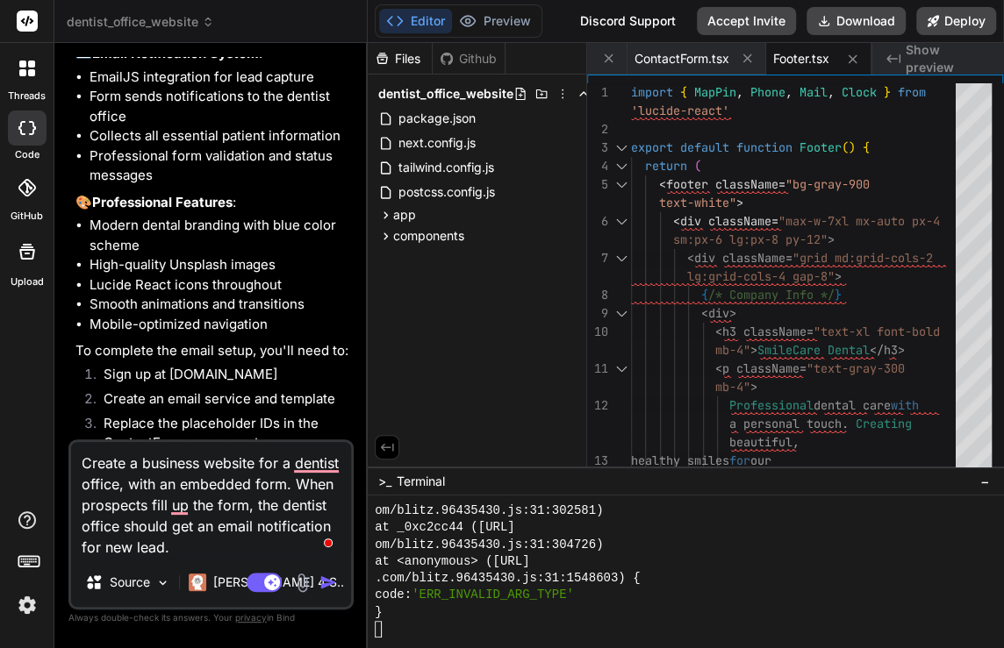
type textarea "x"
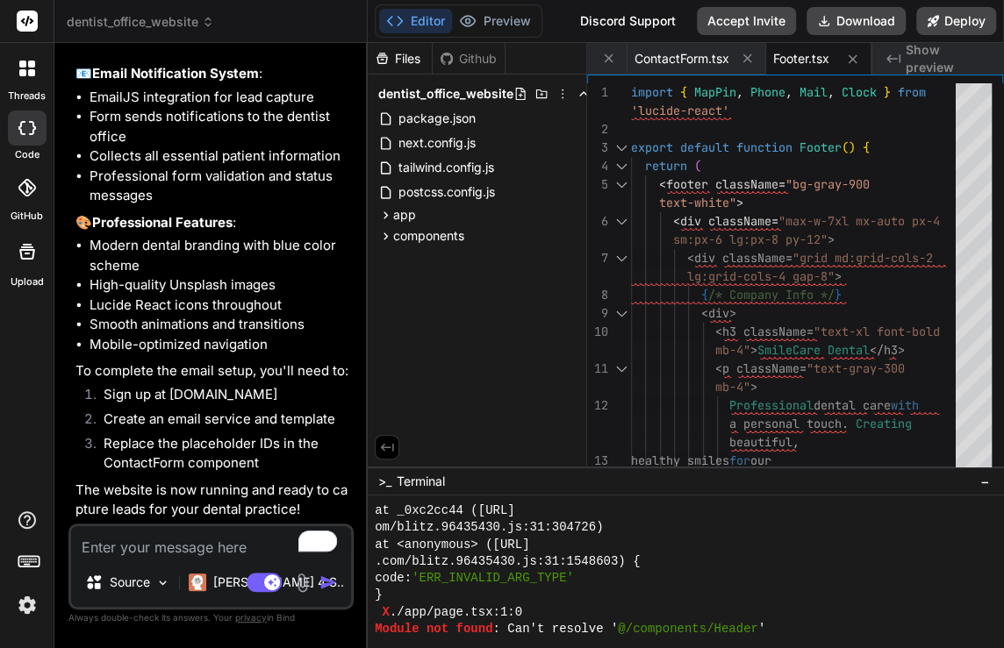
scroll to position [3920, 0]
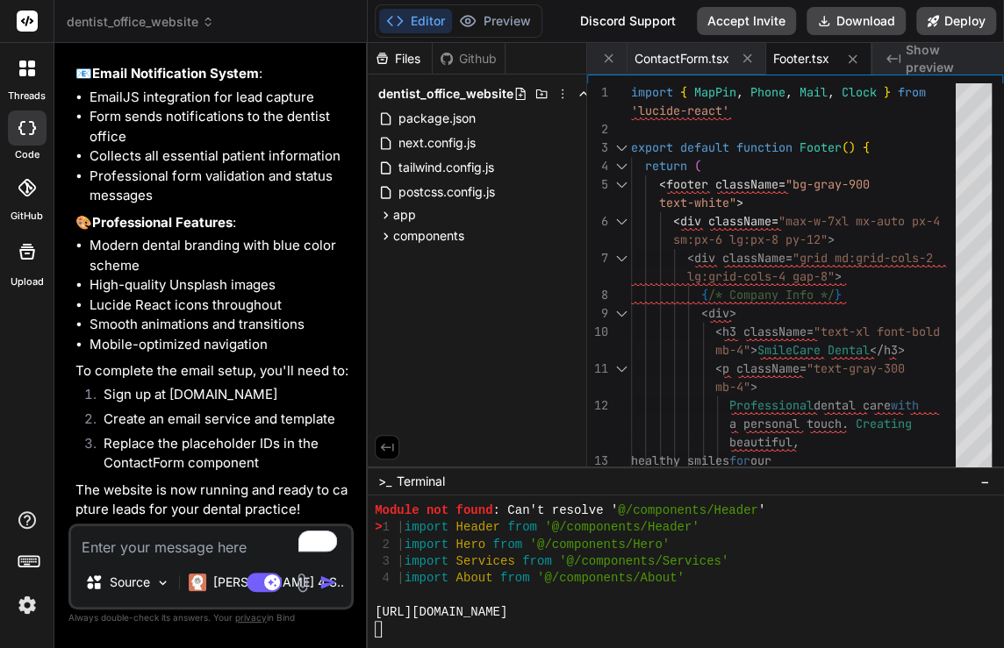
click at [155, 550] on textarea "To enrich screen reader interactions, please activate Accessibility in Grammarl…" at bounding box center [211, 542] width 280 height 32
paste textarea "Create a business website for a dentist office, with an embedded form. When pro…"
type textarea "Create a business website for a dentist office, with an embedded form. When pro…"
type textarea "x"
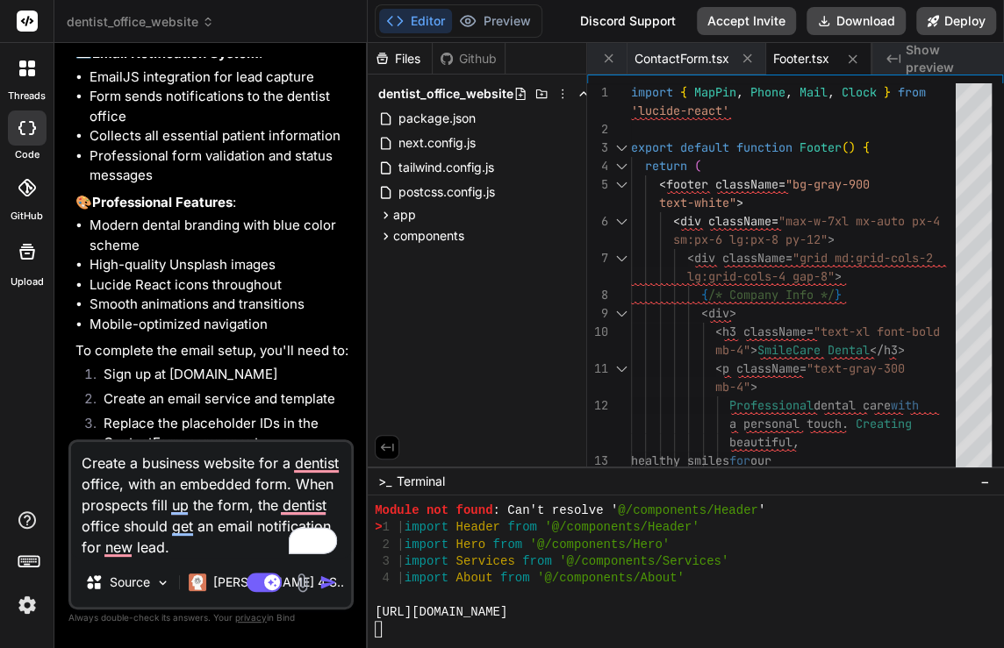
type textarea "x"
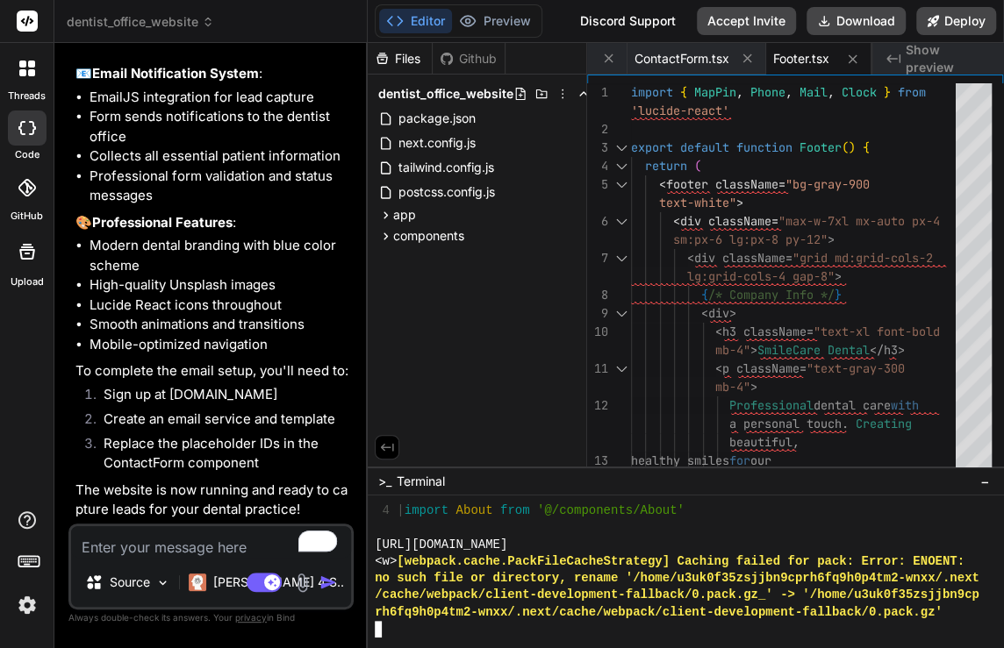
scroll to position [3988, 0]
click at [539, 628] on div at bounding box center [677, 629] width 605 height 17
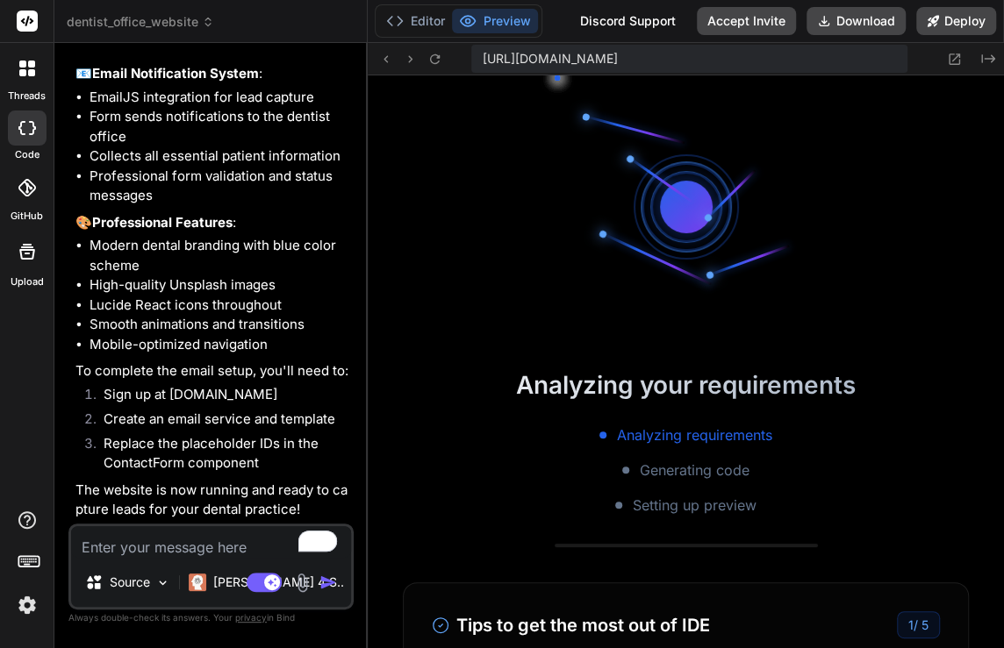
scroll to position [4478, 0]
click at [418, 18] on button "Editor" at bounding box center [415, 21] width 73 height 25
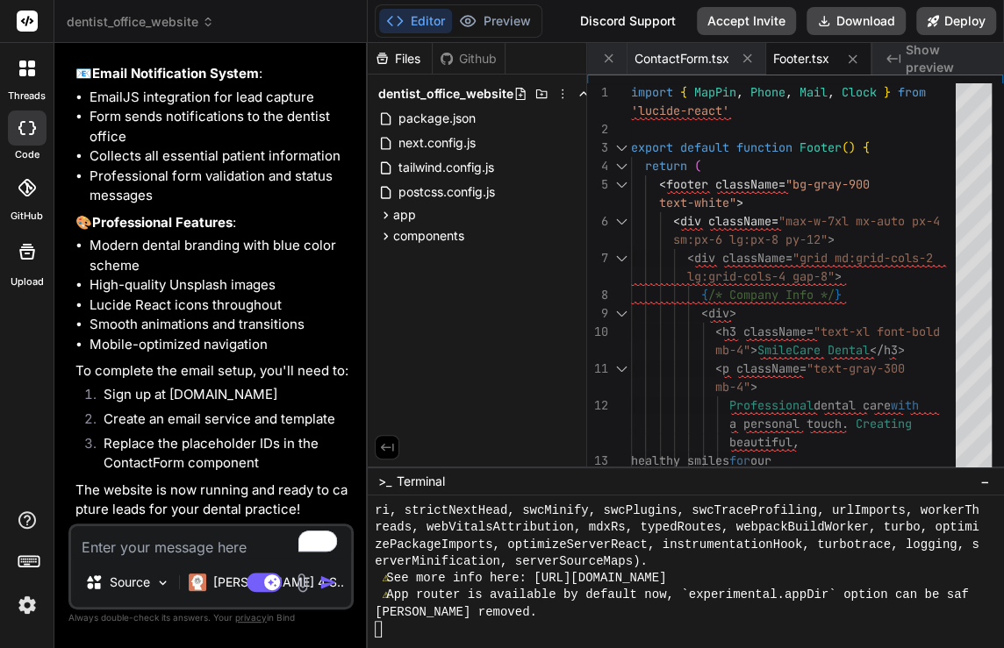
scroll to position [4579, 0]
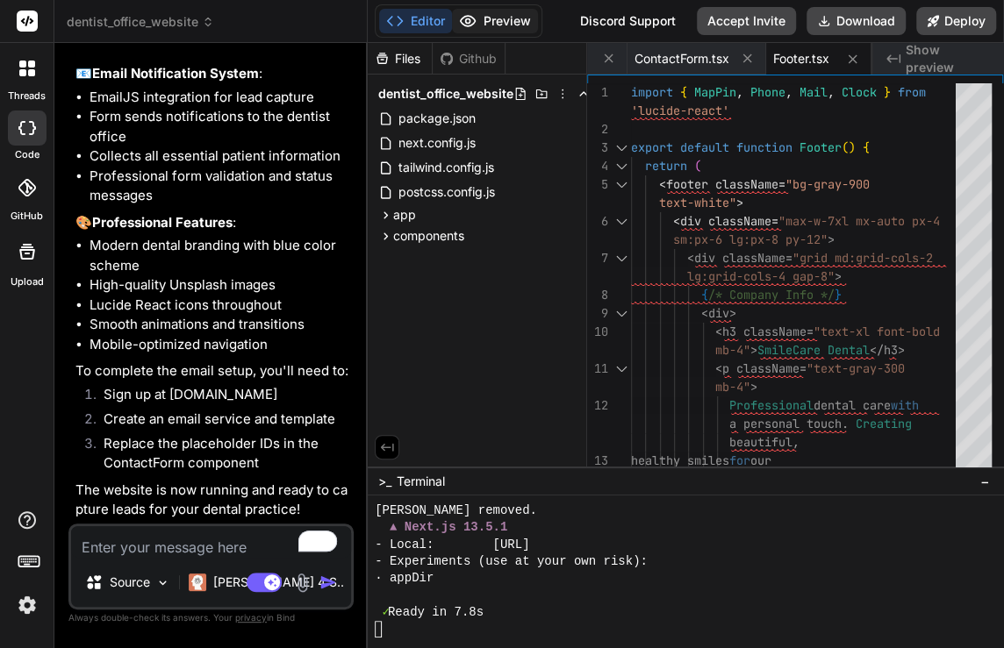
click at [483, 19] on button "Preview" at bounding box center [495, 21] width 86 height 25
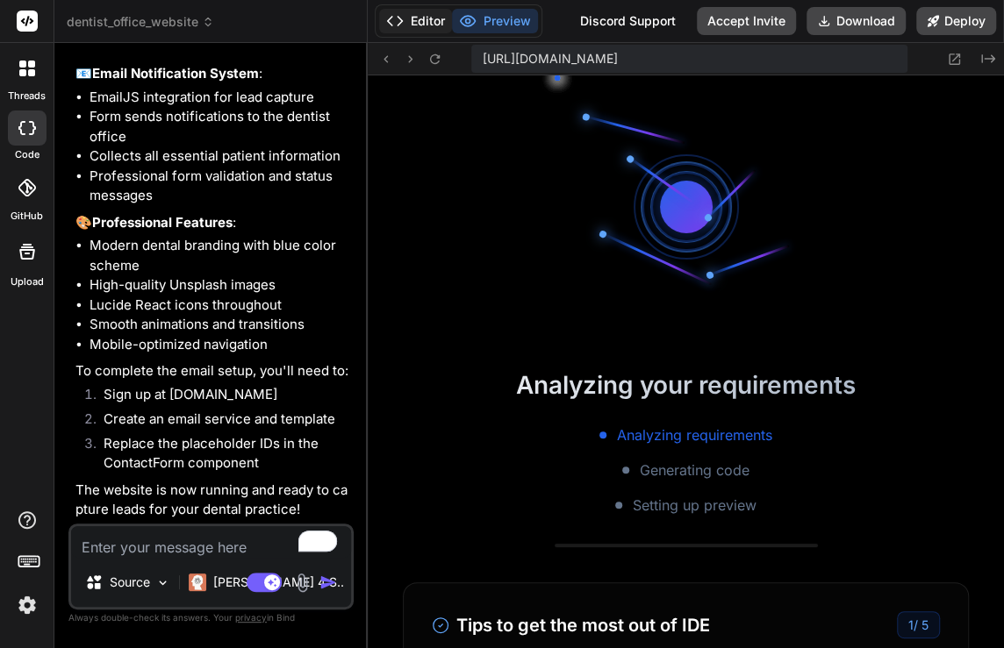
scroll to position [4596, 0]
click at [421, 26] on button "Editor" at bounding box center [415, 21] width 73 height 25
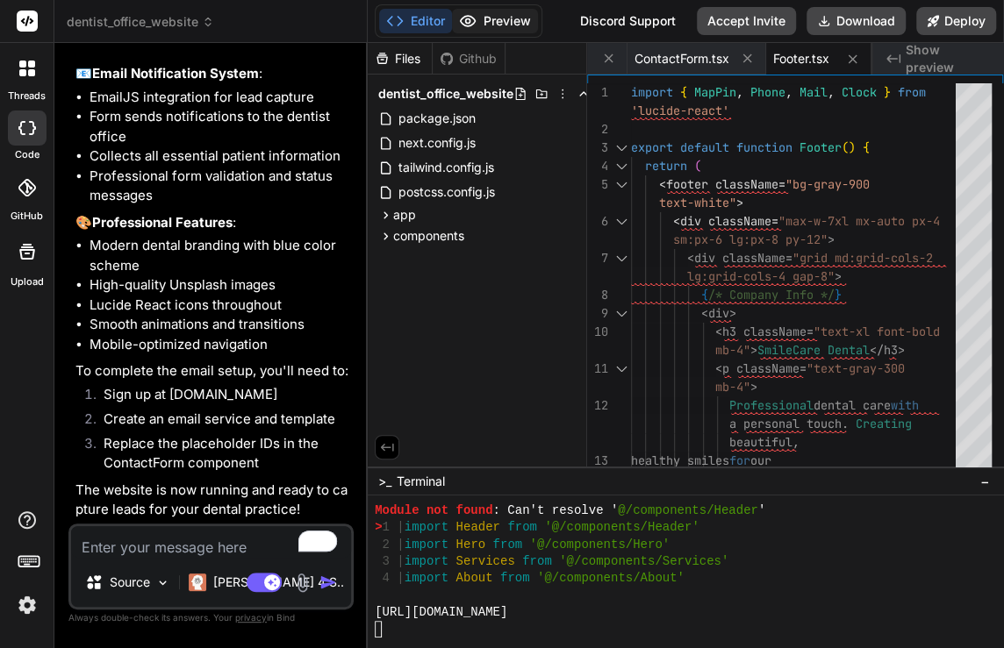
scroll to position [4866, 0]
click at [501, 25] on button "Preview" at bounding box center [495, 21] width 86 height 25
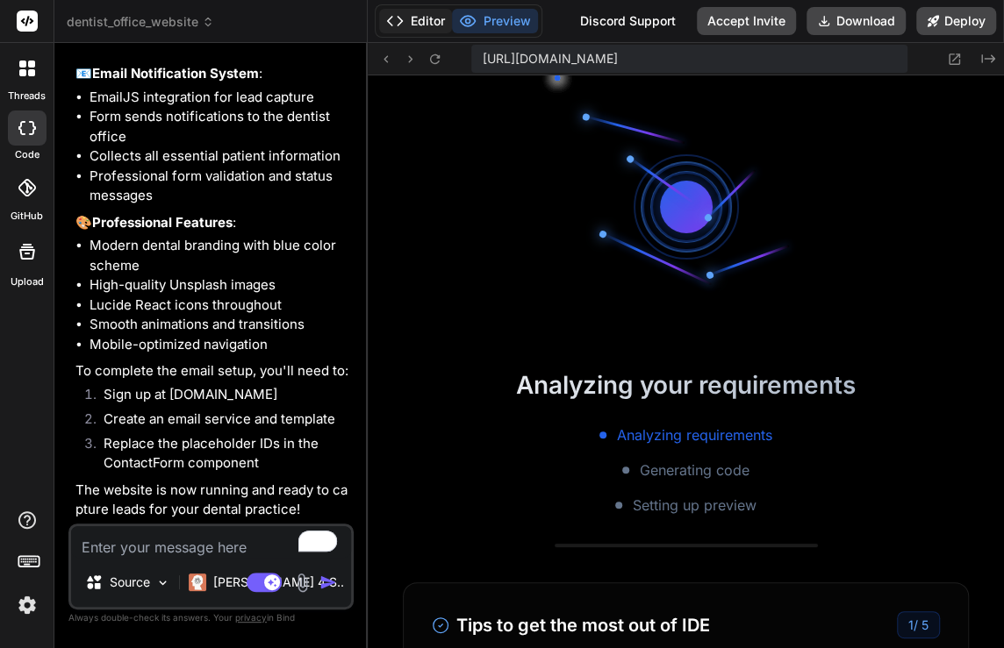
click at [420, 21] on button "Editor" at bounding box center [415, 21] width 73 height 25
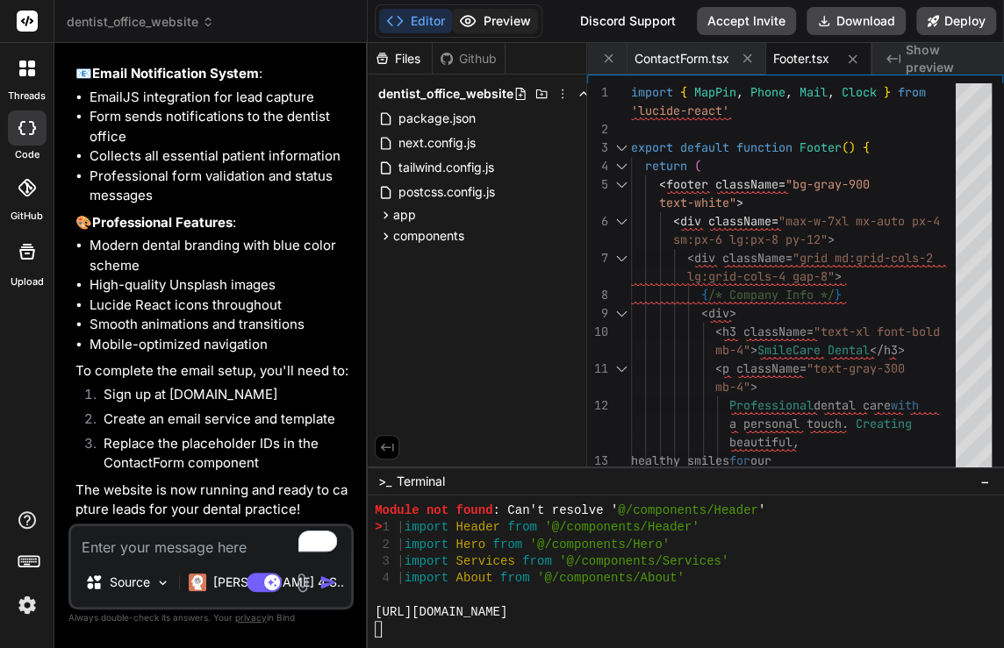
click at [491, 21] on button "Preview" at bounding box center [495, 21] width 86 height 25
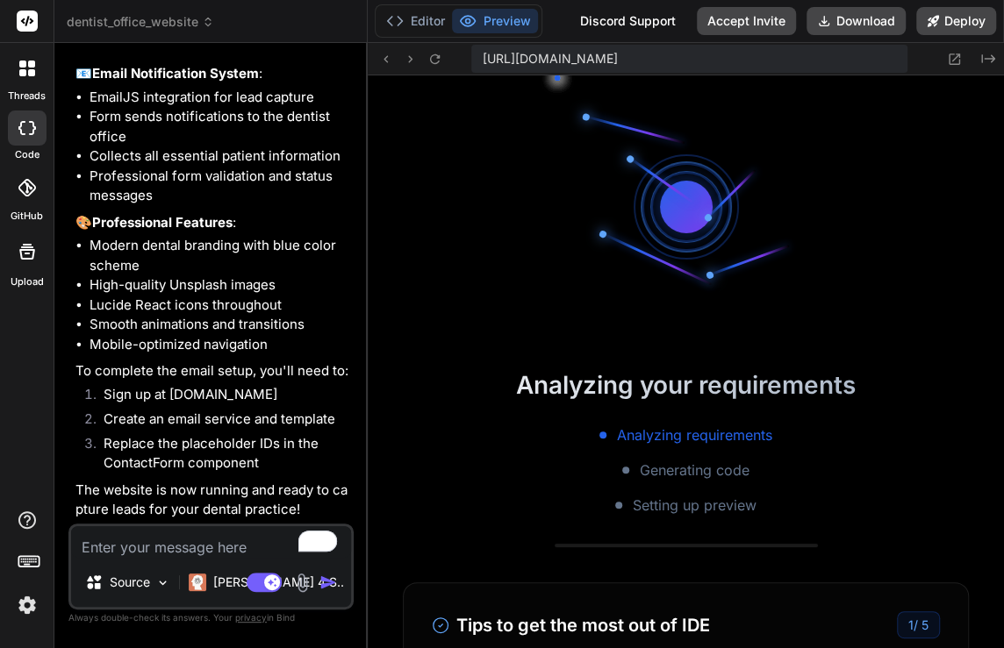
scroll to position [4934, 0]
click at [423, 22] on button "Editor" at bounding box center [415, 21] width 73 height 25
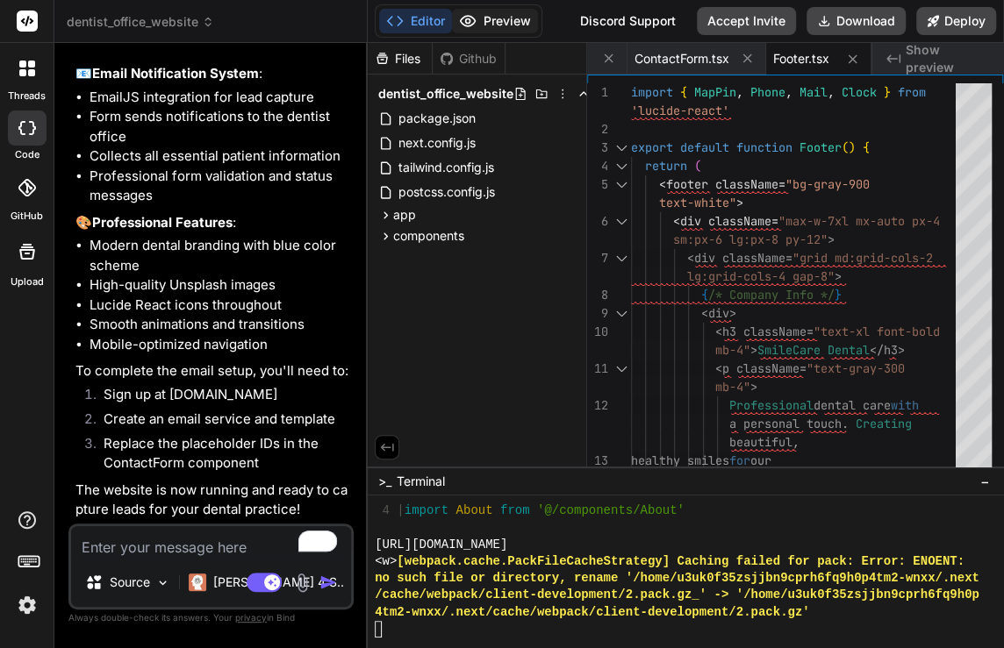
click at [500, 16] on button "Preview" at bounding box center [495, 21] width 86 height 25
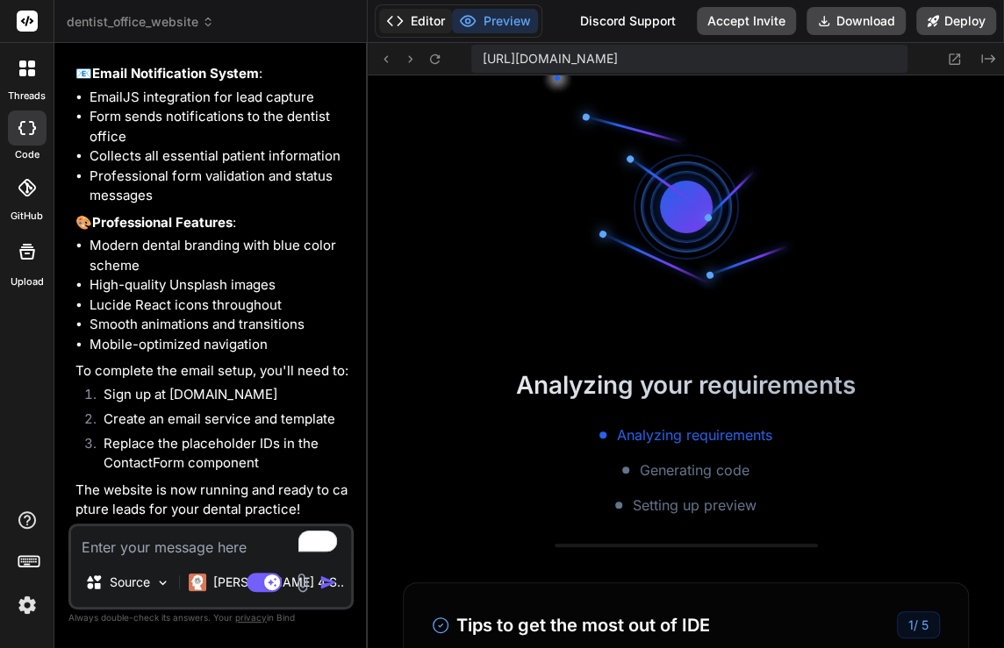
click at [421, 24] on button "Editor" at bounding box center [415, 21] width 73 height 25
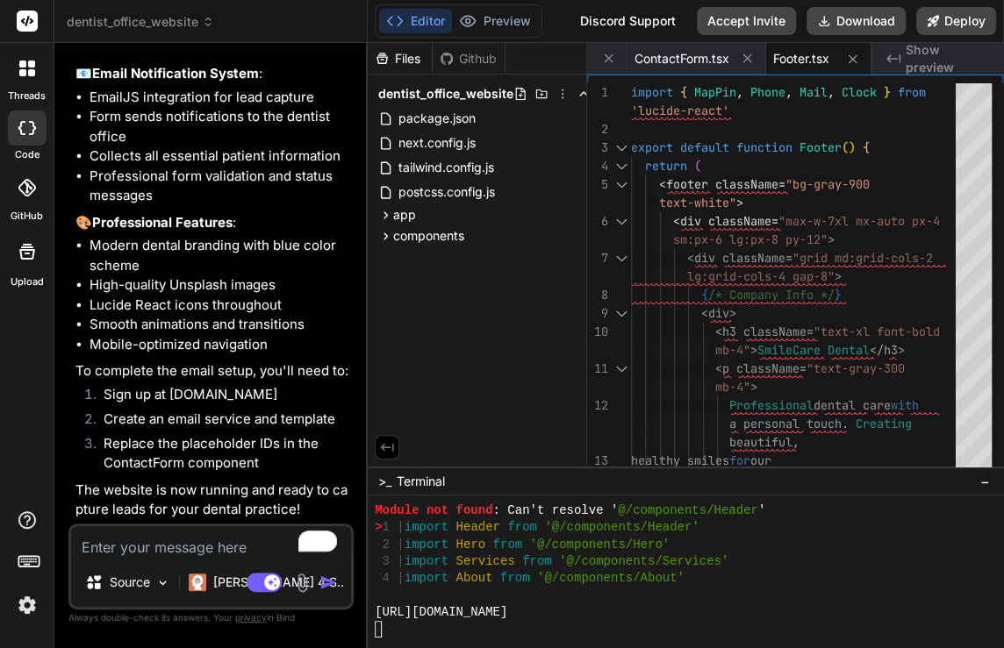
scroll to position [5069, 0]
click at [25, 71] on icon at bounding box center [22, 72] width 7 height 7
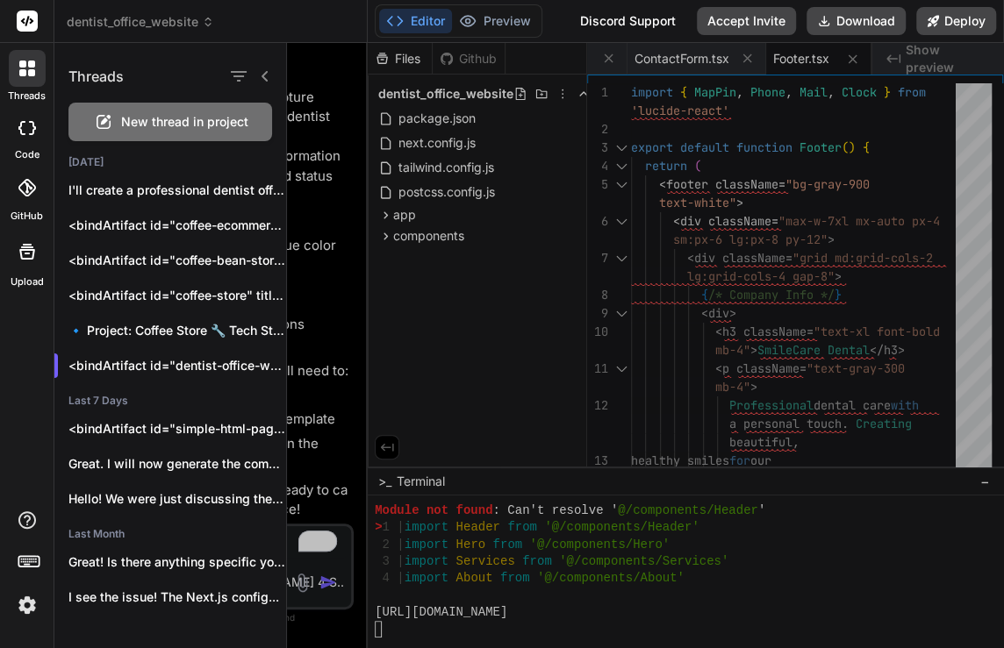
click at [138, 124] on span "New thread in project" at bounding box center [184, 122] width 127 height 18
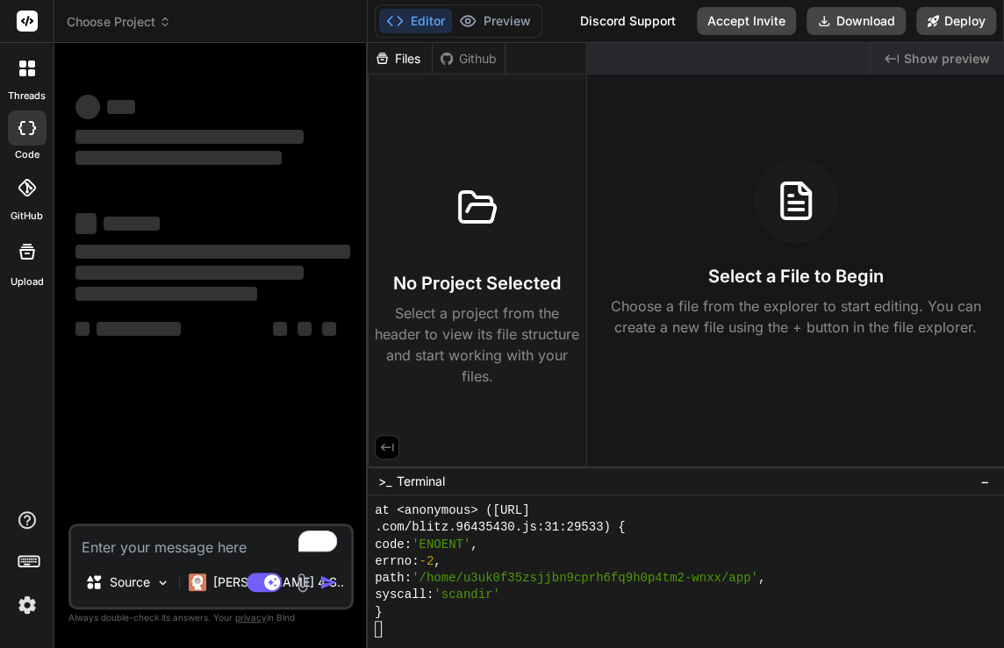
scroll to position [7807, 0]
click at [120, 28] on span "Choose Project" at bounding box center [119, 22] width 104 height 18
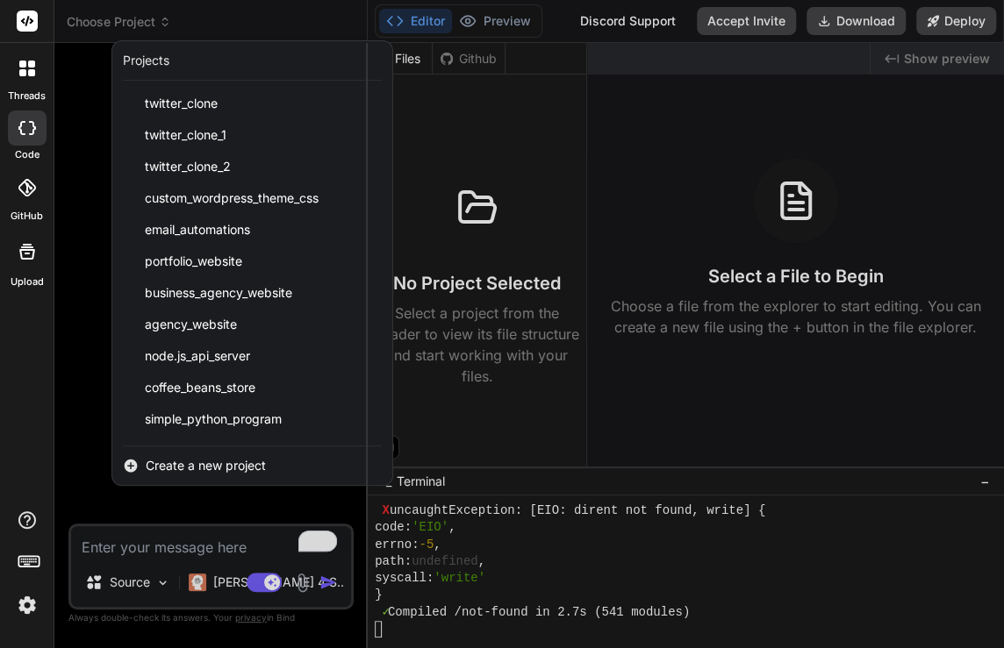
scroll to position [564, 0]
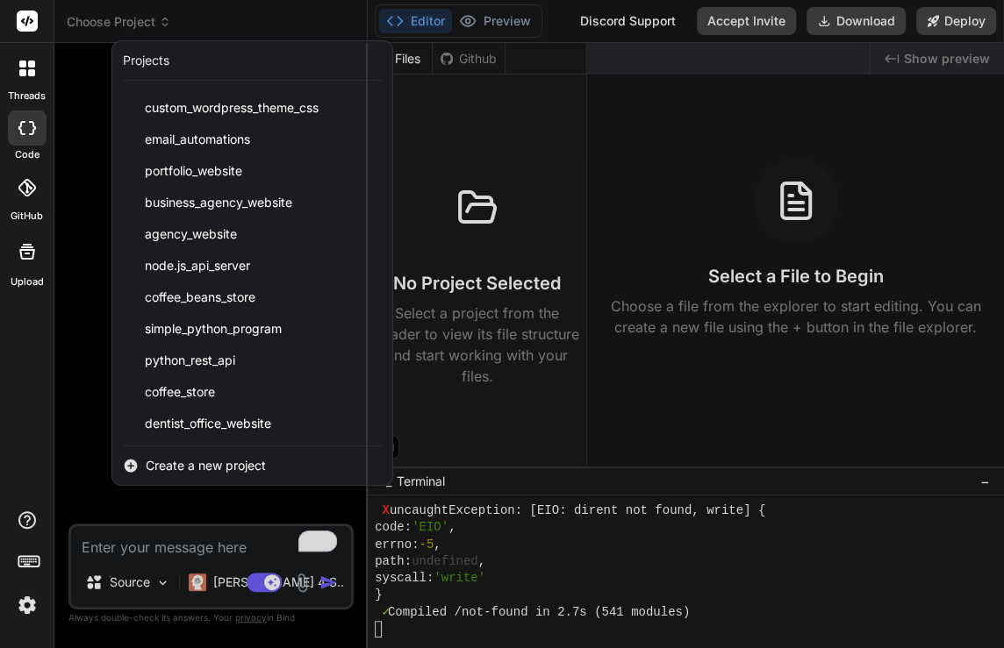
click at [101, 361] on div at bounding box center [502, 324] width 1004 height 648
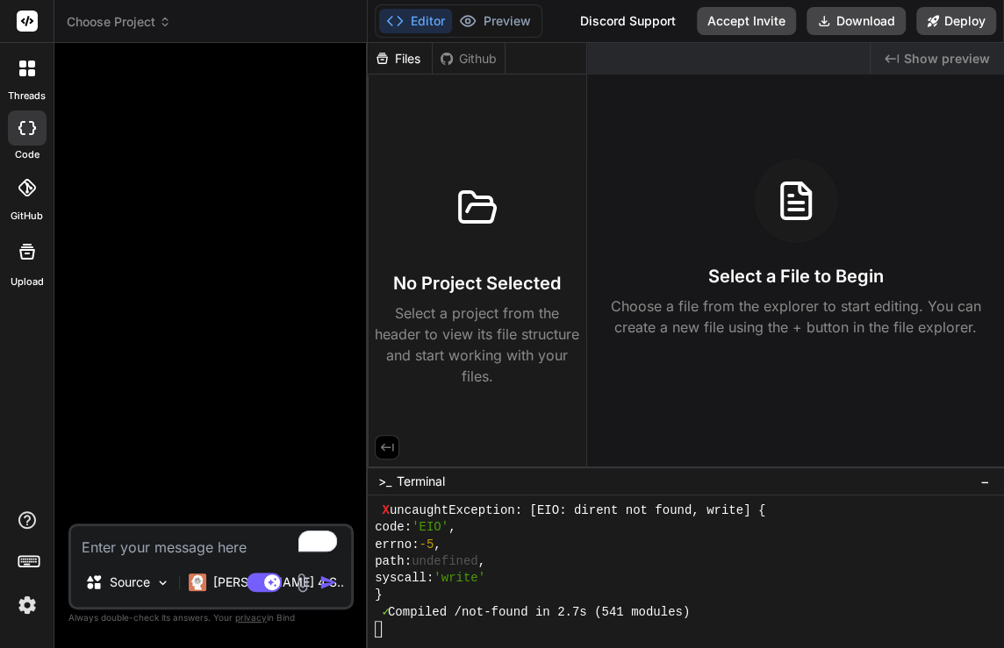
type textarea "x"
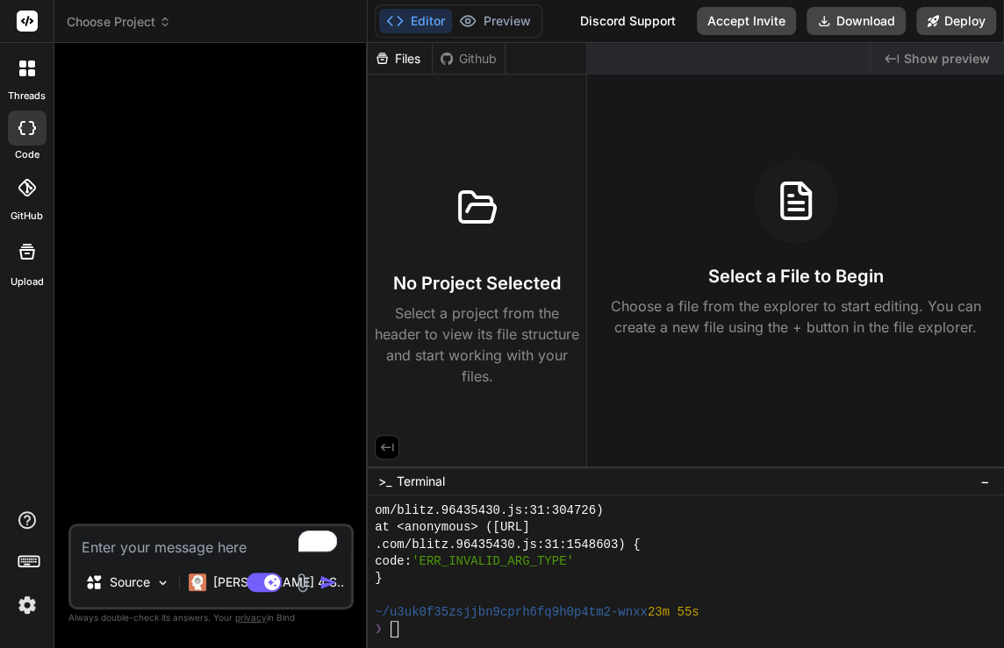
click at [197, 545] on textarea "To enrich screen reader interactions, please activate Accessibility in Grammarl…" at bounding box center [211, 542] width 280 height 32
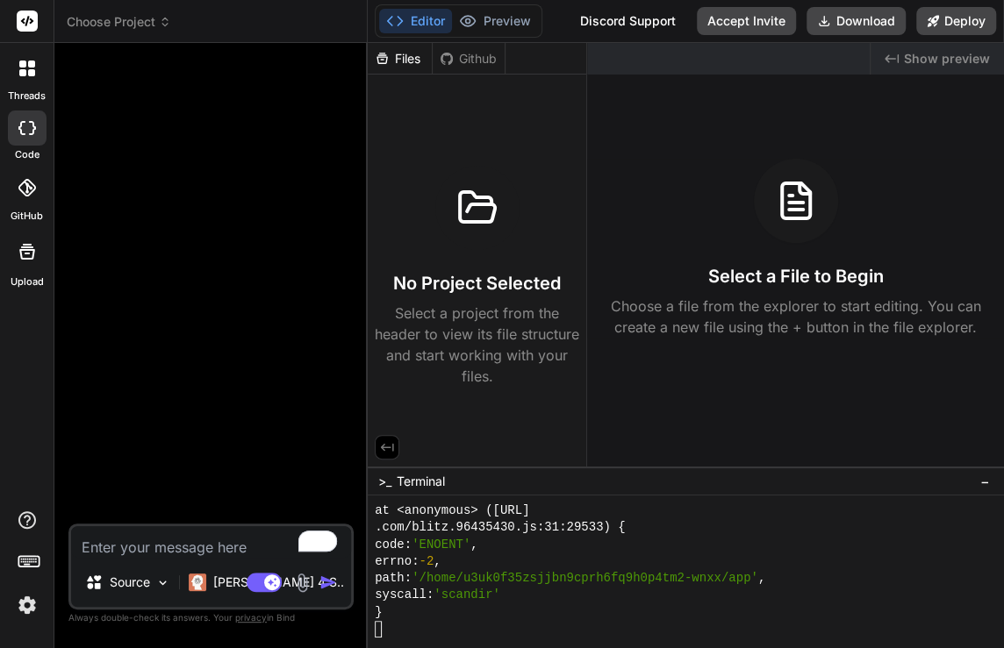
paste textarea "Create a stunning landing page for a real estate firm which sells high end luxu…"
type textarea "Create a stunning landing page for a real estate firm which sells high end luxu…"
type textarea "x"
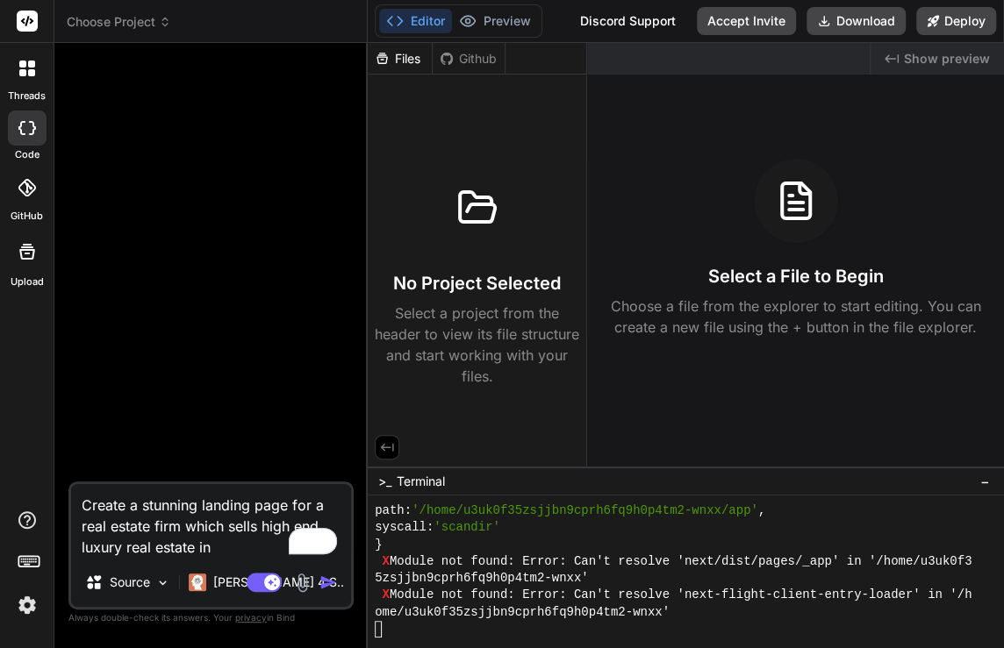
scroll to position [12048, 0]
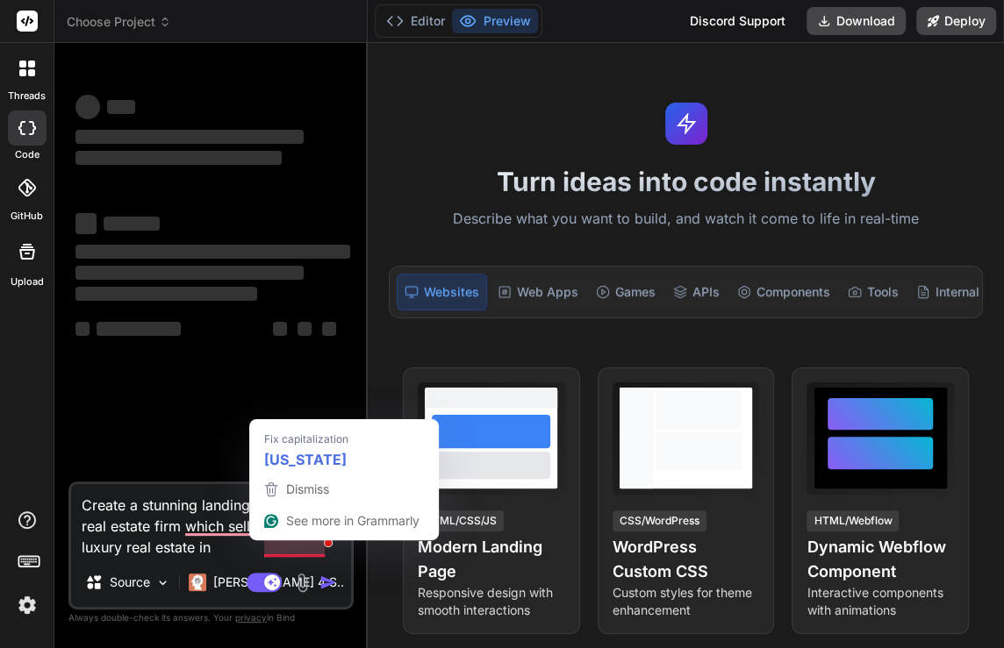
click at [314, 549] on textarea "Create a stunning landing page for a real estate firm which sells high end luxu…" at bounding box center [211, 521] width 280 height 74
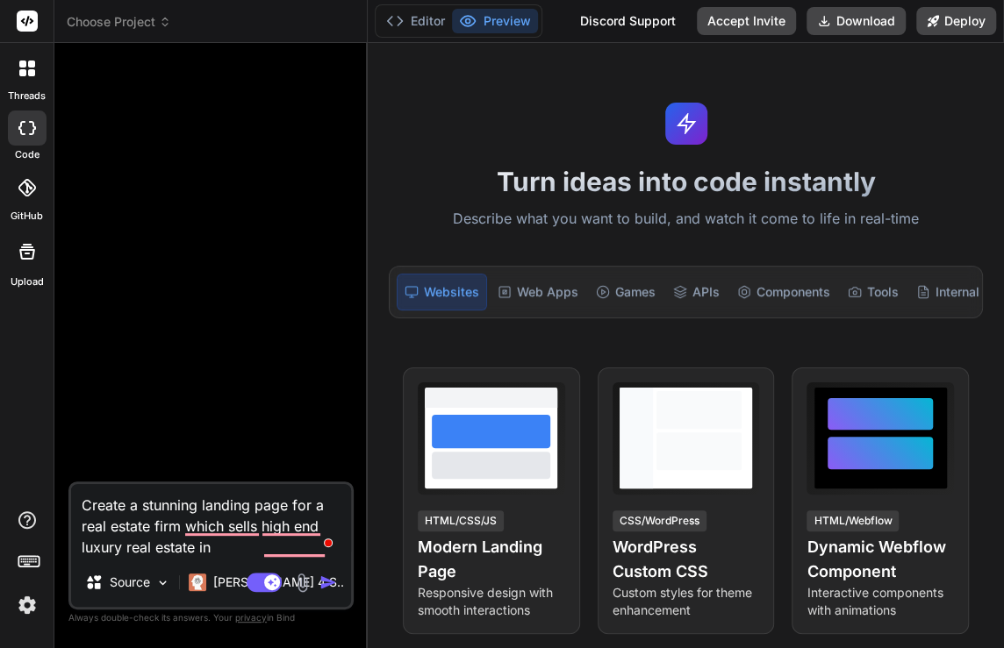
click at [185, 531] on textarea "Create a stunning landing page for a real estate firm which sells high end luxu…" at bounding box center [211, 521] width 280 height 74
click at [264, 536] on textarea "Create a stunning landing page for a real estate firm which sells high end luxu…" at bounding box center [211, 521] width 280 height 74
type textarea "x"
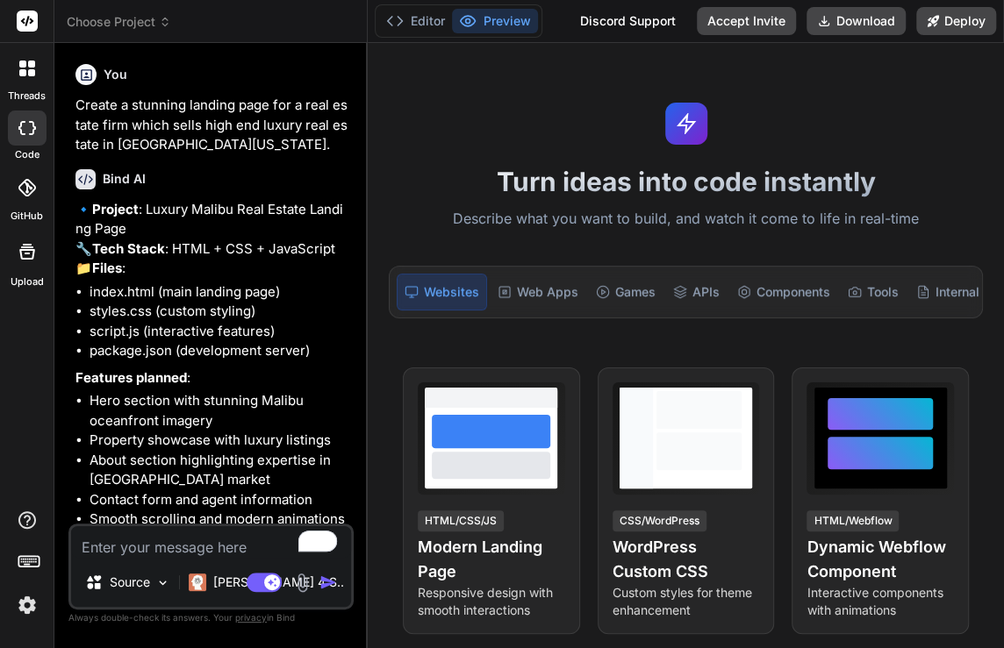
type textarea "x"
click at [214, 541] on textarea "To enrich screen reader interactions, please activate Accessibility in Grammarl…" at bounding box center [211, 542] width 280 height 32
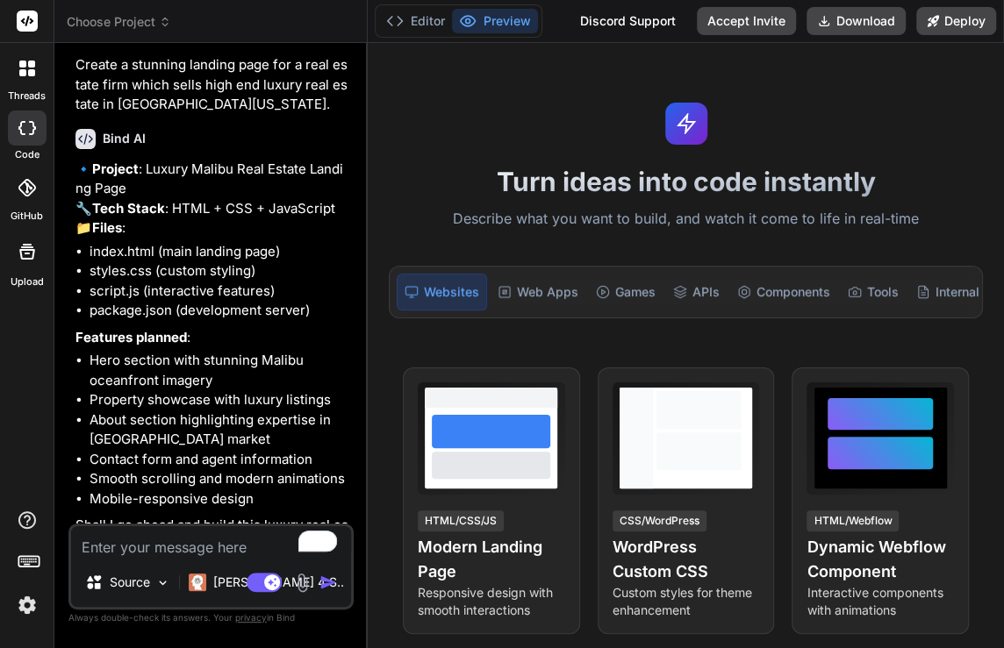
scroll to position [114, 0]
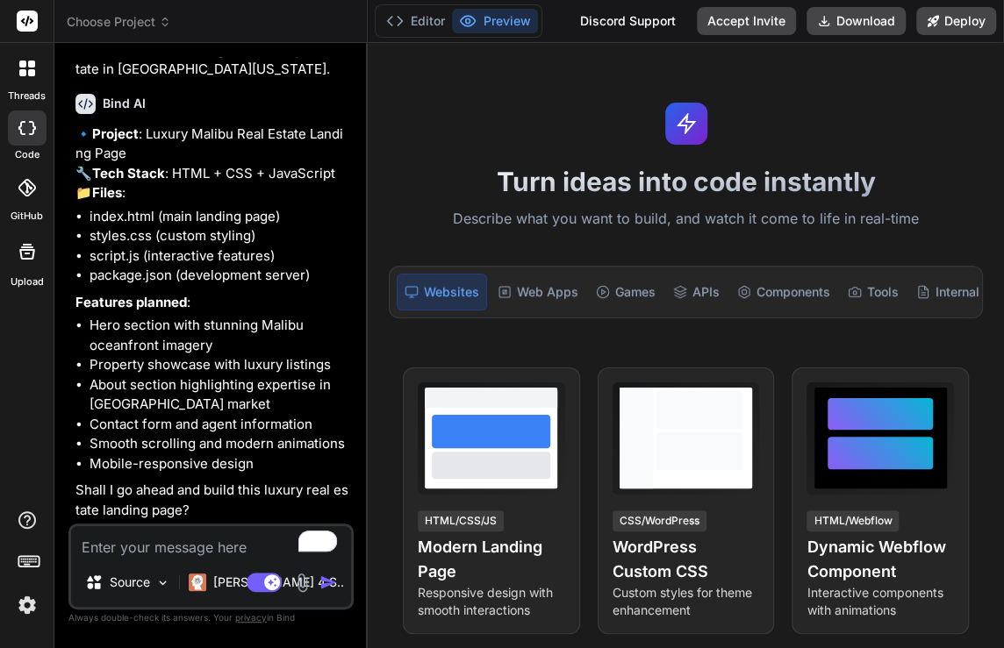
click at [161, 552] on textarea "To enrich screen reader interactions, please activate Accessibility in Grammarl…" at bounding box center [211, 542] width 280 height 32
type textarea "o"
type textarea "x"
type textarea "ok"
type textarea "x"
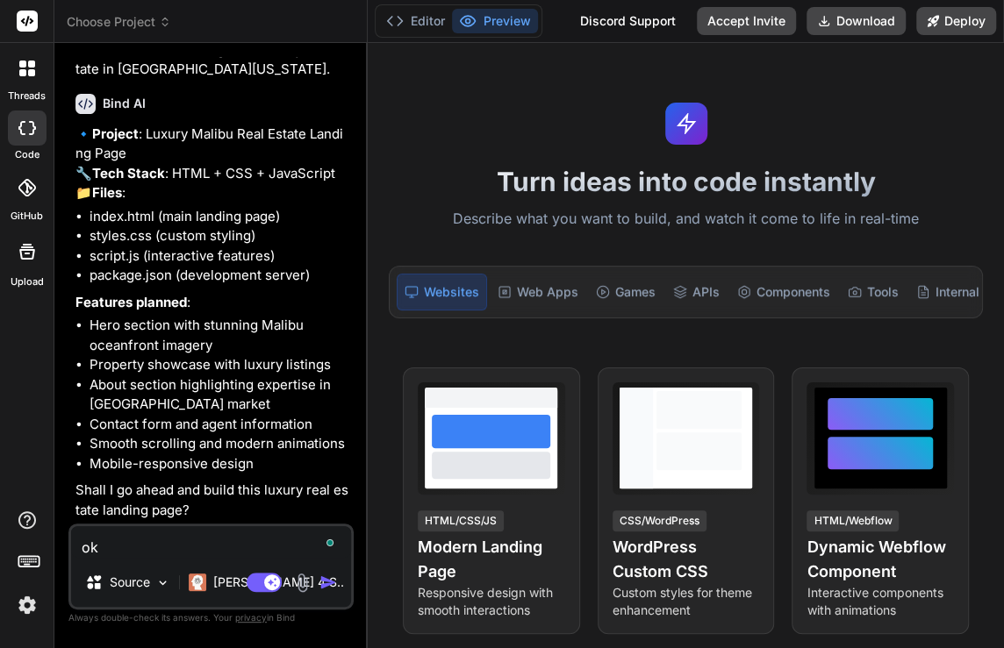
type textarea "oka"
type textarea "x"
type textarea "okay"
type textarea "x"
type textarea "okay,"
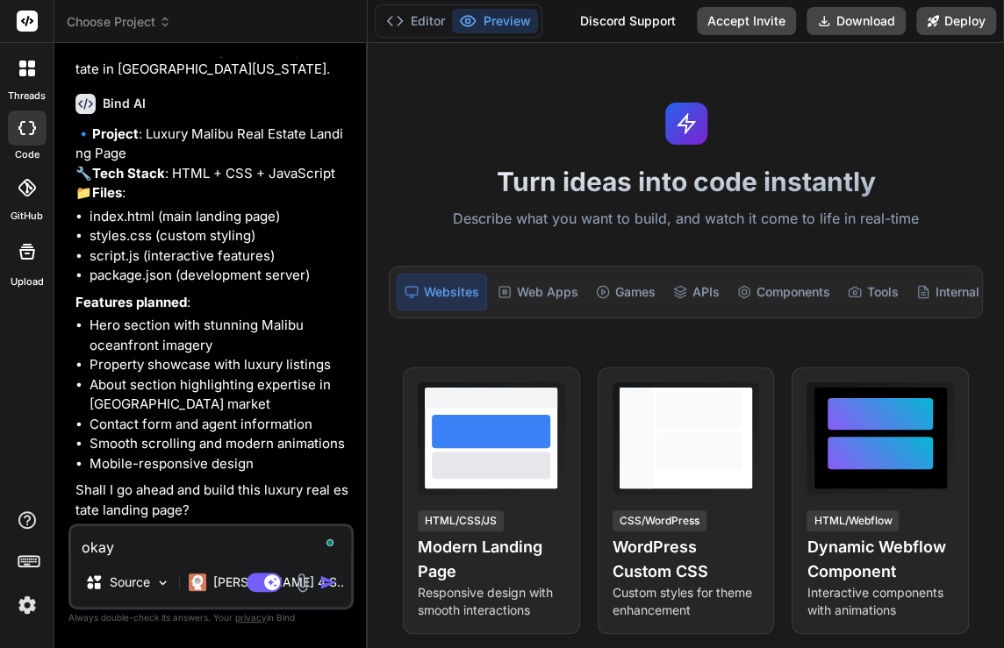
type textarea "x"
type textarea "okay,"
type textarea "x"
type textarea "okay, g"
type textarea "x"
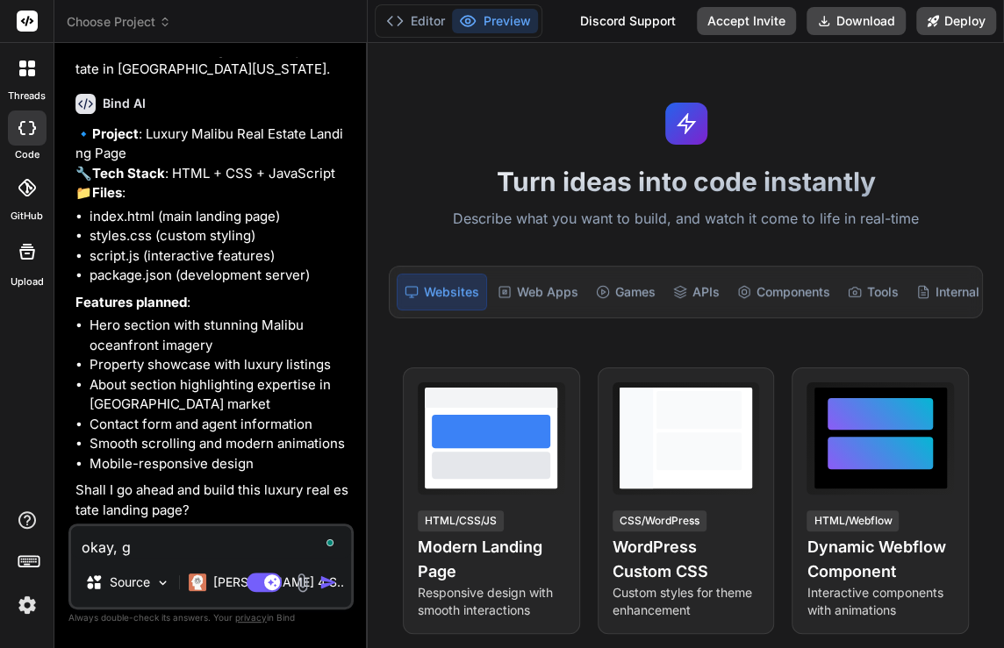
type textarea "okay, ge"
type textarea "x"
type textarea "okay, gen"
type textarea "x"
type textarea "okay, gene"
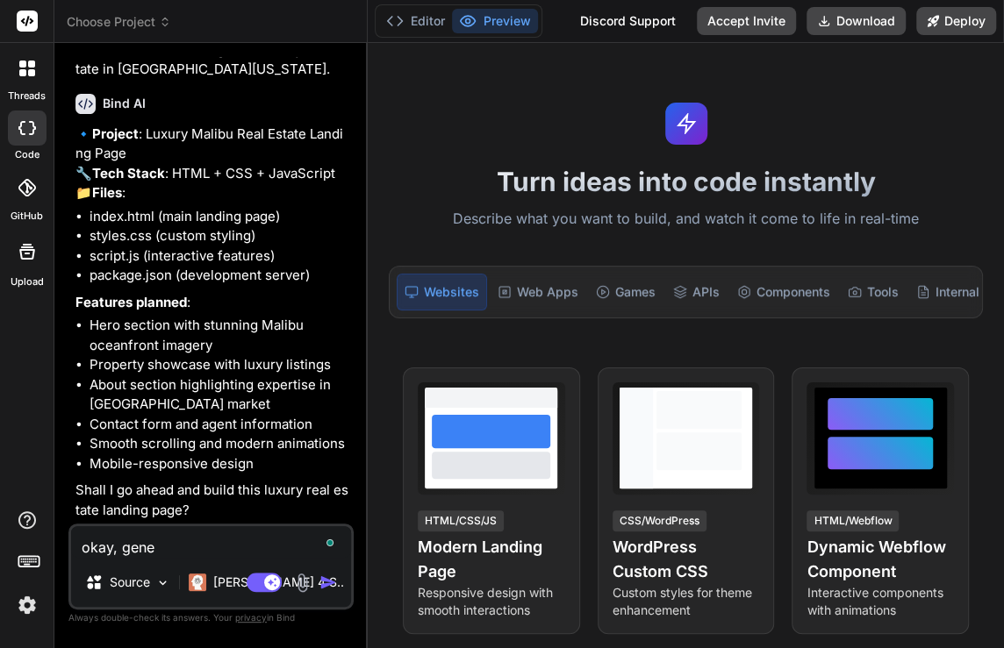
type textarea "x"
type textarea "okay, gener"
type textarea "x"
type textarea "okay, genera"
type textarea "x"
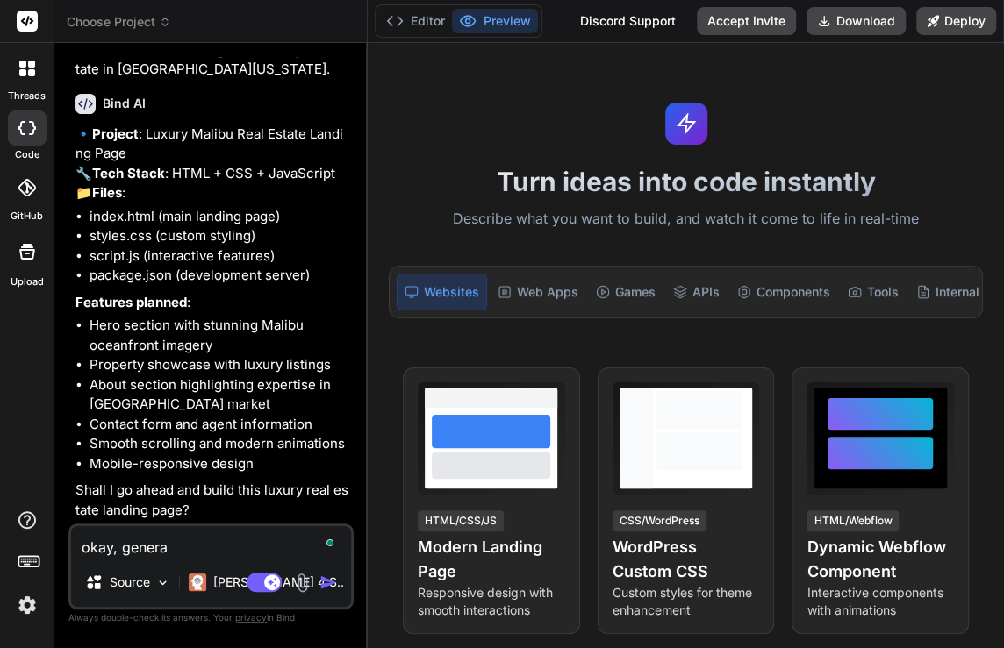
type textarea "okay, generat"
type textarea "x"
type textarea "okay, generate"
type textarea "x"
type textarea "okay, generate"
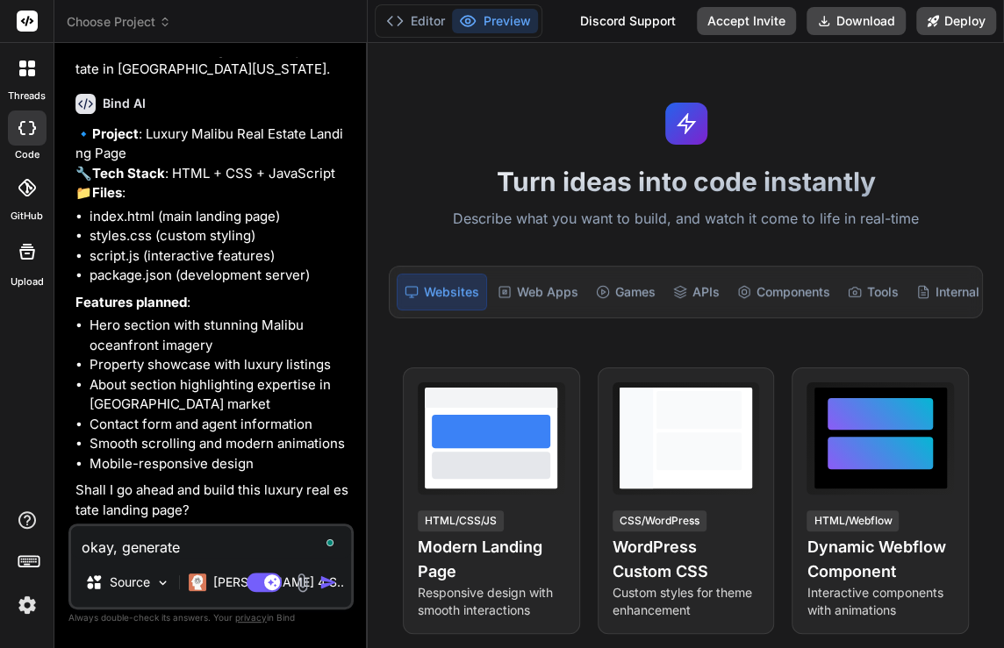
type textarea "x"
type textarea "okay, generate i"
type textarea "x"
type textarea "okay, generate in"
type textarea "x"
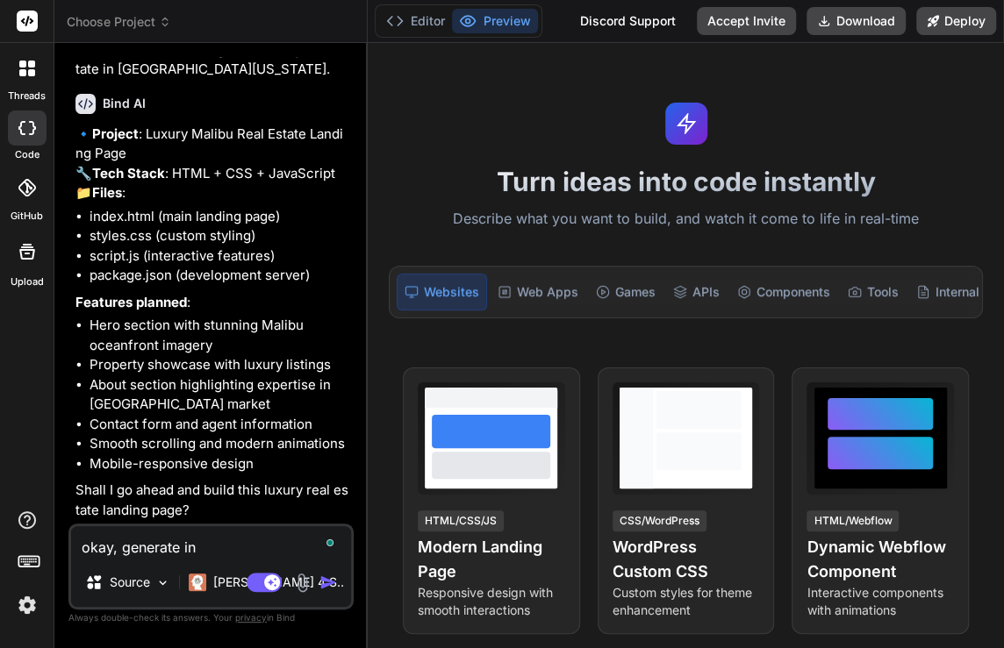
type textarea "okay, generate in"
type textarea "x"
type textarea "okay, generate in t"
type textarea "x"
type textarea "okay, generate in th"
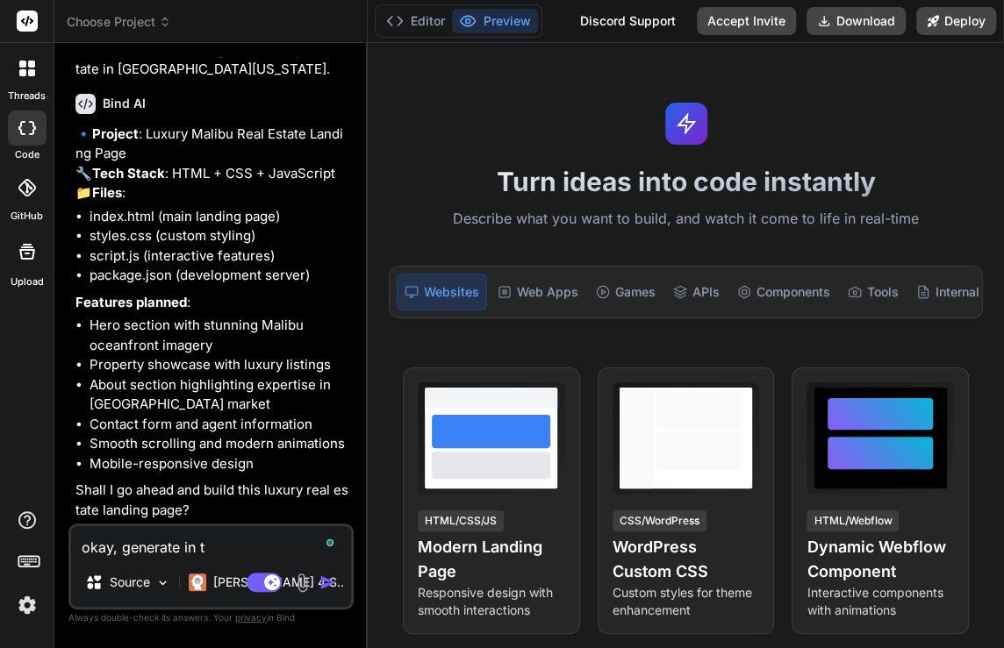
type textarea "x"
type textarea "okay, generate in the"
type textarea "x"
type textarea "okay, generate in the"
type textarea "x"
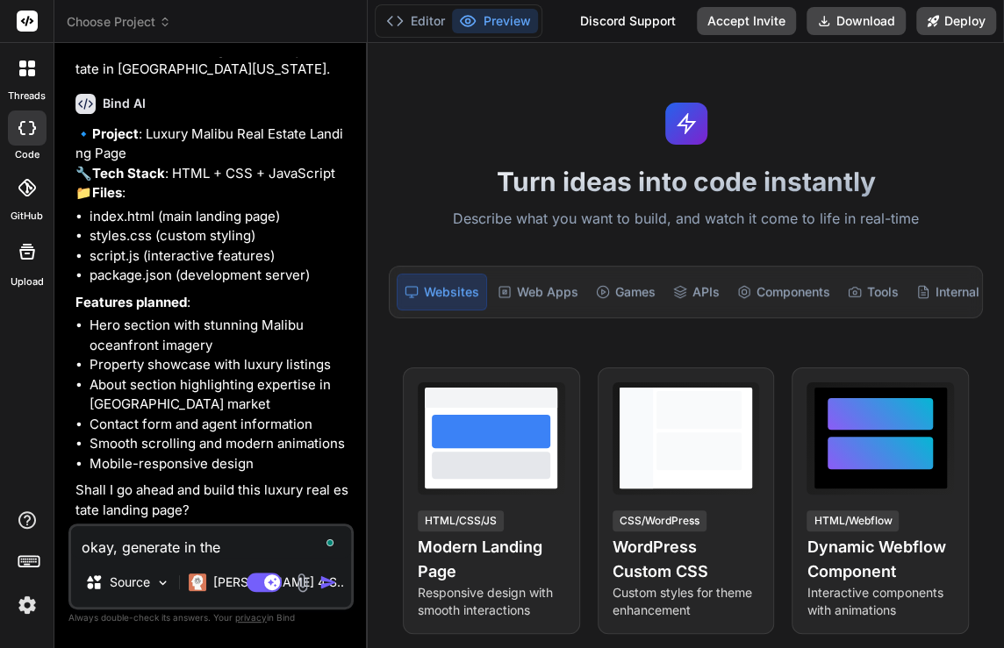
type textarea "okay, generate in the n"
type textarea "x"
type textarea "okay, generate in the ne"
type textarea "x"
type textarea "okay, generate in the nex"
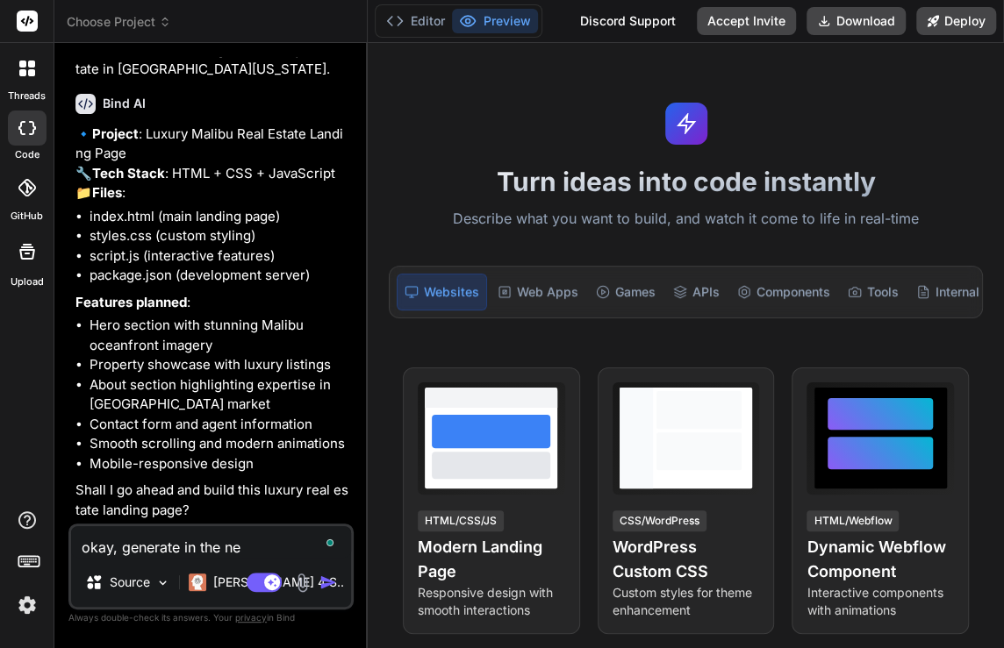
type textarea "x"
type textarea "okay, generate in the next"
type textarea "x"
type textarea "okay, generate in the next"
type textarea "x"
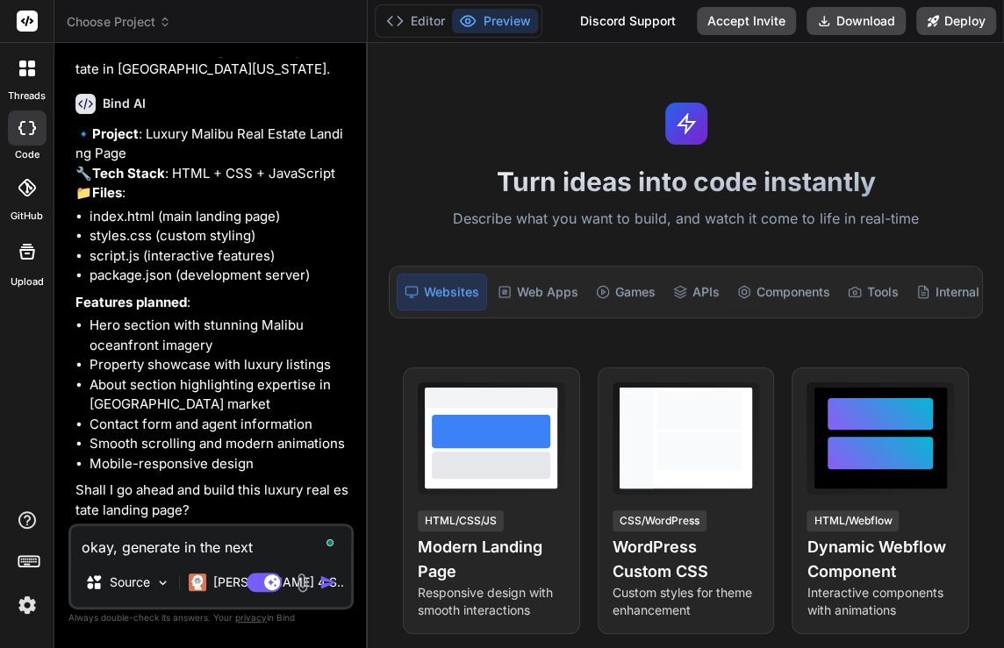
type textarea "okay, generate in the next j"
type textarea "x"
type textarea "okay, generate in the next js"
type textarea "x"
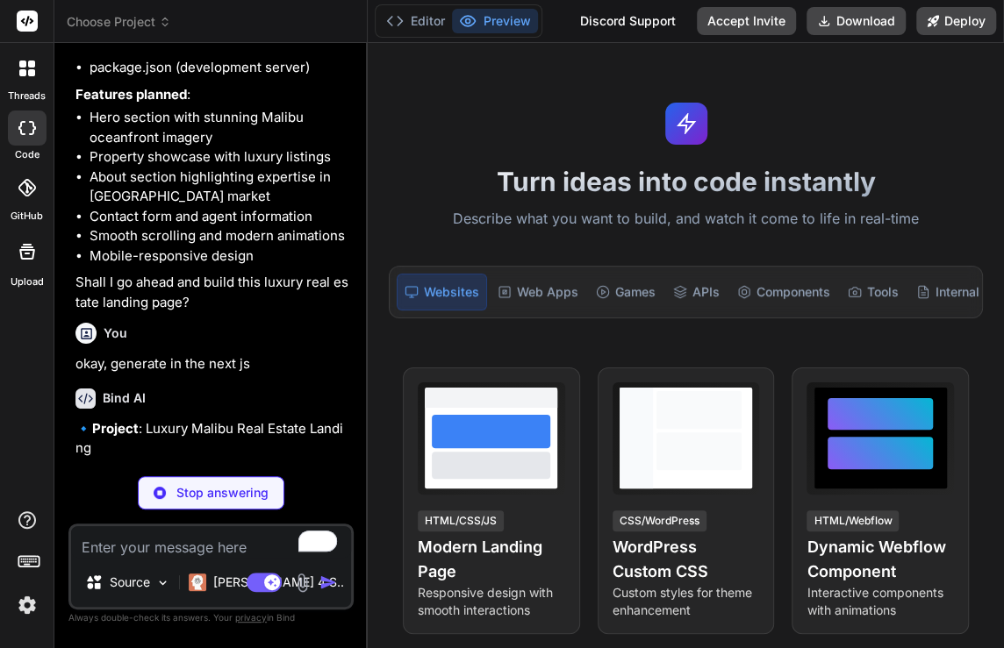
scroll to position [296, 0]
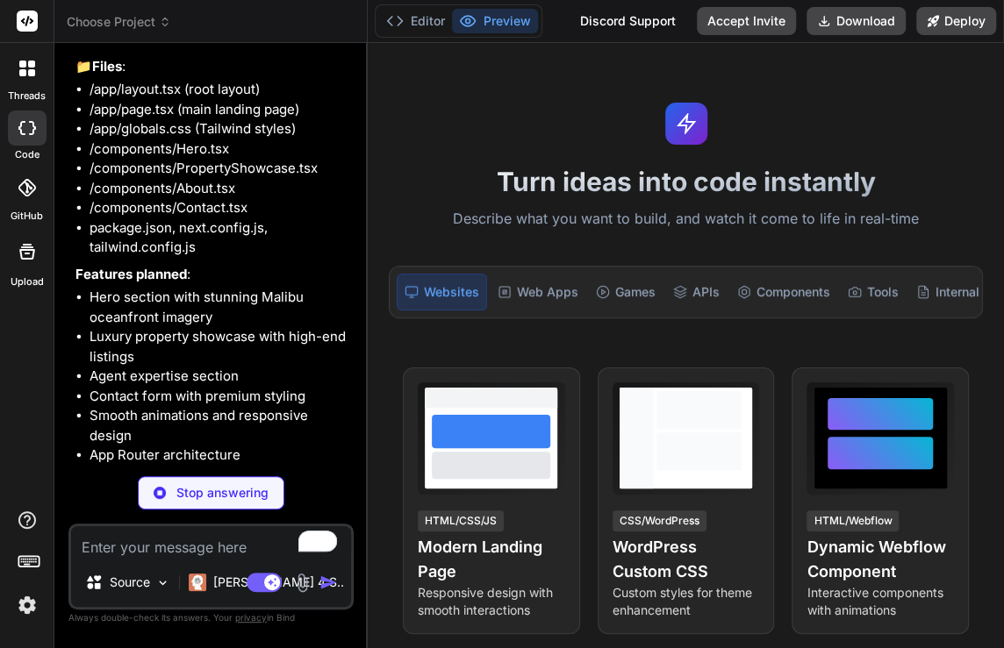
type textarea "x"
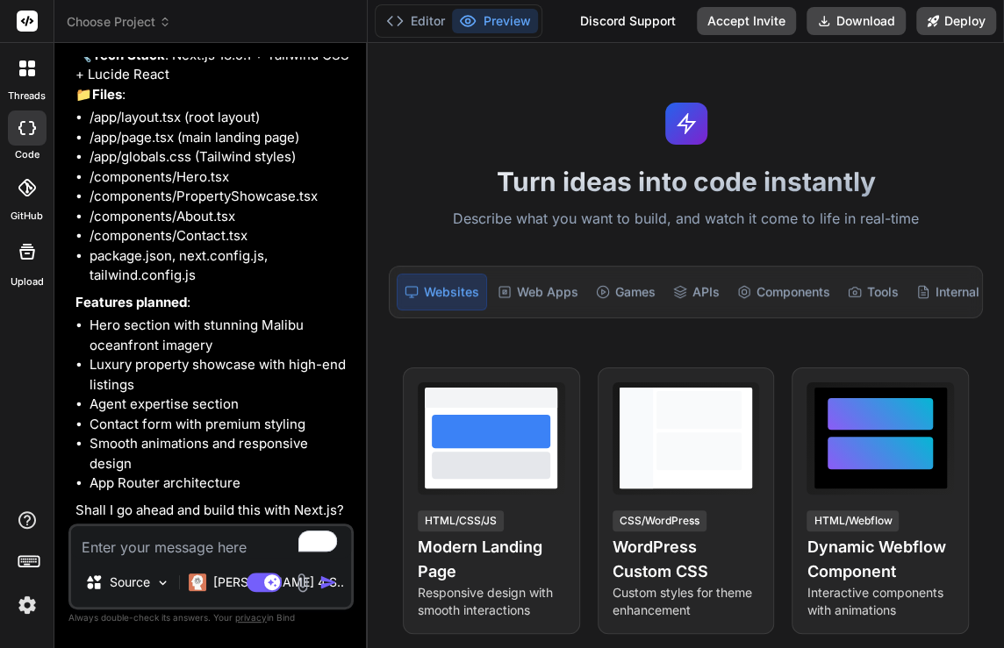
scroll to position [774, 0]
click at [157, 540] on textarea "To enrich screen reader interactions, please activate Accessibility in Grammarl…" at bounding box center [211, 542] width 280 height 32
type textarea "o"
type textarea "x"
type textarea "ok"
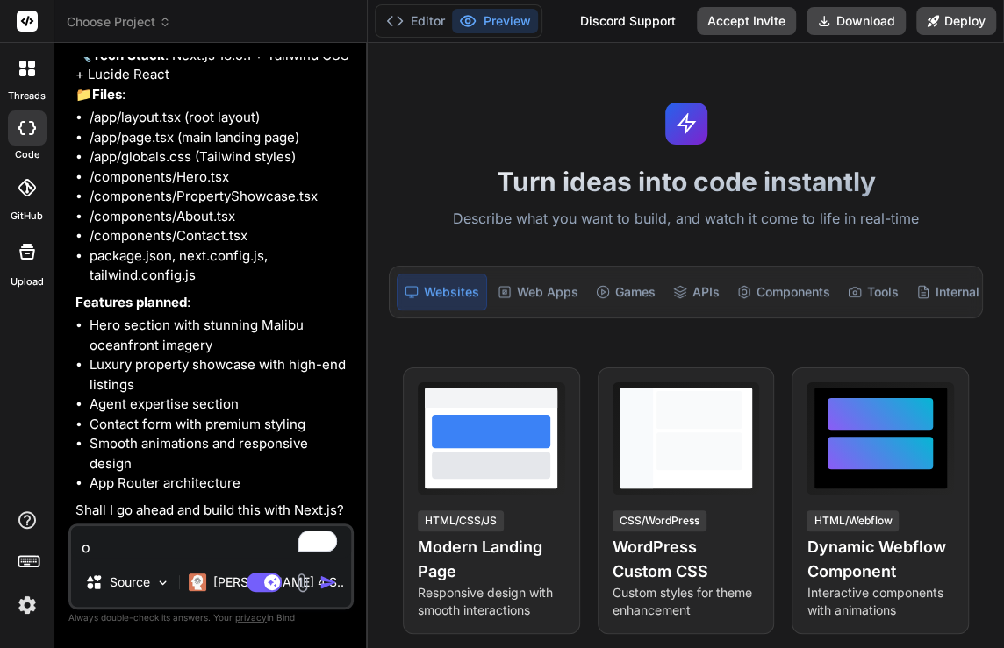
type textarea "x"
type textarea "oka"
type textarea "x"
type textarea "okay"
type textarea "x"
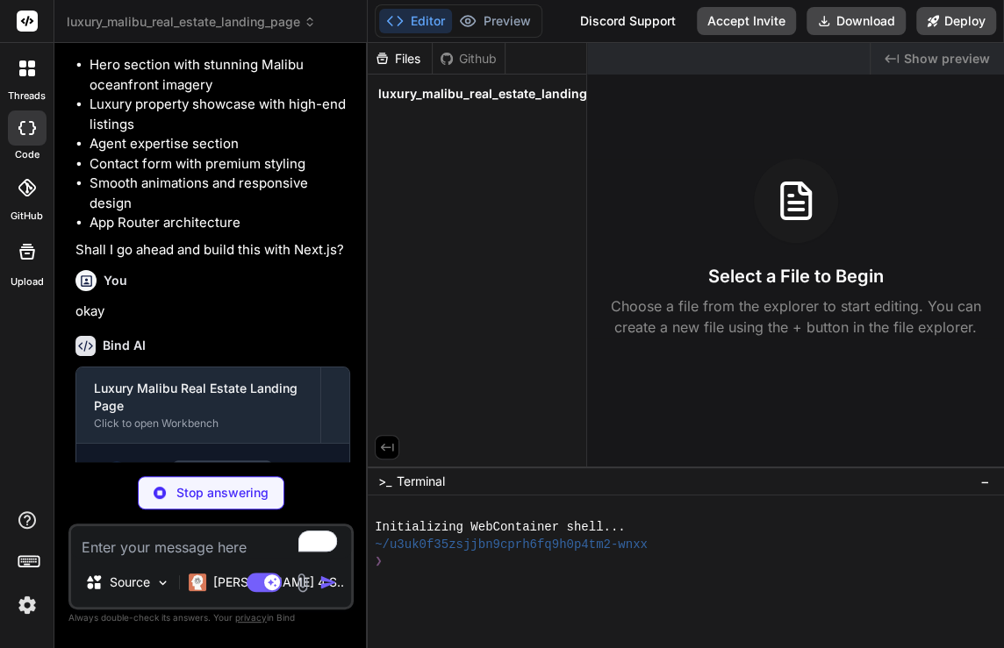
scroll to position [1070, 0]
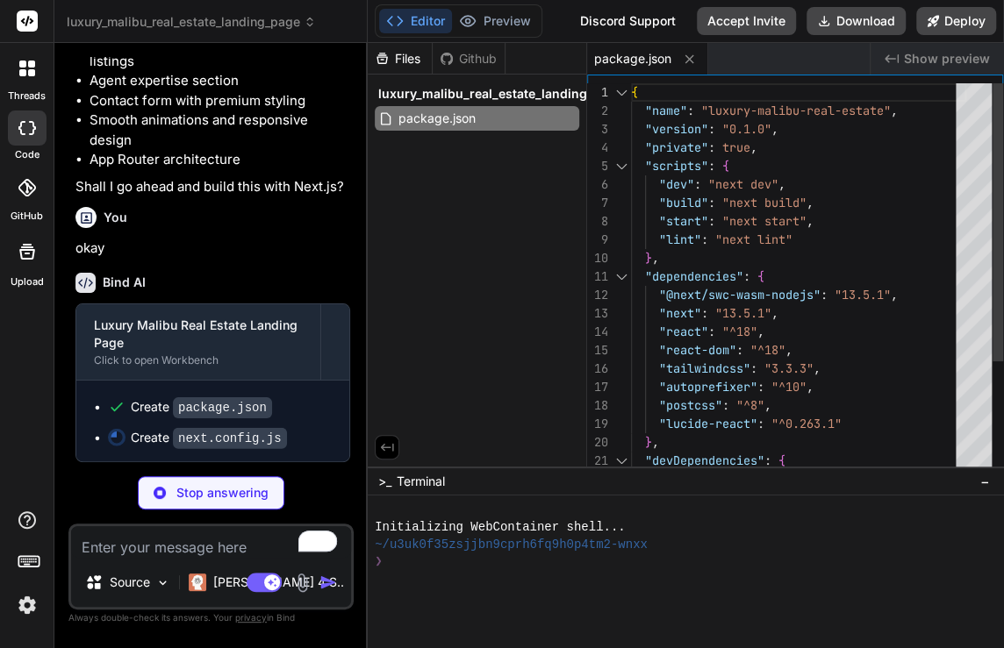
type textarea "x"
type textarea "/** @type {import('next').NextConfig} */ const nextConfig = { images: { domains…"
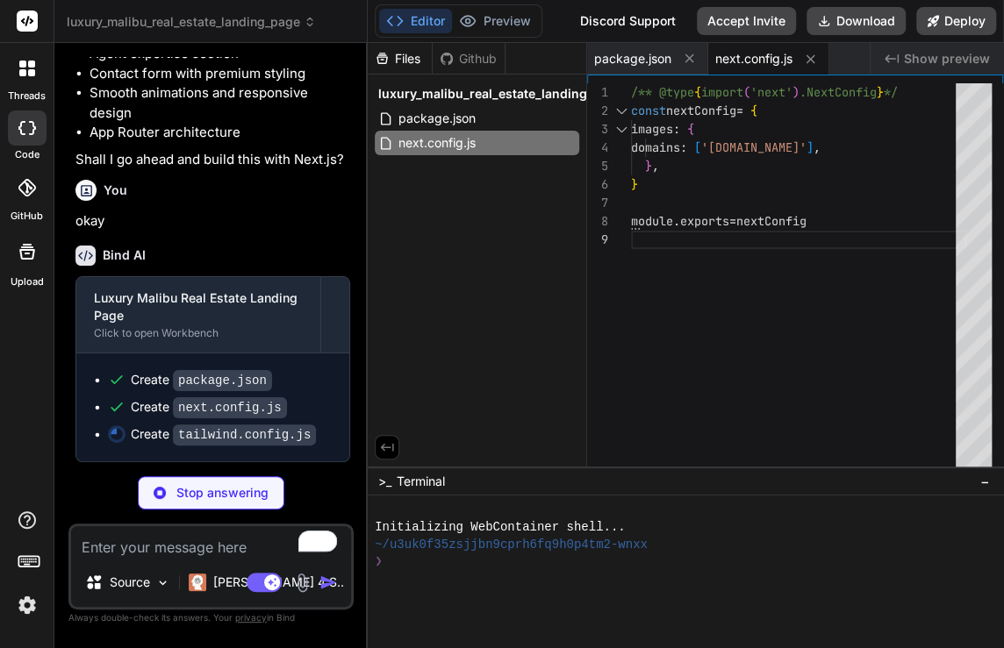
type textarea "x"
type textarea "}"
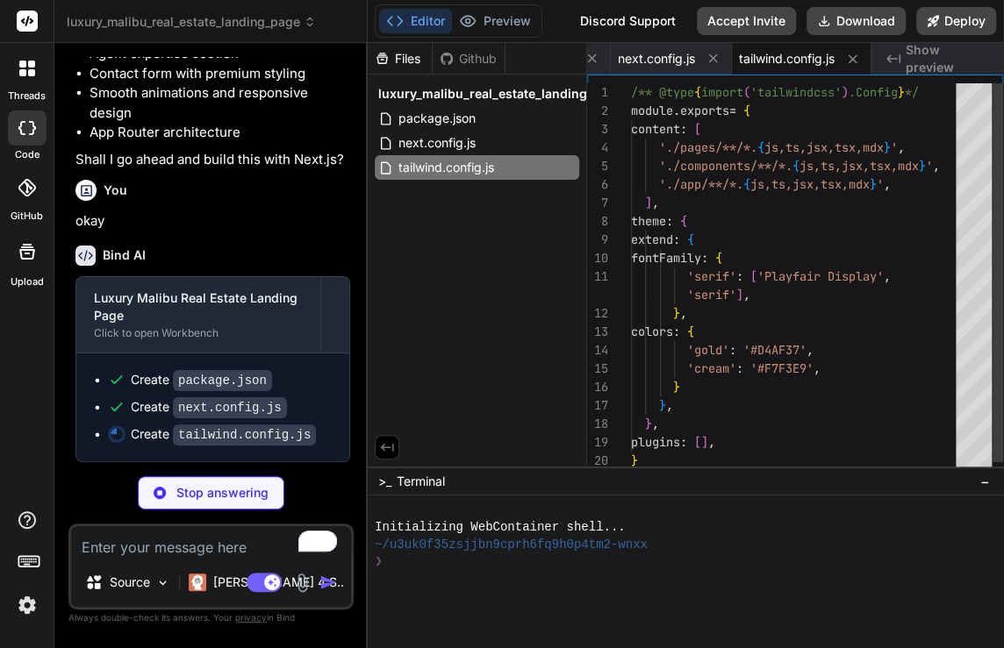
type textarea "x"
type textarea "module.exports = { plugins: { tailwindcss: {}, autoprefixer: {}, }, }"
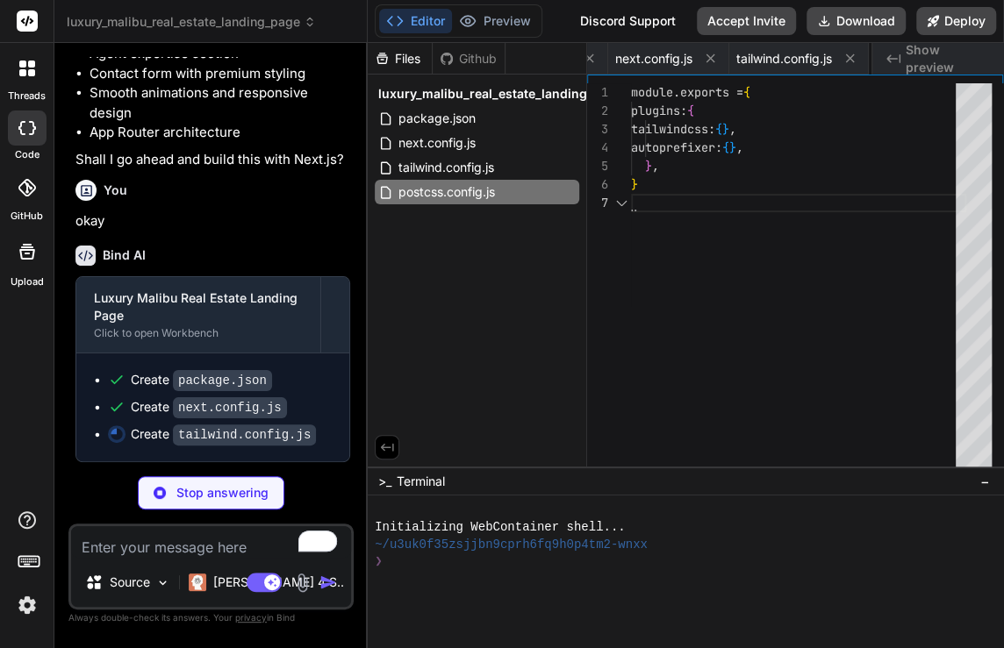
scroll to position [0, 242]
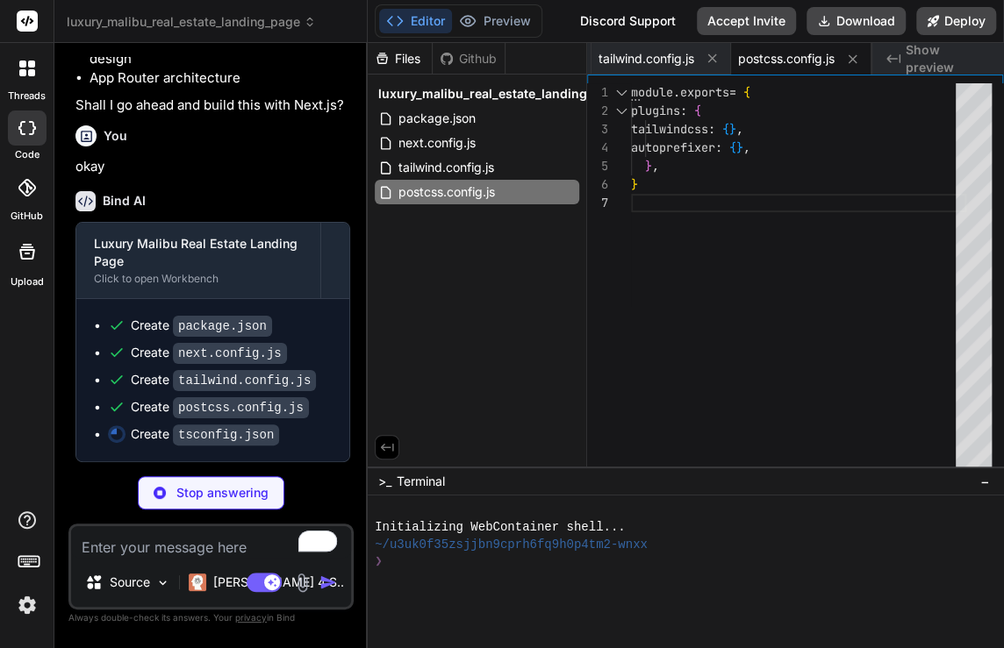
type textarea "x"
type textarea ""paths": { "@/*": ["./*"] } }, "include": ["next-env.d.ts", "**/*.ts", "**/*.ts…"
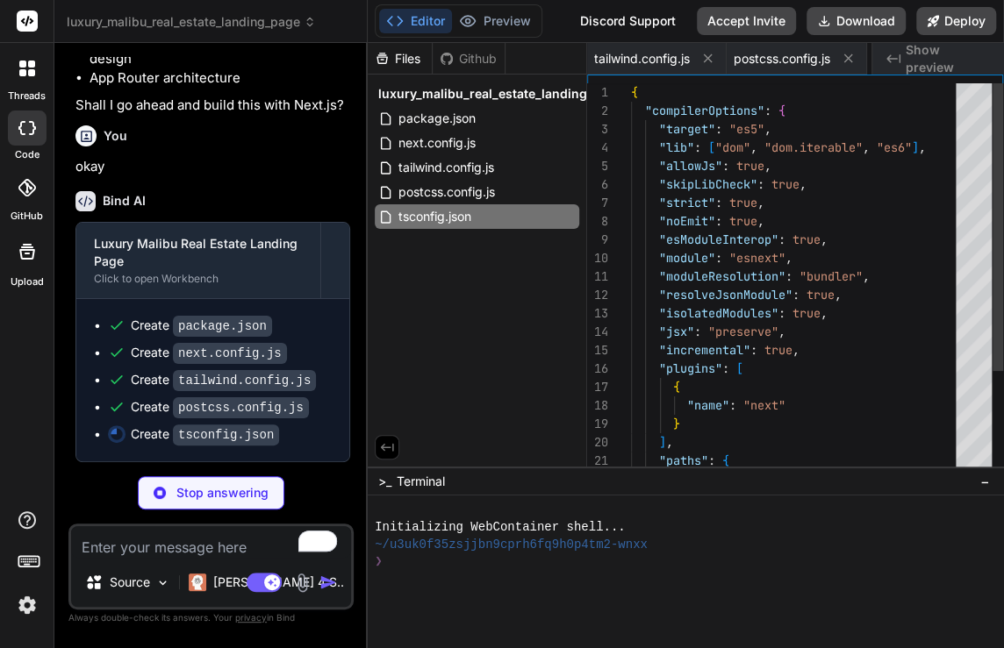
scroll to position [0, 361]
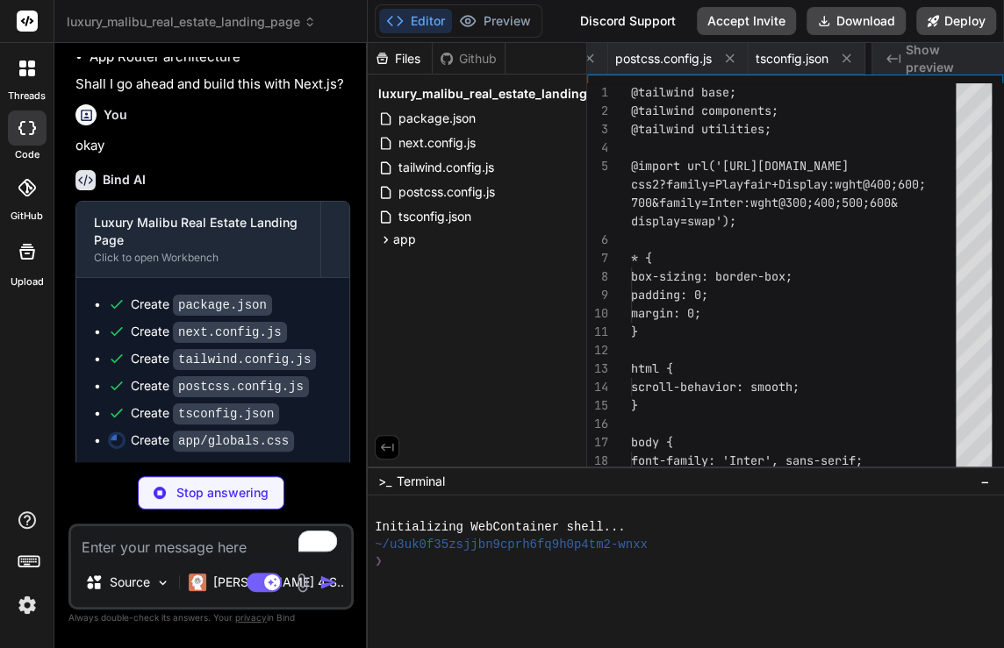
type textarea "x"
type textarea "} }"
type textarea "x"
type textarea "return ( <html lang="en"> <body className={inter.className}>{children}</body> <…"
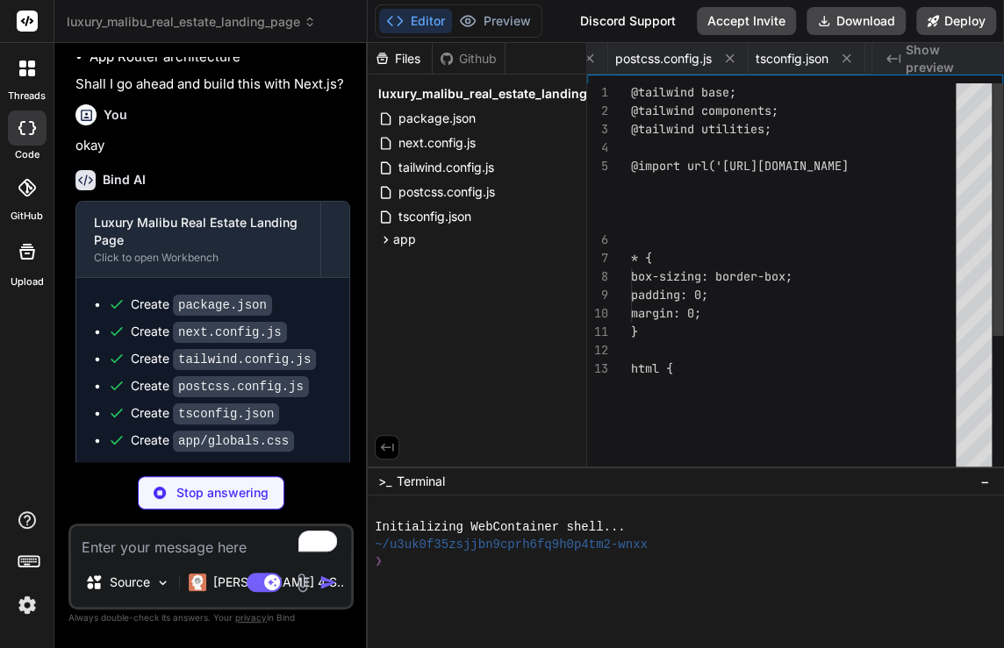
type textarea "x"
type textarea "}"
type textarea "x"
type textarea ")} </div> </nav> ) }"
type textarea "x"
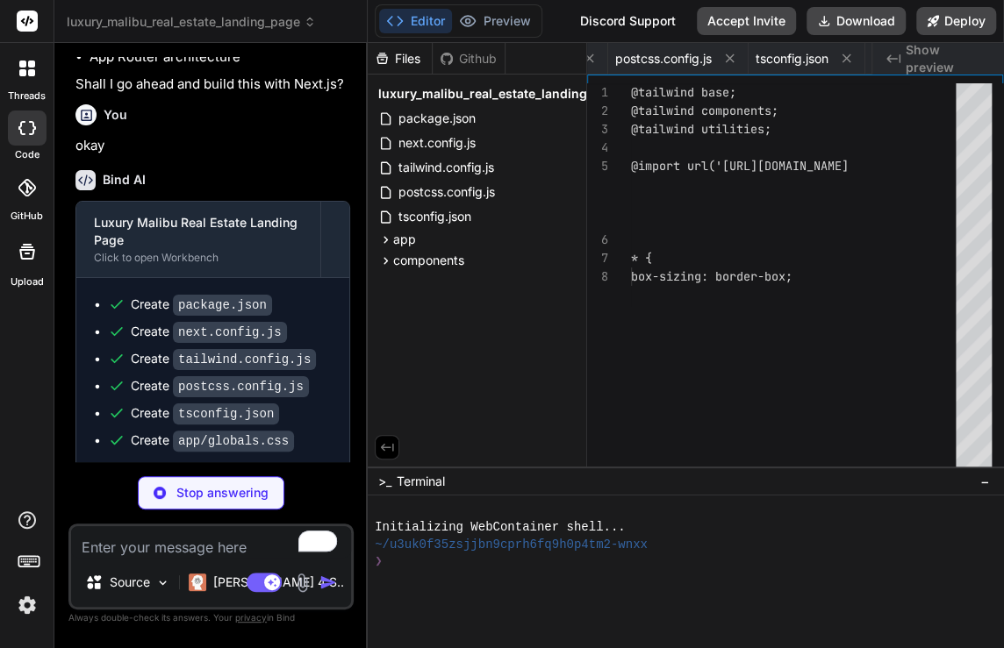
type textarea "left-1/2 transform -translate-x-1/2 text-white animate-bounce"> <ChevronDown si…"
type textarea "x"
type textarea "</section> ) }"
type textarea "x"
type textarea "Broker </div> </div> </div> </div> </div> </section> ) }"
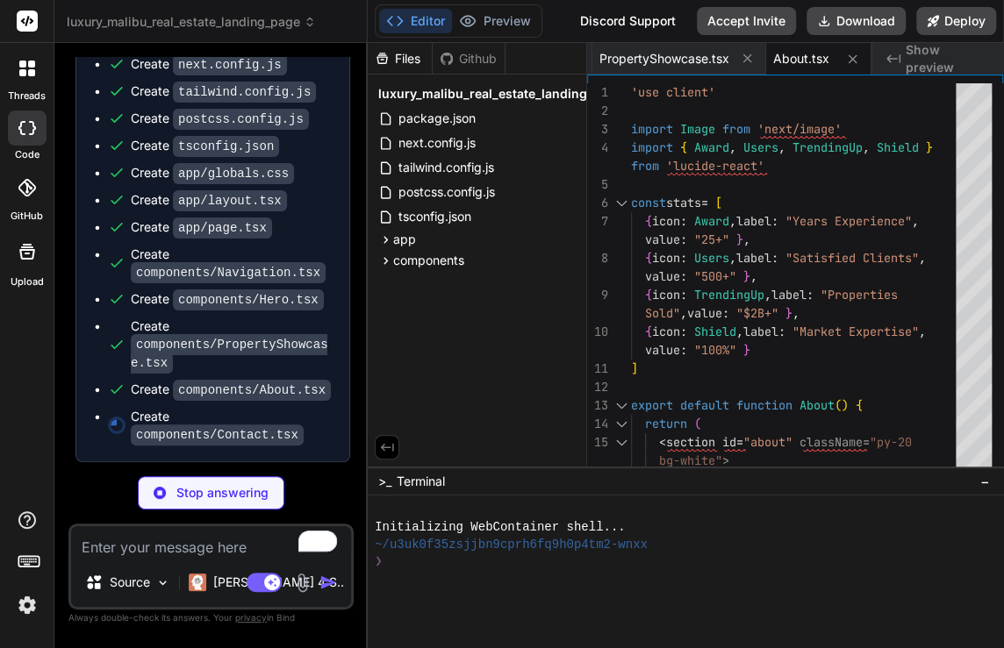
scroll to position [1446, 0]
type textarea "x"
type textarea "</div> </div> </section> ) }"
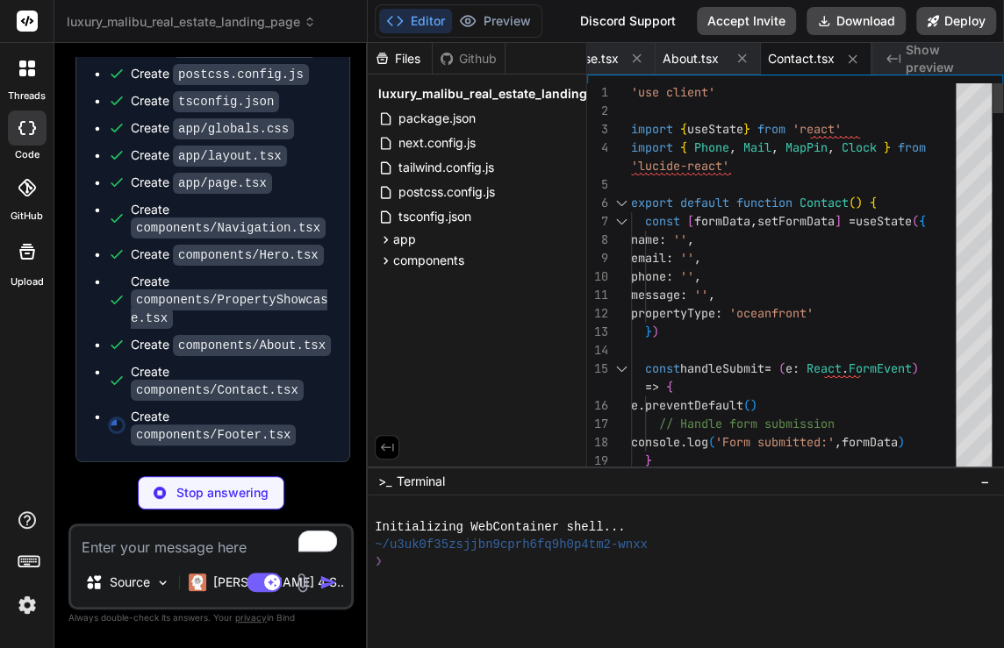
type textarea "x"
type textarea ") }"
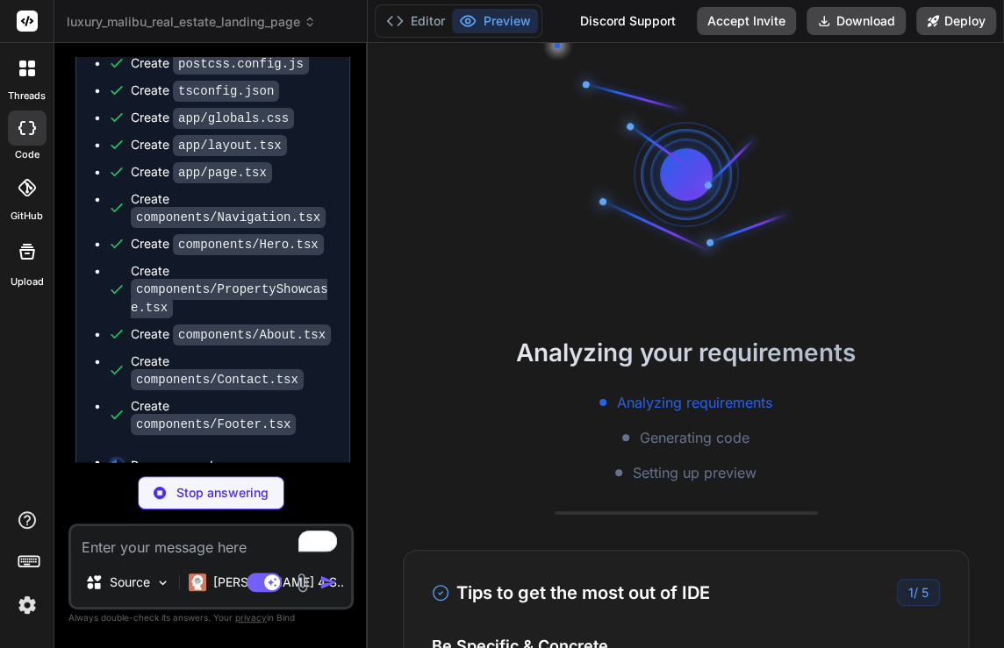
scroll to position [17, 0]
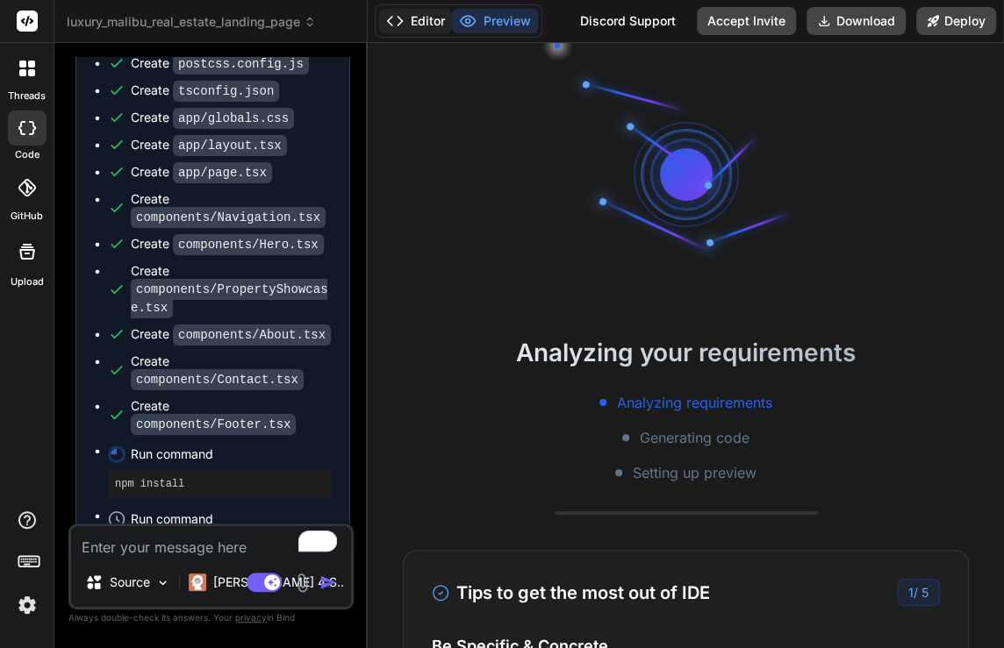
click at [412, 21] on button "Editor" at bounding box center [415, 21] width 73 height 25
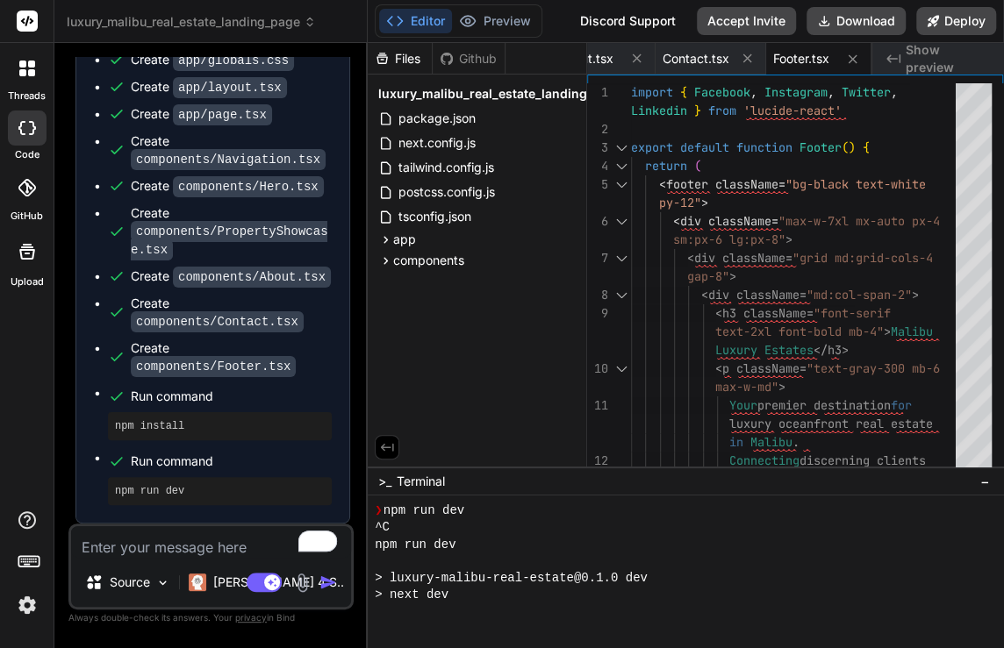
scroll to position [540, 0]
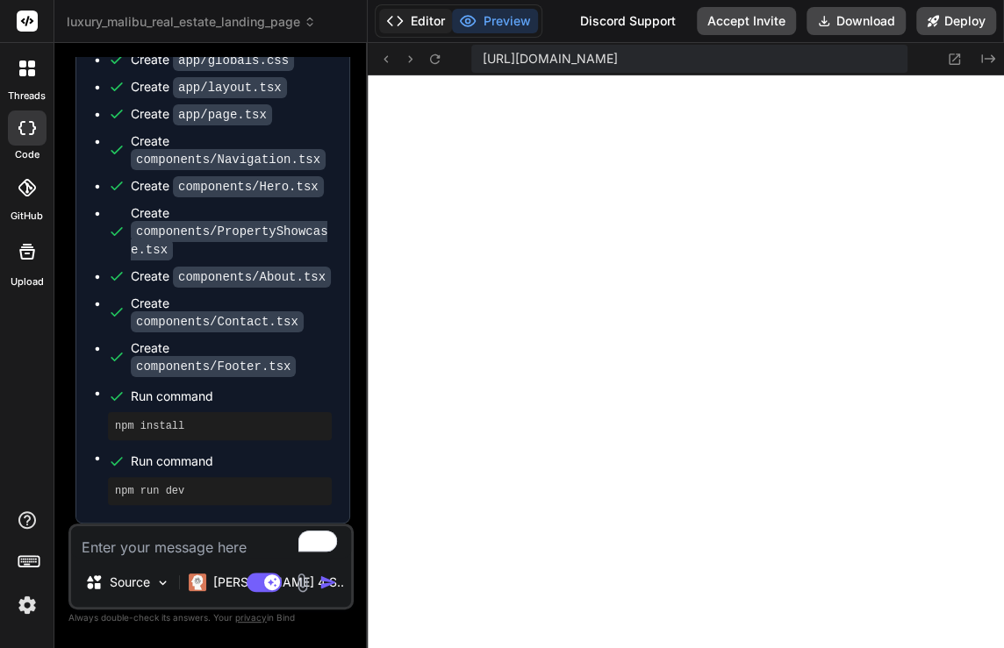
click at [410, 20] on button "Editor" at bounding box center [415, 21] width 73 height 25
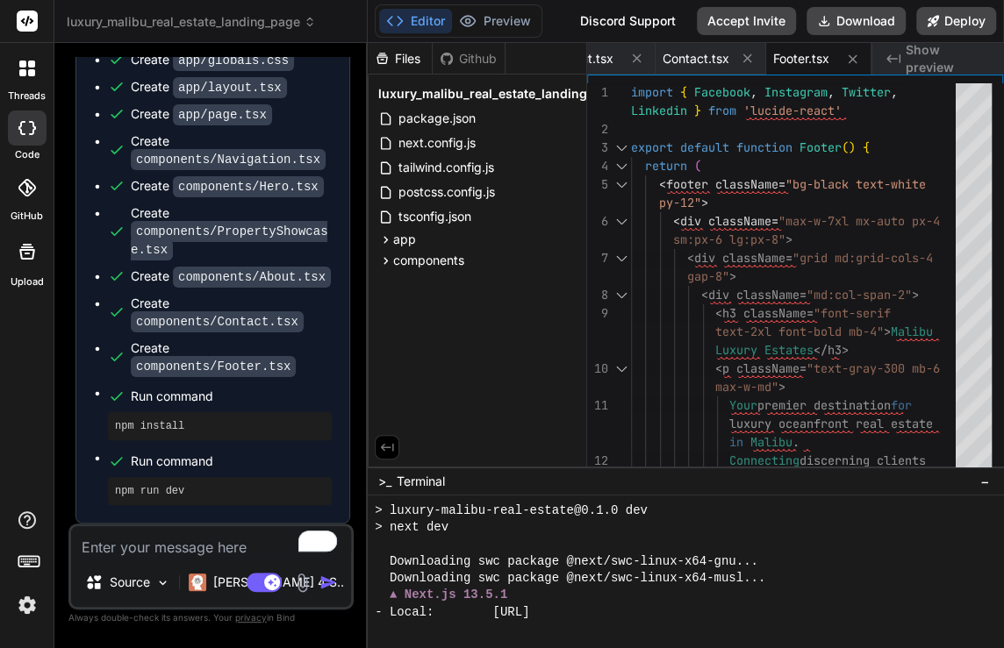
scroll to position [659, 0]
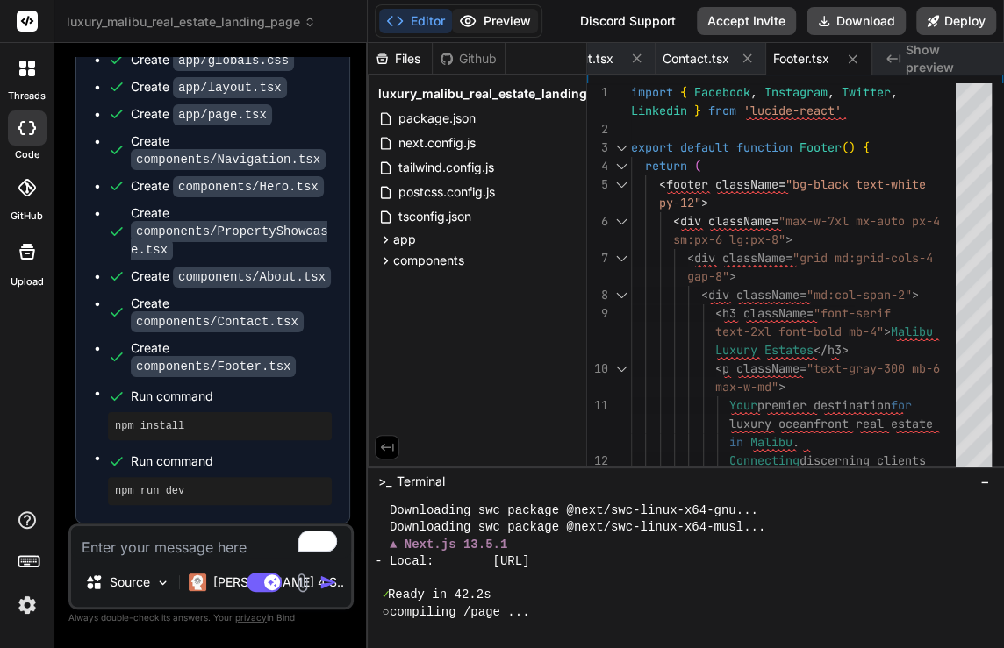
click at [491, 25] on button "Preview" at bounding box center [495, 21] width 86 height 25
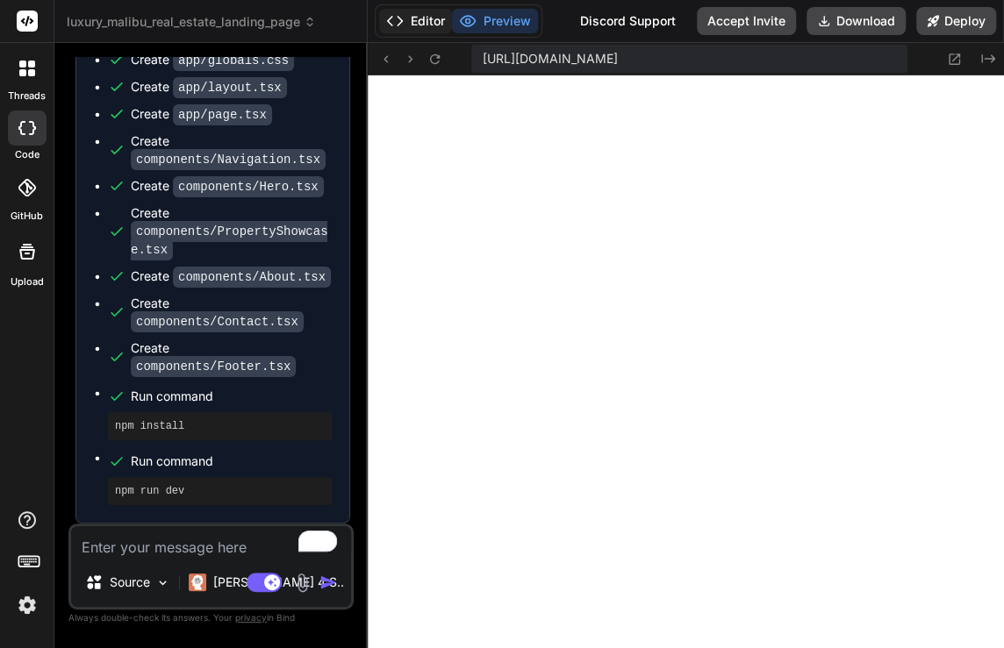
click at [405, 19] on button "Editor" at bounding box center [415, 21] width 73 height 25
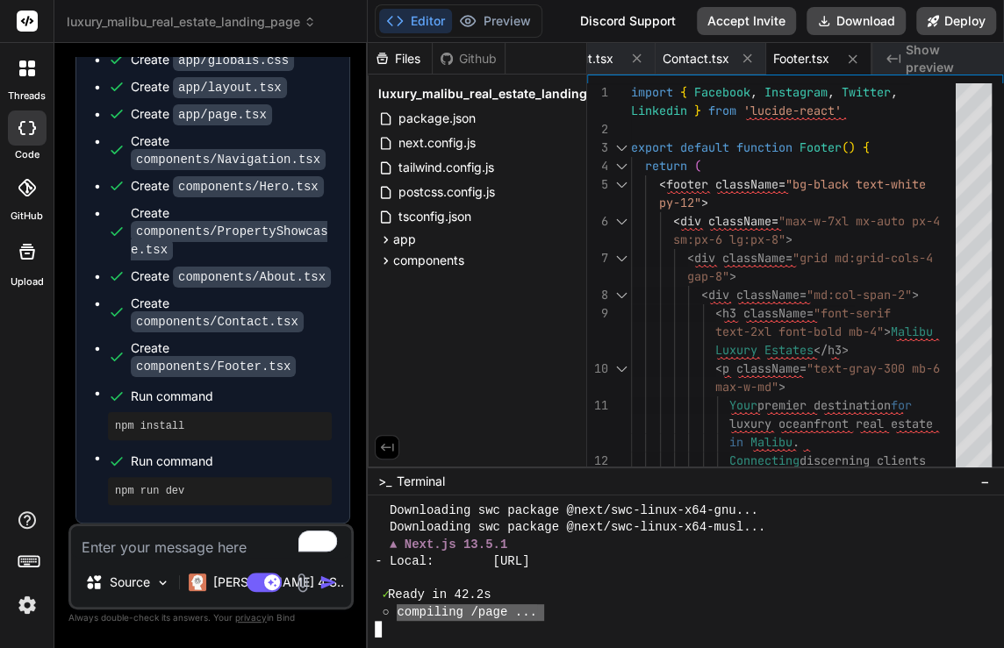
drag, startPoint x: 394, startPoint y: 606, endPoint x: 550, endPoint y: 607, distance: 156.2
click at [550, 607] on div "○ compiling /page ..." at bounding box center [677, 613] width 605 height 17
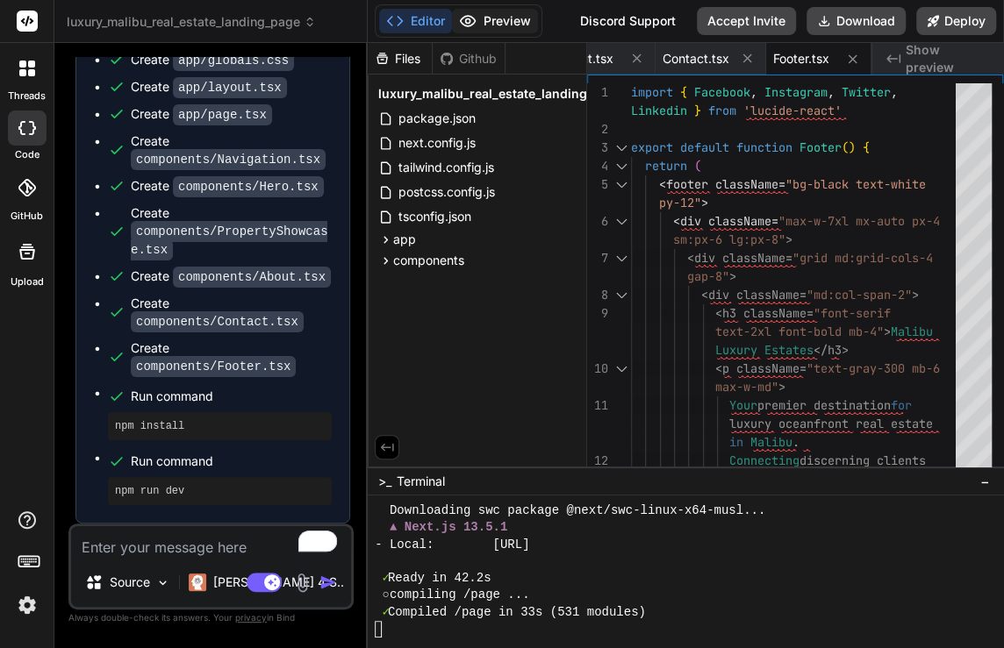
click at [498, 24] on button "Preview" at bounding box center [495, 21] width 86 height 25
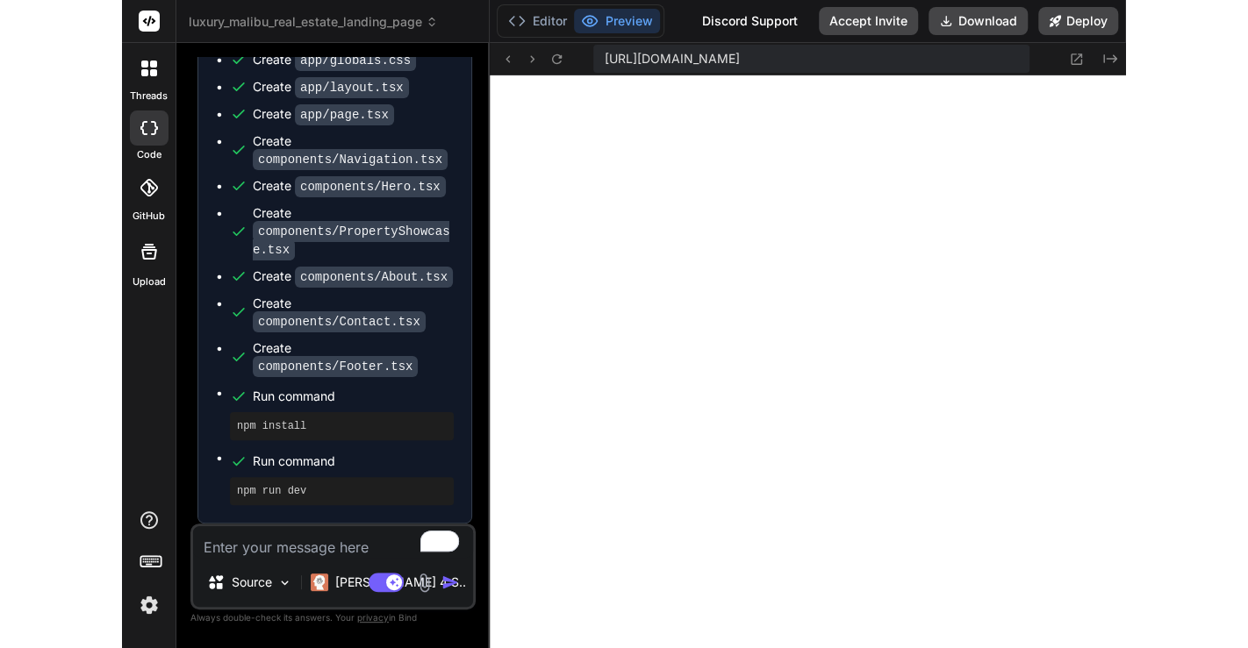
scroll to position [692, 0]
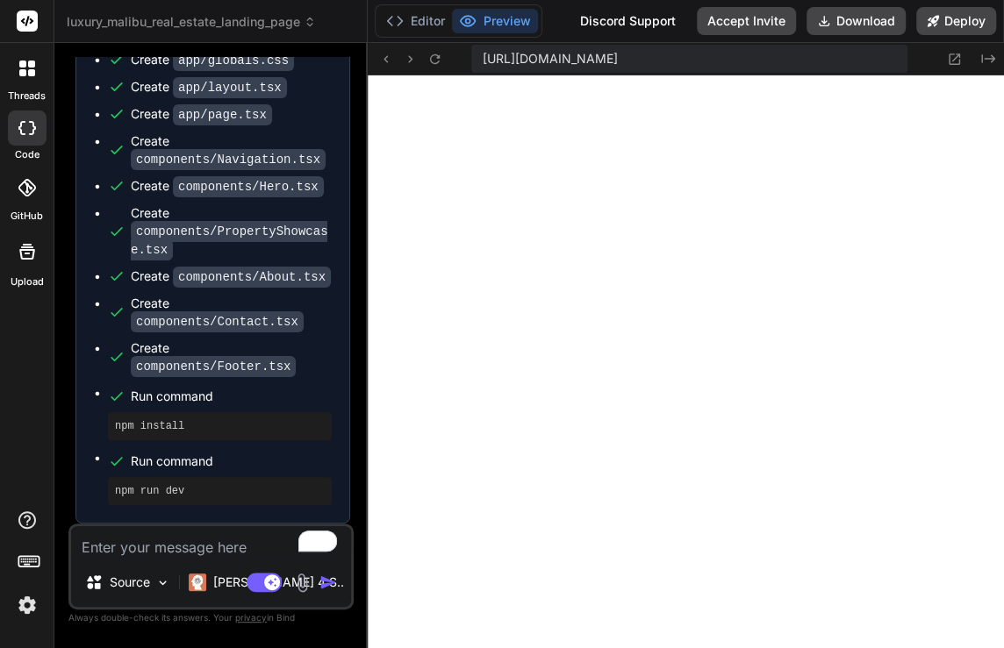
click at [951, 69] on div "[URL][DOMAIN_NAME] Created with Pixso." at bounding box center [686, 59] width 636 height 32
click at [953, 63] on icon at bounding box center [954, 59] width 11 height 11
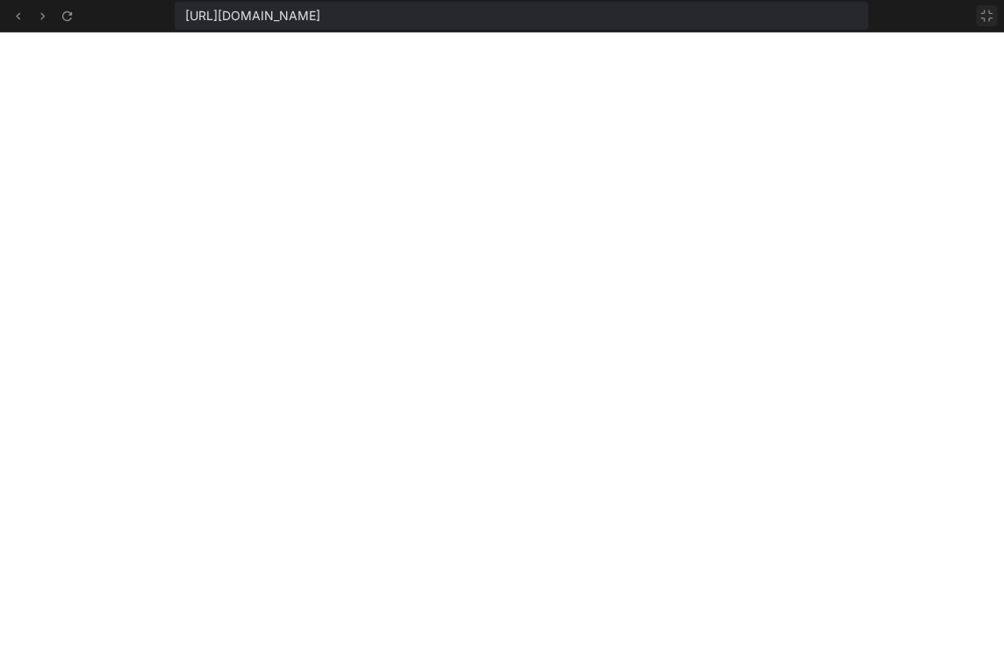
type textarea "x"
type textarea "</footer> ) }"
type textarea "x"
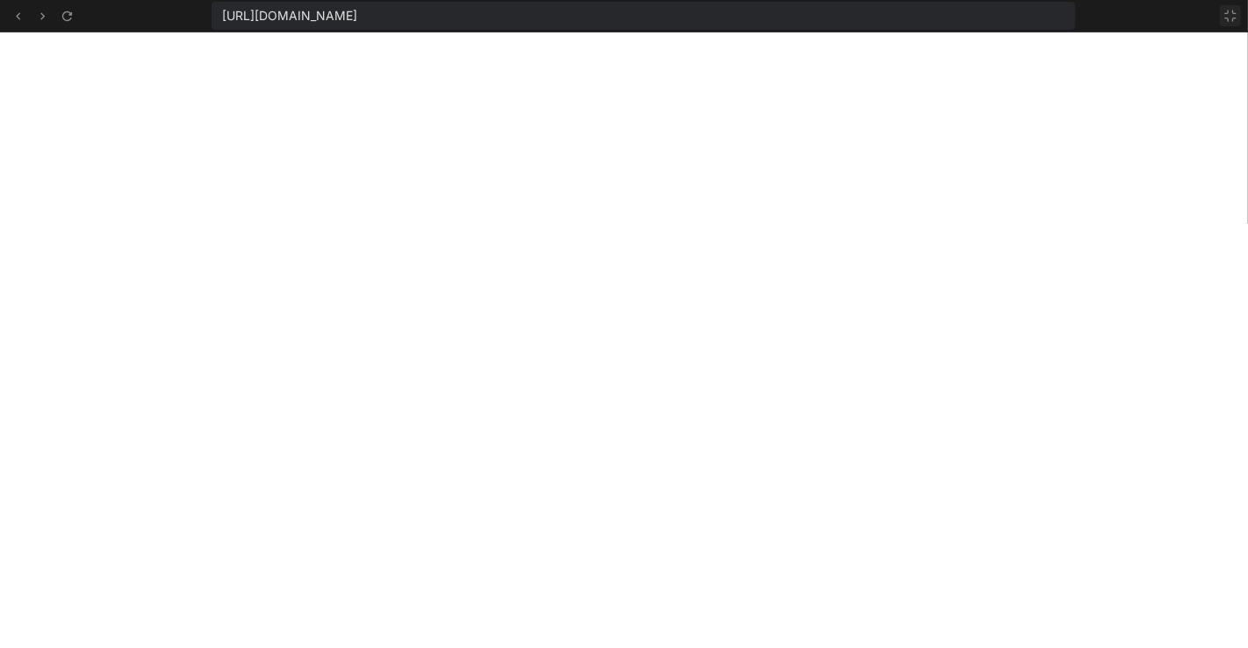
scroll to position [641, 0]
click at [1003, 14] on button at bounding box center [1230, 15] width 21 height 21
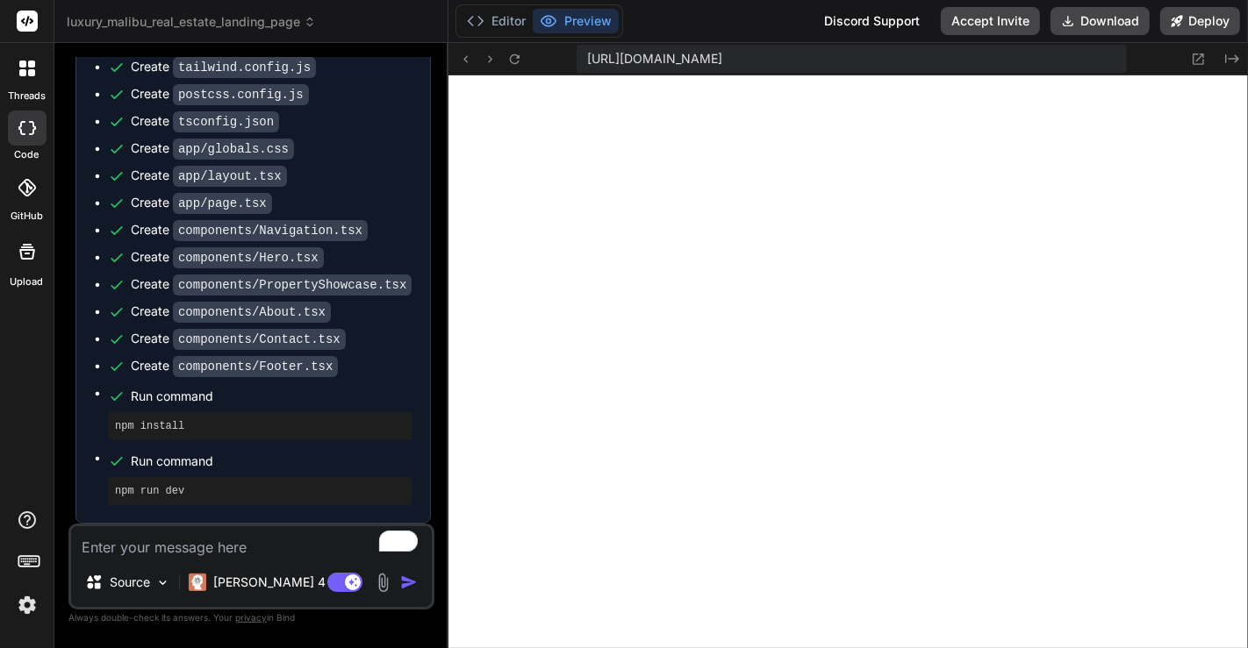
click at [168, 550] on textarea "To enrich screen reader interactions, please activate Accessibility in Grammarl…" at bounding box center [251, 542] width 361 height 32
paste textarea "Add a newsletter signup option, every signed up email should be added to Mailch…"
type textarea "Add a newsletter signup option, every signed up email should be added to Mailch…"
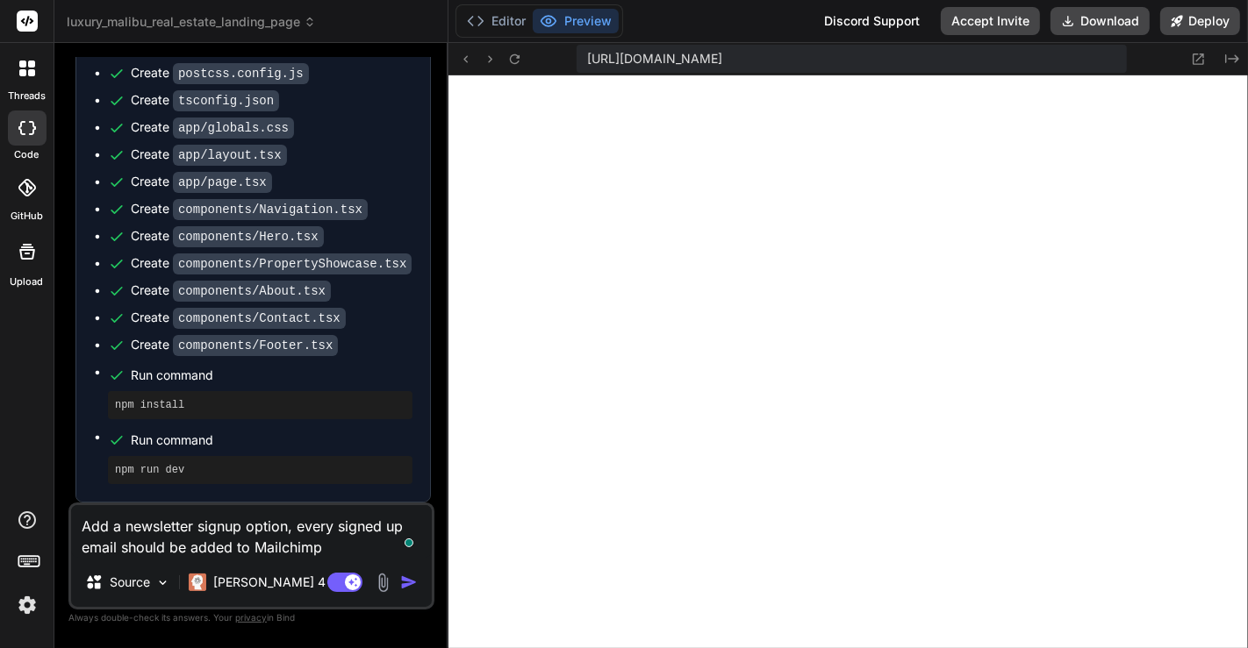
type textarea "x"
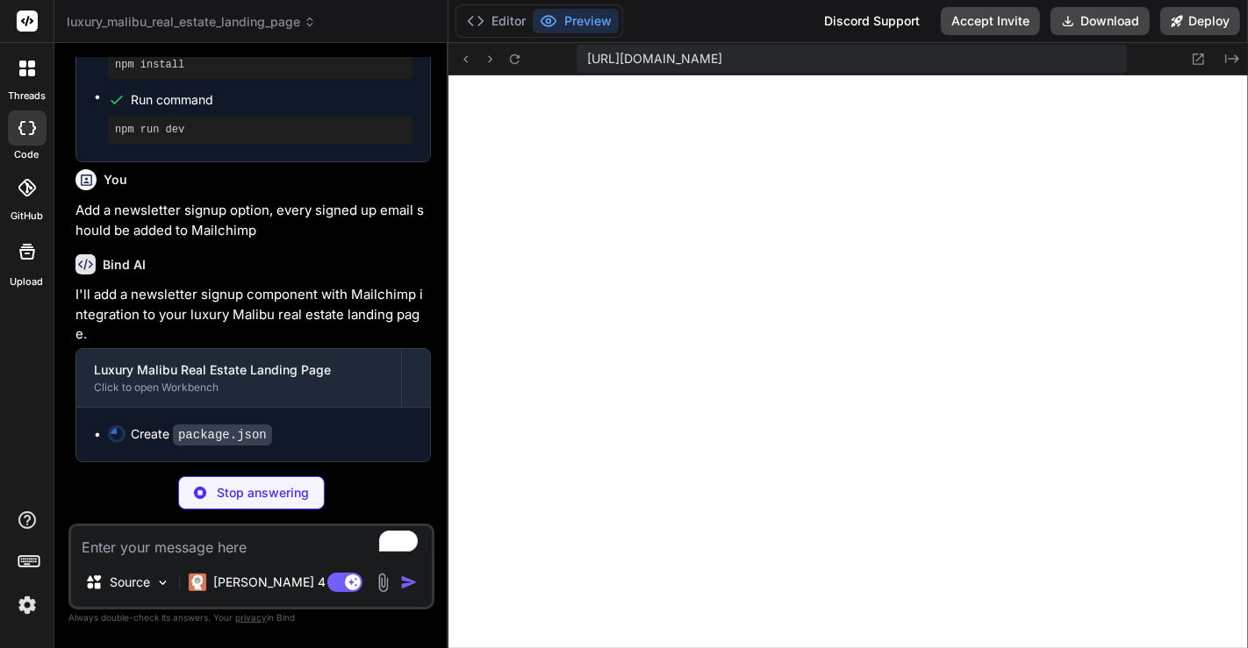
scroll to position [1634, 0]
type textarea "x"
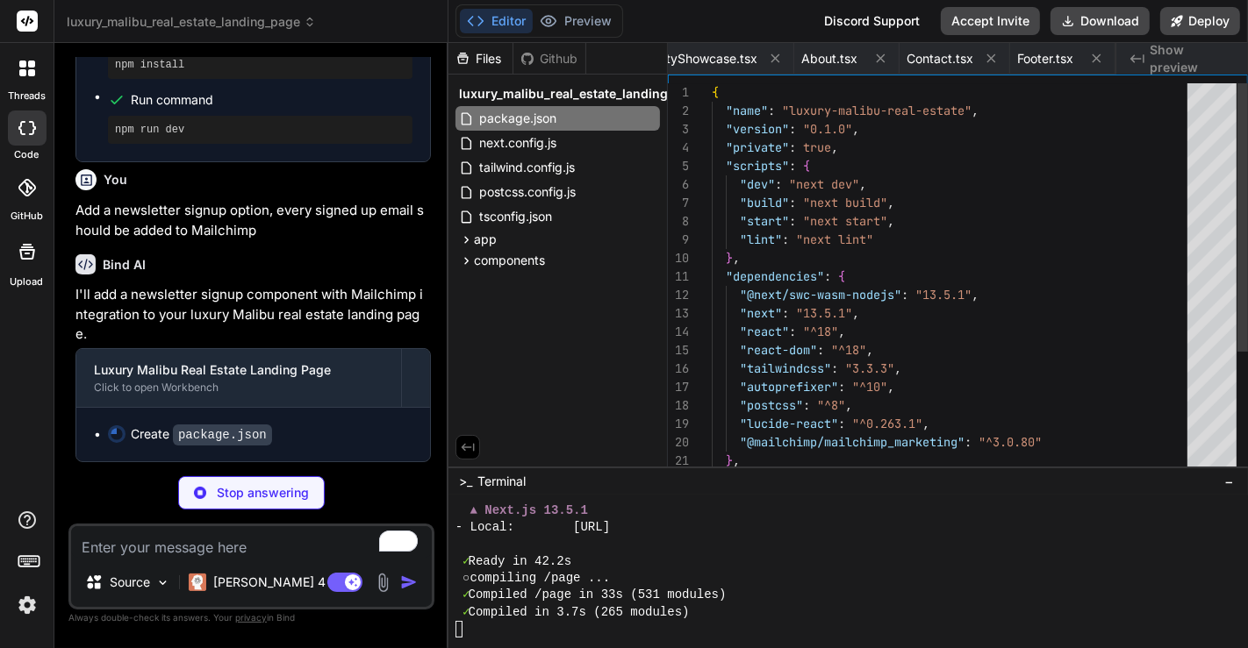
scroll to position [0, 0]
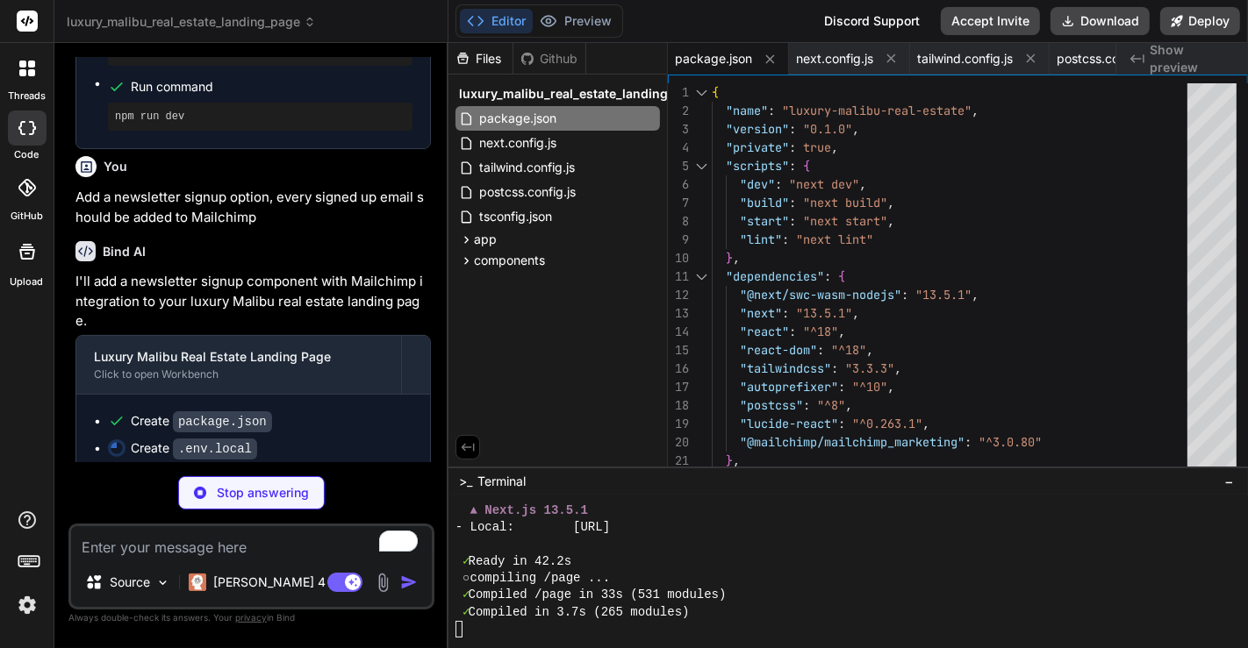
type textarea "x"
type textarea "MAILCHIMP_API_KEY=your_mailchimp_api_key_here MAILCHIMP_AUDIENCE_ID=your_audien…"
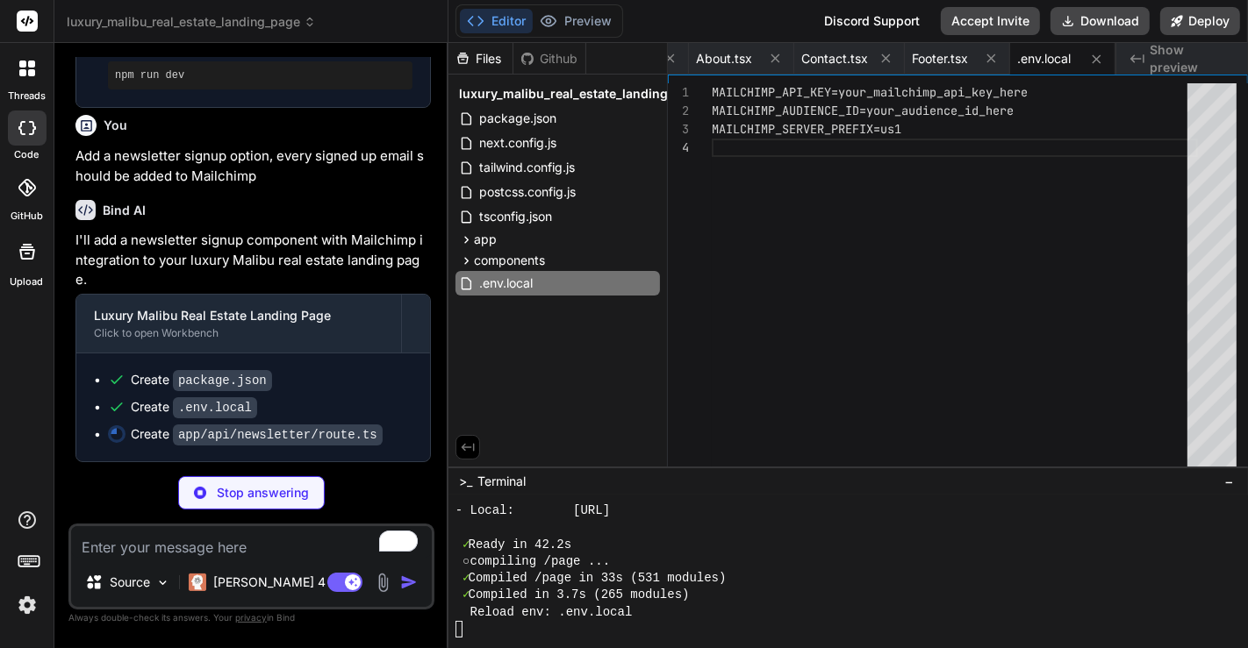
scroll to position [675, 0]
type textarea "x"
type textarea "} return NextResponse.json( { error: 'Failed to subscribe to newsletter. Please…"
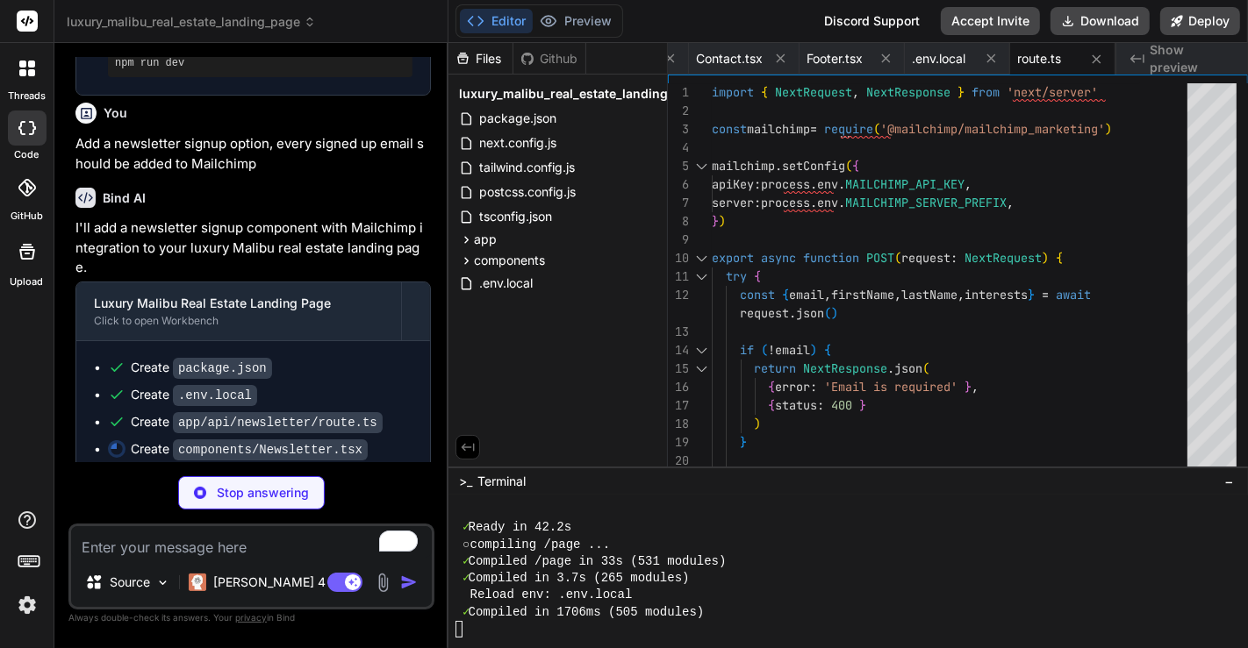
scroll to position [692, 0]
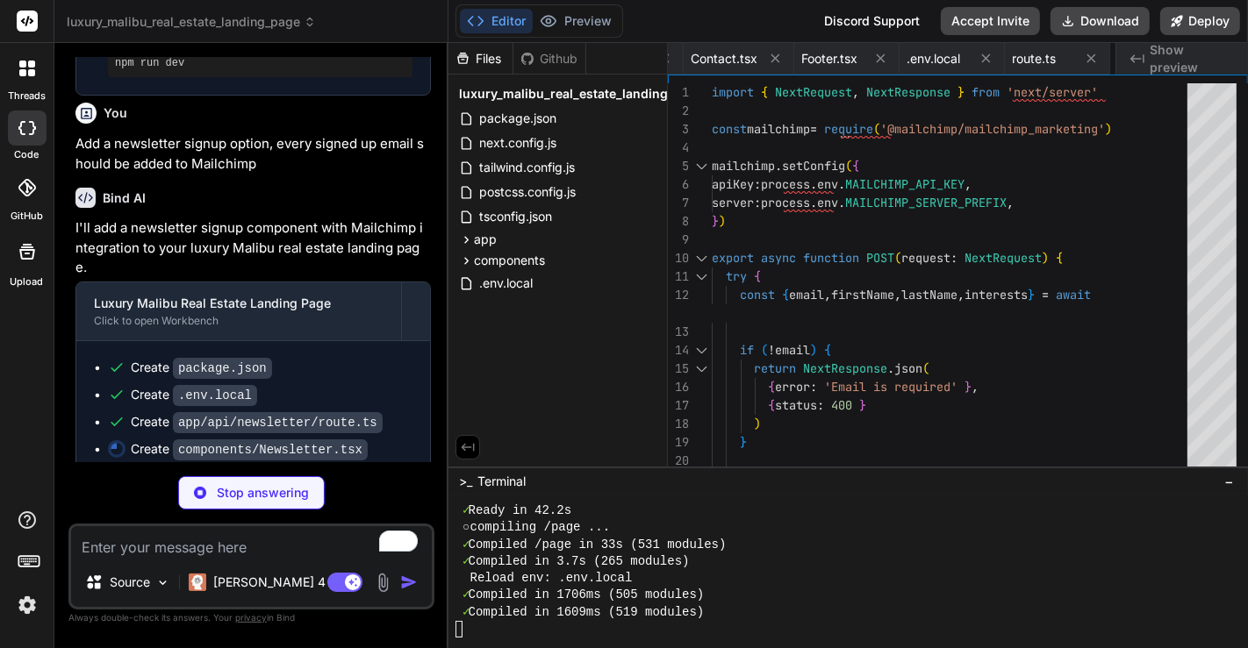
type textarea "x"
type textarea "</div> </section> ) }"
type textarea "x"
type textarea "}"
type textarea "x"
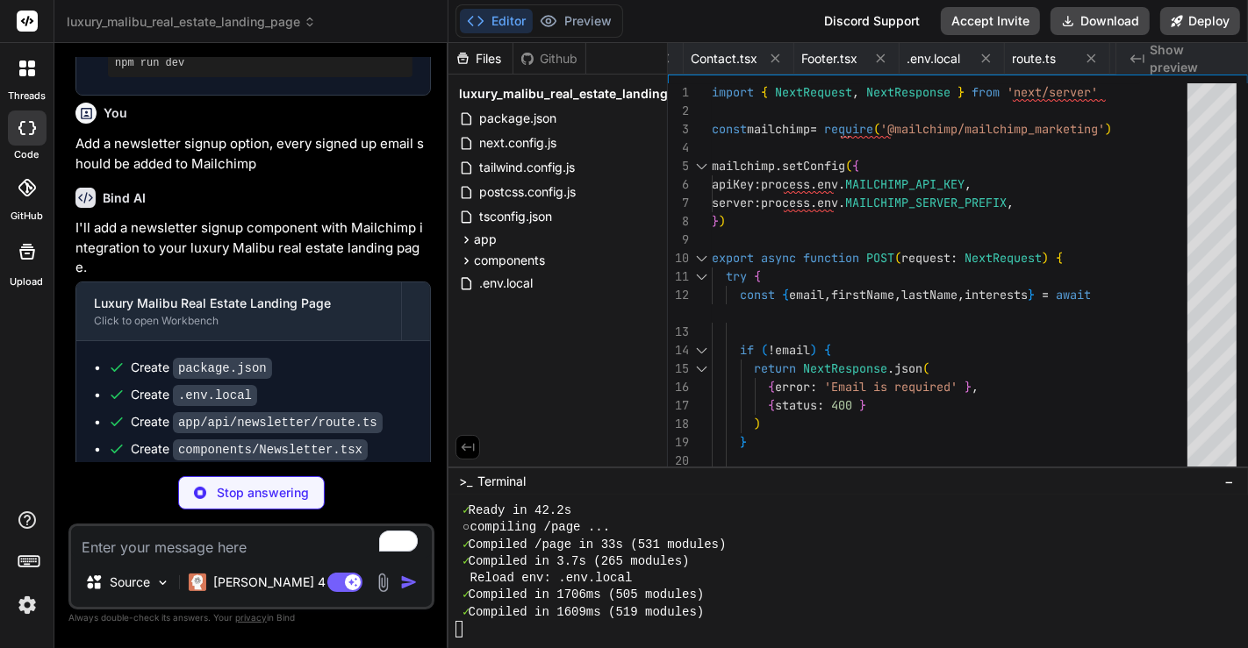
type textarea "- Modifying the interests/tags in the API route - Adding more form fields (phon…"
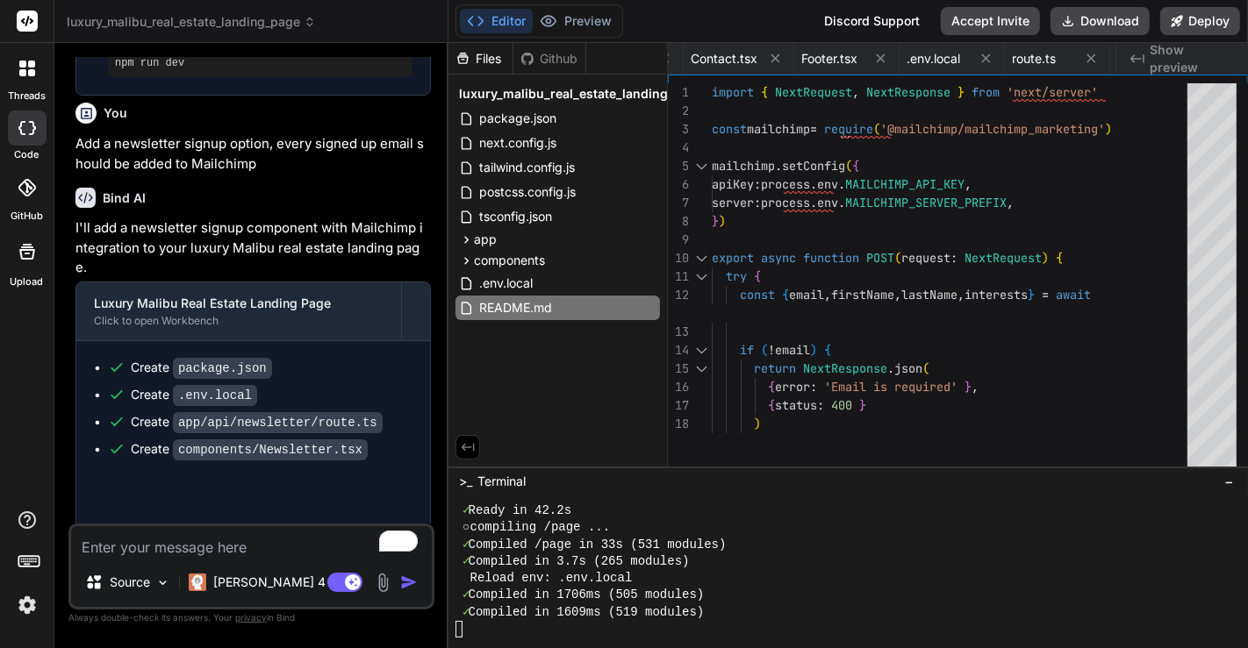
type textarea "x"
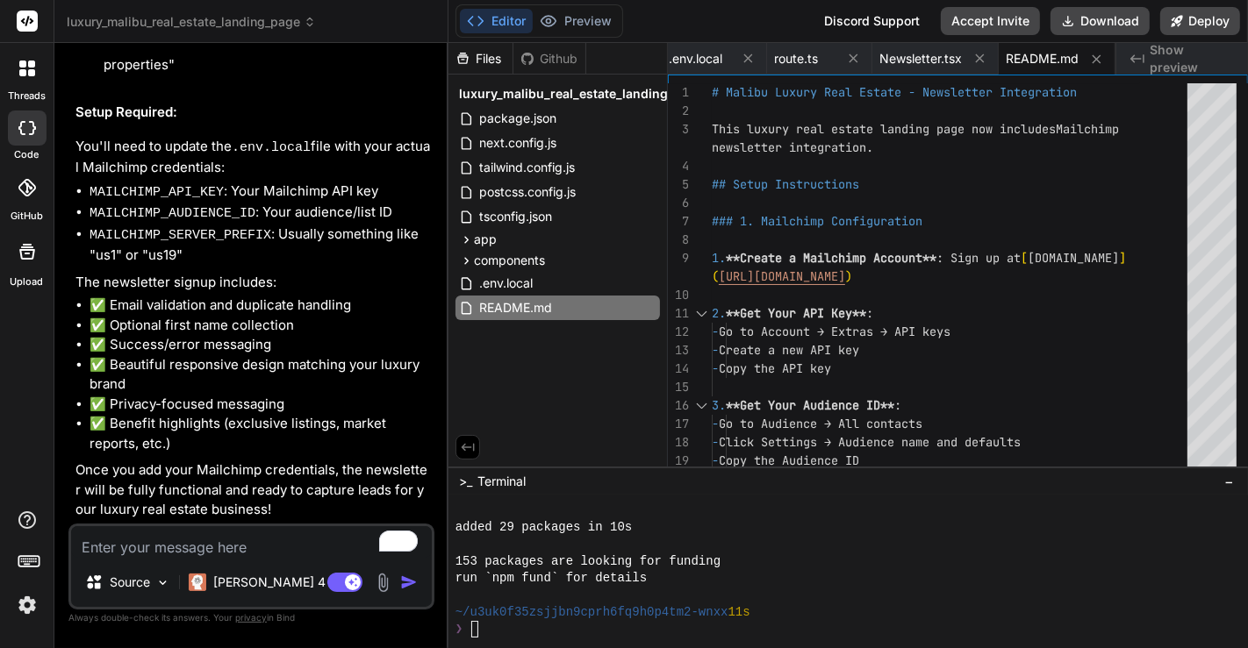
scroll to position [3329, 0]
click at [742, 630] on div "❯" at bounding box center [838, 629] width 767 height 17
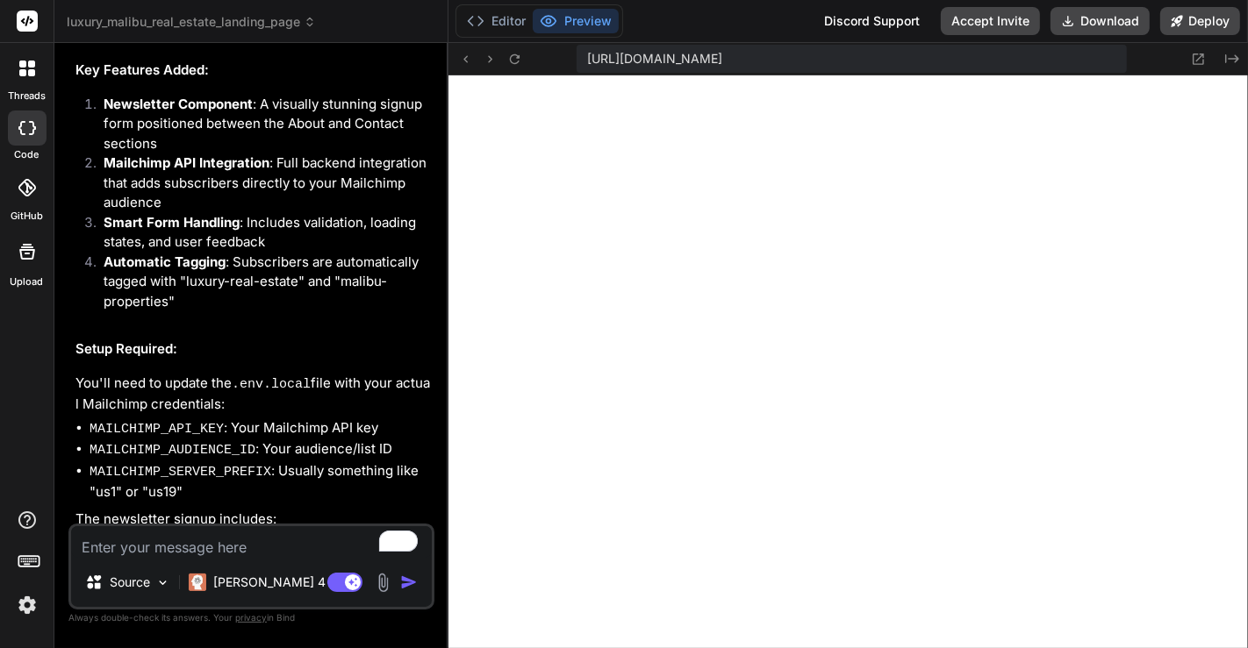
scroll to position [2323, 0]
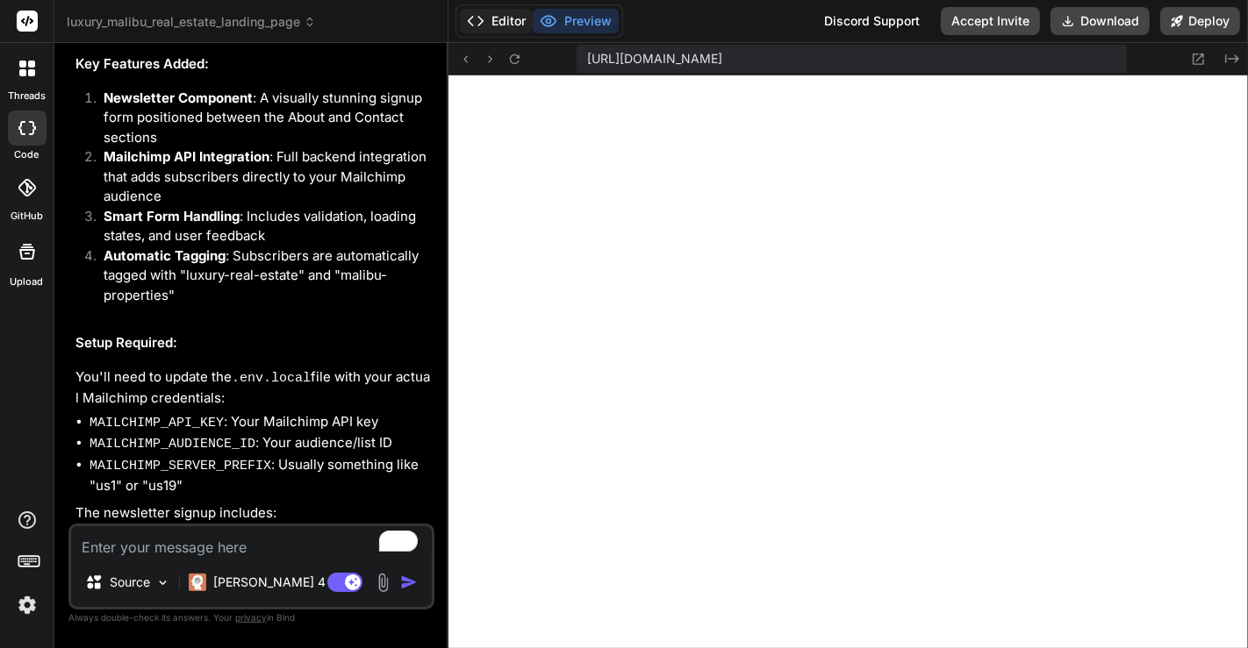
click at [493, 24] on button "Editor" at bounding box center [496, 21] width 73 height 25
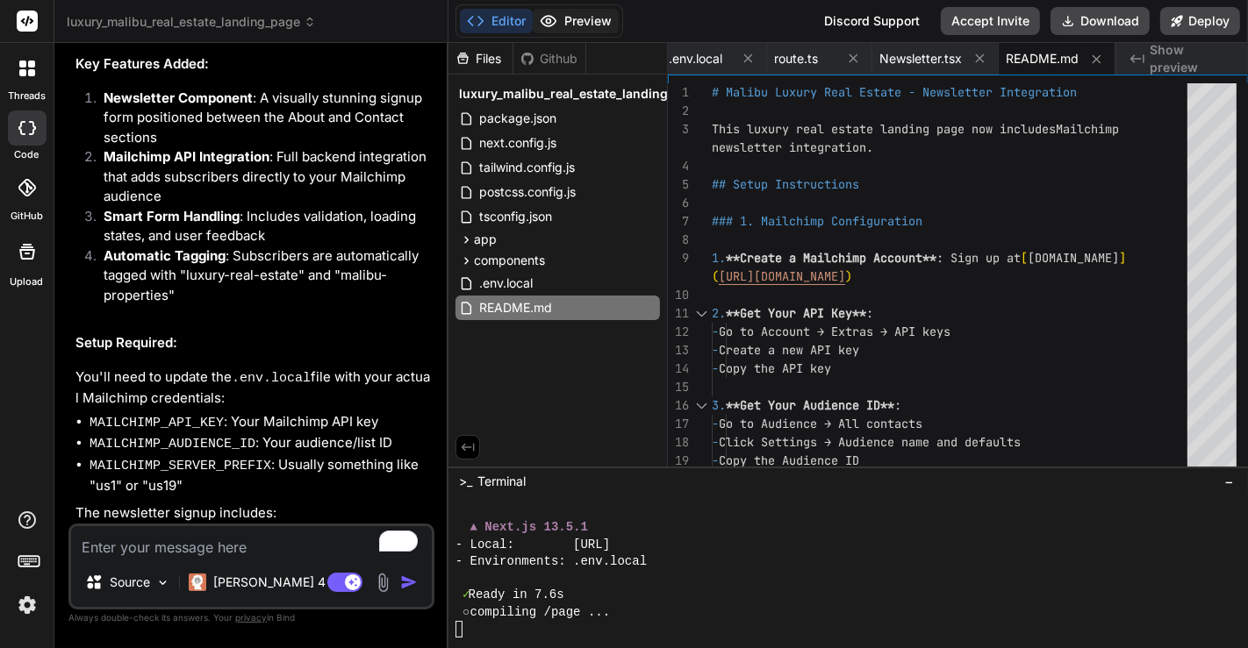
click at [559, 21] on button "Preview" at bounding box center [576, 21] width 86 height 25
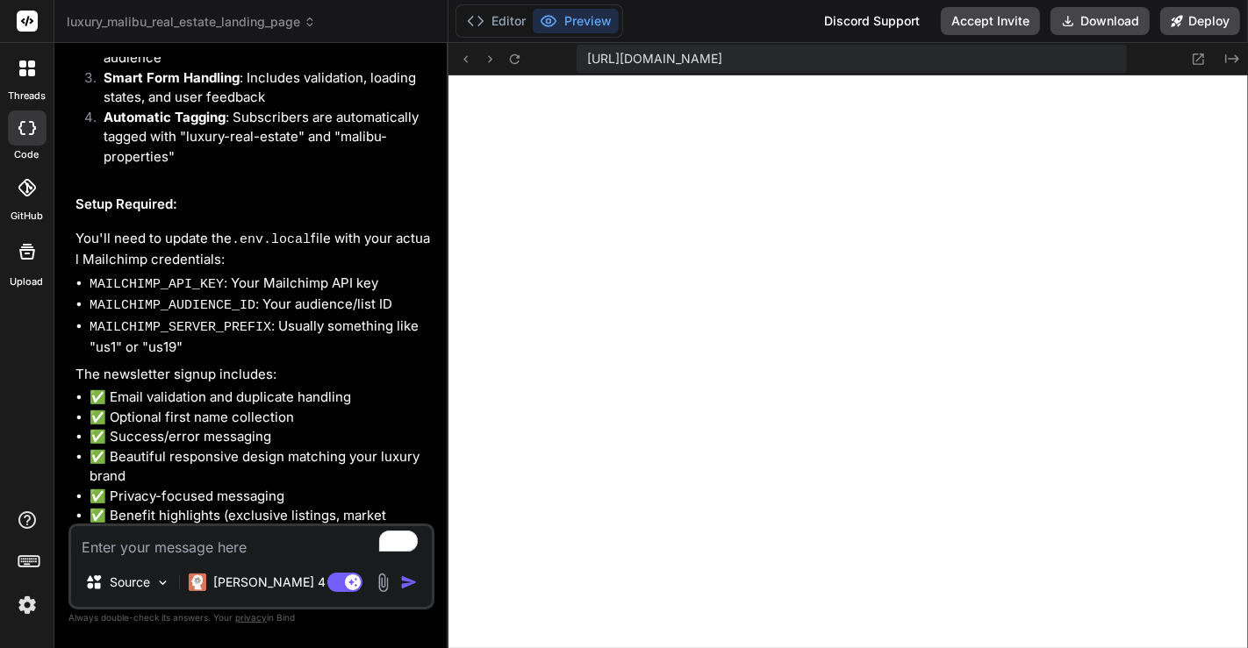
scroll to position [3548, 0]
click at [1003, 61] on icon at bounding box center [1198, 59] width 15 height 15
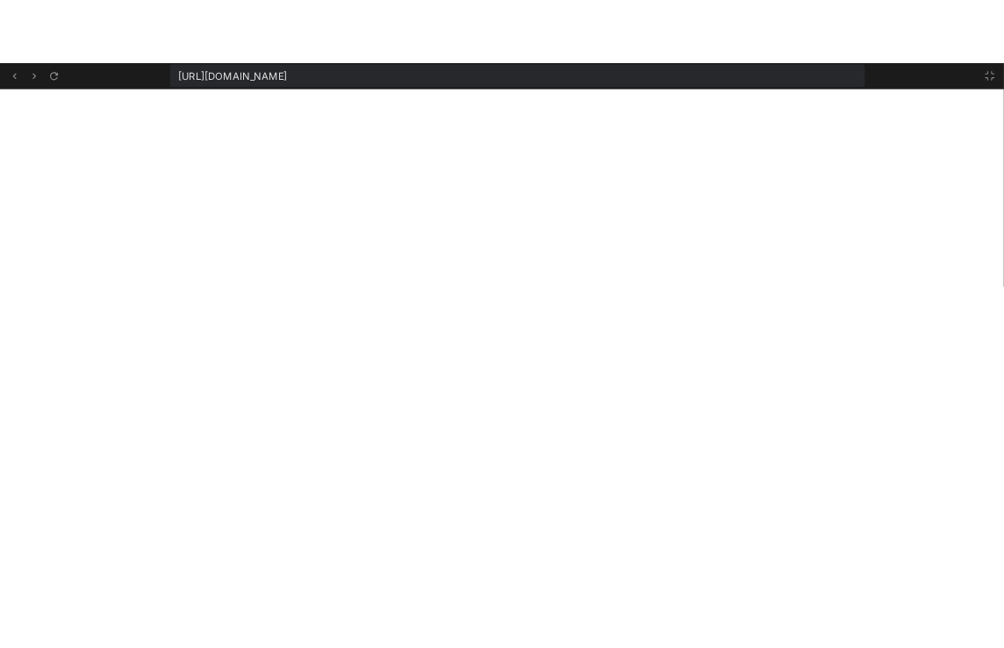
scroll to position [3954, 0]
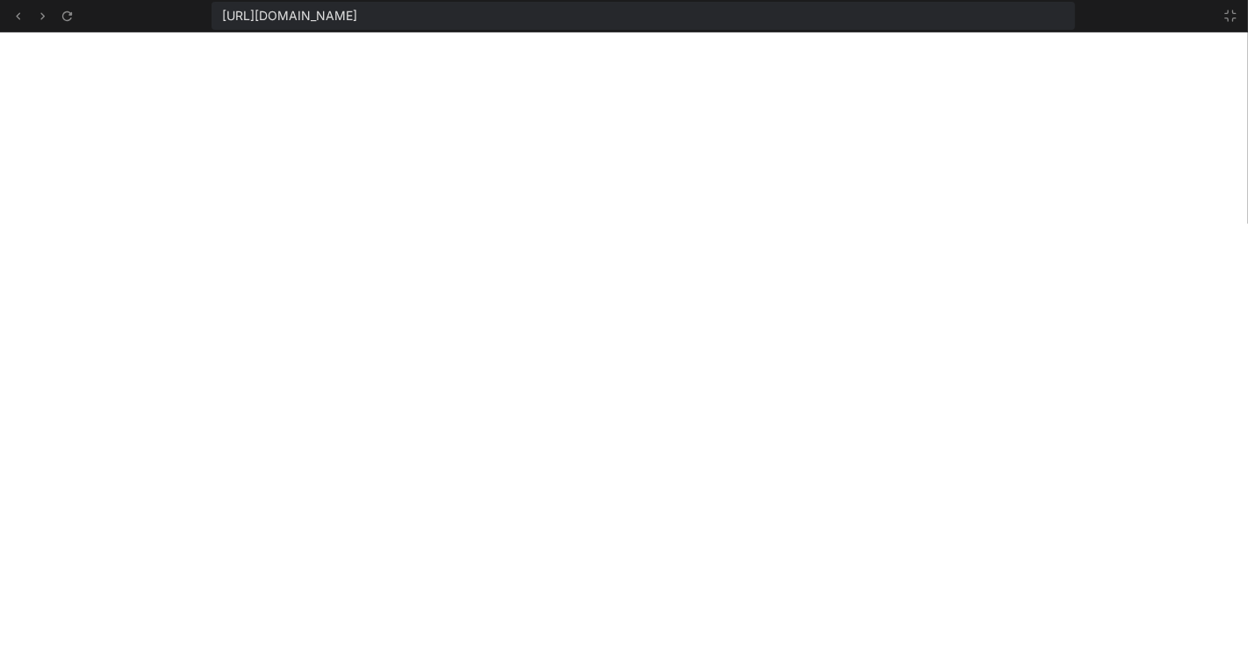
type textarea "x"
type textarea "- Modifying the interests/tags in the API route - Adding more form fields (phon…"
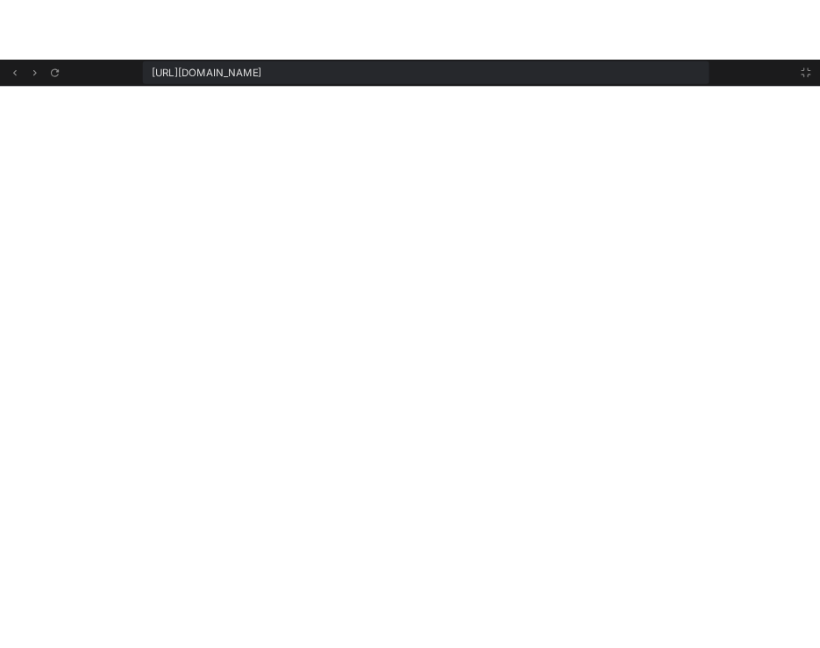
scroll to position [2823, 0]
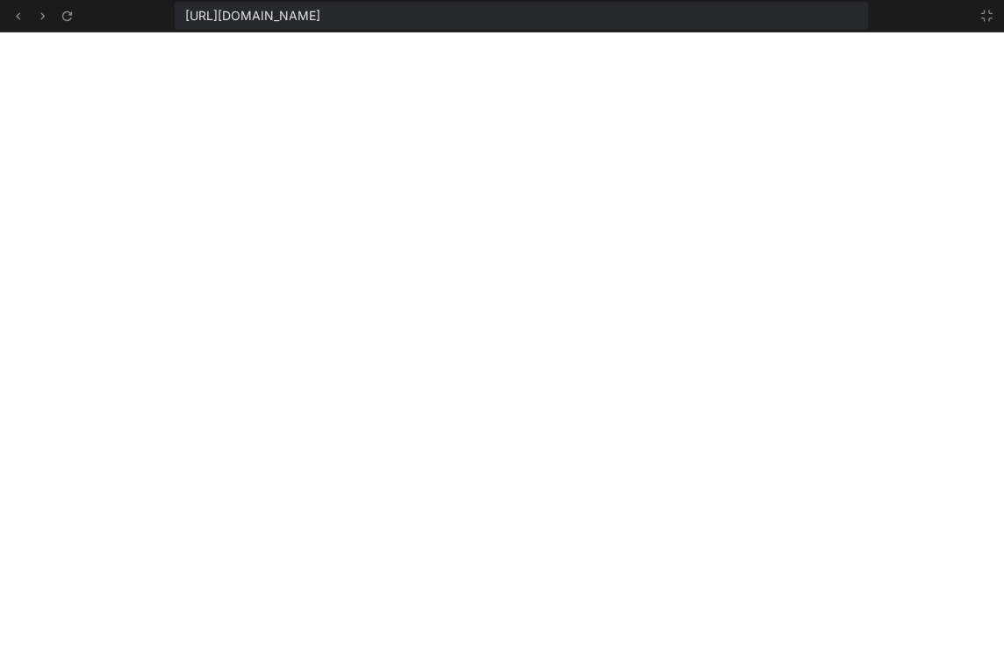
type textarea "x"
type textarea "in the API route - Adding more form fields (phone, property interest, etc.) - C…"
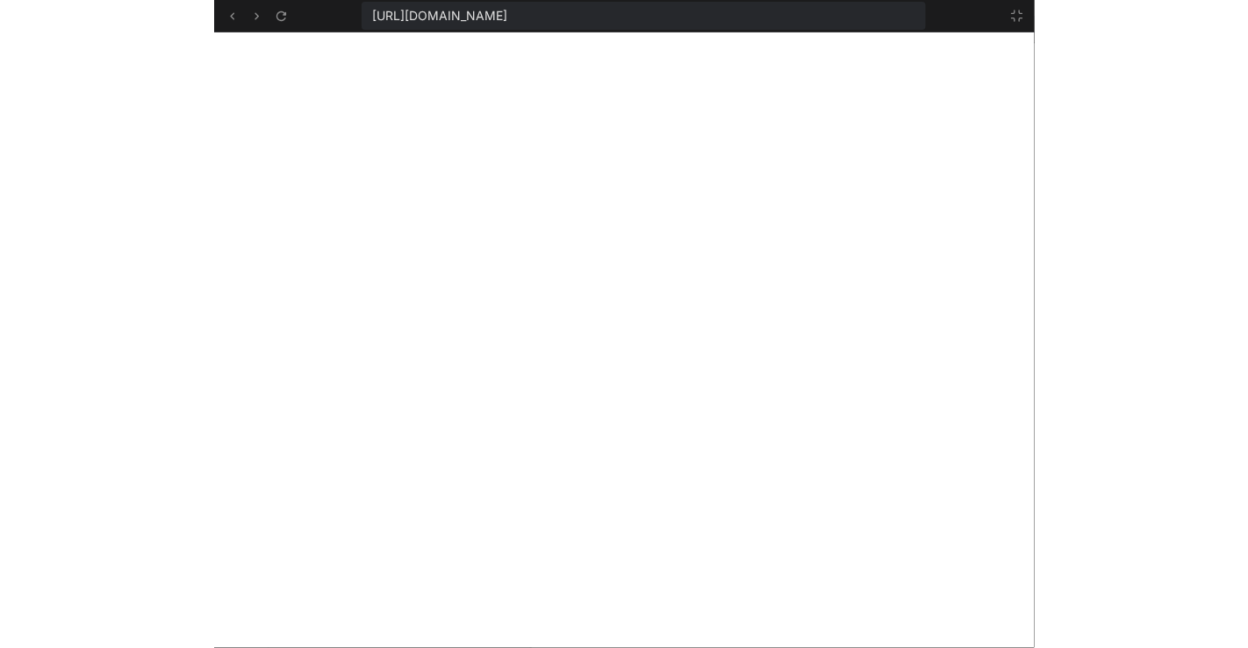
scroll to position [4478, 0]
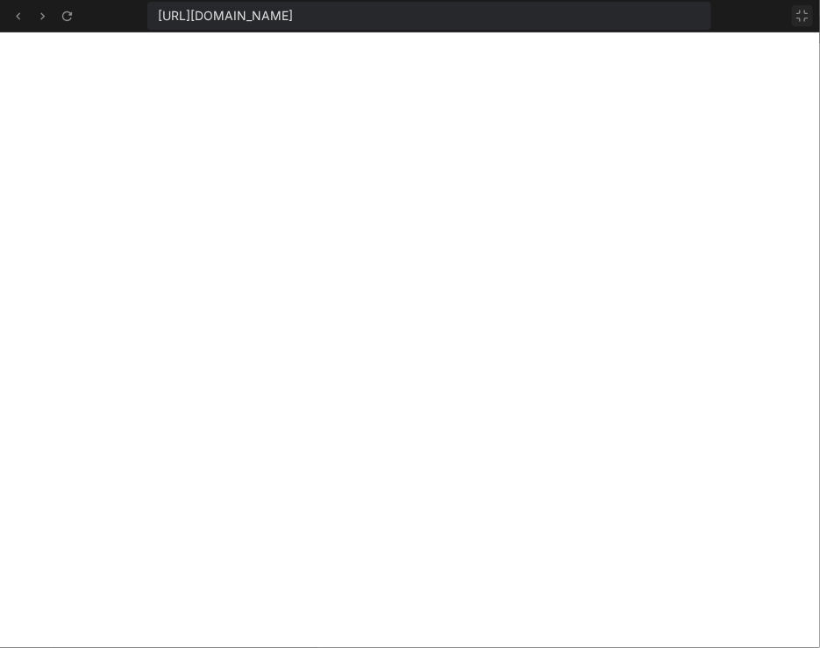
click at [803, 14] on icon at bounding box center [803, 16] width 14 height 14
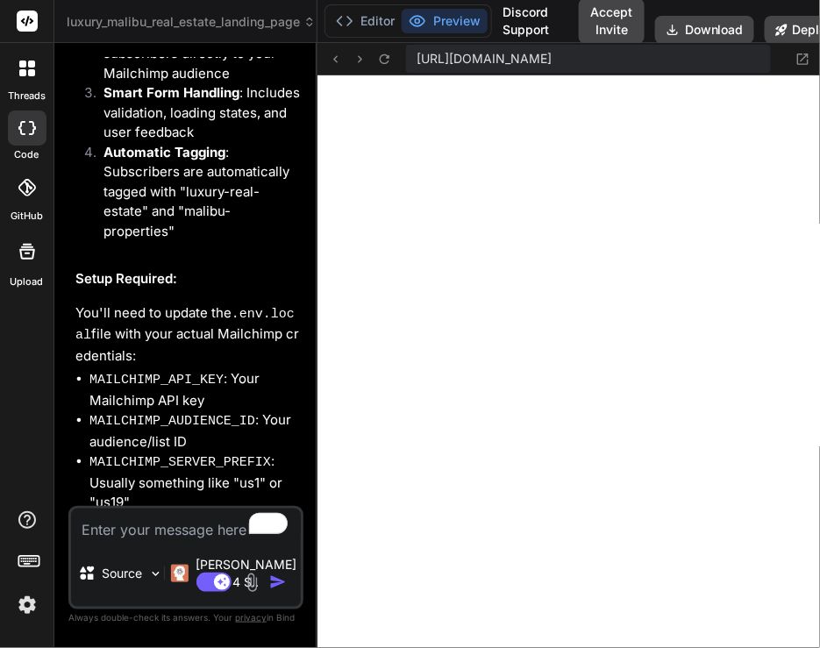
type textarea "x"
type textarea "- Modifying the interests/tags in the API route - Adding more form fields (phon…"
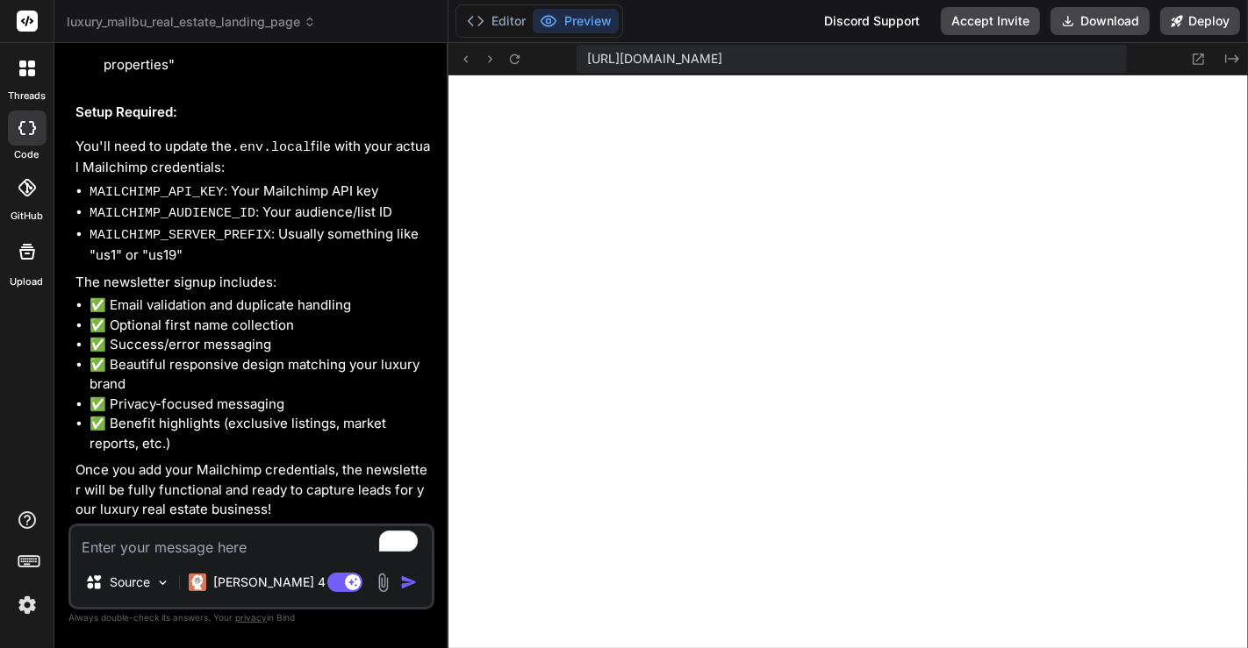
type textarea "x"
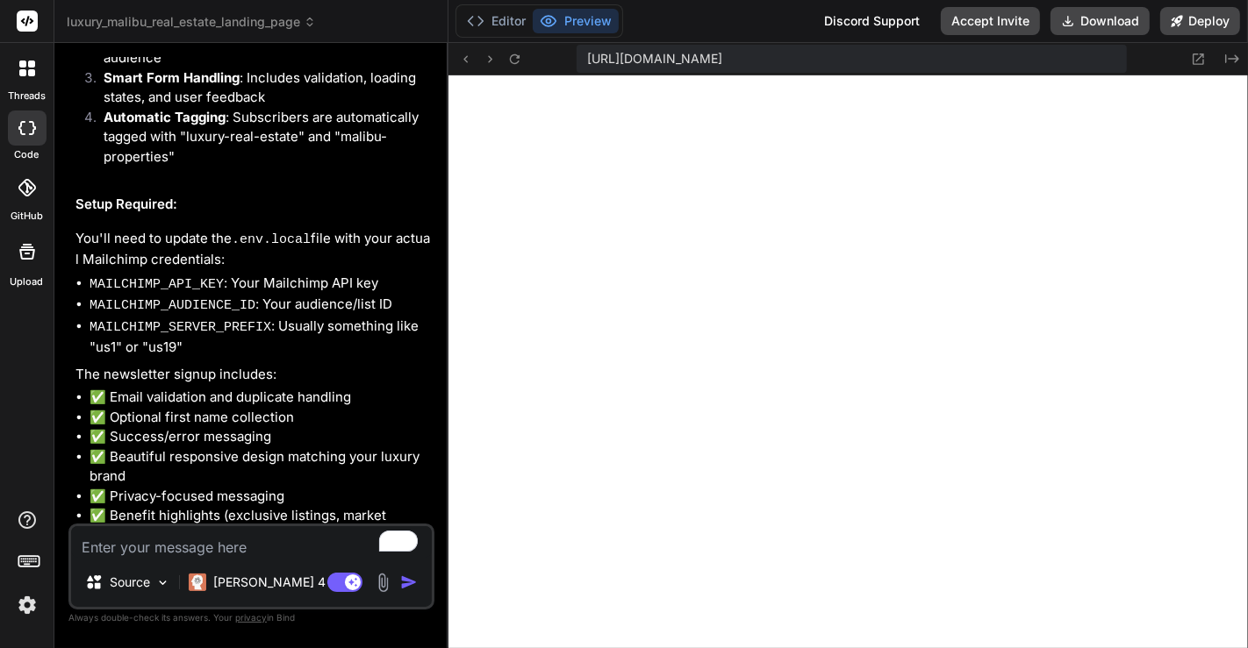
scroll to position [2560, 0]
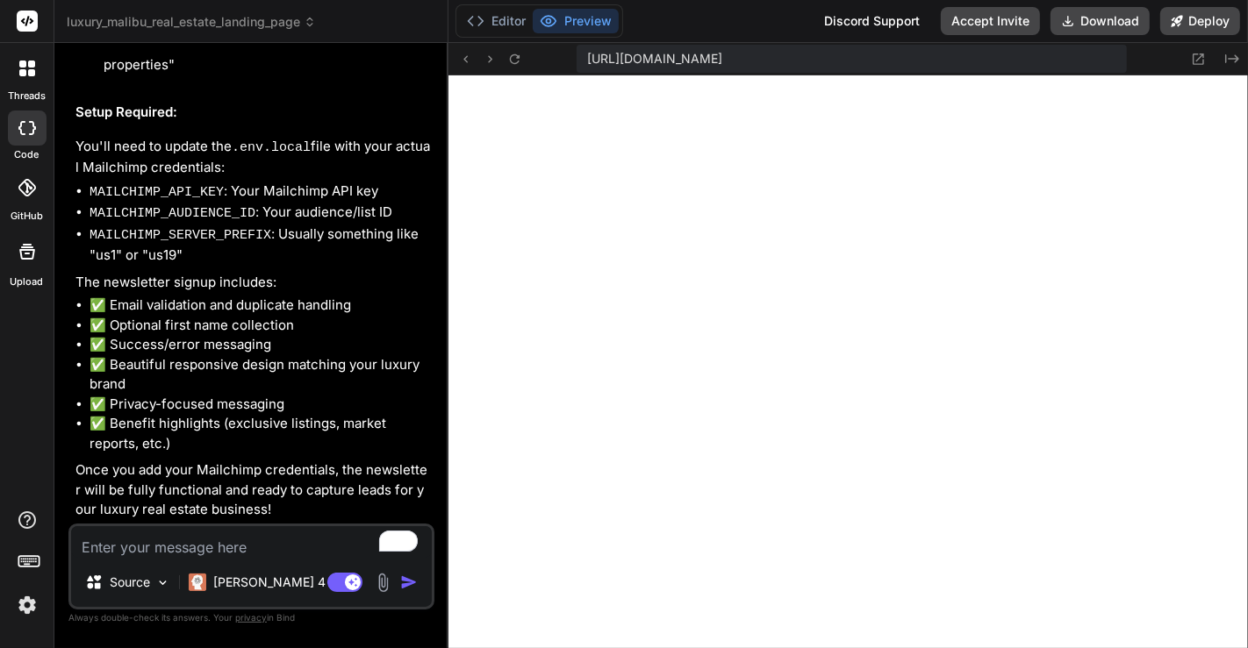
click at [206, 551] on textarea "To enrich screen reader interactions, please activate Accessibility in Grammarl…" at bounding box center [251, 542] width 361 height 32
paste textarea "Create listing pages and show the below properties on the homepage address,pric…"
type textarea "Create listing pages and show the below properties on the homepage address,pric…"
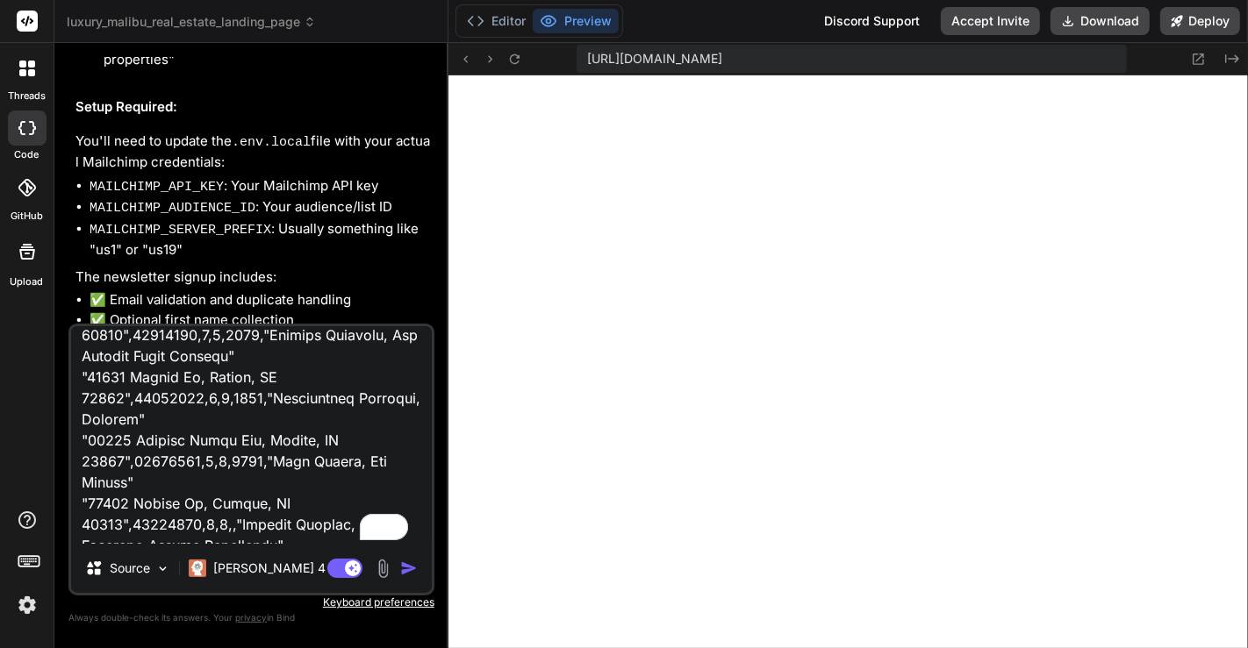
scroll to position [0, 0]
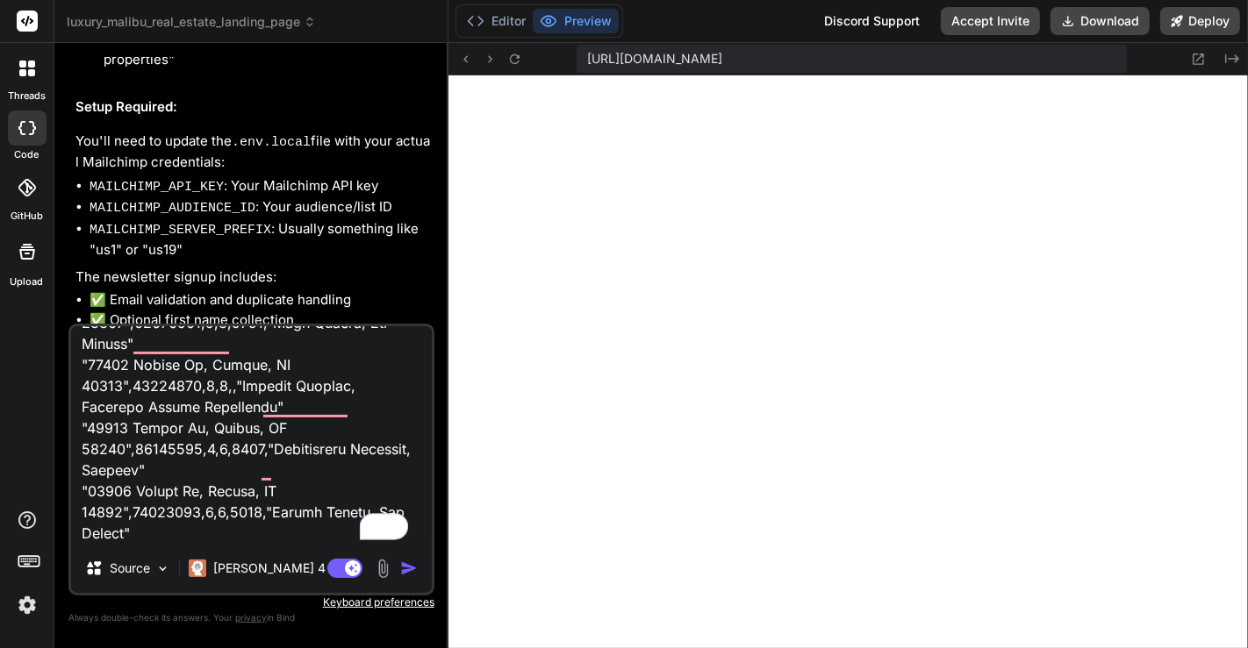
type textarea "x"
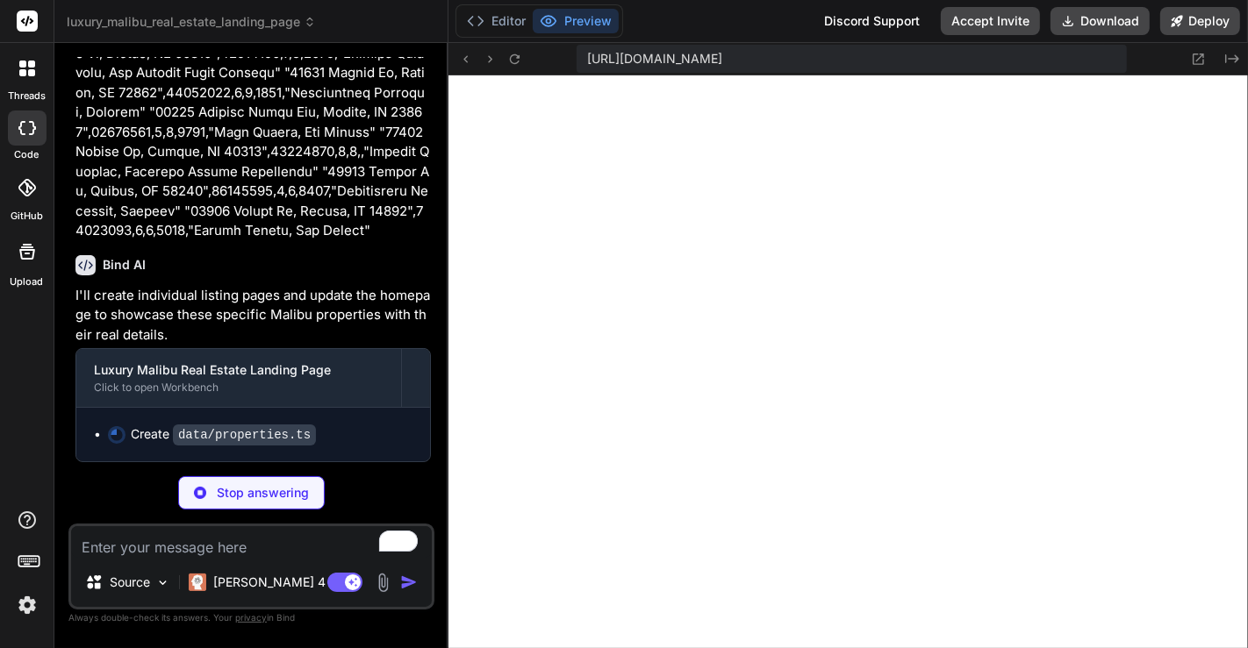
type textarea "x"
type textarea "style: 'currency', currency: 'USD', minimumFractionDigits: 0, maximumFractionDi…"
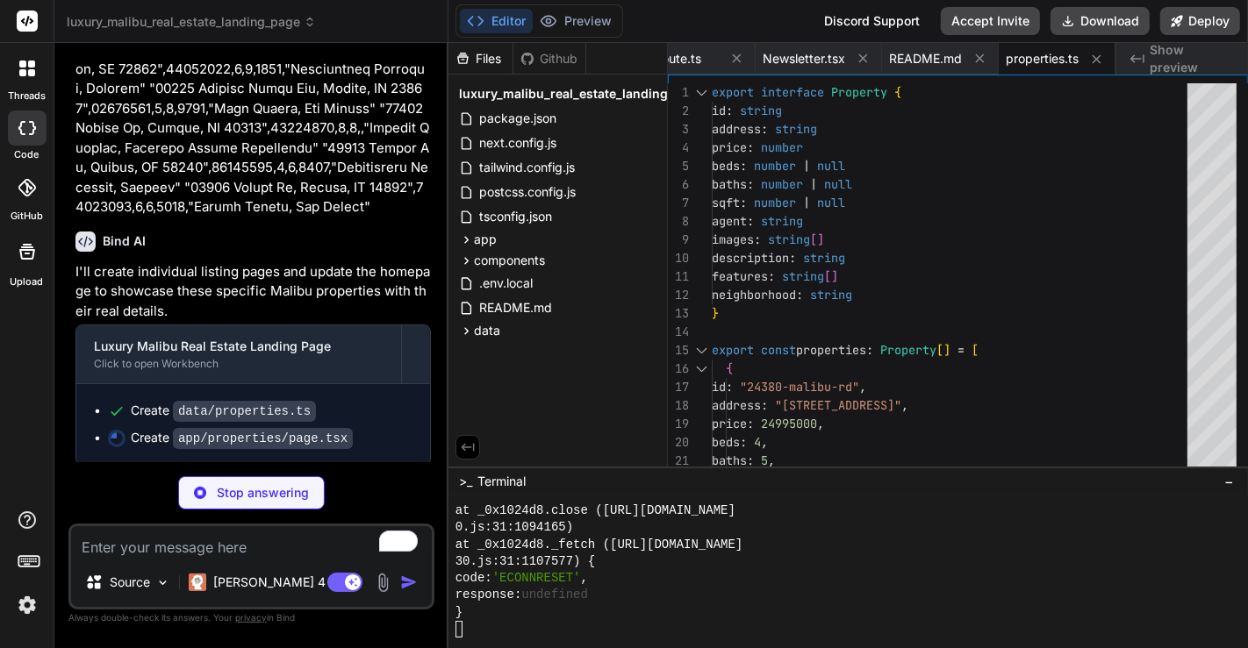
type textarea "x"
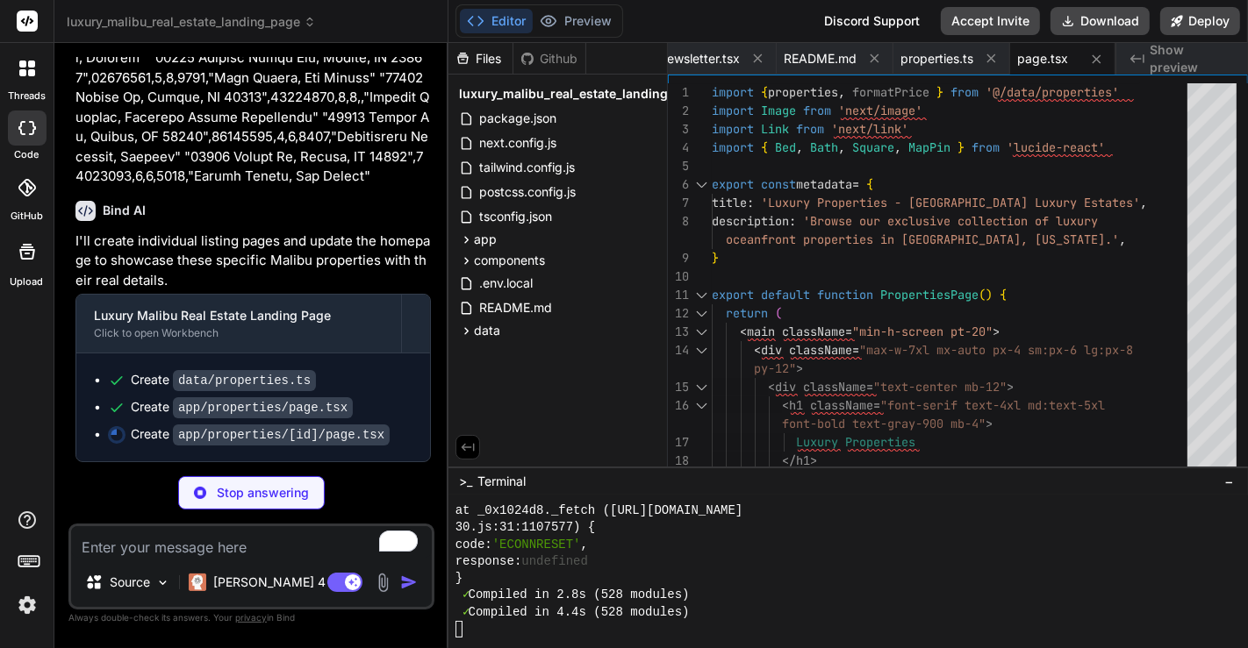
scroll to position [3346, 0]
type textarea "x"
type textarea "hover:bg-yellow-400 transition-colors" > ← Back to All Properties </Link> </div…"
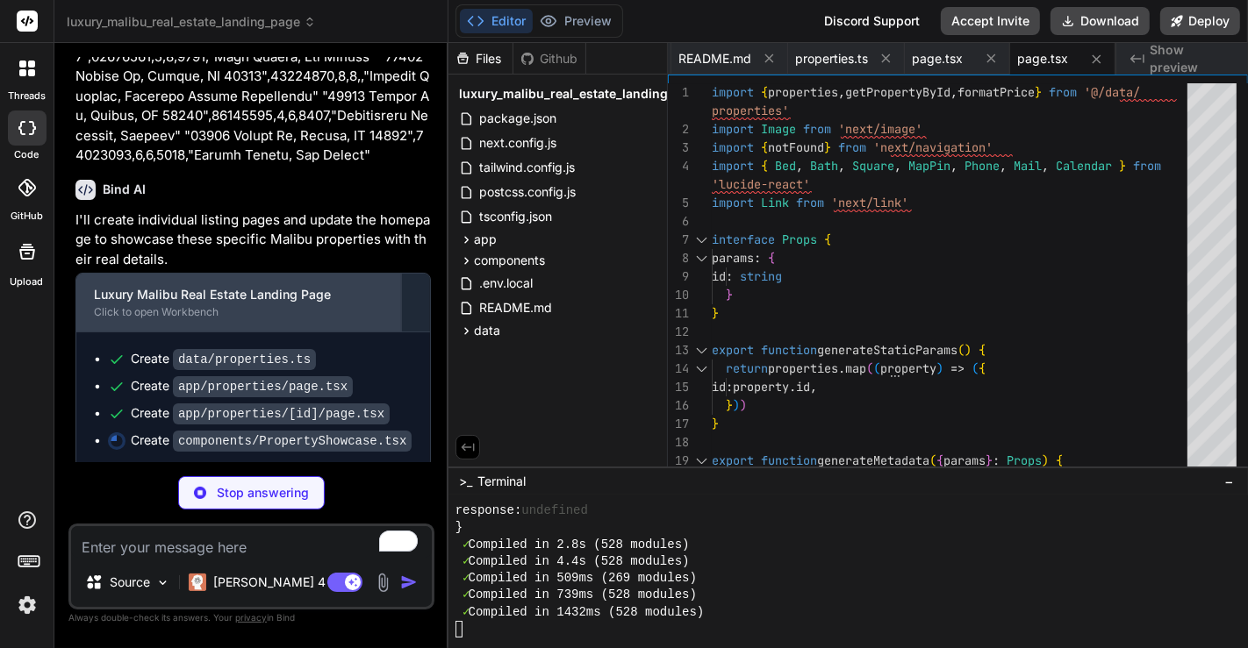
scroll to position [3376, 0]
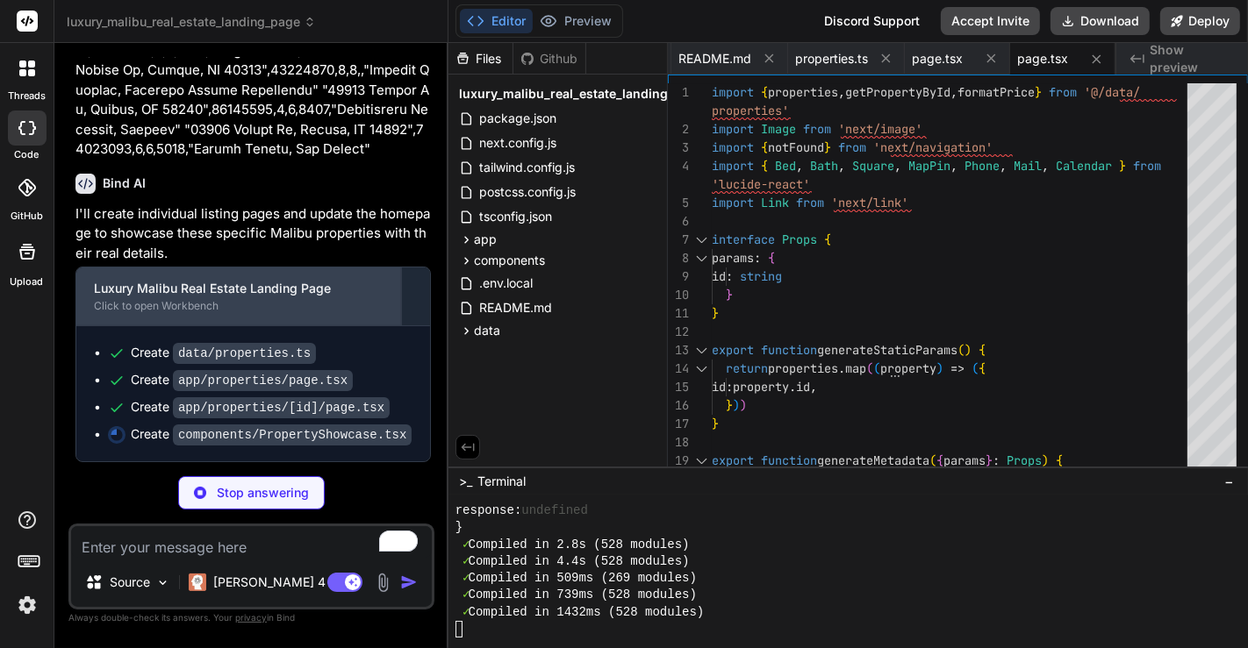
type textarea "x"
type textarea "> View All Properties </Link> </div> </div> </section> ) }"
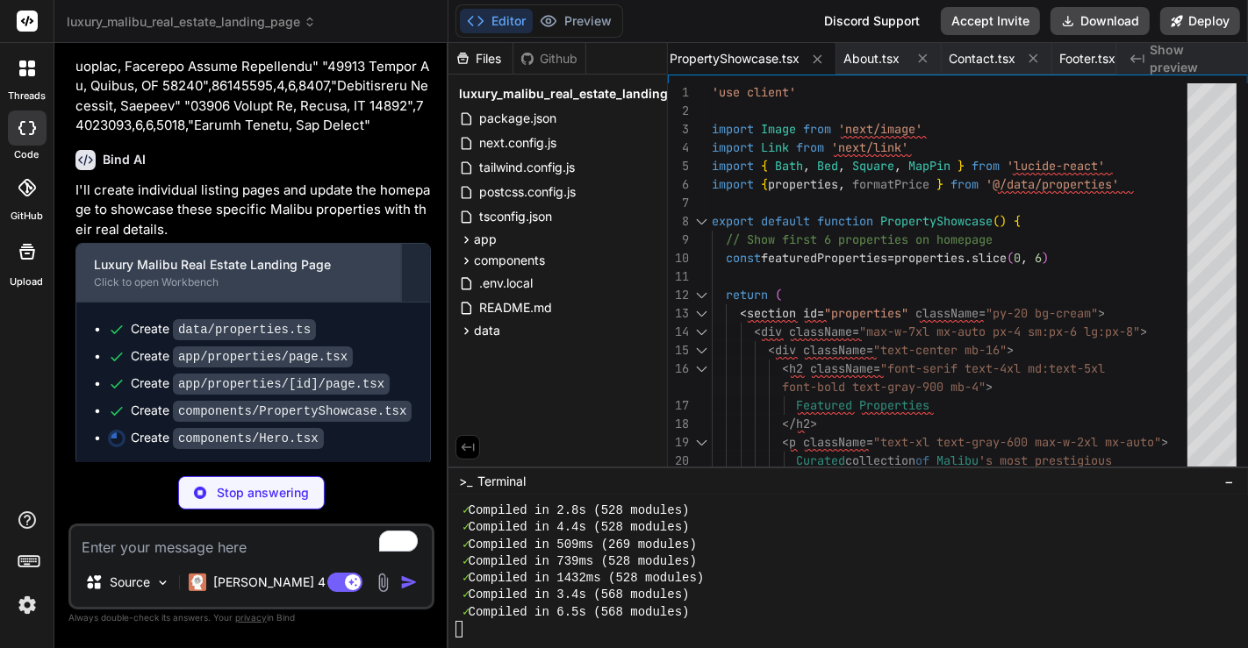
scroll to position [4444, 0]
type textarea "x"
type textarea "</div> </section> ) }"
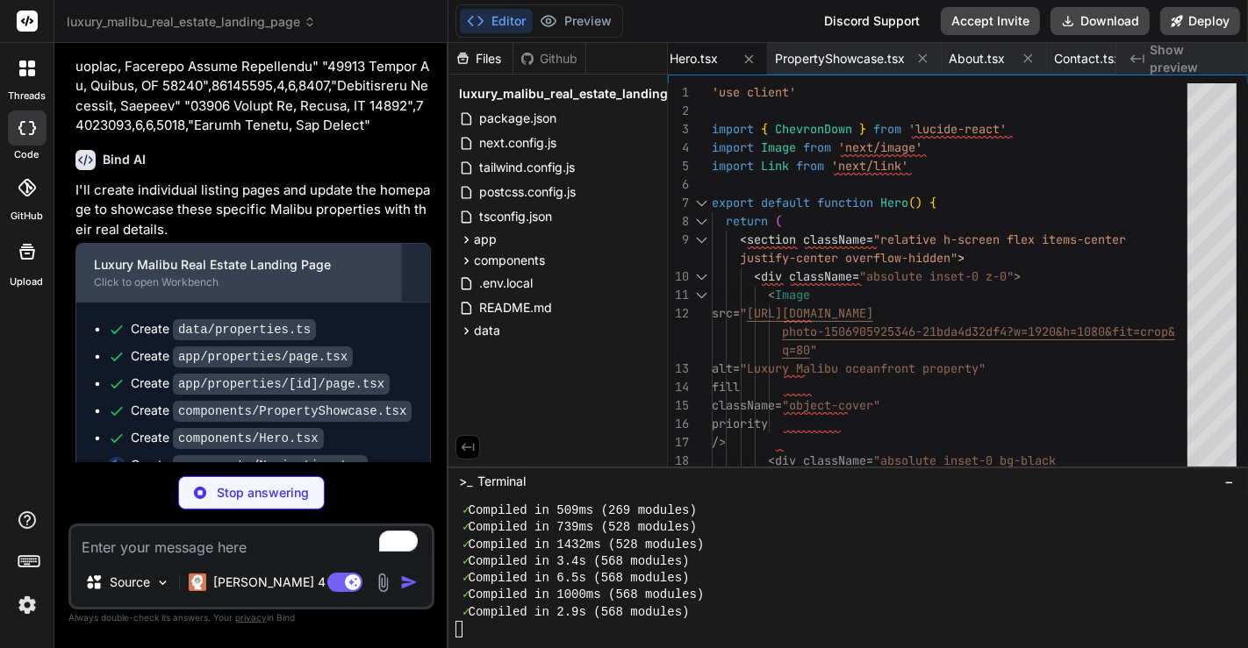
scroll to position [3429, 0]
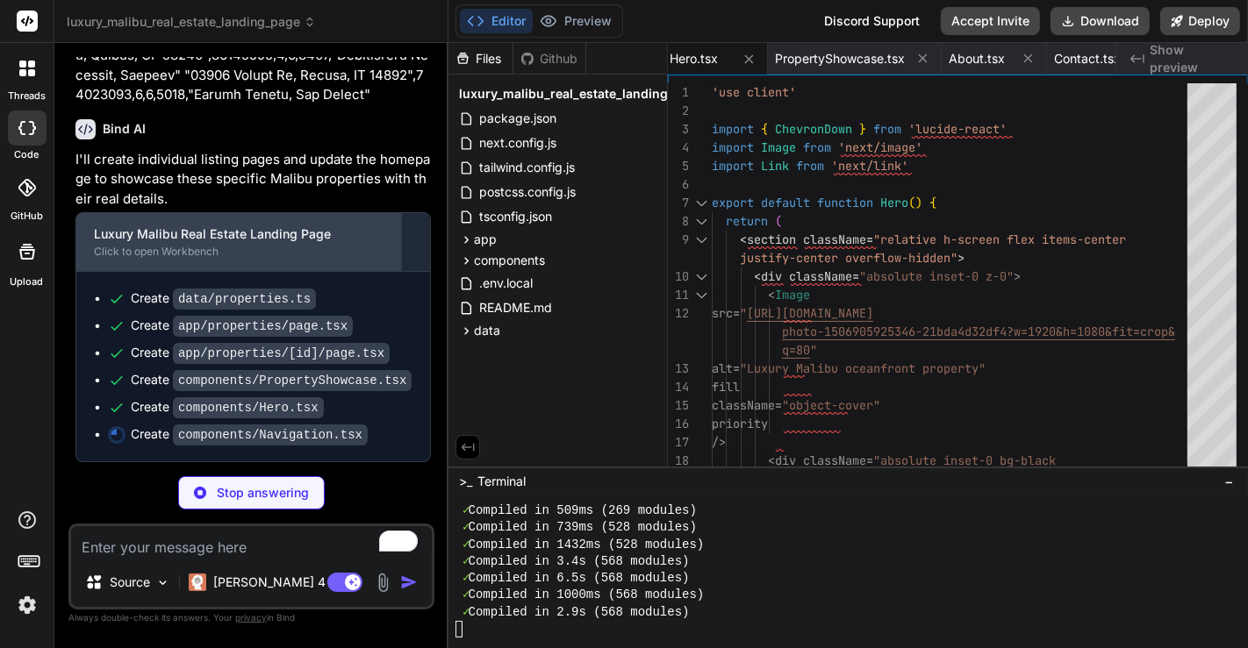
type textarea "x"
type textarea "</div> </nav> ) }"
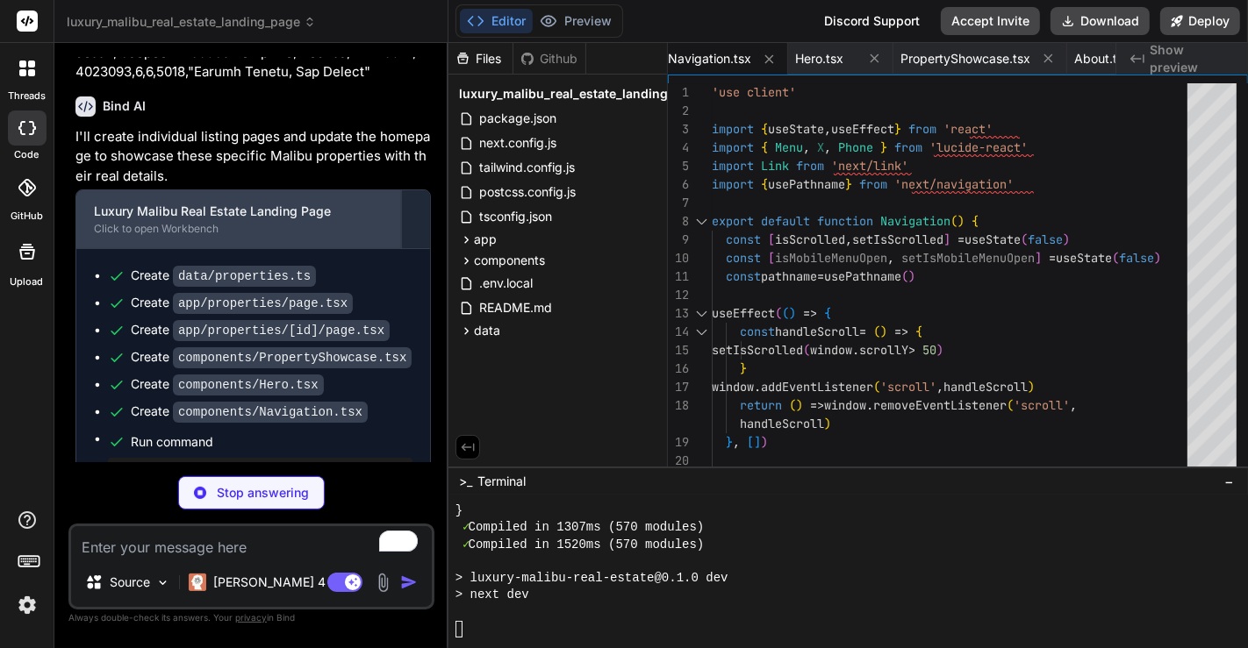
scroll to position [6995, 0]
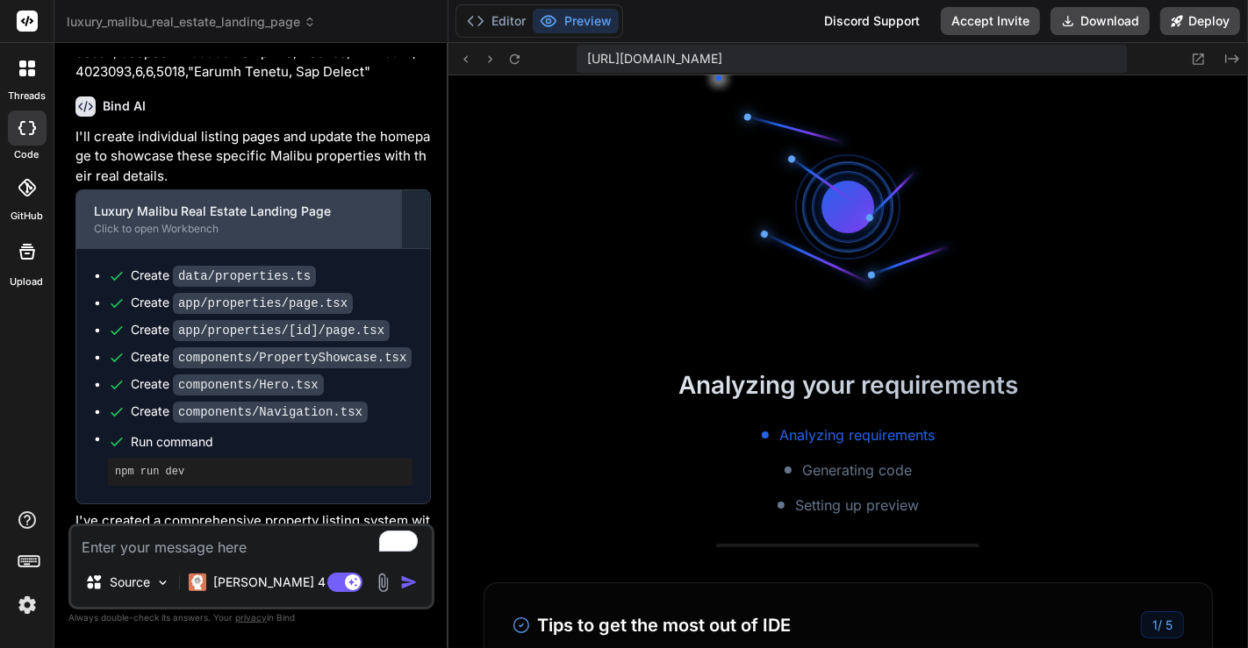
type textarea "x"
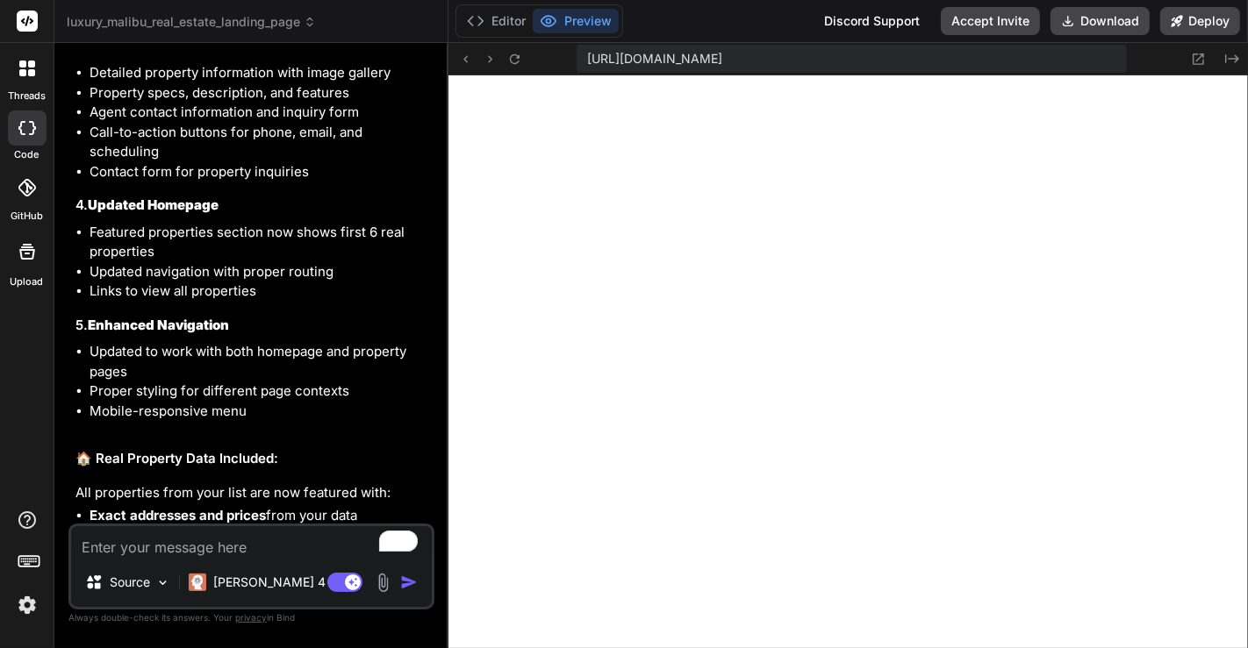
scroll to position [4578, 0]
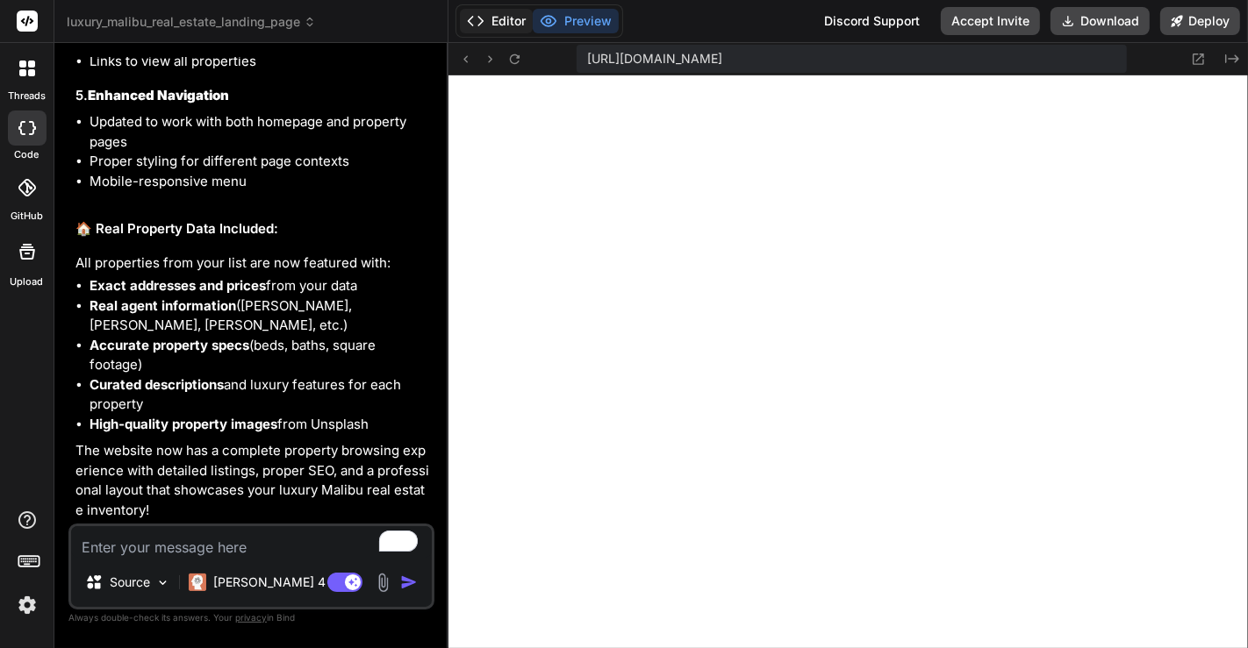
click at [492, 24] on button "Editor" at bounding box center [496, 21] width 73 height 25
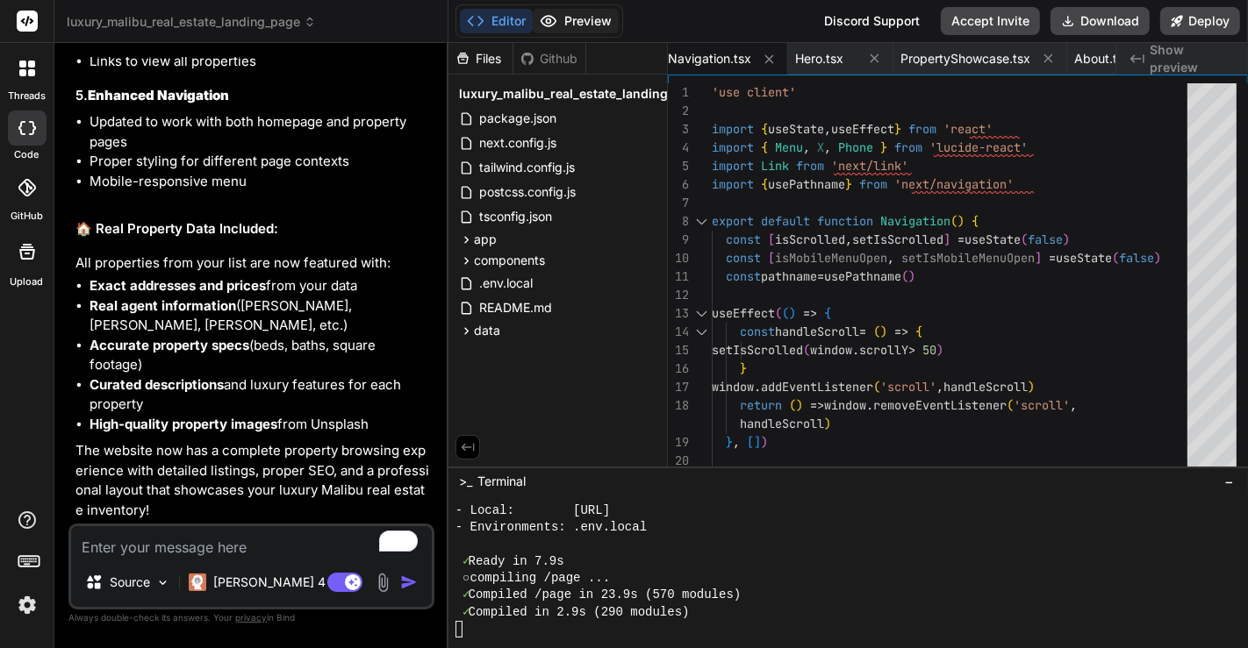
click at [571, 26] on button "Preview" at bounding box center [576, 21] width 86 height 25
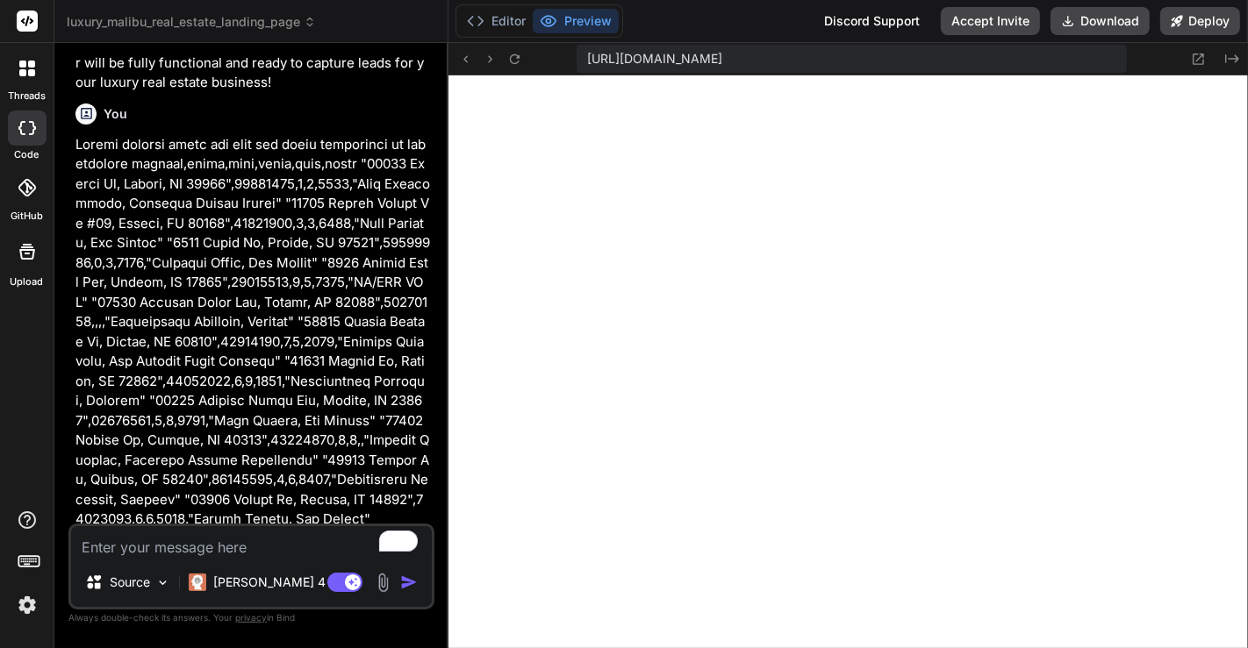
scroll to position [7215, 0]
click at [1003, 61] on icon at bounding box center [1198, 59] width 15 height 15
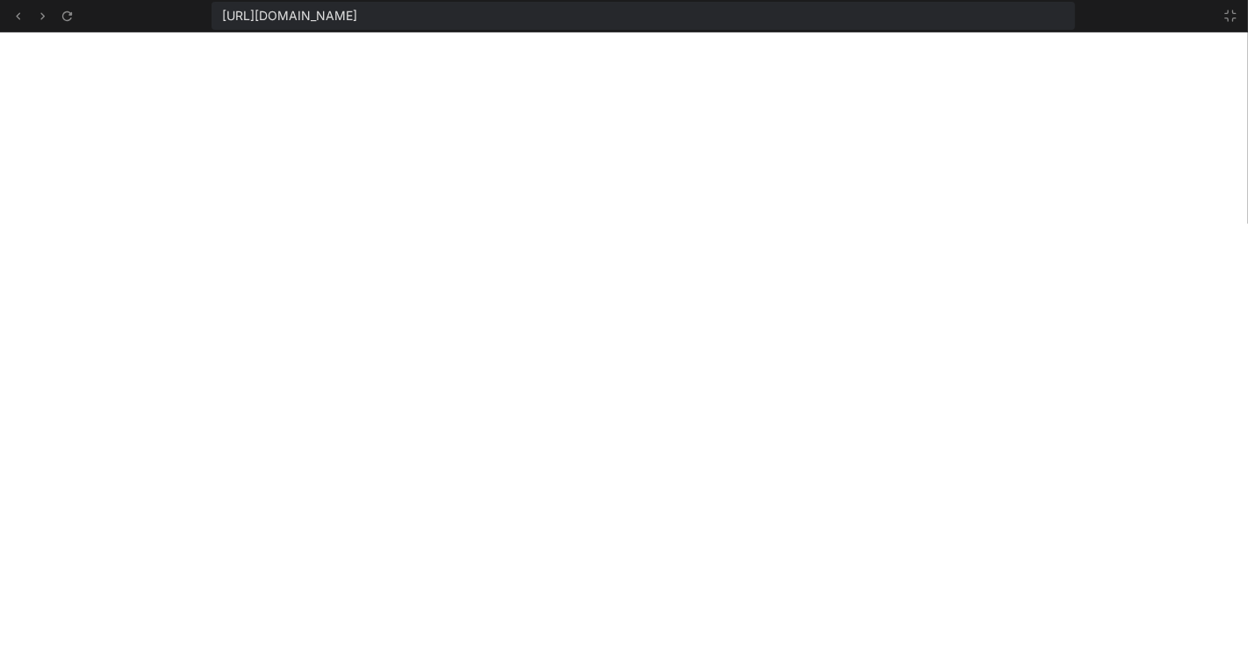
scroll to position [7232, 0]
click at [1003, 13] on icon at bounding box center [1230, 16] width 14 height 14
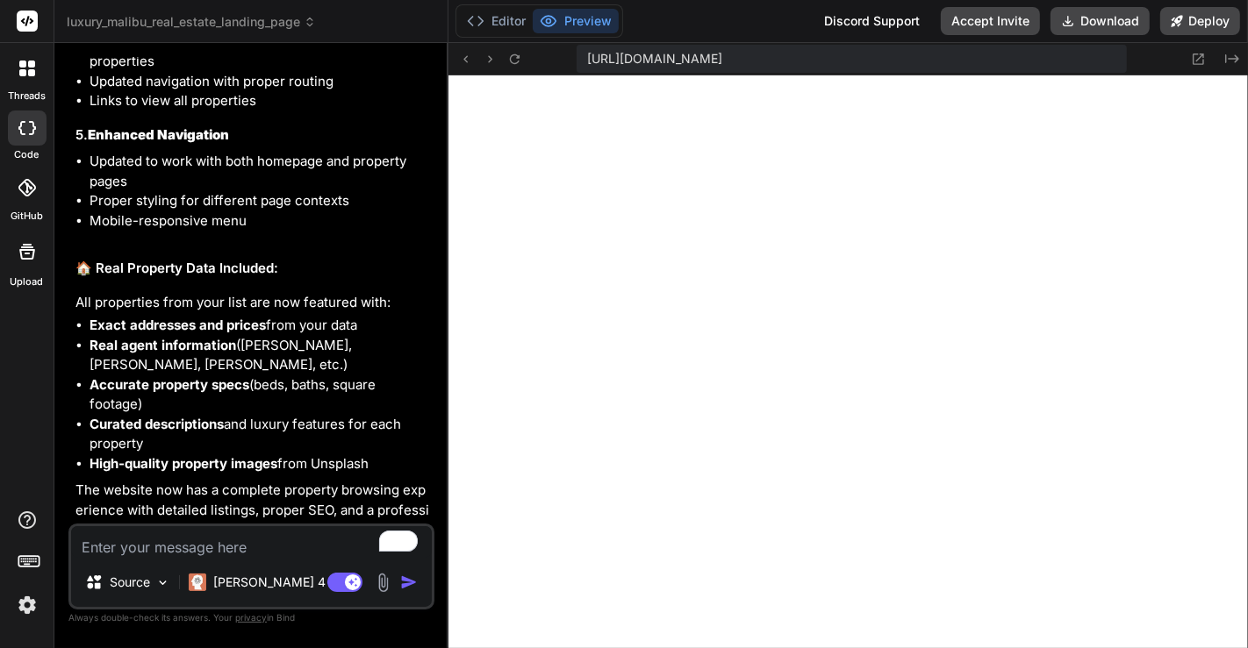
scroll to position [4578, 0]
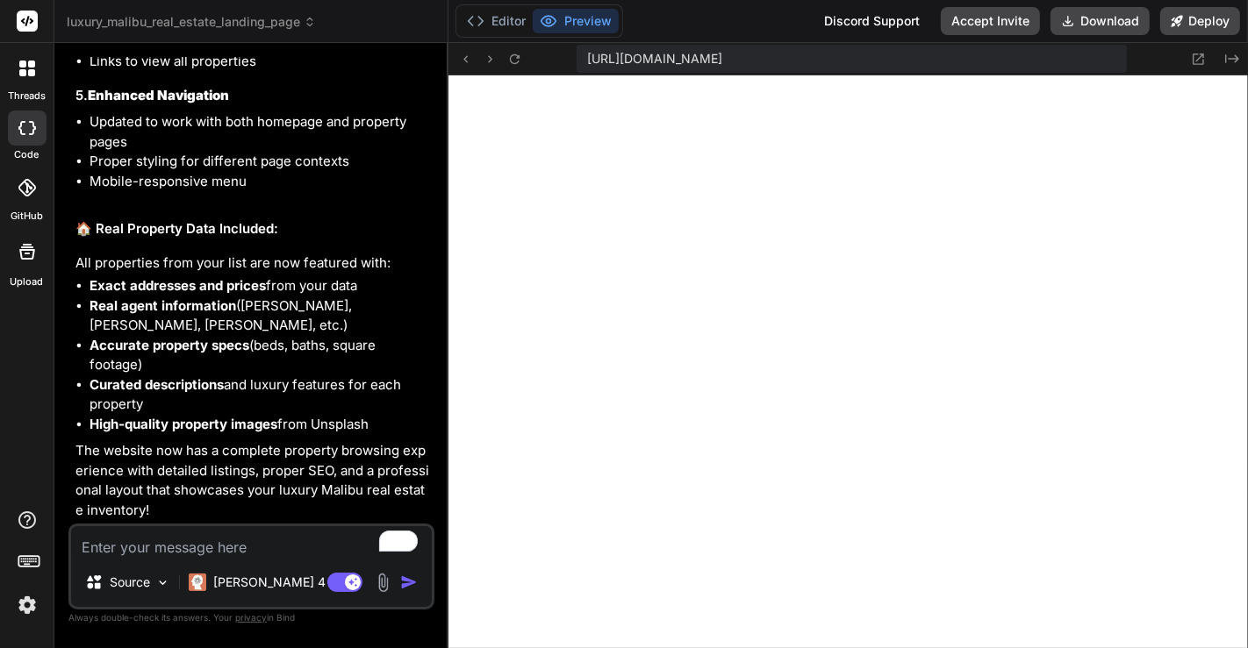
click at [189, 540] on textarea "To enrich screen reader interactions, please activate Accessibility in Grammarl…" at bounding box center [251, 542] width 361 height 32
paste textarea "Add the abiilty for users to sign in and save listing (heart). There should be …"
type textarea "Add the abiilty for users to sign in and save listing (heart). There should be …"
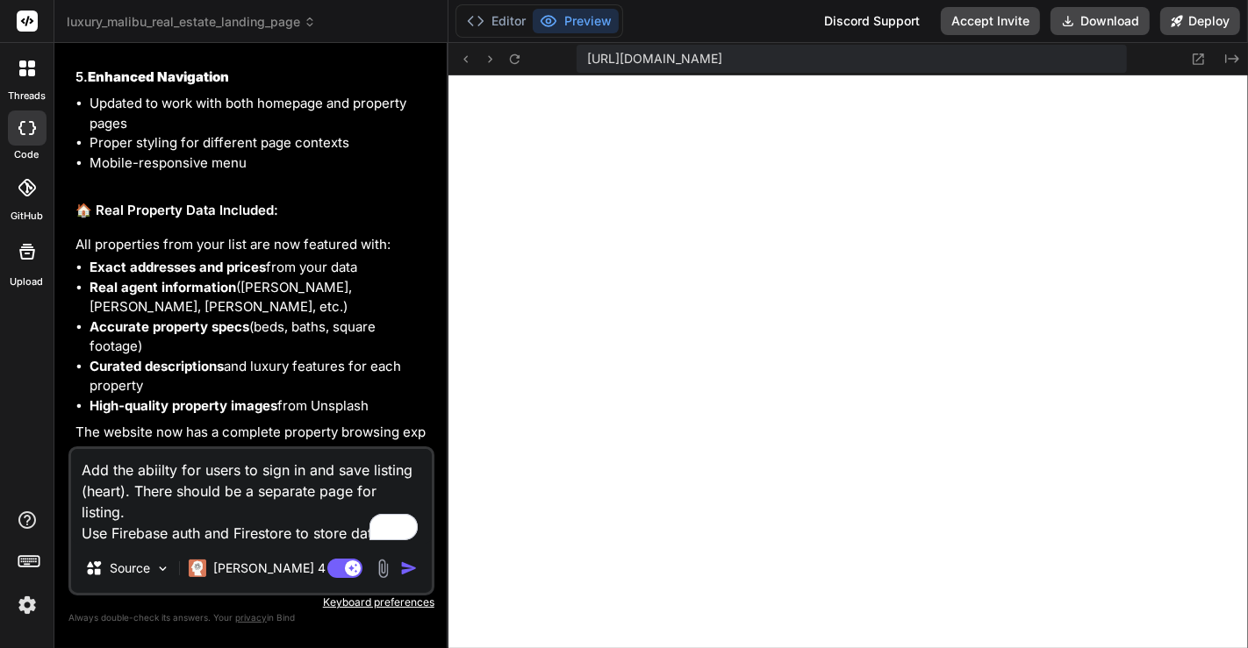
type textarea "x"
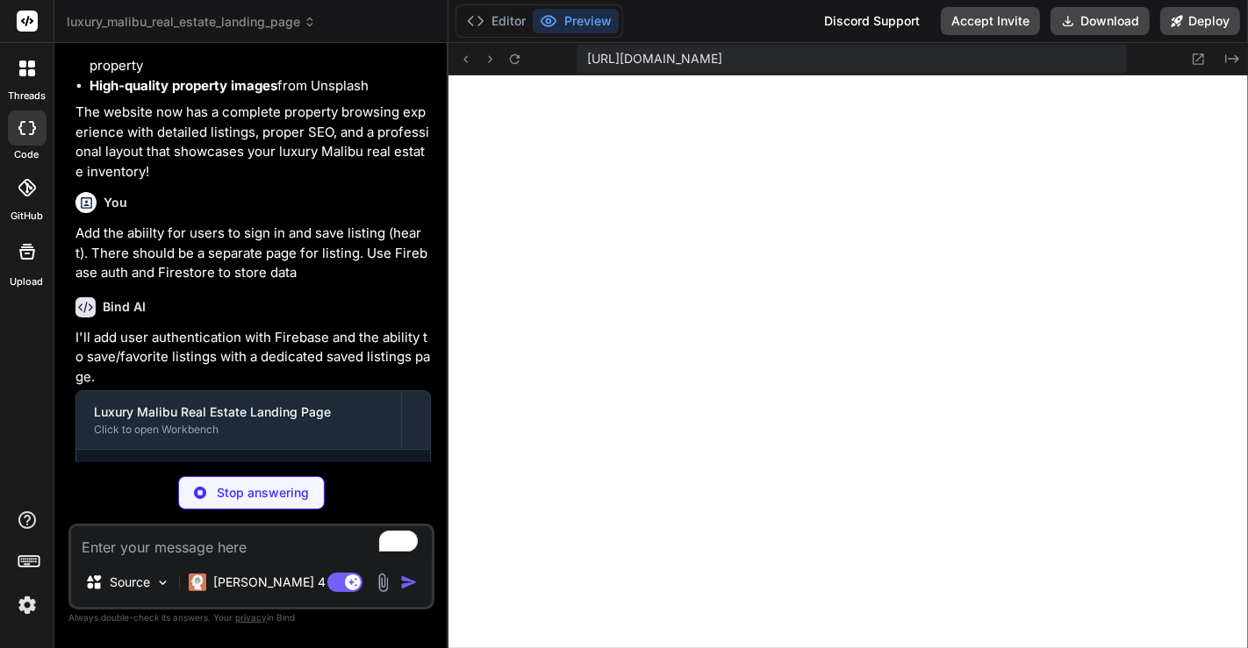
scroll to position [4957, 0]
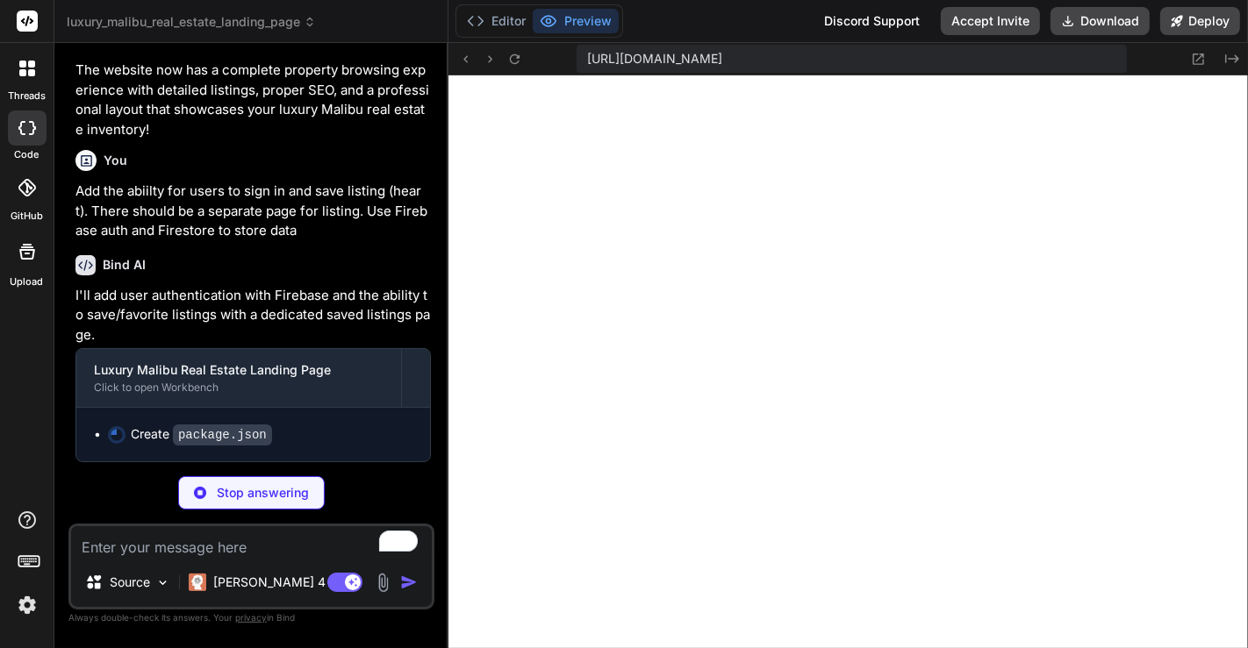
type textarea "x"
type textarea "} }"
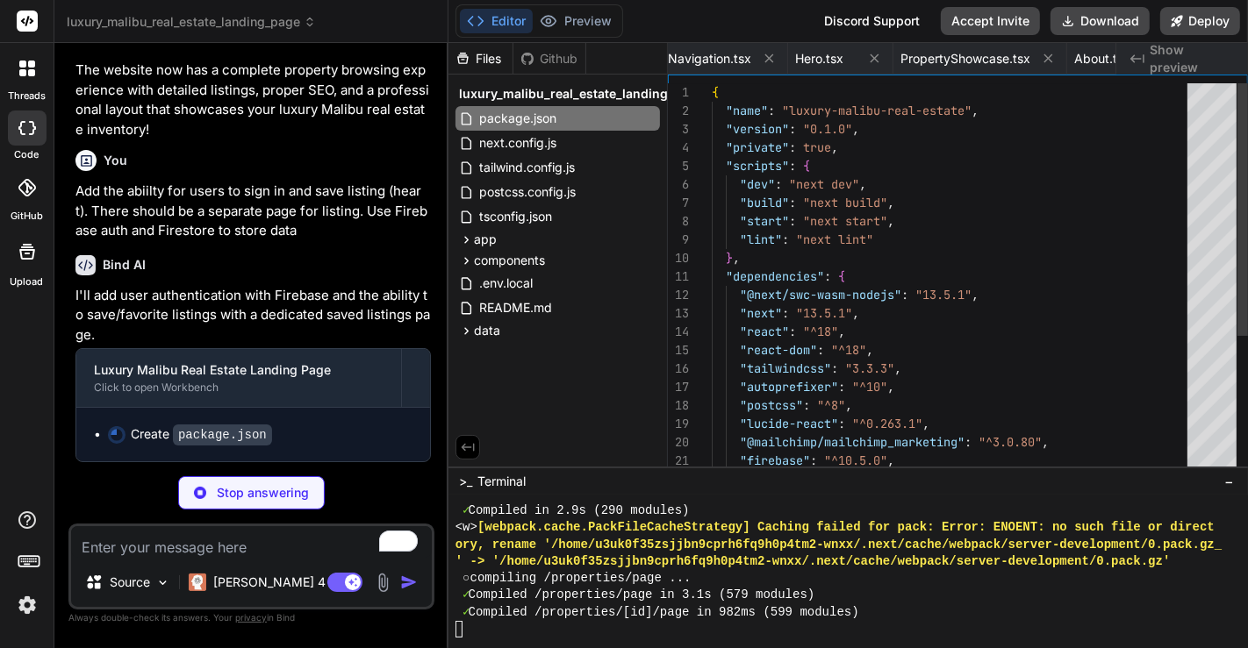
scroll to position [0, 0]
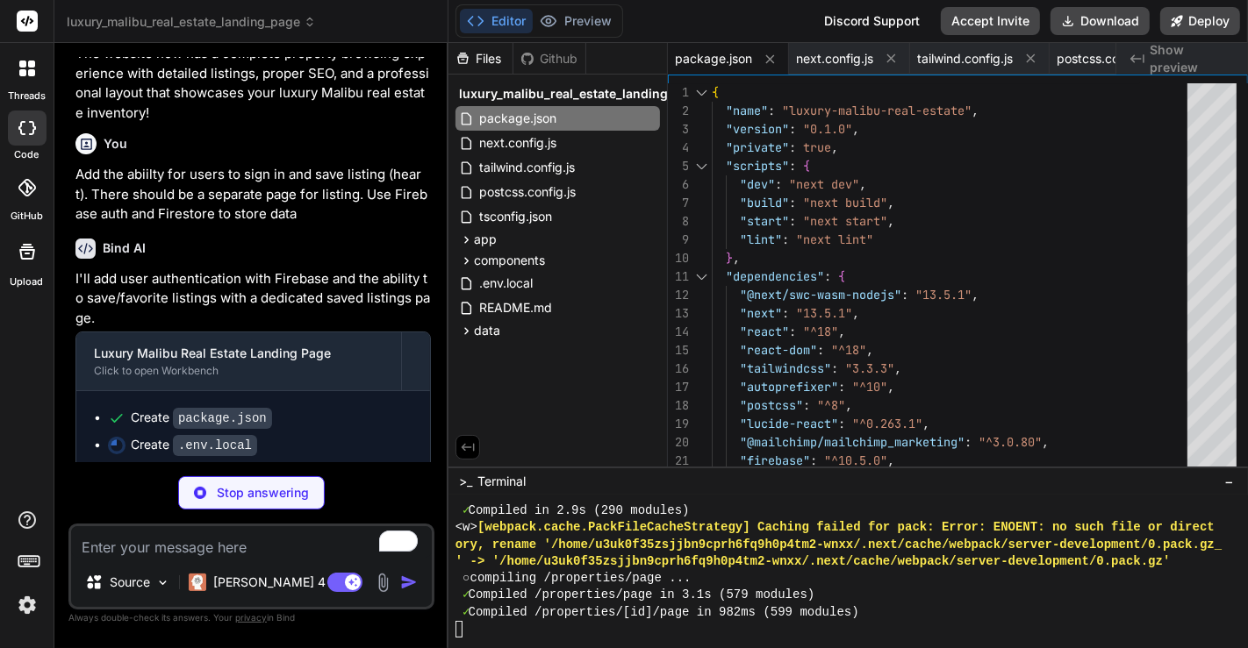
type textarea "x"
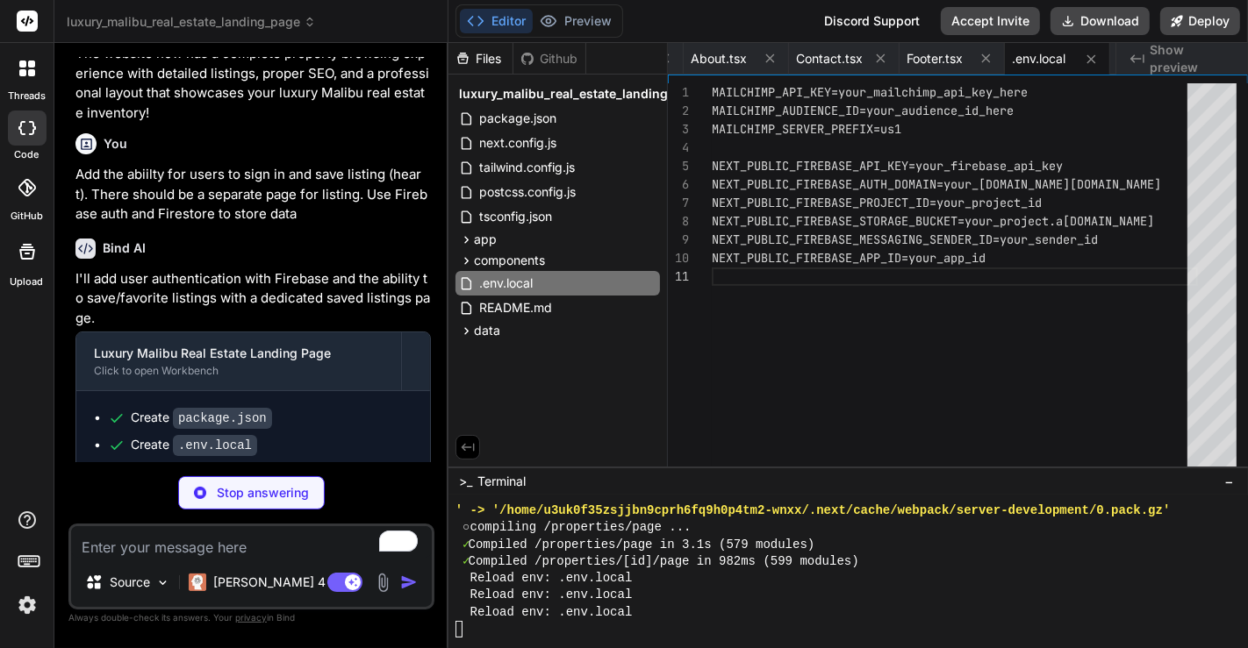
scroll to position [7283, 0]
type textarea "x"
type textarea "NEXT_PUBLIC_FIREBASE_MESSAGING_SENDER_ID, appId: [DOMAIN_NAME]_PUBLIC_FIREBASE_…"
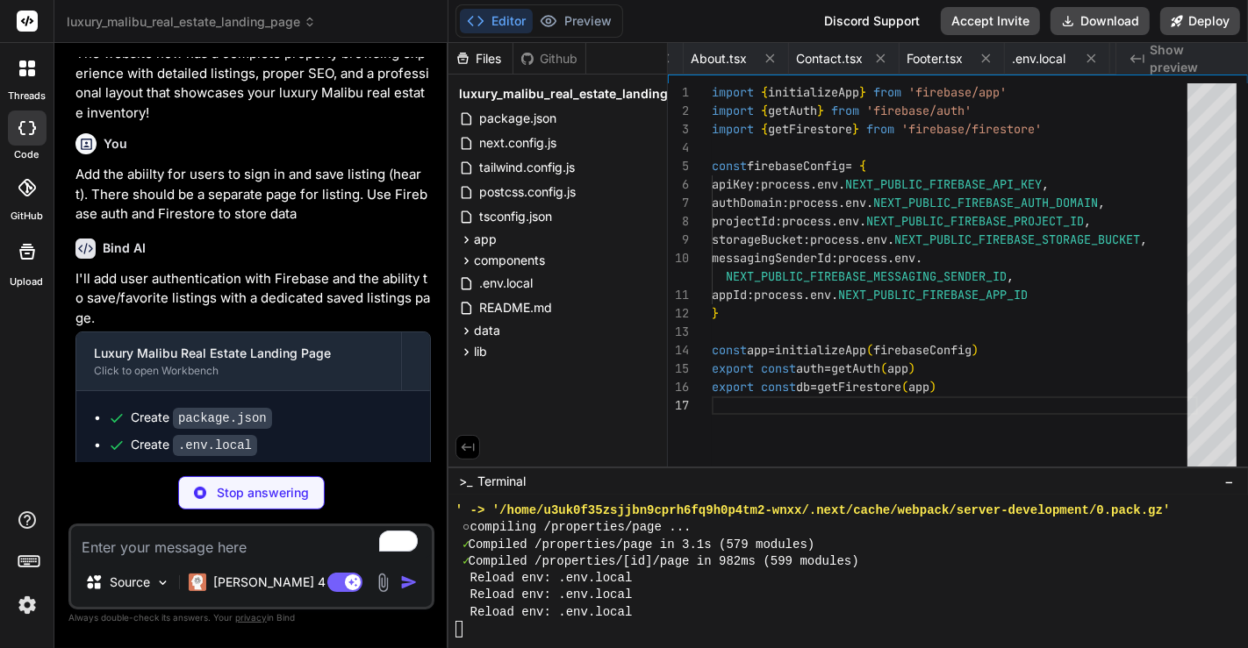
scroll to position [0, 2128]
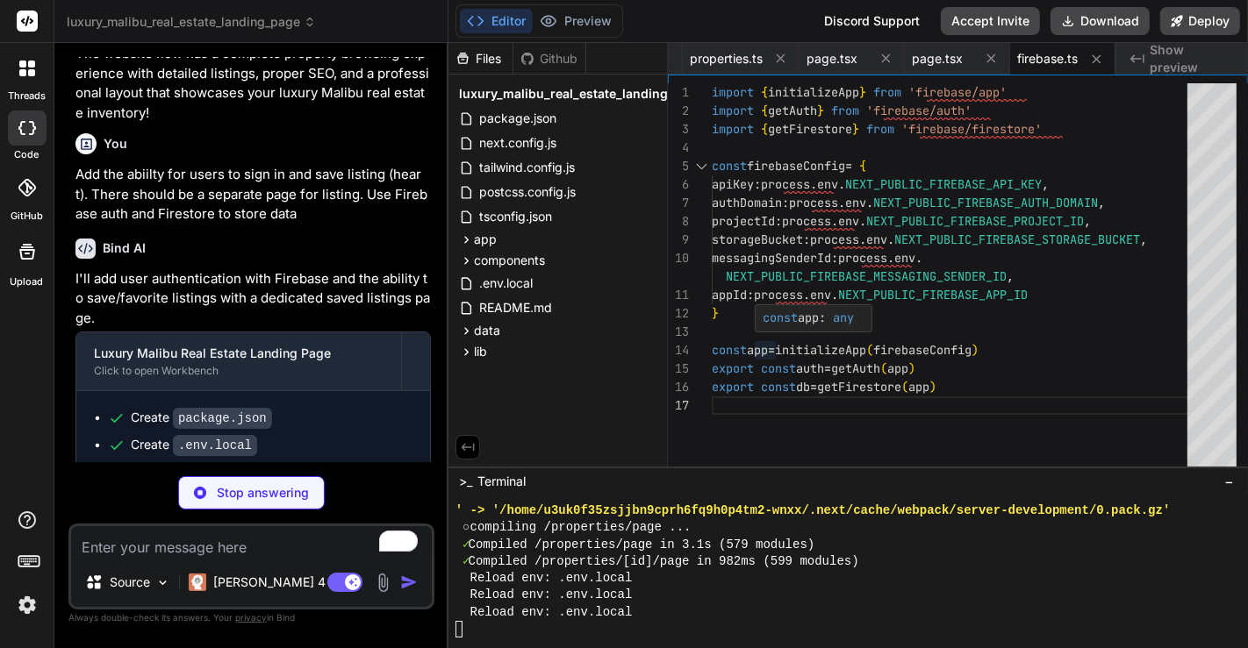
type textarea "x"
type textarea "</AuthContext.Provider> ) }"
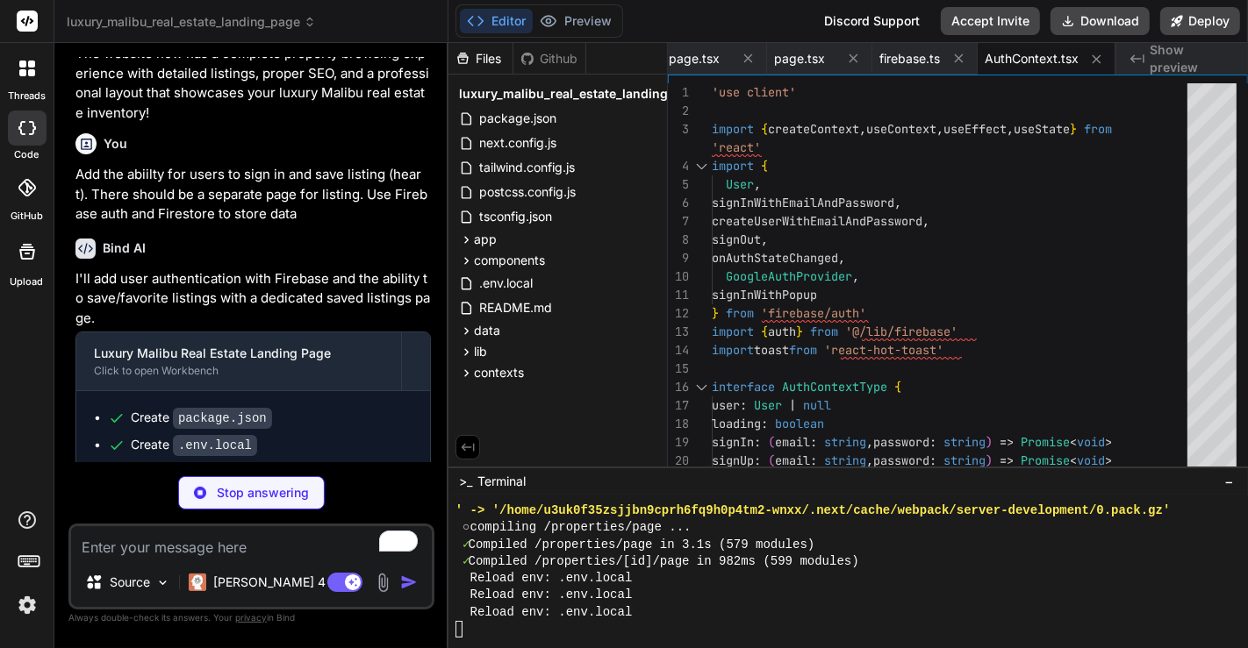
type textarea "x"
type textarea "toggleSaveProperty, isSaved, loading } }"
type textarea "x"
type textarea "</div> </div> </div> ) }"
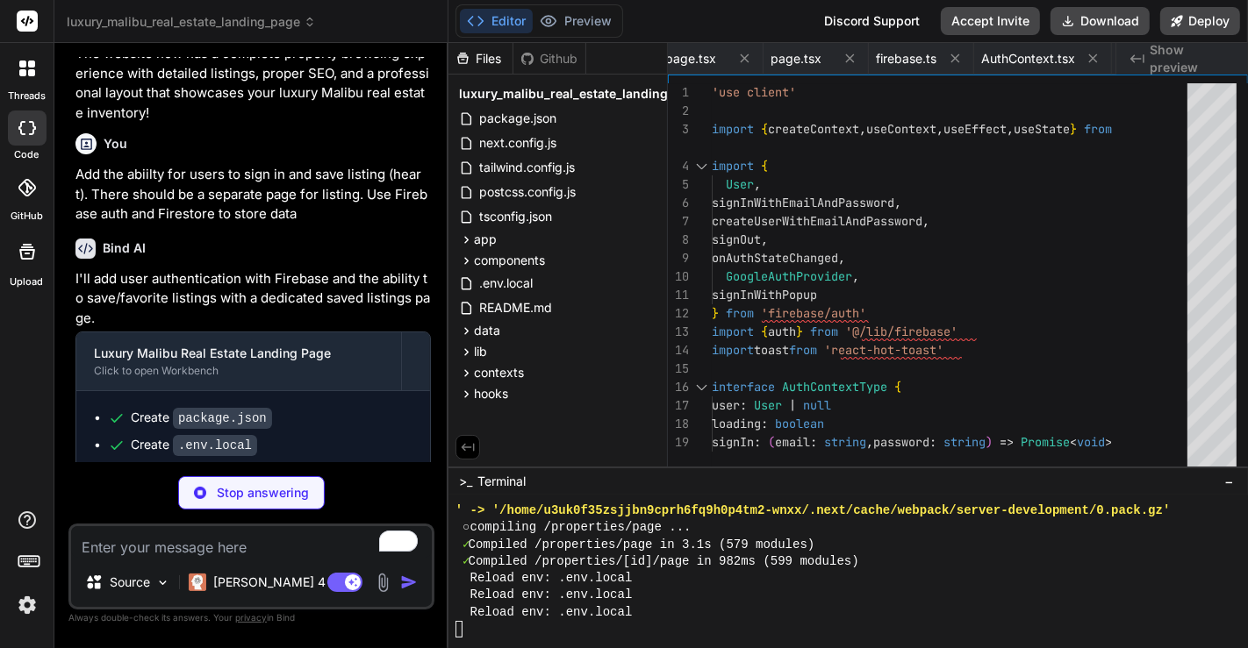
type textarea "x"
type textarea "<AuthModal isOpen={showAuthModal} onClose={() => setShowAuthModal(false)} /> </…"
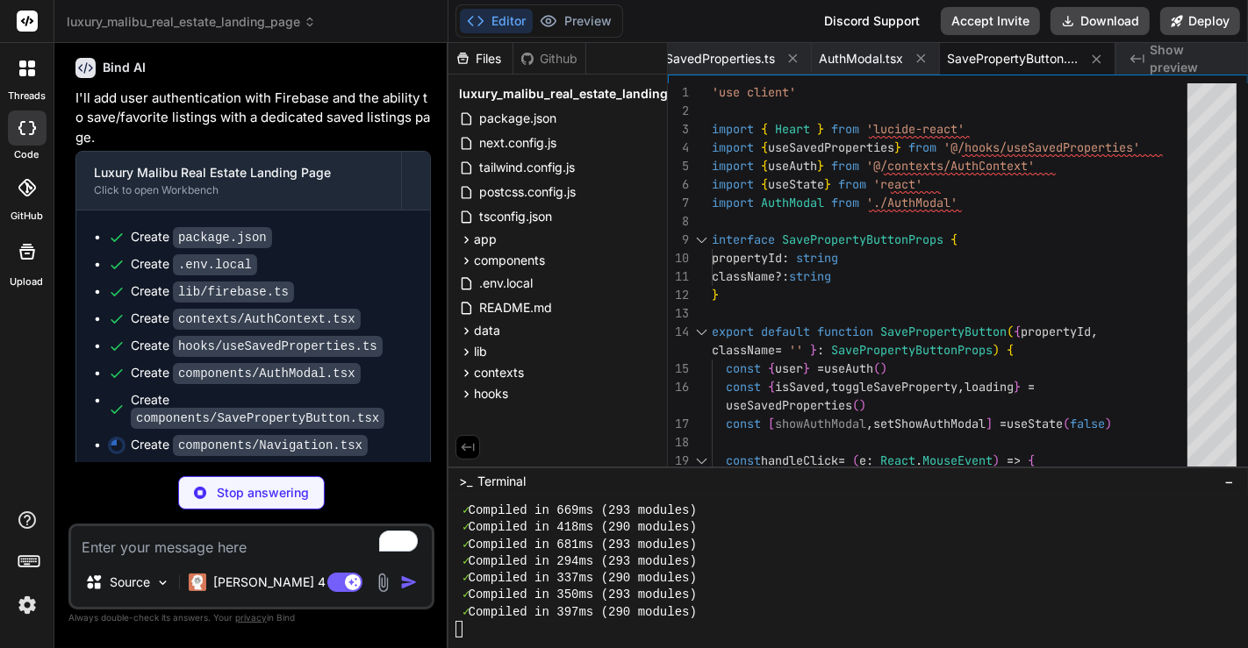
scroll to position [5146, 0]
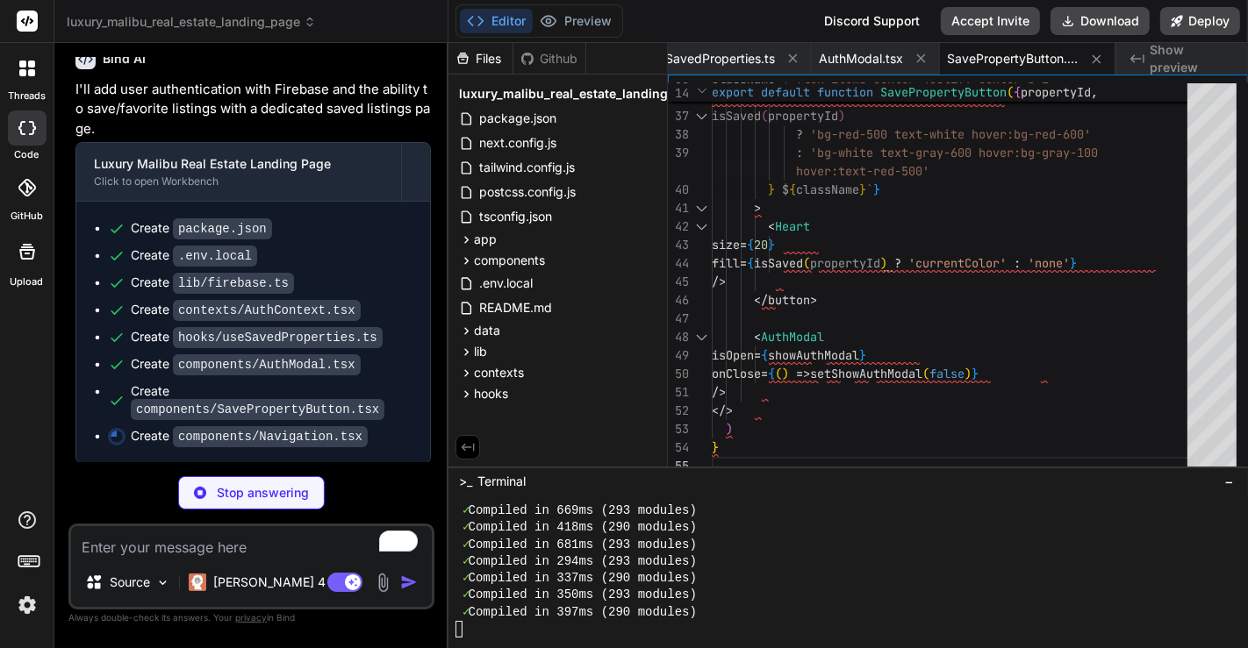
type textarea "x"
type textarea "</nav> <AuthModal isOpen={showAuthModal} onClose={() => setShowAuthModal(false)…"
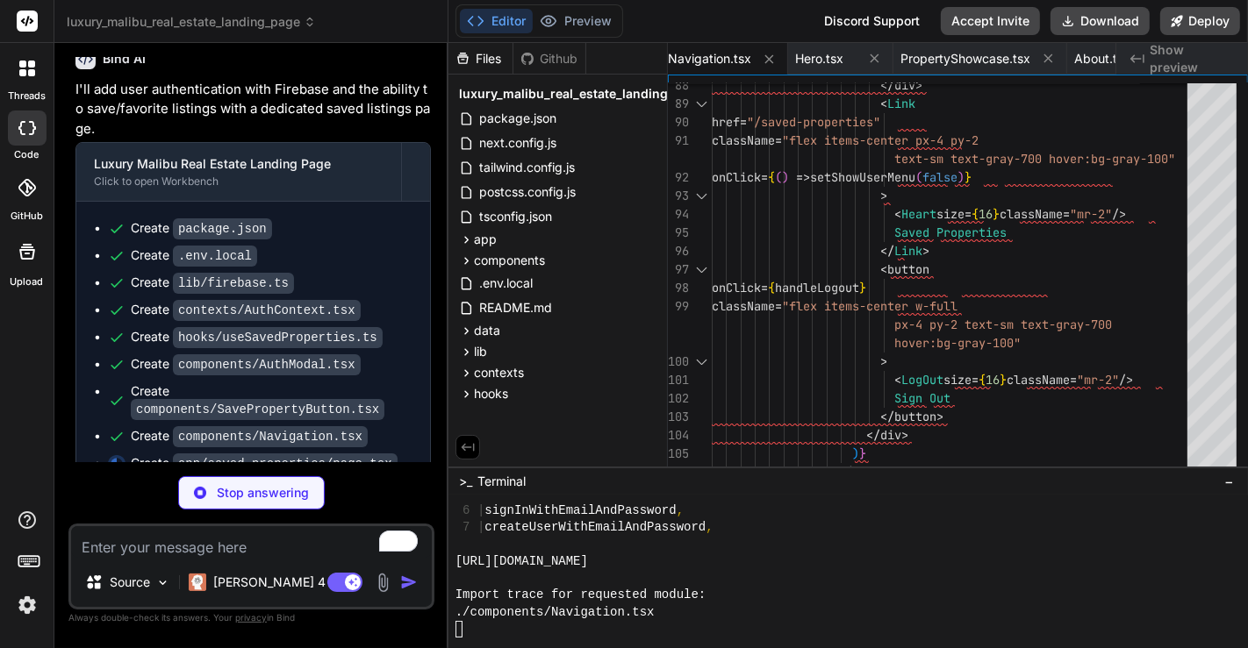
scroll to position [5173, 0]
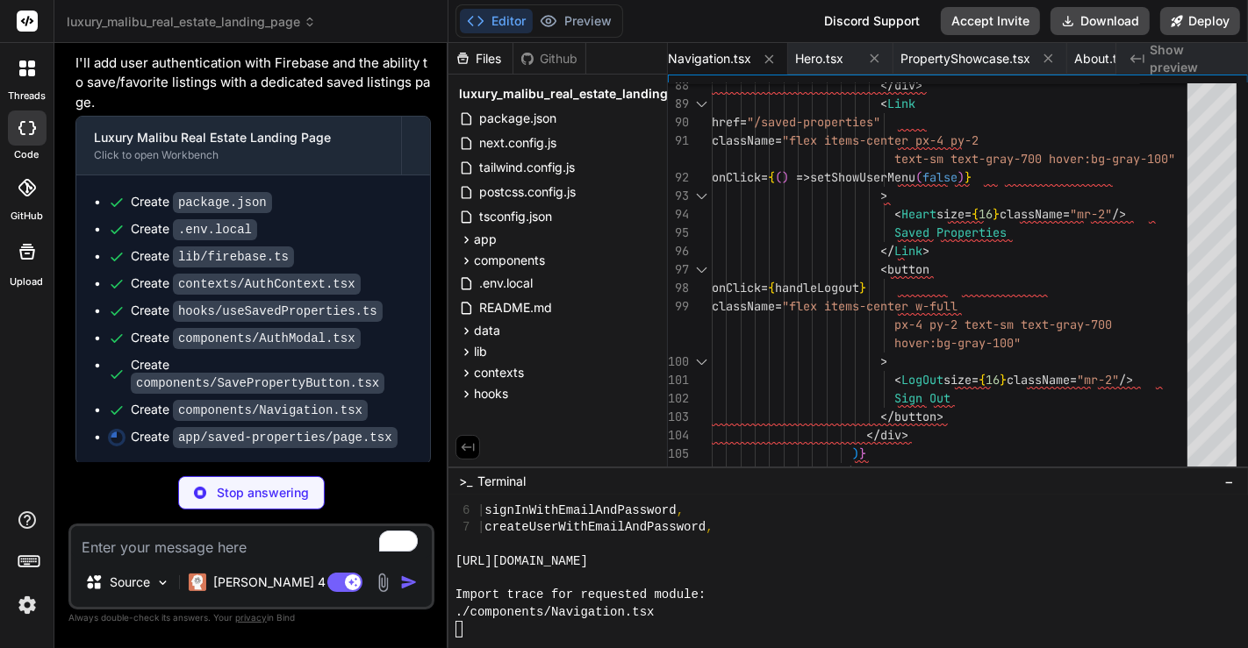
type textarea "x"
type textarea "))} </div> )} </div> </main> ) }"
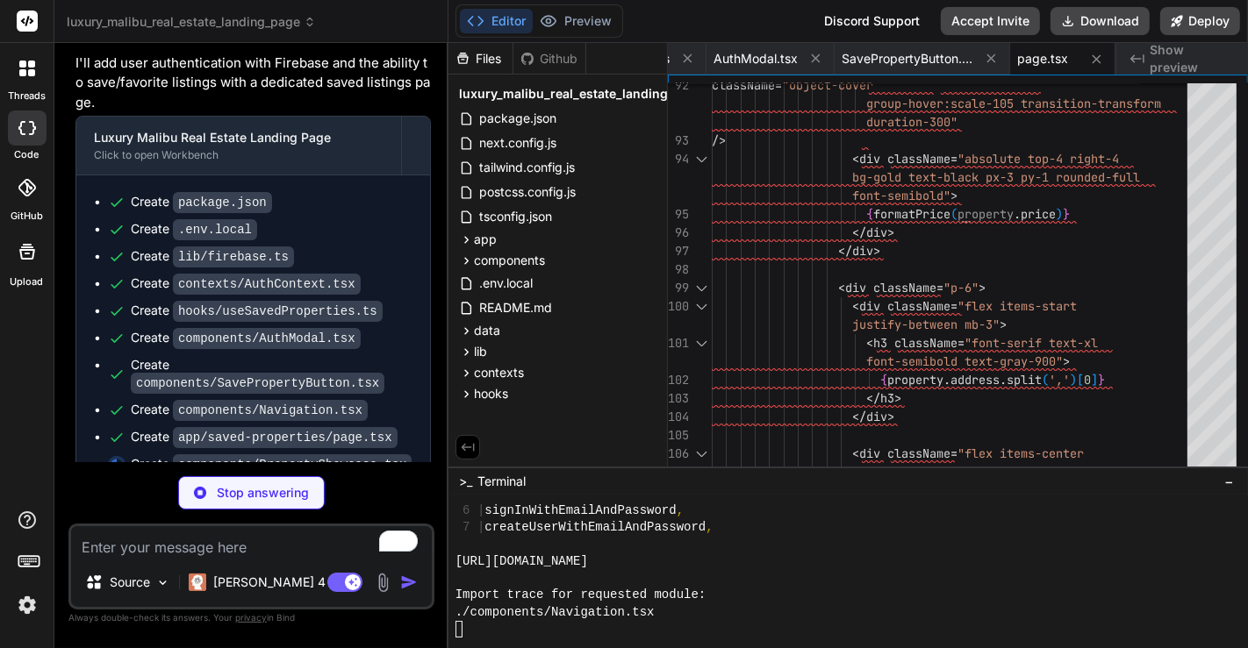
scroll to position [5200, 0]
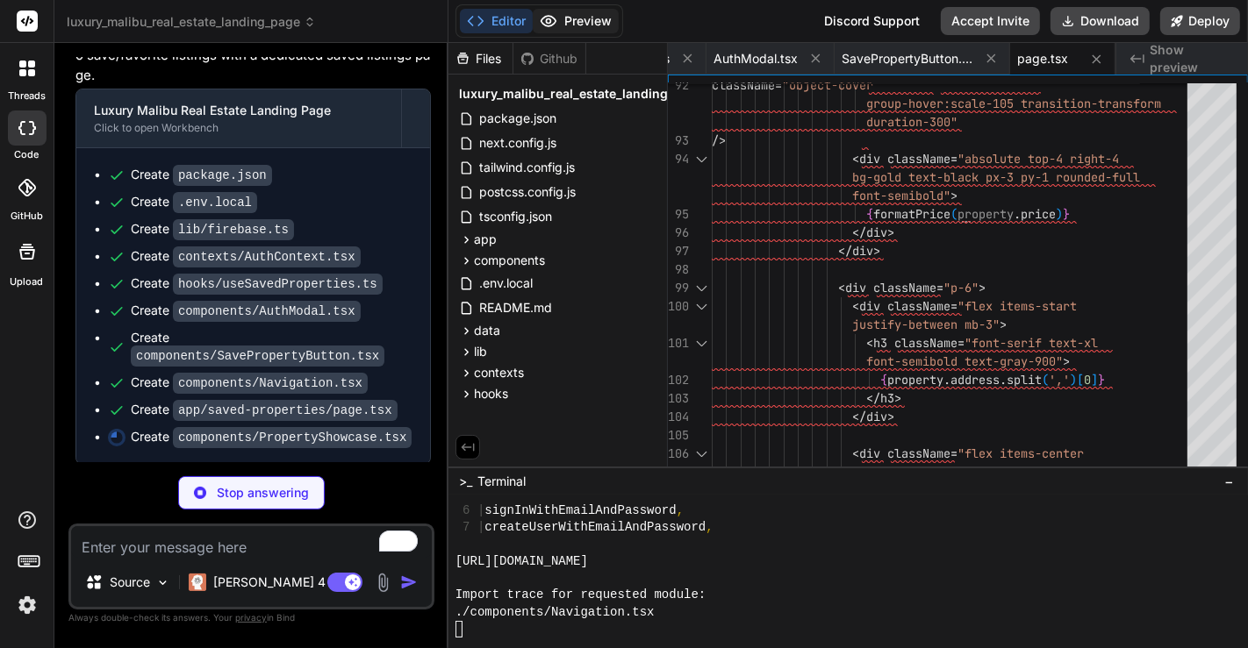
click at [564, 20] on button "Preview" at bounding box center [576, 21] width 86 height 25
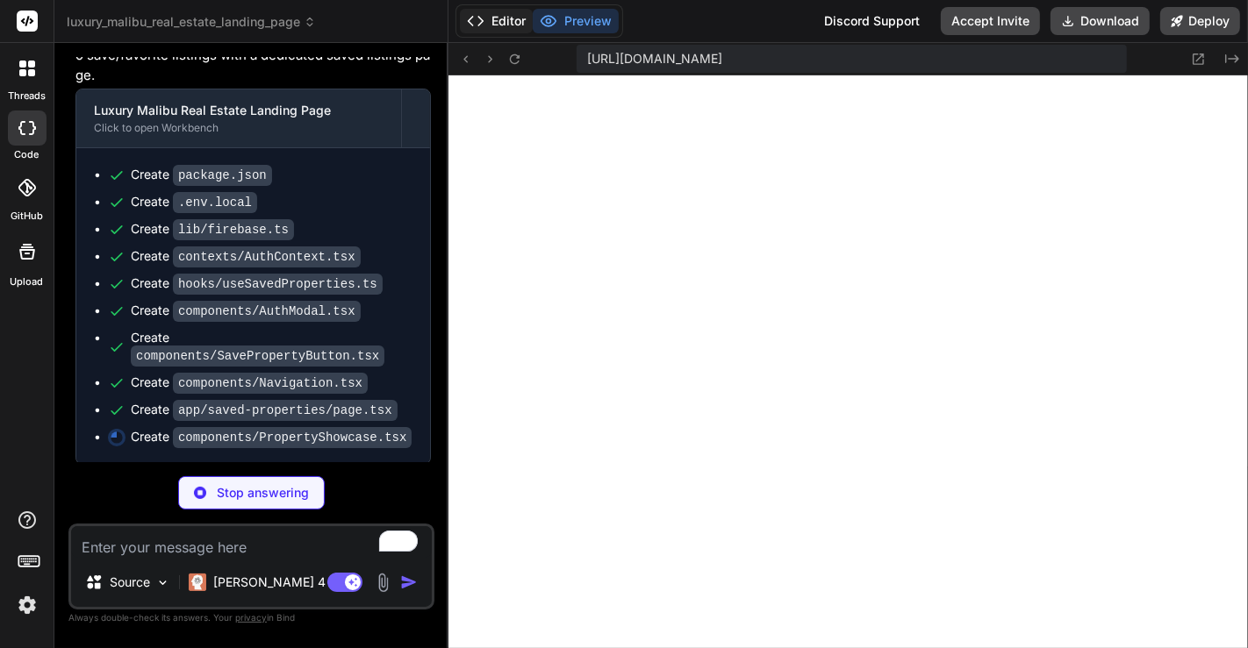
click at [500, 26] on button "Editor" at bounding box center [496, 21] width 73 height 25
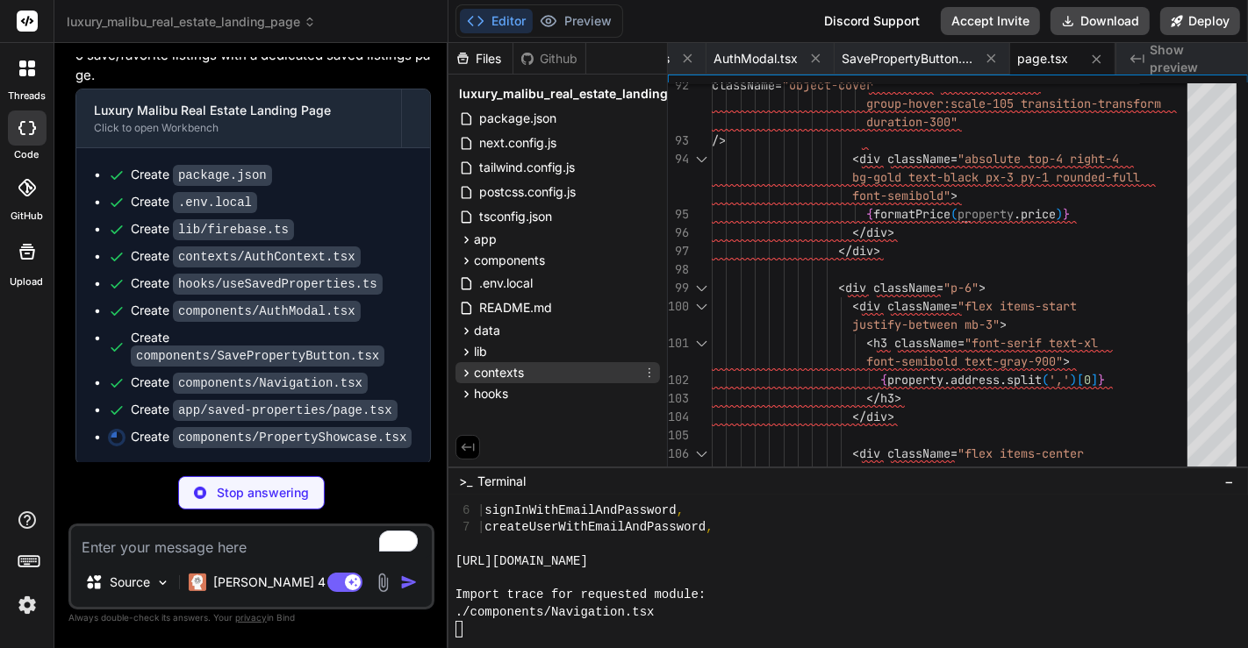
type textarea "x"
type textarea ") }"
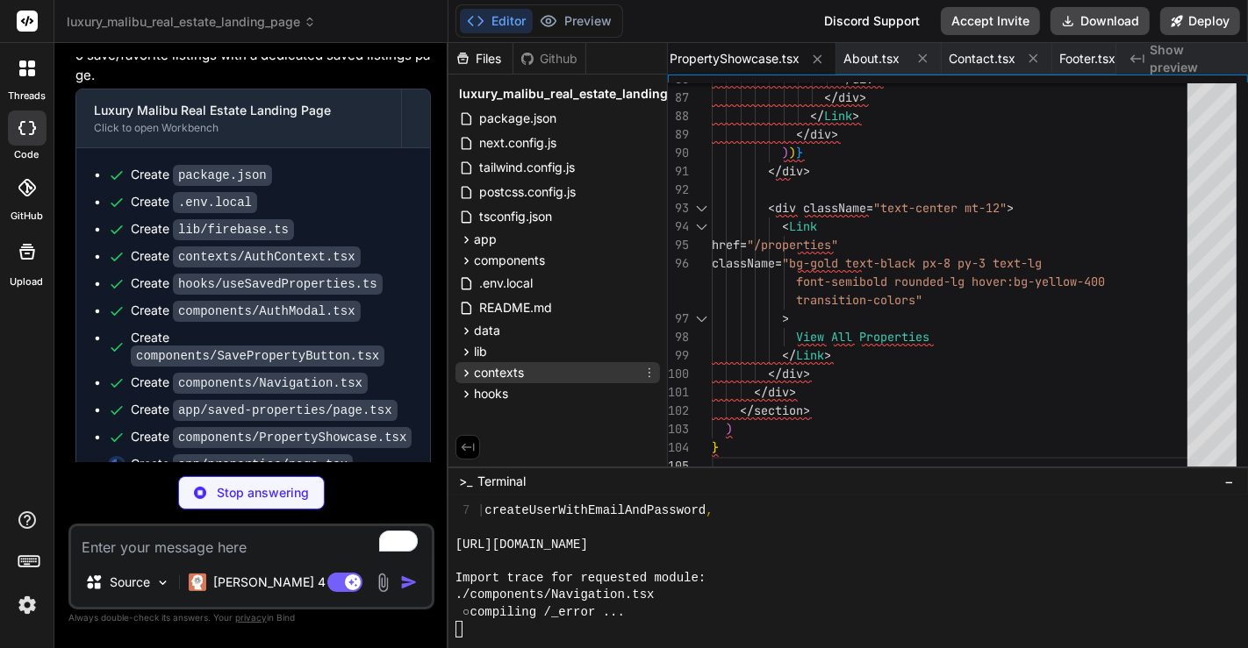
scroll to position [8567, 0]
type textarea "x"
type textarea "</div> </main> ) }"
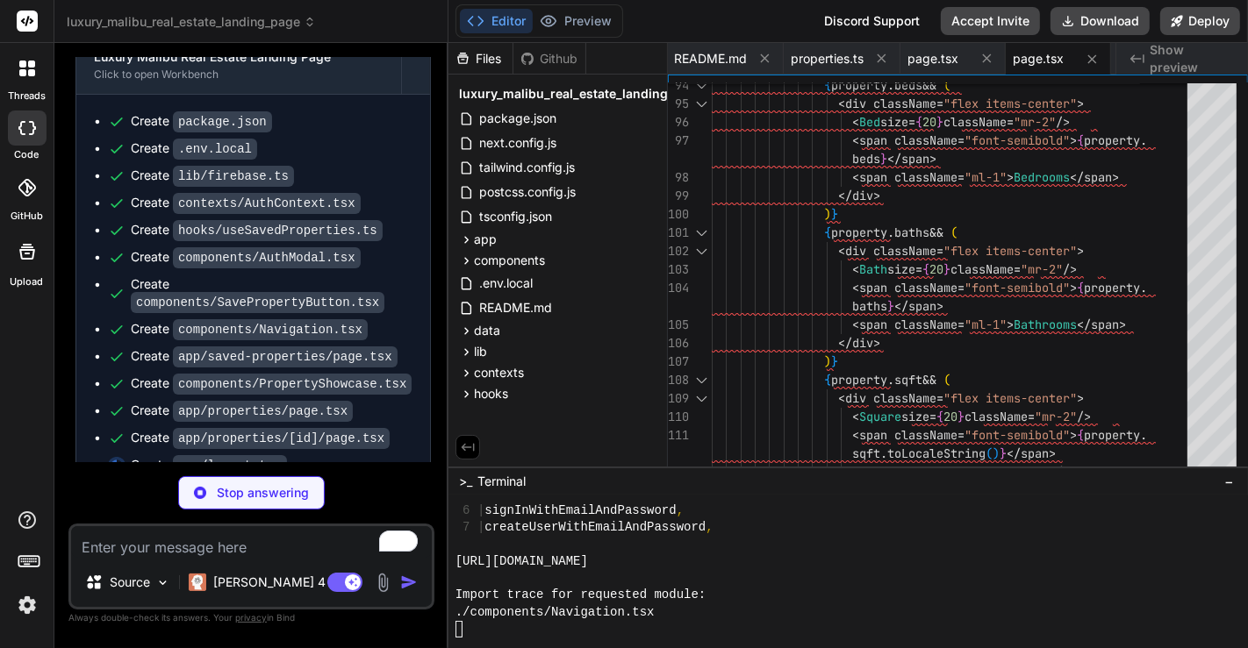
scroll to position [9446, 0]
type textarea "x"
type textarea "</AuthProvider> </body> </html> ) }"
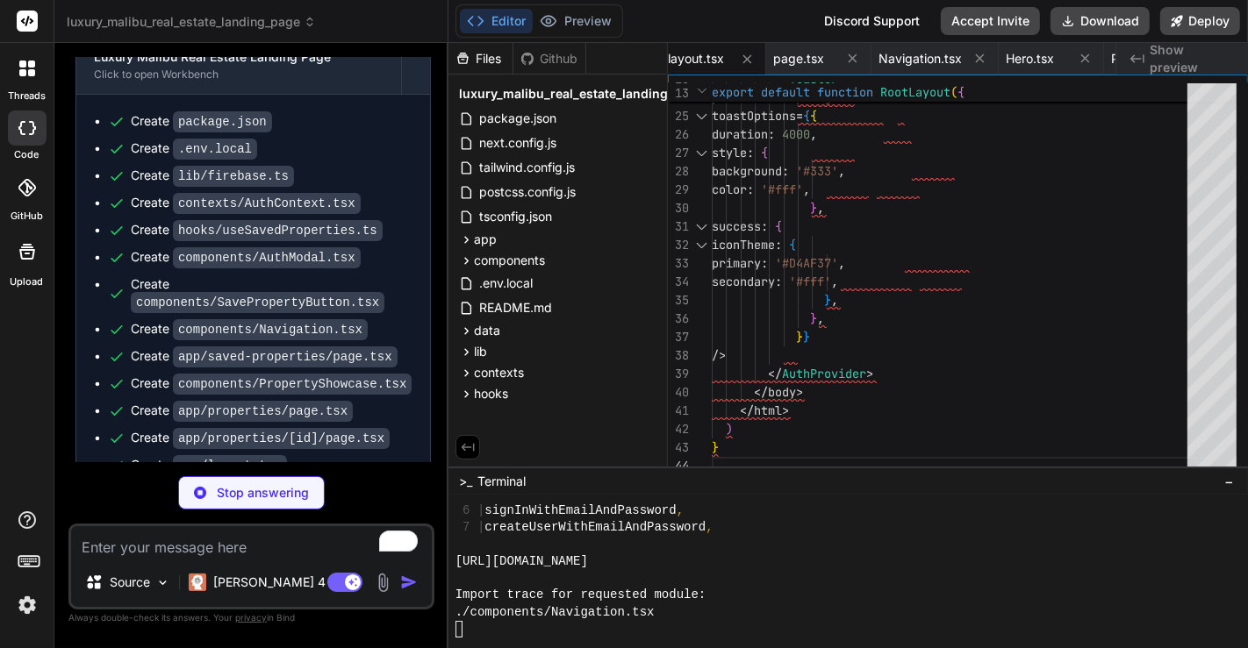
scroll to position [9885, 0]
type textarea "x"
type textarea "authentication, property saving, and personalized collections - essential featu…"
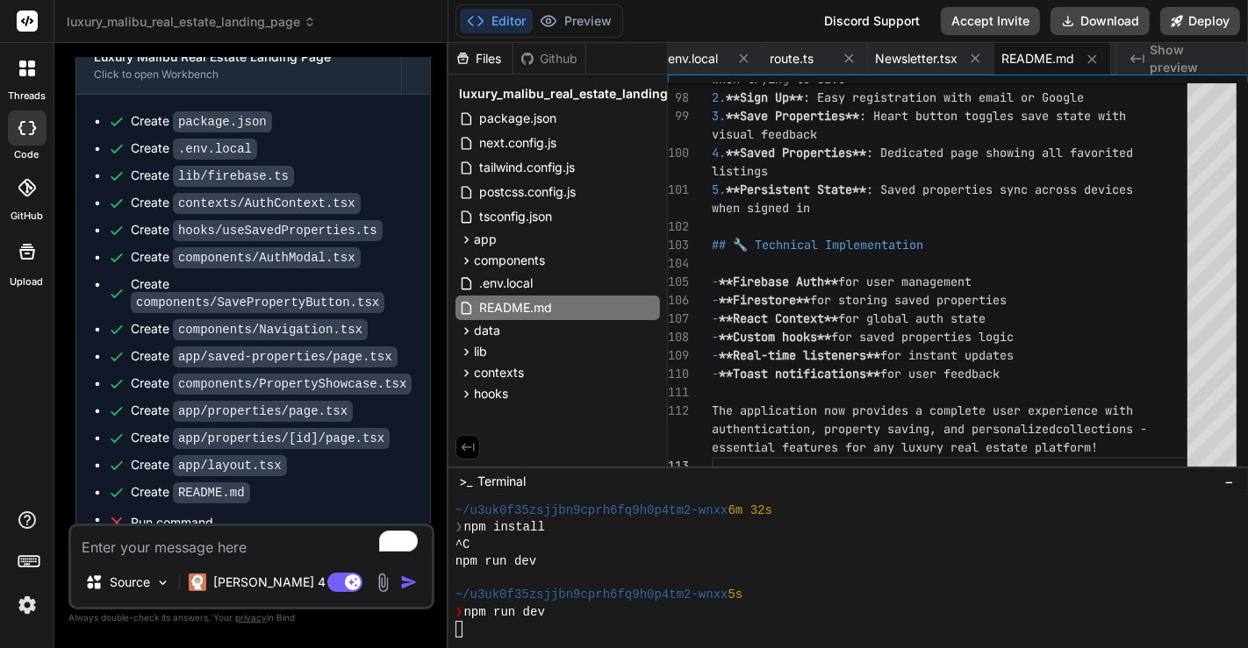
scroll to position [12470, 0]
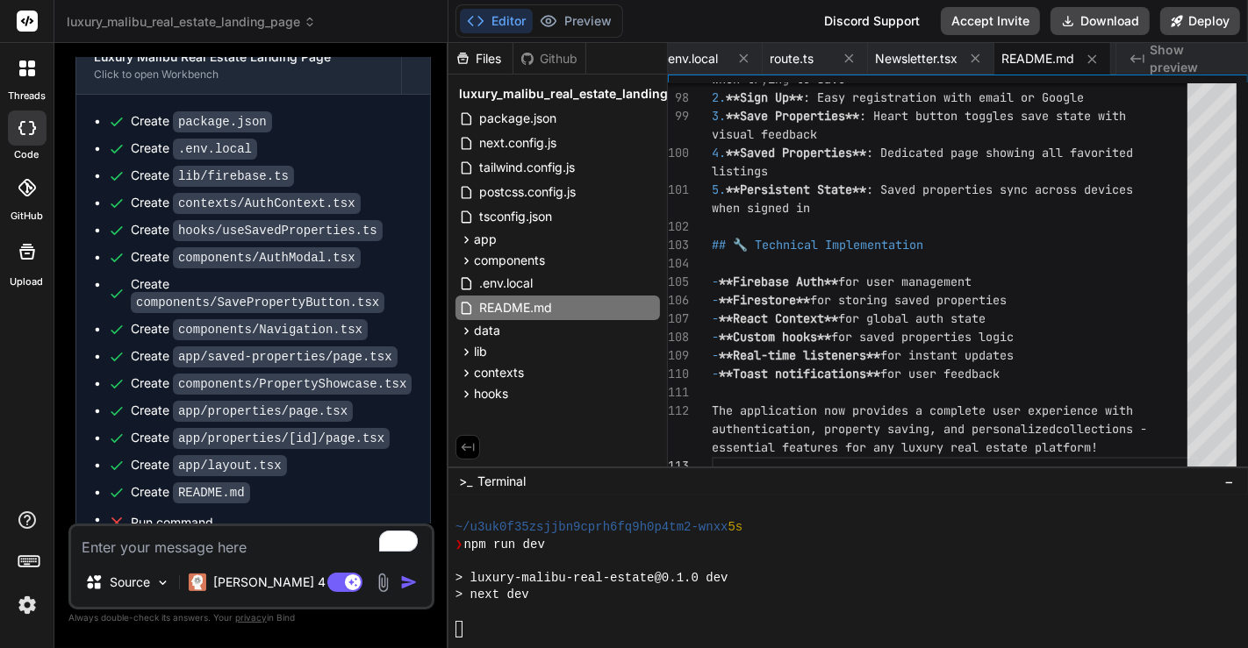
type textarea "x"
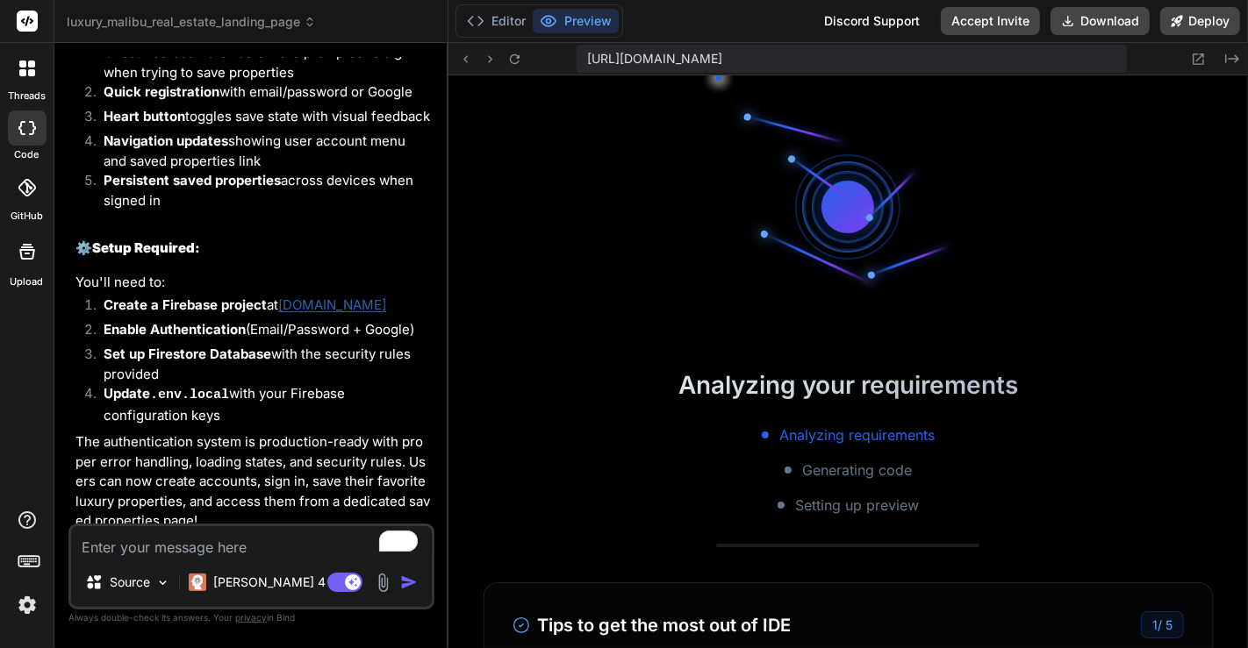
scroll to position [6470, 0]
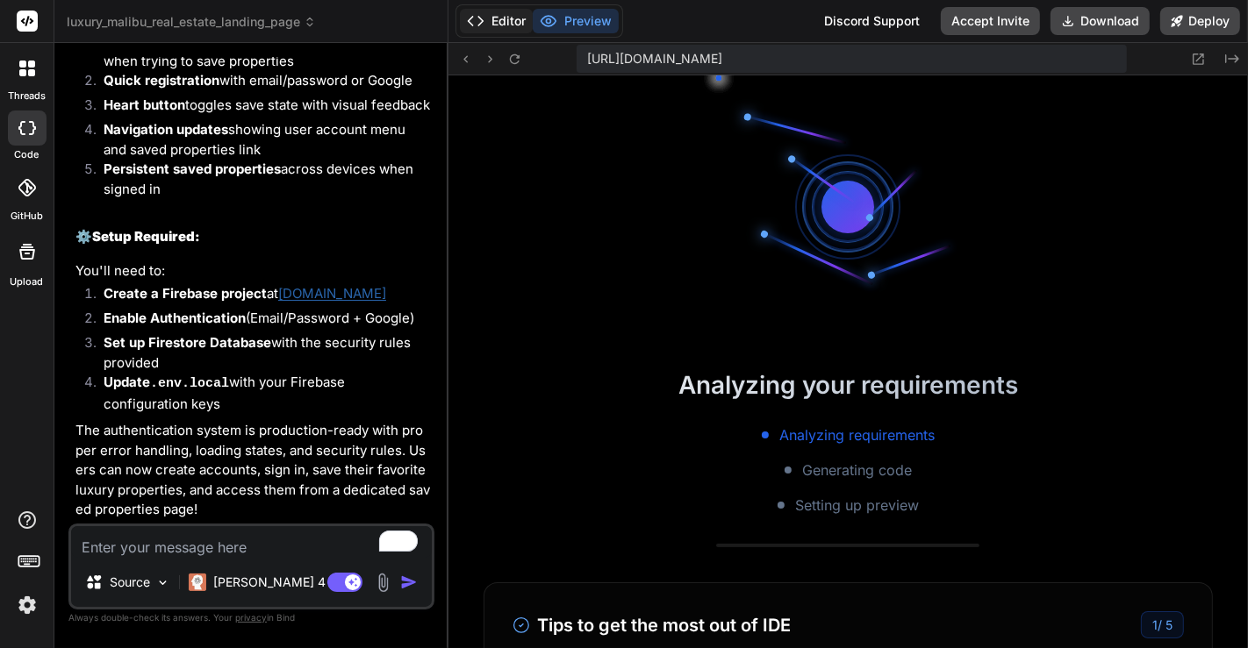
click at [509, 23] on button "Editor" at bounding box center [496, 21] width 73 height 25
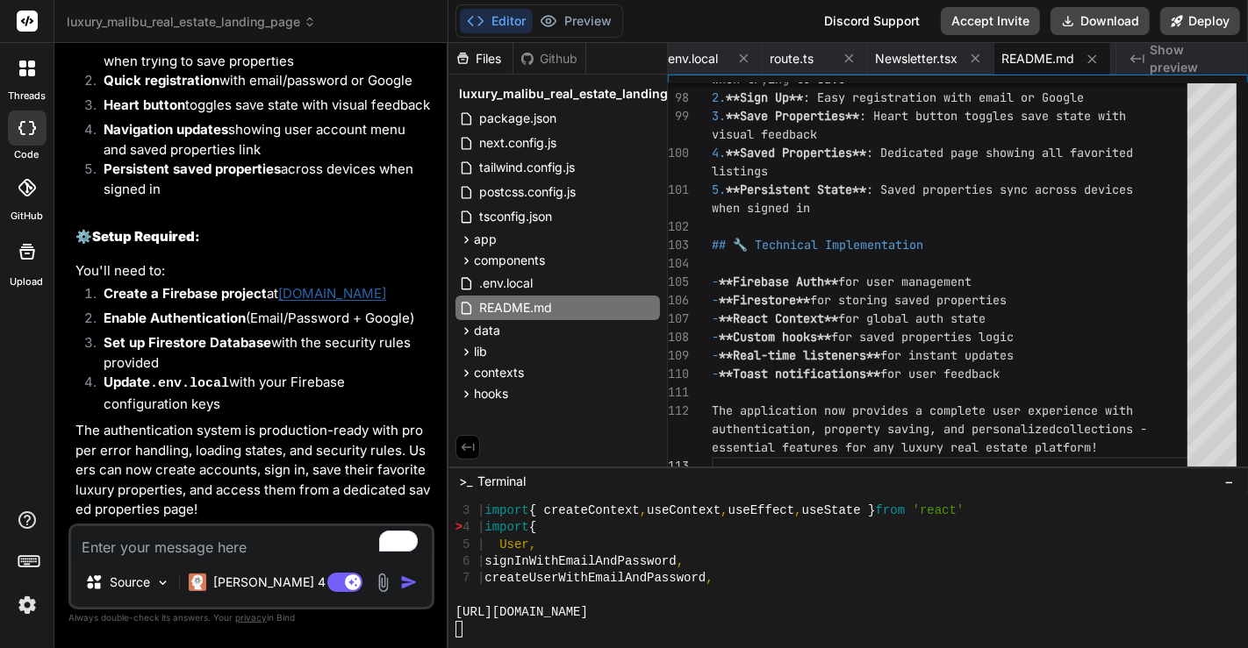
scroll to position [13603, 0]
click at [594, 24] on button "Preview" at bounding box center [576, 21] width 86 height 25
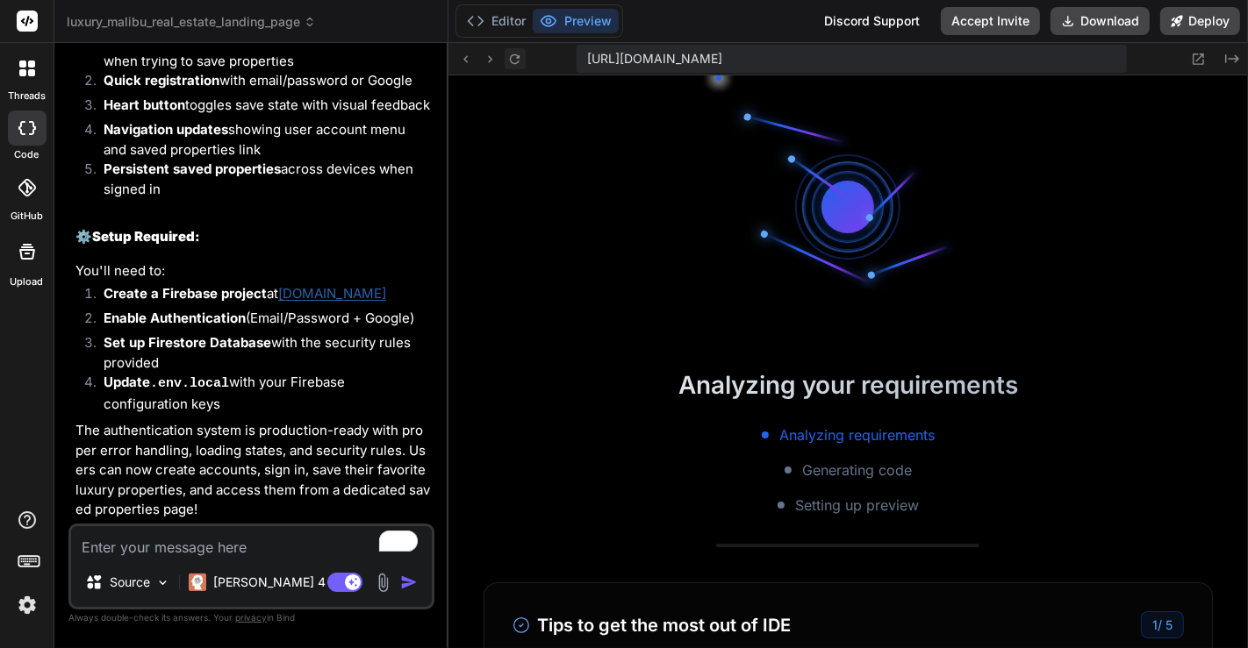
click at [519, 61] on icon at bounding box center [514, 59] width 15 height 15
click at [500, 24] on button "Editor" at bounding box center [496, 21] width 73 height 25
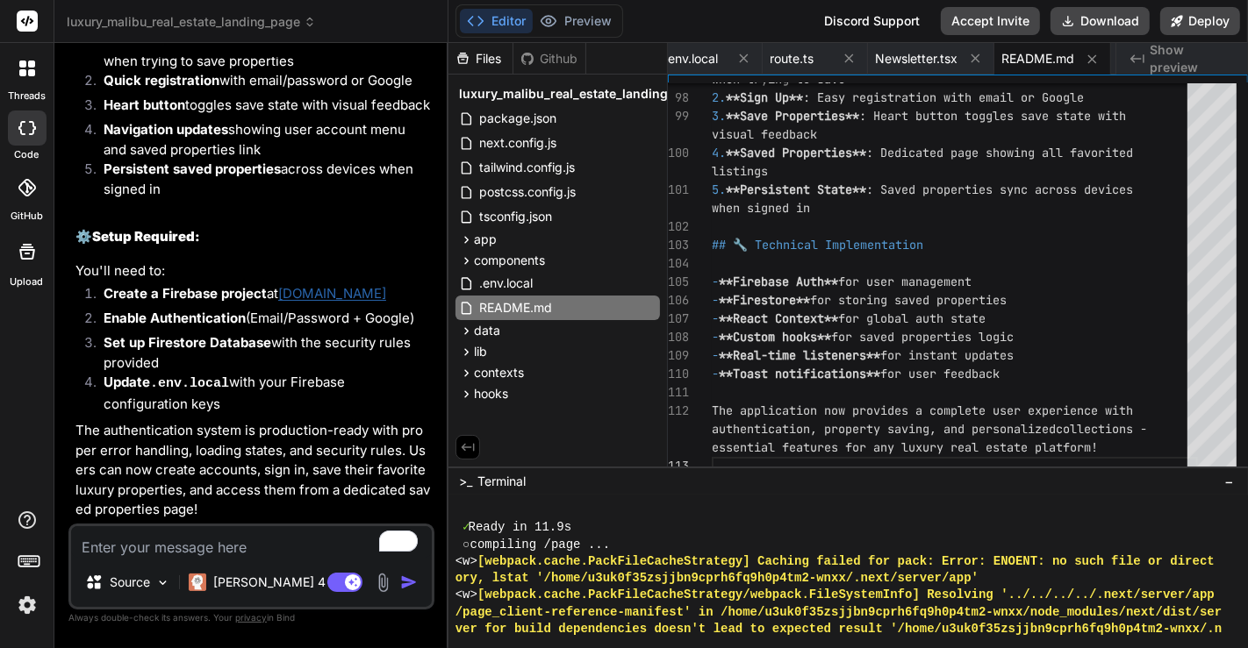
scroll to position [12644, 0]
click at [506, 284] on span ".env.local" at bounding box center [505, 283] width 57 height 21
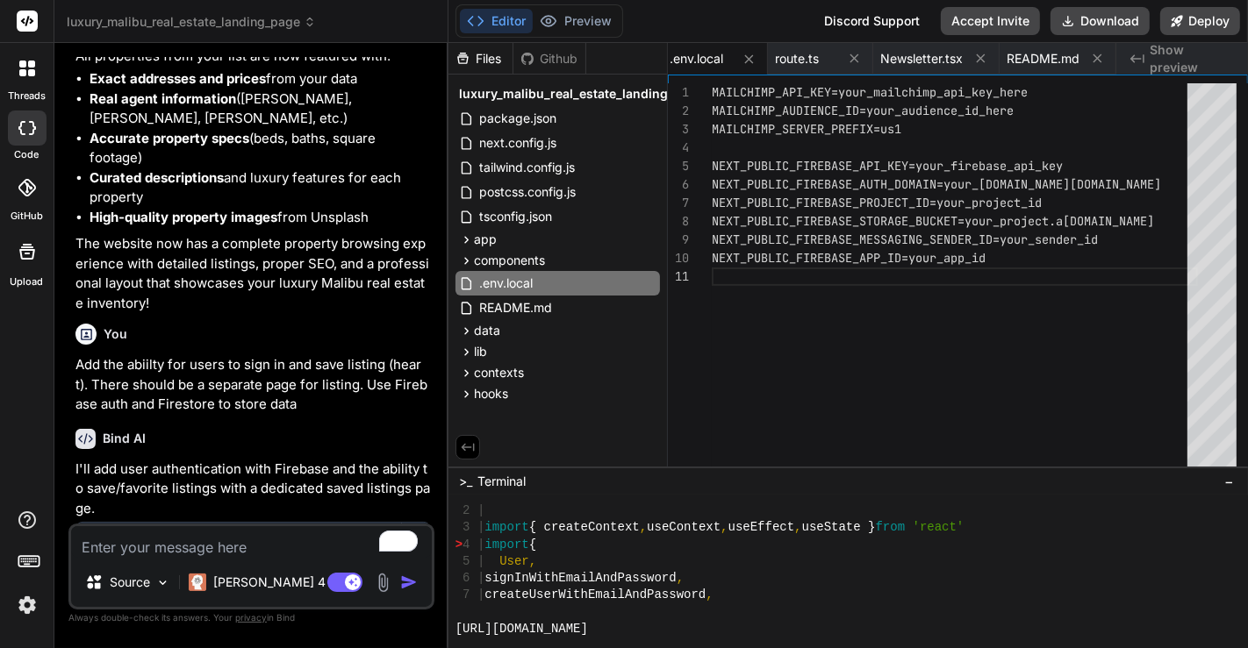
scroll to position [13772, 0]
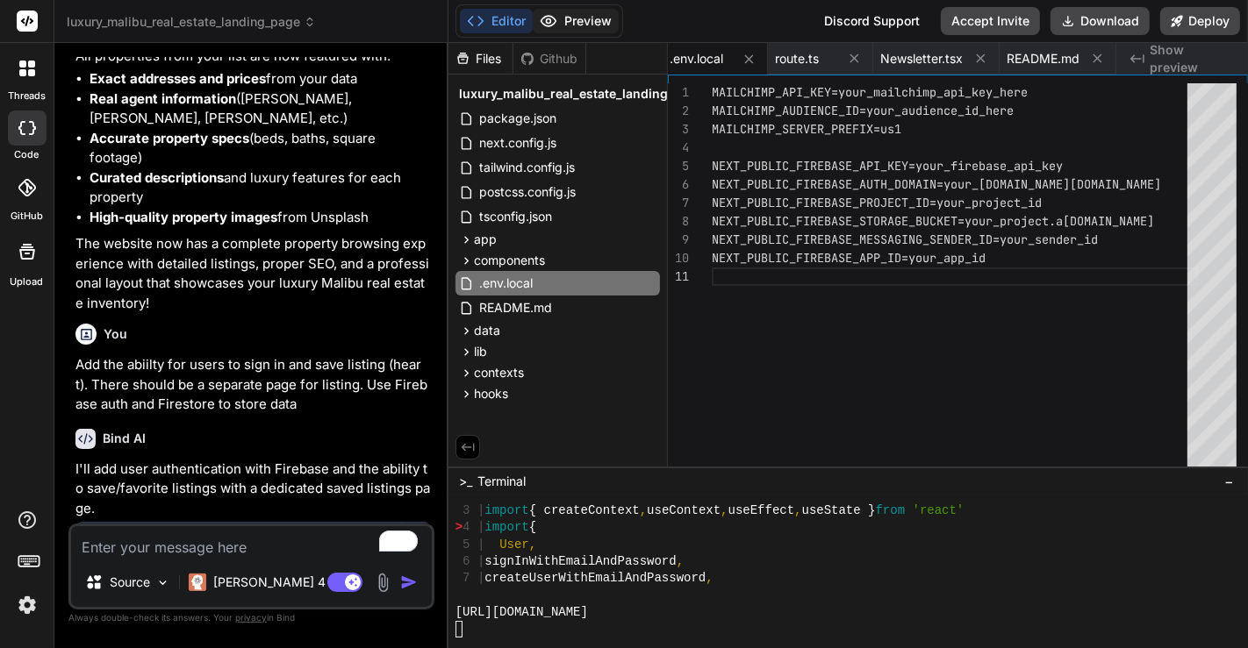
click at [570, 23] on button "Preview" at bounding box center [576, 21] width 86 height 25
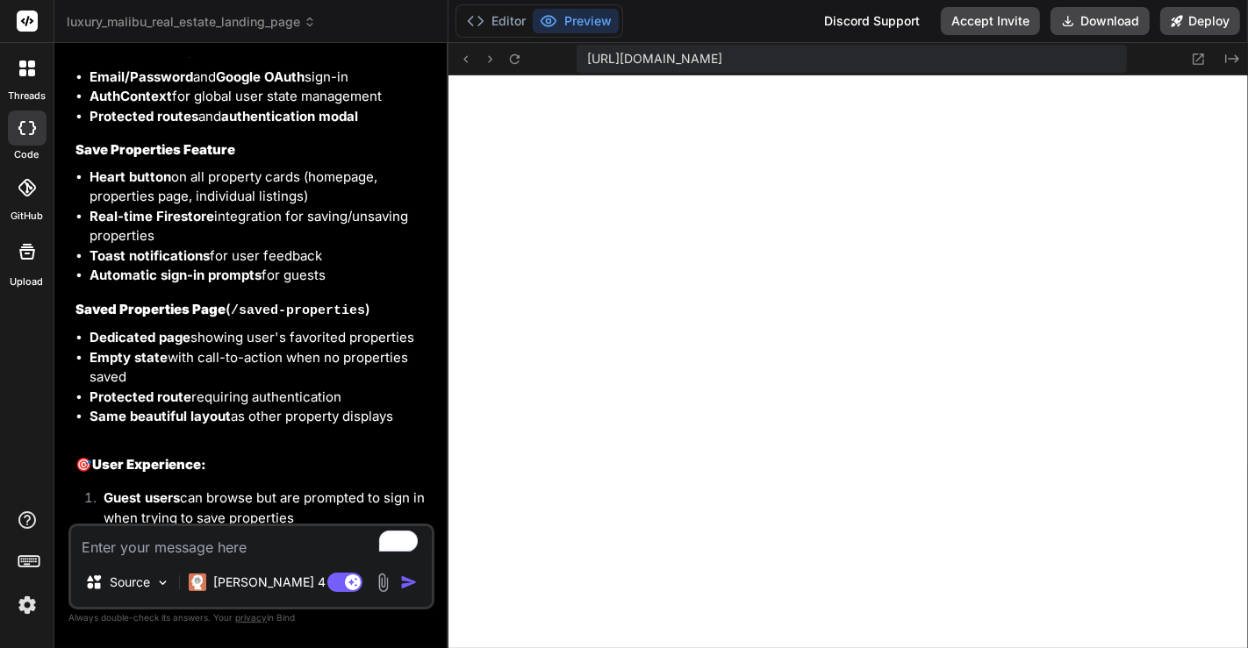
scroll to position [6097, 0]
